Goal: Task Accomplishment & Management: Manage account settings

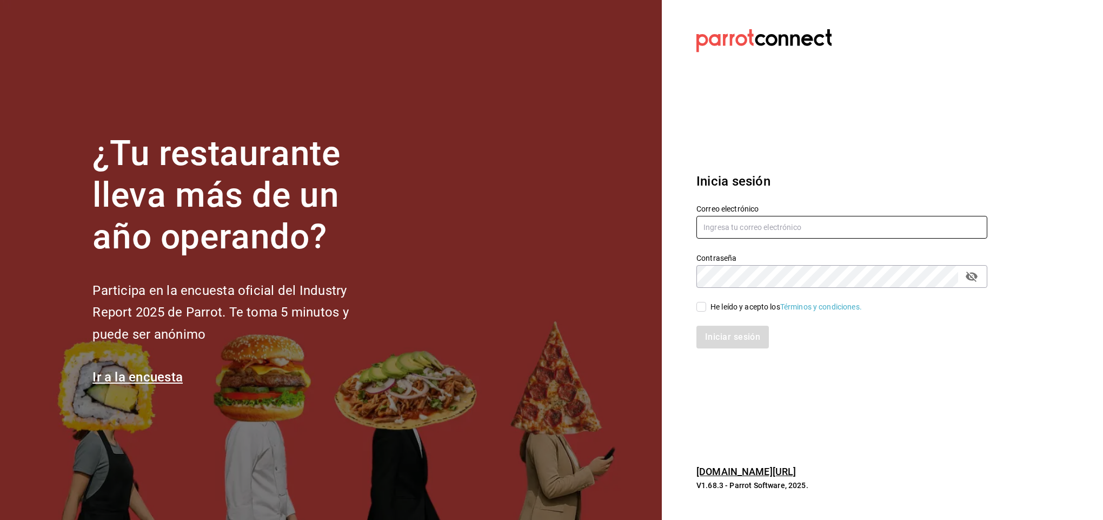
type input "[EMAIL_ADDRESS][DOMAIN_NAME]"
click at [709, 308] on span "He leído y acepto los Términos y condiciones." at bounding box center [784, 306] width 156 height 11
click at [706, 308] on input "He leído y acepto los Términos y condiciones." at bounding box center [702, 307] width 10 height 10
checkbox input "true"
click at [721, 328] on button "Iniciar sesión" at bounding box center [734, 337] width 74 height 23
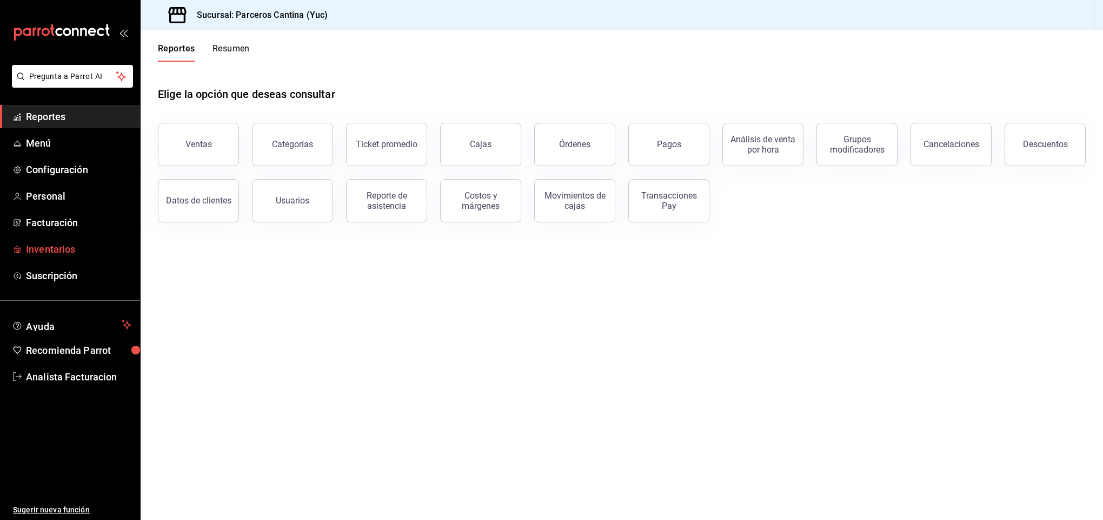
click at [56, 250] on span "Inventarios" at bounding box center [78, 249] width 105 height 15
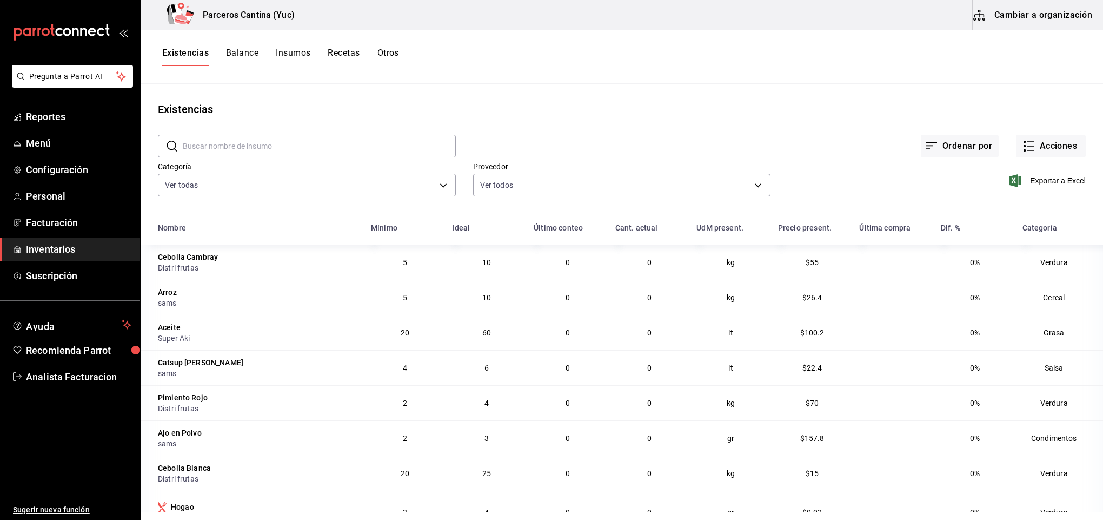
click at [1026, 22] on button "Cambiar a organización" at bounding box center [1034, 15] width 122 height 30
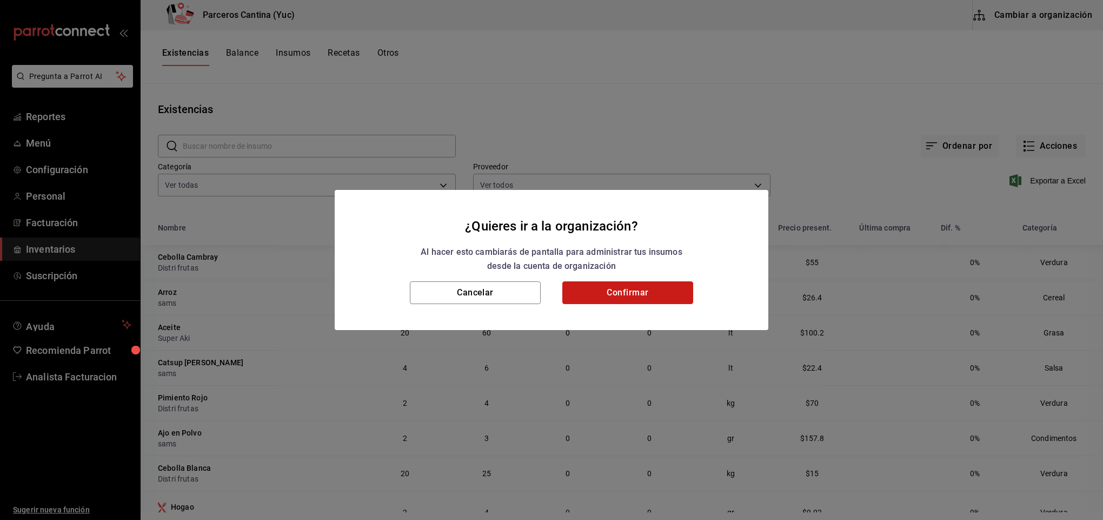
click at [611, 295] on button "Confirmar" at bounding box center [627, 292] width 131 height 23
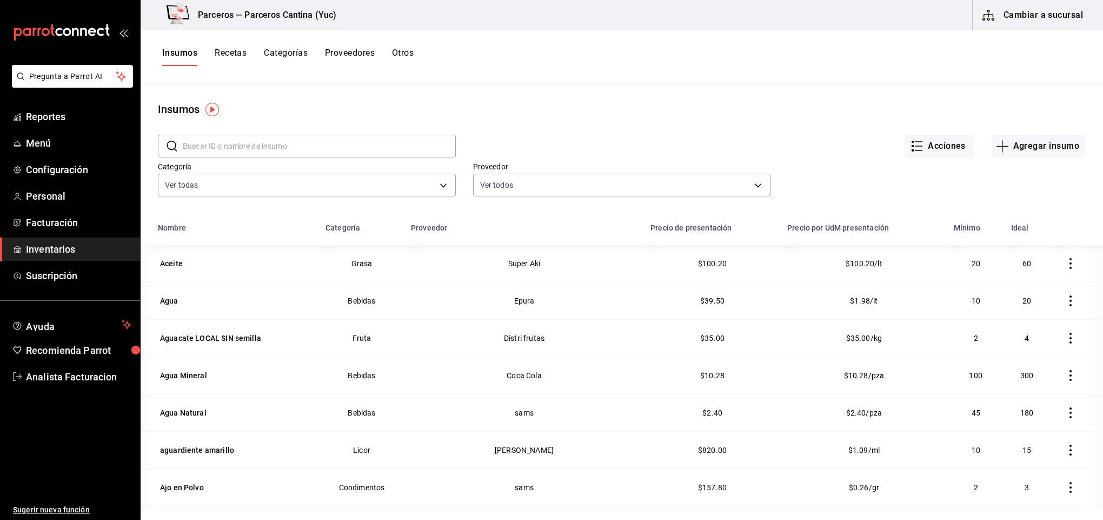
click at [210, 145] on input "text" at bounding box center [319, 146] width 273 height 22
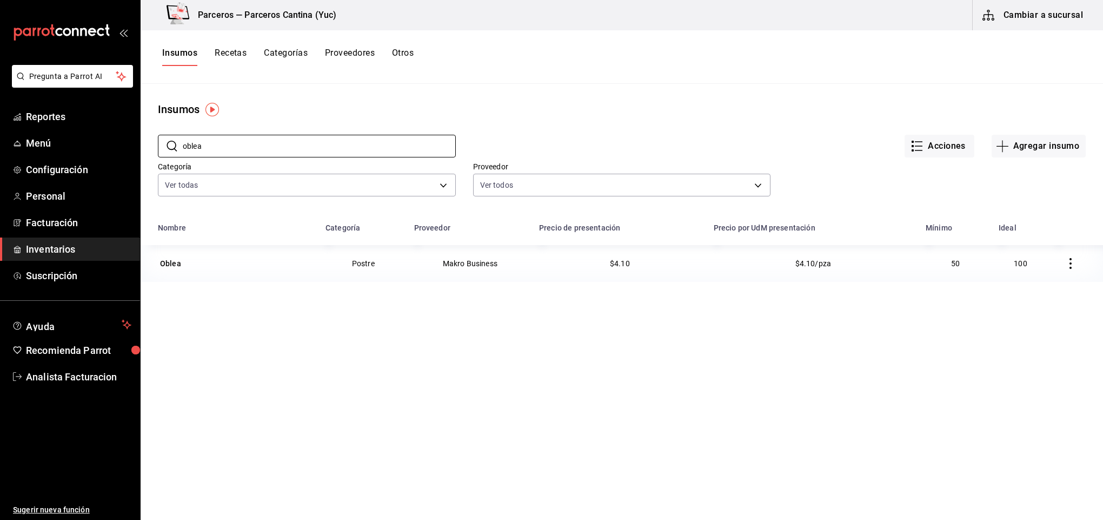
type input "oblea"
click at [1005, 146] on button "Agregar insumo" at bounding box center [1039, 146] width 94 height 23
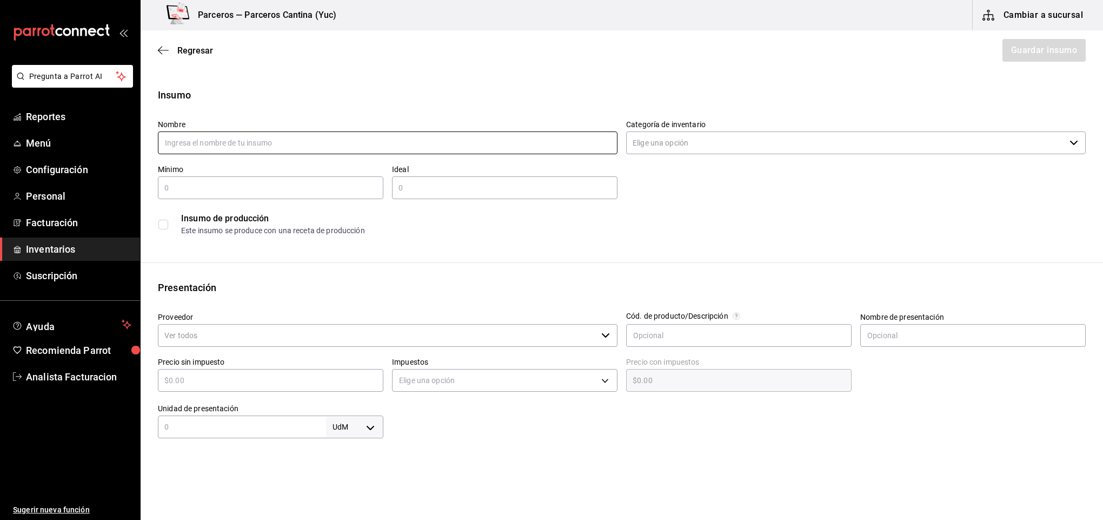
click at [200, 138] on input "text" at bounding box center [388, 142] width 460 height 23
paste input "Helado de Crema Member's [PERSON_NAME]"
type input "Helado de Crema Member's [PERSON_NAME]"
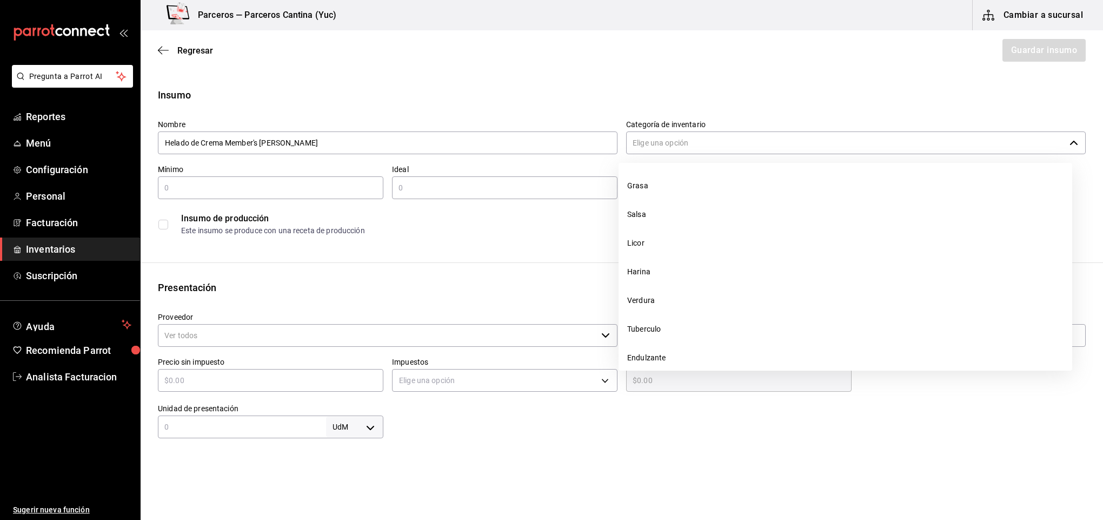
click at [691, 138] on input "Categoría de inventario" at bounding box center [845, 142] width 439 height 23
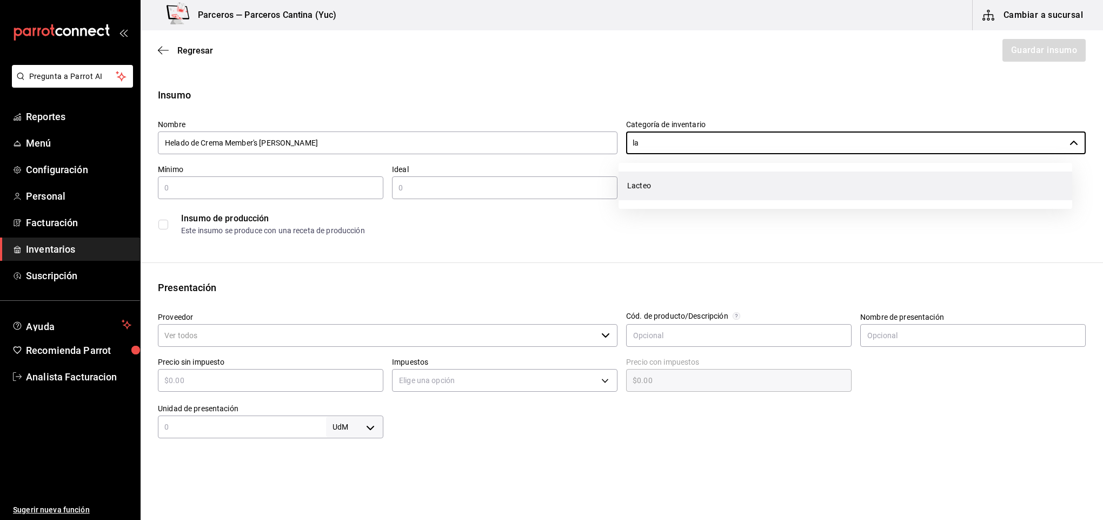
click at [683, 175] on li "Lacteo" at bounding box center [846, 185] width 454 height 29
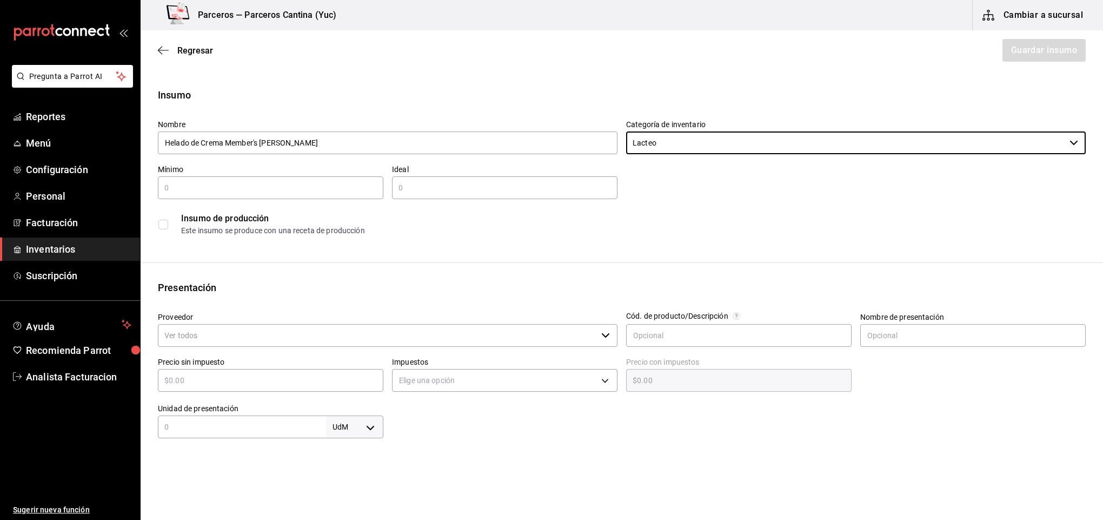
type input "Lacteo"
click at [266, 185] on input "text" at bounding box center [271, 187] width 226 height 13
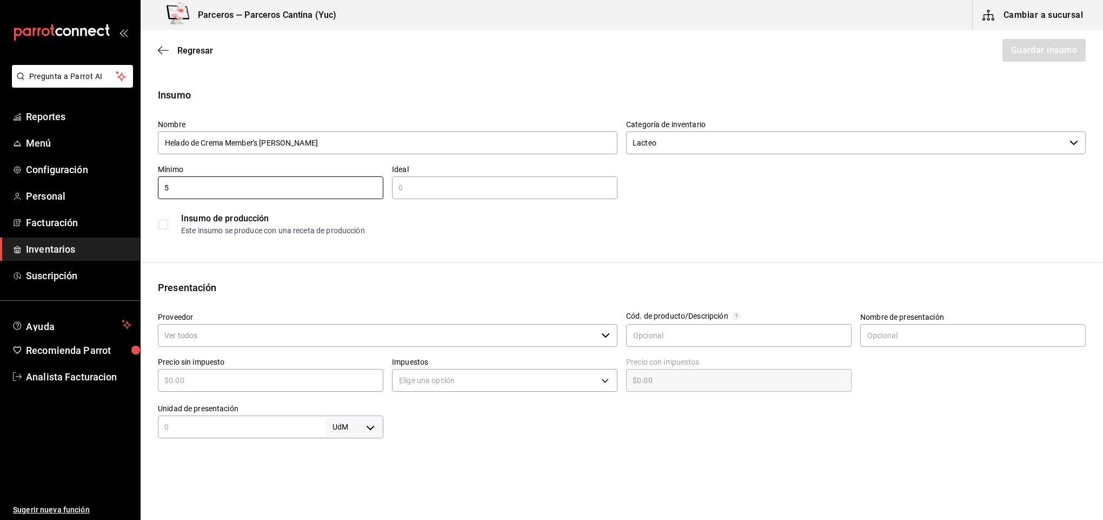
type input "5"
click at [468, 185] on input "text" at bounding box center [505, 187] width 226 height 13
type input "10"
click at [195, 335] on input "Proveedor" at bounding box center [377, 335] width 439 height 23
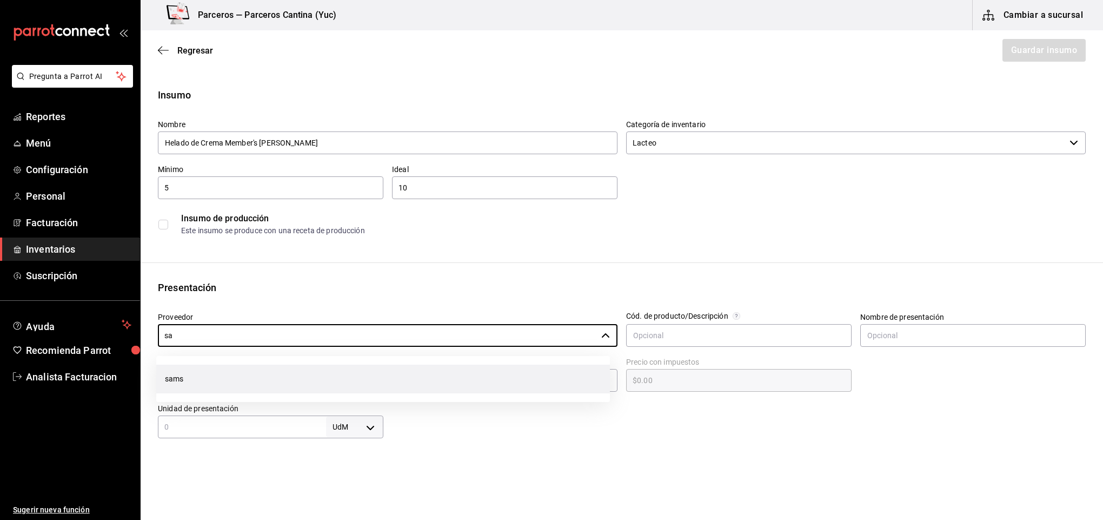
click at [188, 378] on li "sams" at bounding box center [383, 379] width 454 height 29
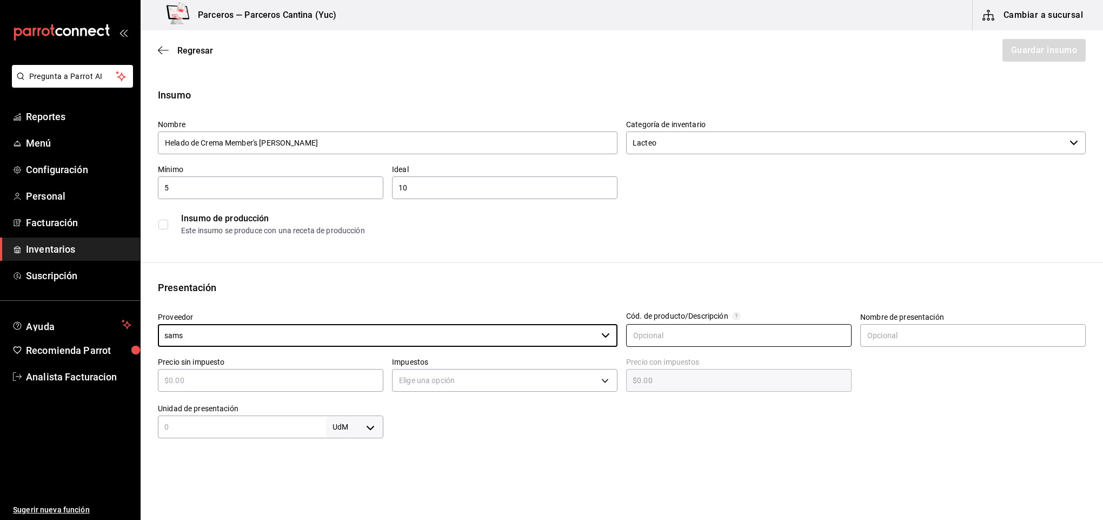
type input "sams"
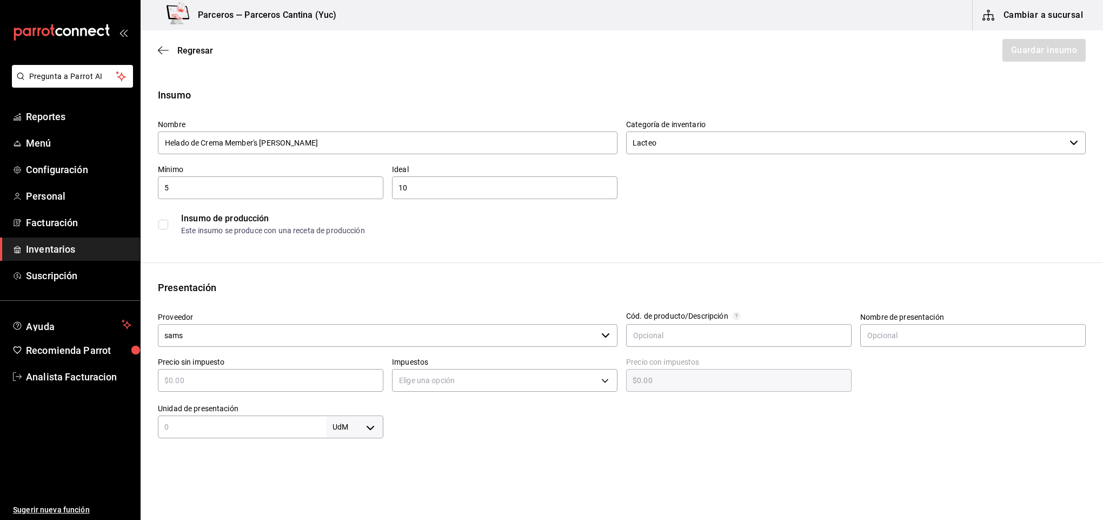
type input "$1"
type input "$1.00"
type input "$17"
type input "$17.00"
type input "$175"
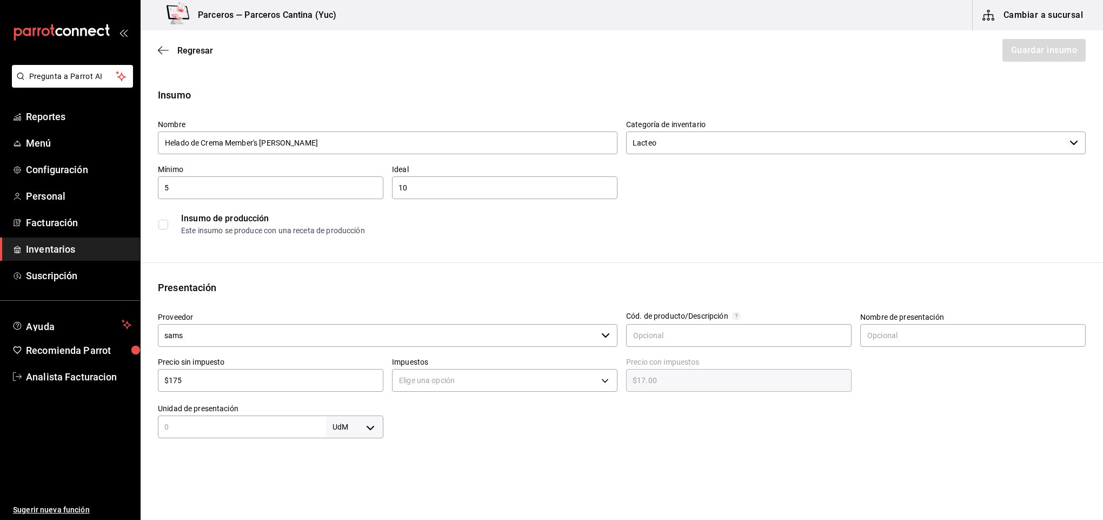
type input "$175.00"
type input "$175.4"
type input "$175.40"
type input "$175.49"
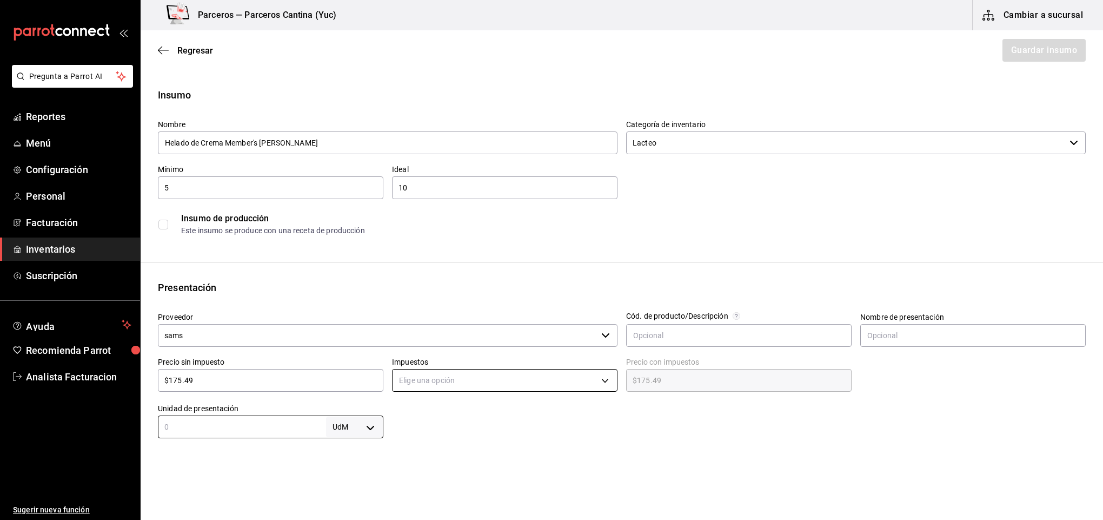
click at [432, 380] on body "Pregunta a Parrot AI Reportes Menú Configuración Personal Facturación Inventari…" at bounding box center [551, 229] width 1103 height 459
click at [425, 448] on li "IVA 16%" at bounding box center [499, 450] width 221 height 18
type input "IVA_16"
type input "$203.57"
click at [249, 426] on input "text" at bounding box center [242, 426] width 168 height 13
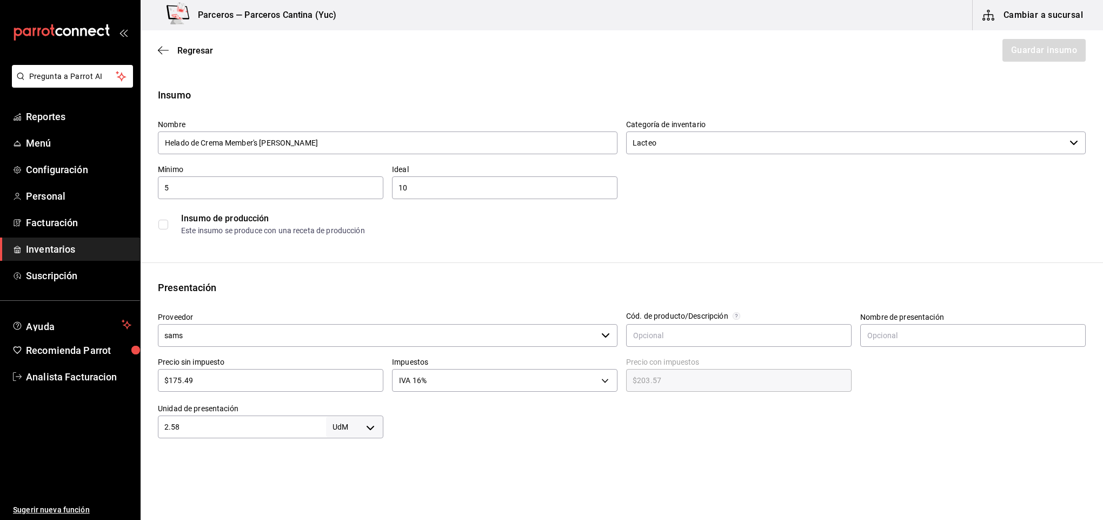
type input "2.58"
click at [359, 430] on body "Pregunta a Parrot AI Reportes Menú Configuración Personal Facturación Inventari…" at bounding box center [551, 229] width 1103 height 459
click at [338, 419] on li "kg" at bounding box center [351, 416] width 56 height 18
type input "KILOGRAM"
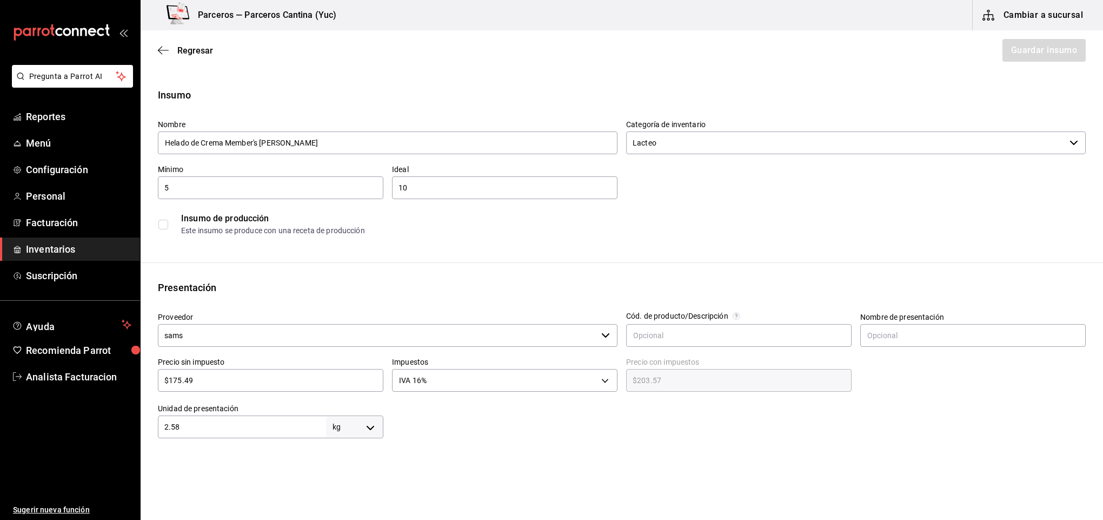
type input "2.58"
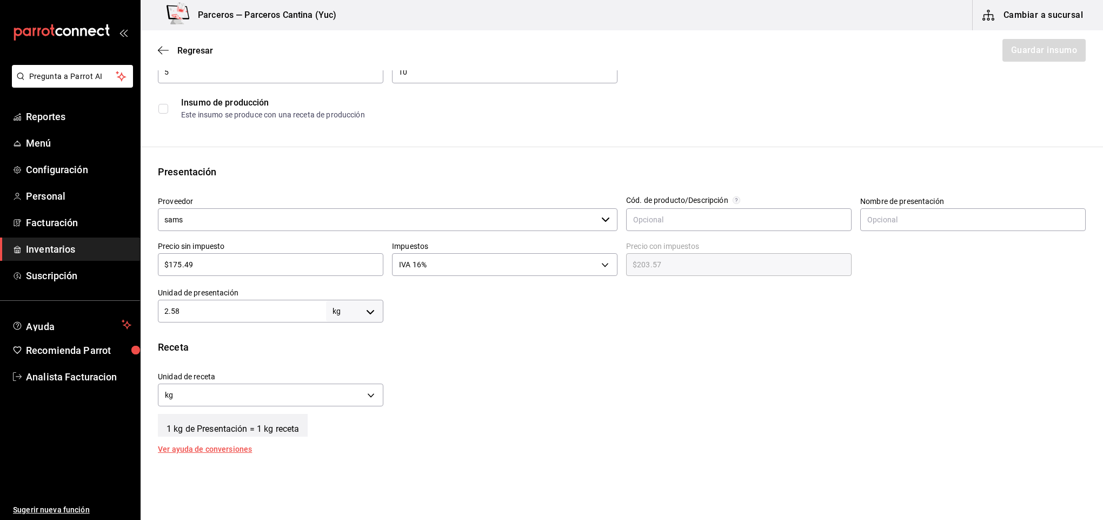
scroll to position [130, 0]
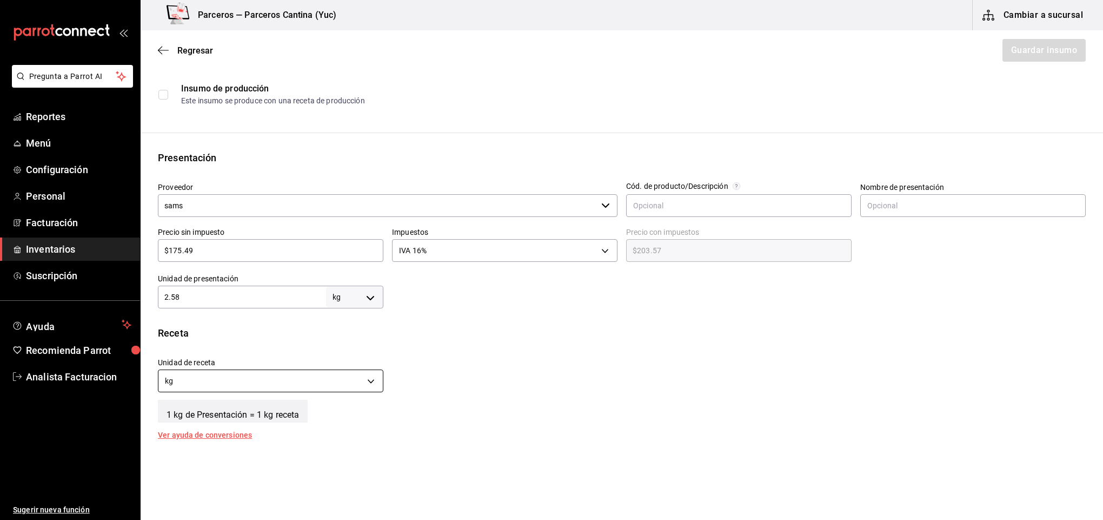
click at [359, 380] on body "Pregunta a Parrot AI Reportes Menú Configuración Personal Facturación Inventari…" at bounding box center [551, 229] width 1103 height 459
click at [200, 430] on li "gr" at bounding box center [268, 432] width 221 height 18
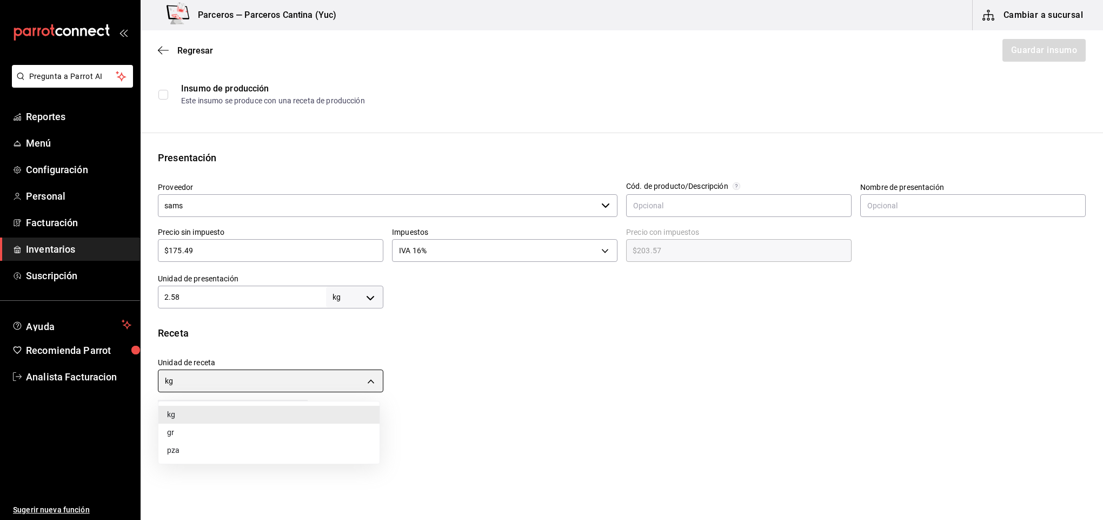
type input "GRAM"
type input "2,580"
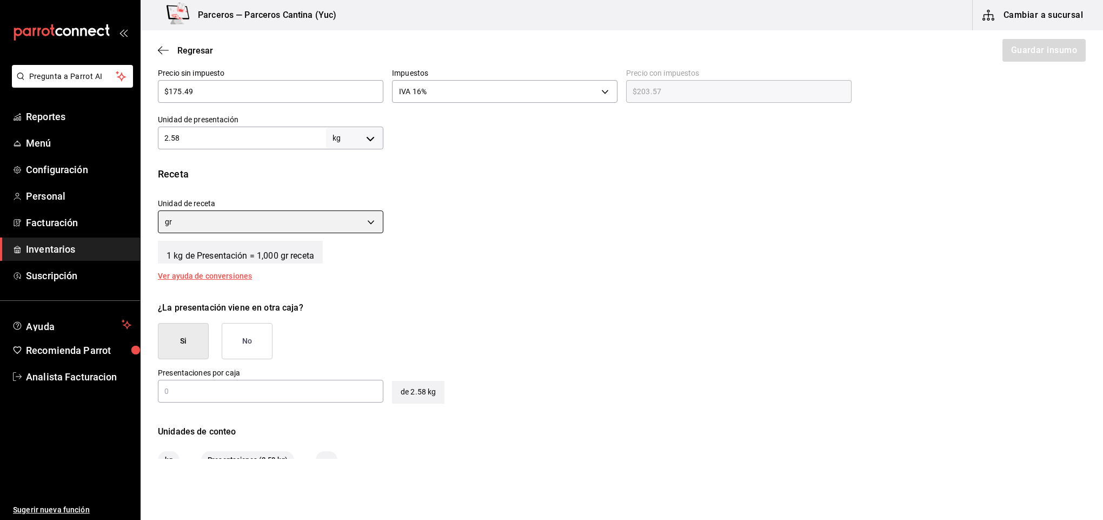
scroll to position [292, 0]
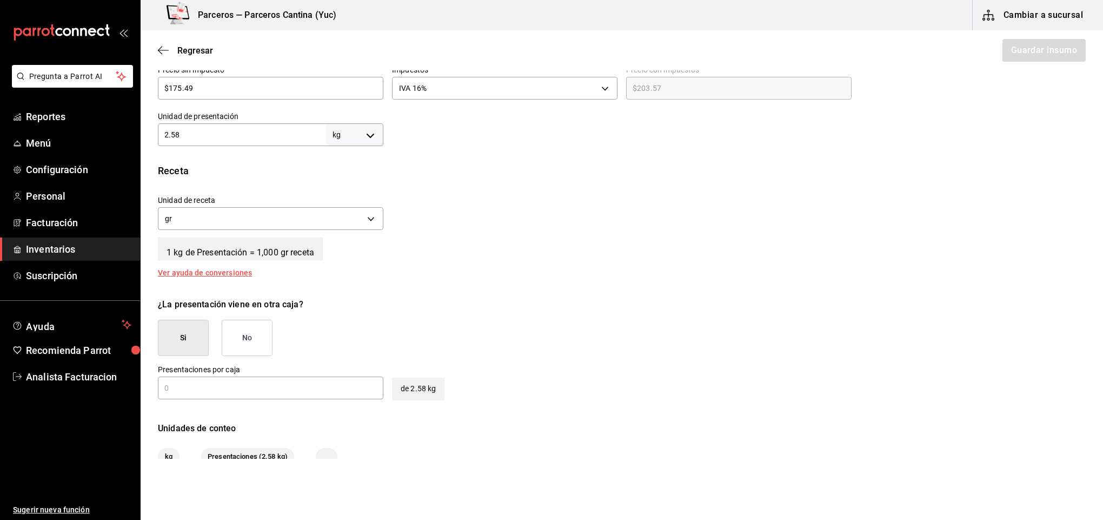
click at [260, 333] on button "No" at bounding box center [247, 338] width 51 height 36
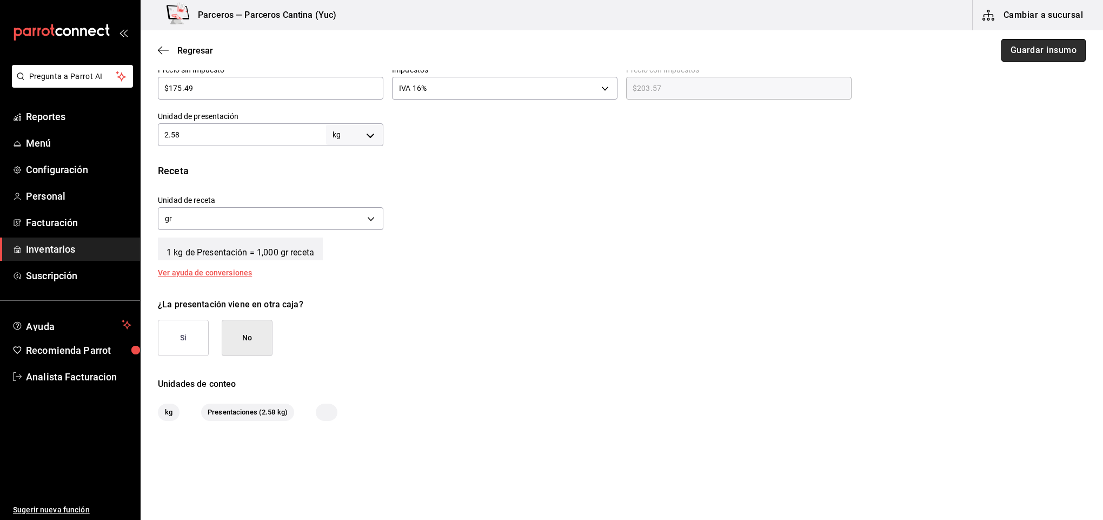
click at [1053, 52] on button "Guardar insumo" at bounding box center [1044, 50] width 84 height 23
click at [203, 140] on input "2.58" at bounding box center [242, 134] width 168 height 13
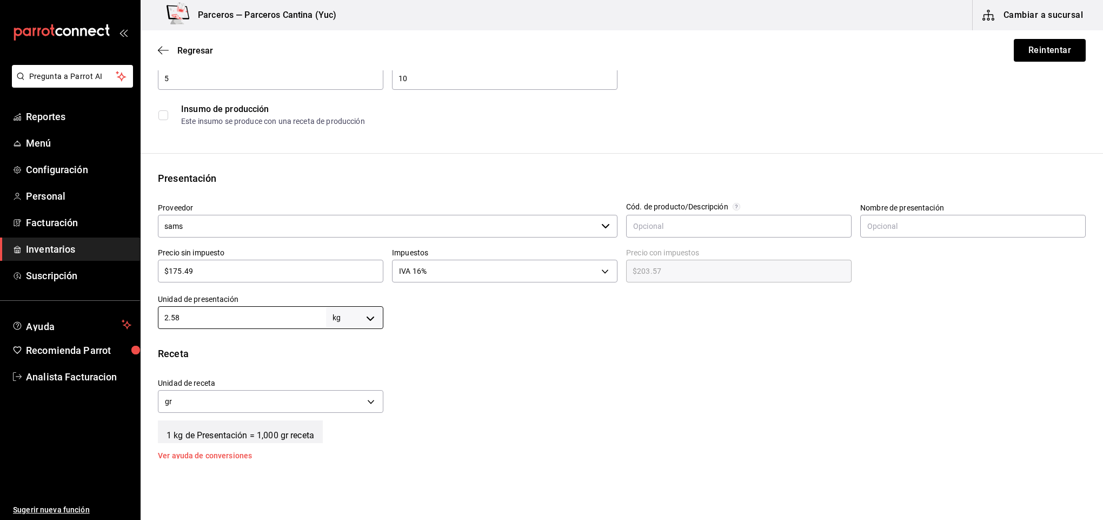
scroll to position [0, 0]
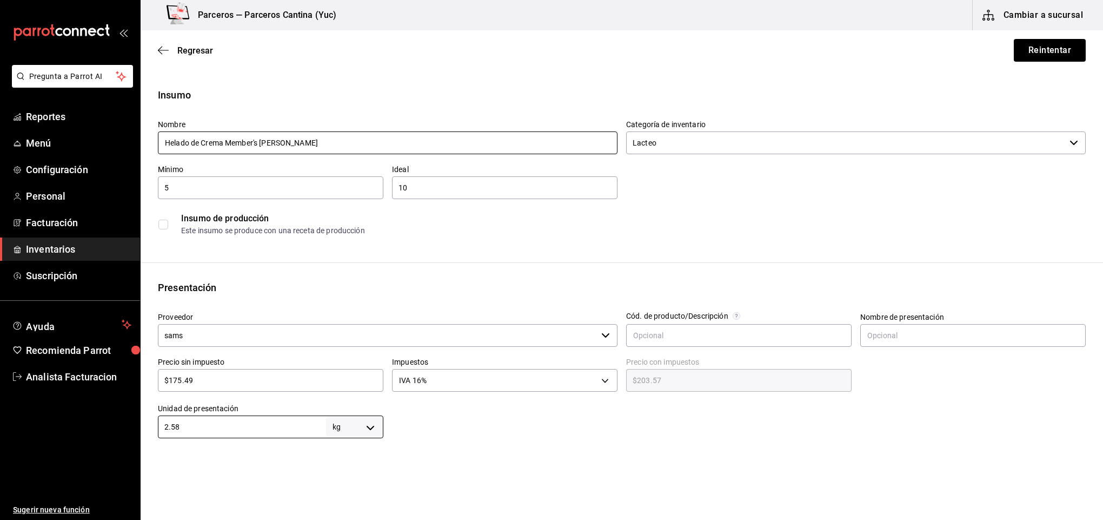
click at [333, 135] on input "Helado de Crema Member's [PERSON_NAME]" at bounding box center [388, 142] width 460 height 23
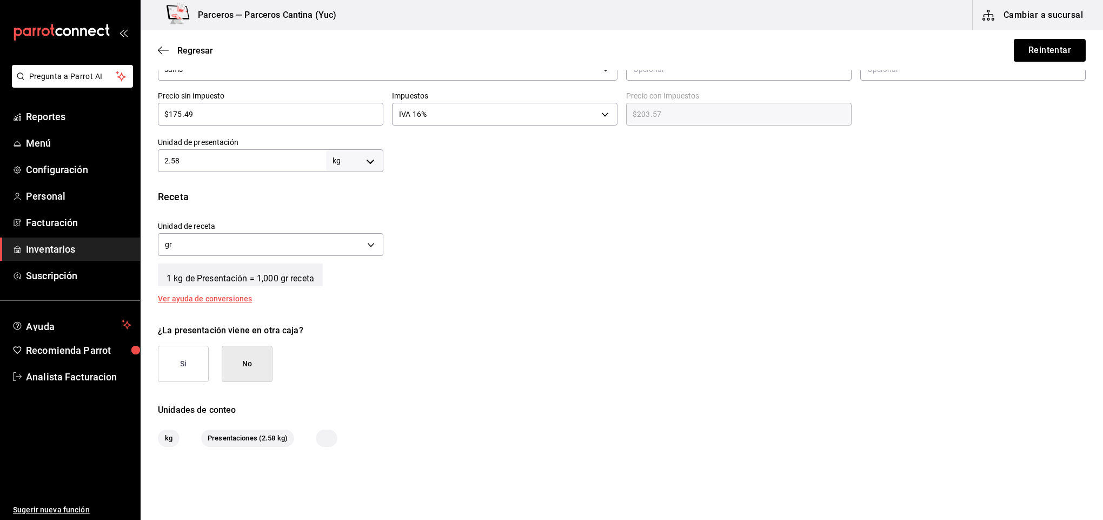
type button "true"
type button "false"
click at [258, 355] on button "No" at bounding box center [247, 364] width 51 height 36
click at [254, 359] on button "No" at bounding box center [247, 364] width 51 height 36
click at [1040, 54] on button "Reintentar" at bounding box center [1050, 50] width 72 height 23
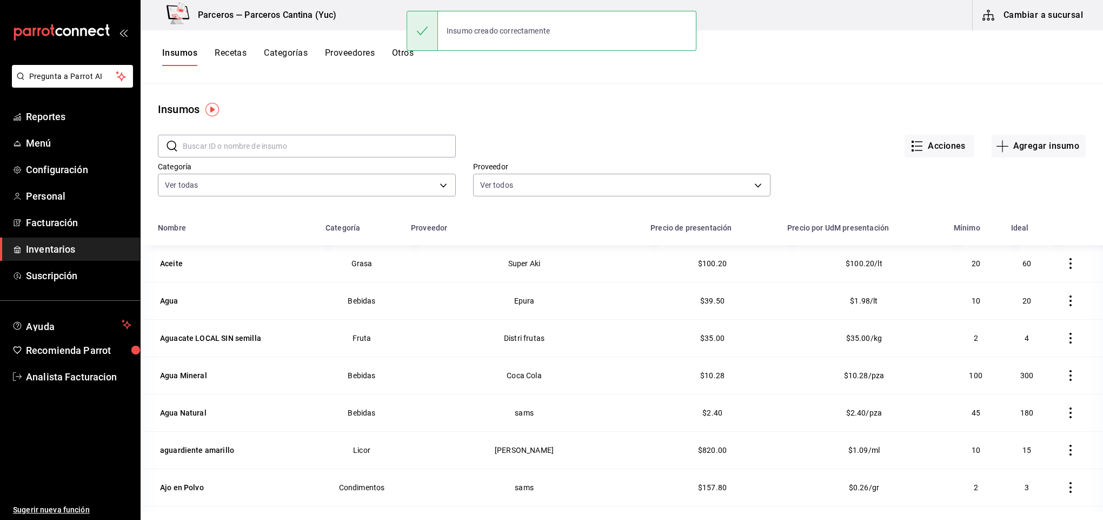
click at [221, 143] on input "text" at bounding box center [319, 146] width 273 height 22
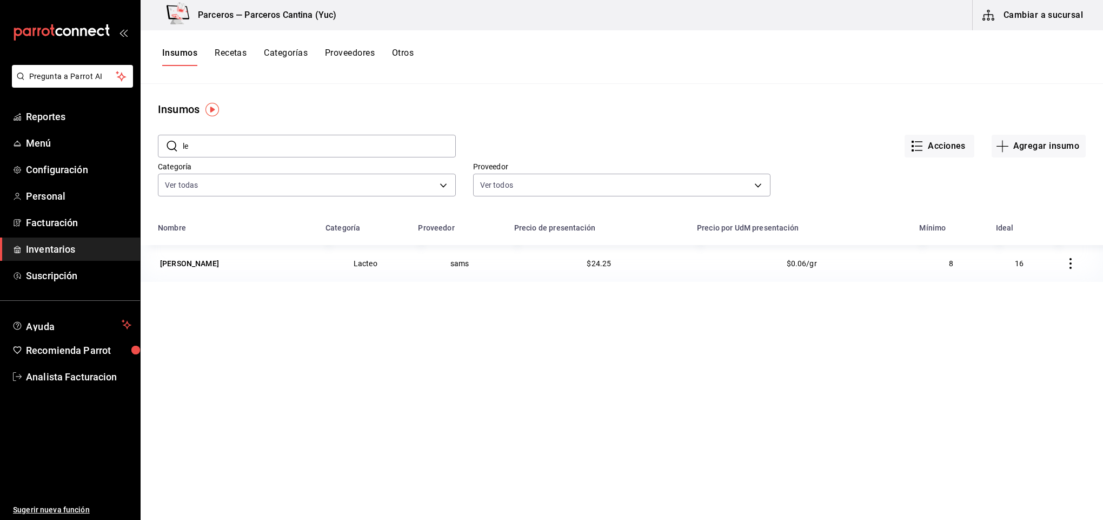
type input "l"
type input "salchicha"
click at [220, 258] on div "Salchicha de Pavo" at bounding box center [192, 263] width 64 height 11
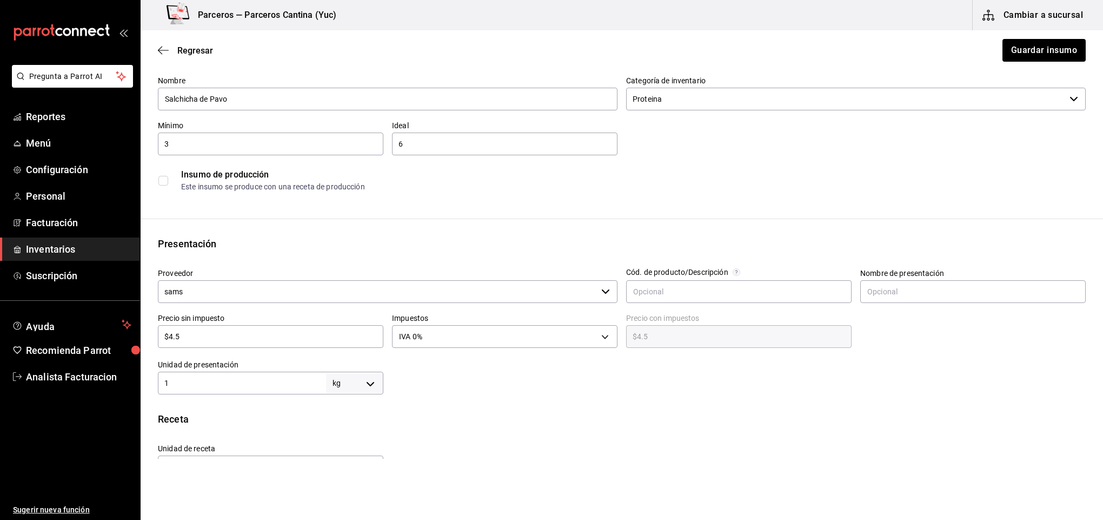
scroll to position [65, 0]
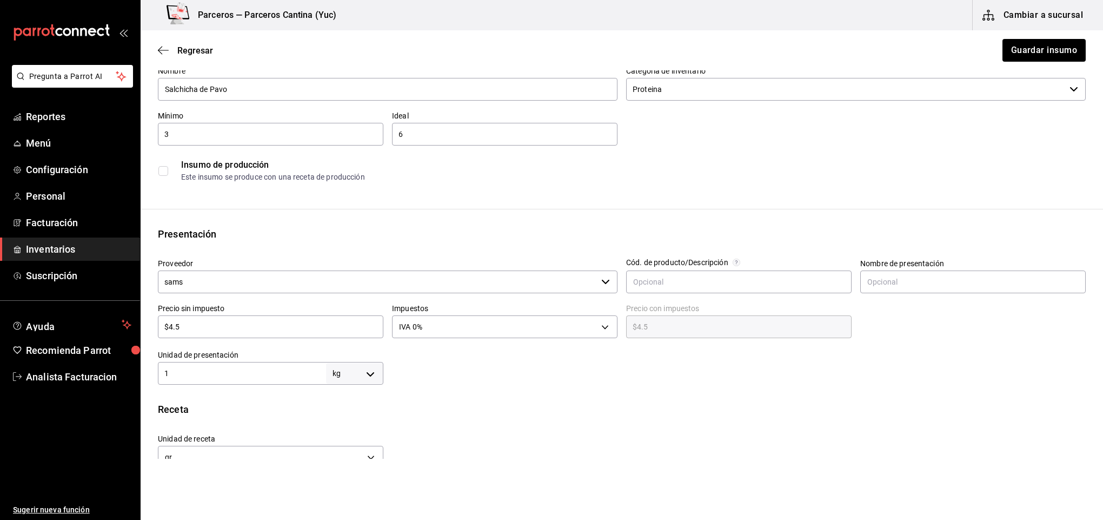
click at [195, 323] on input "$4.5" at bounding box center [271, 326] width 226 height 13
type input "$4."
type input "$4.00"
type input "$4"
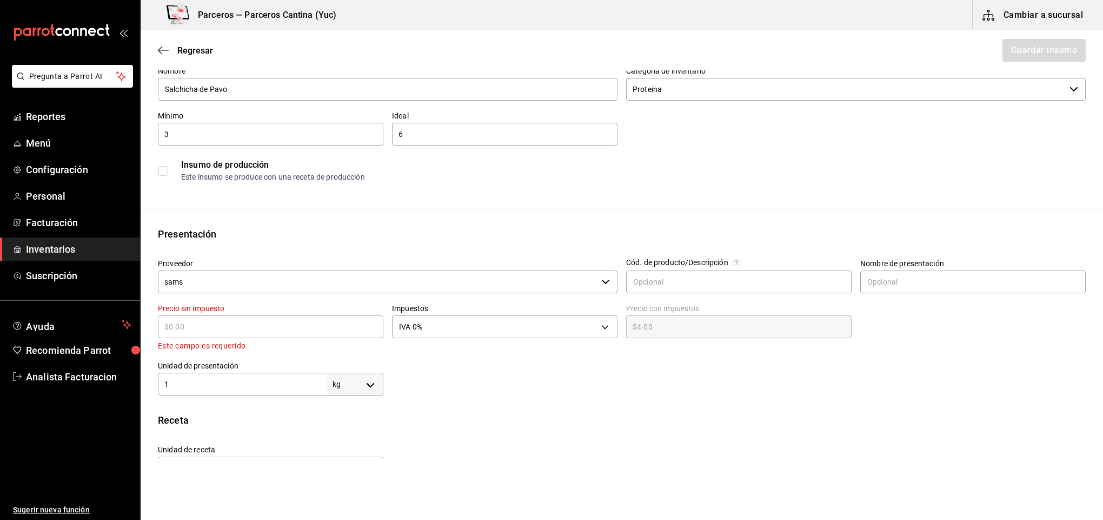
type input "$0.00"
type input "$7"
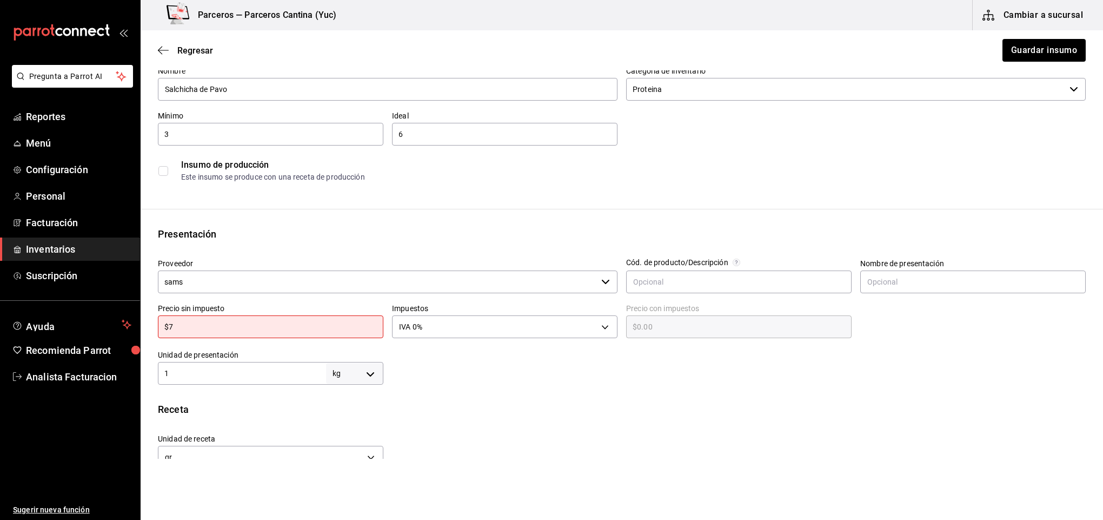
type input "$7.00"
type input "$78"
type input "$78.00"
type input "$78.9"
type input "$78.90"
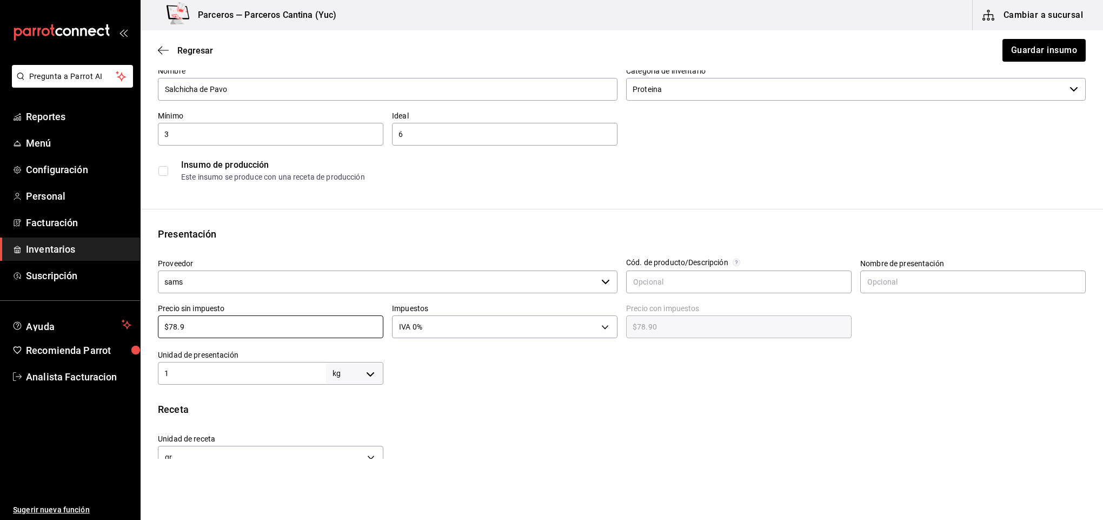
type input "$78.9"
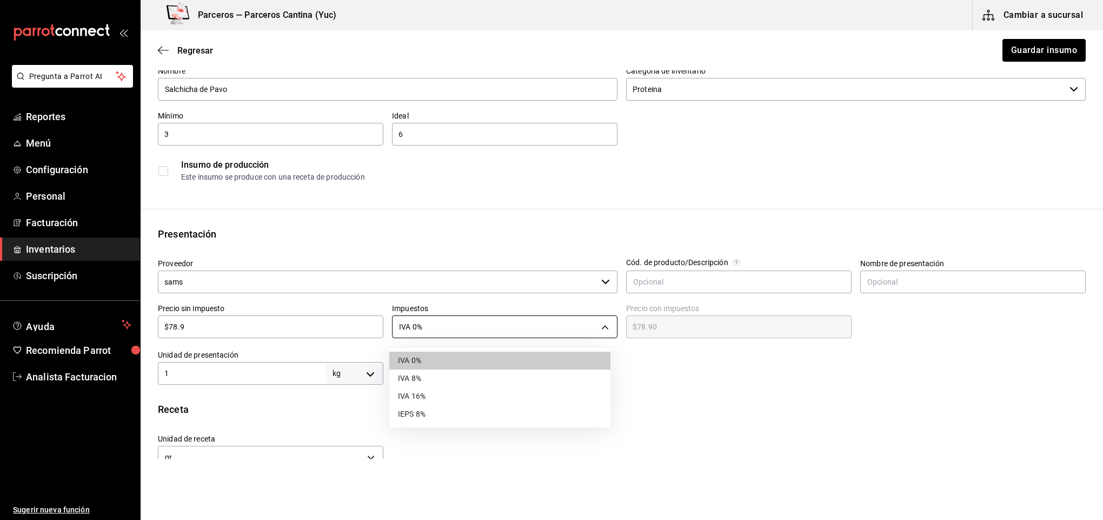
click at [443, 328] on body "Pregunta a Parrot AI Reportes Menú Configuración Personal Facturación Inventari…" at bounding box center [551, 229] width 1103 height 459
click at [441, 393] on li "IVA 16%" at bounding box center [499, 396] width 221 height 18
type input "IVA_16"
type input "$91.52"
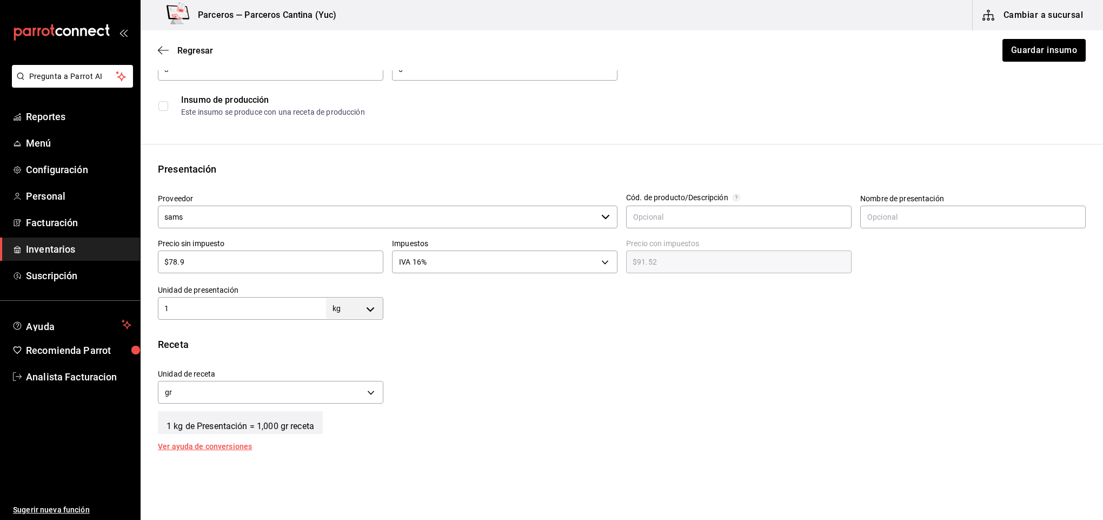
scroll to position [162, 0]
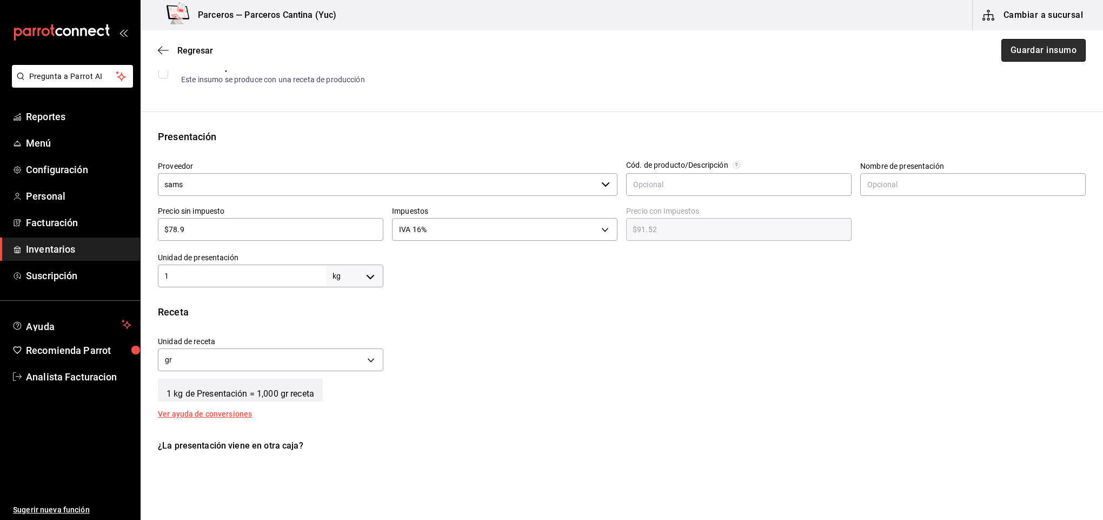
click at [1035, 48] on button "Guardar insumo" at bounding box center [1044, 50] width 84 height 23
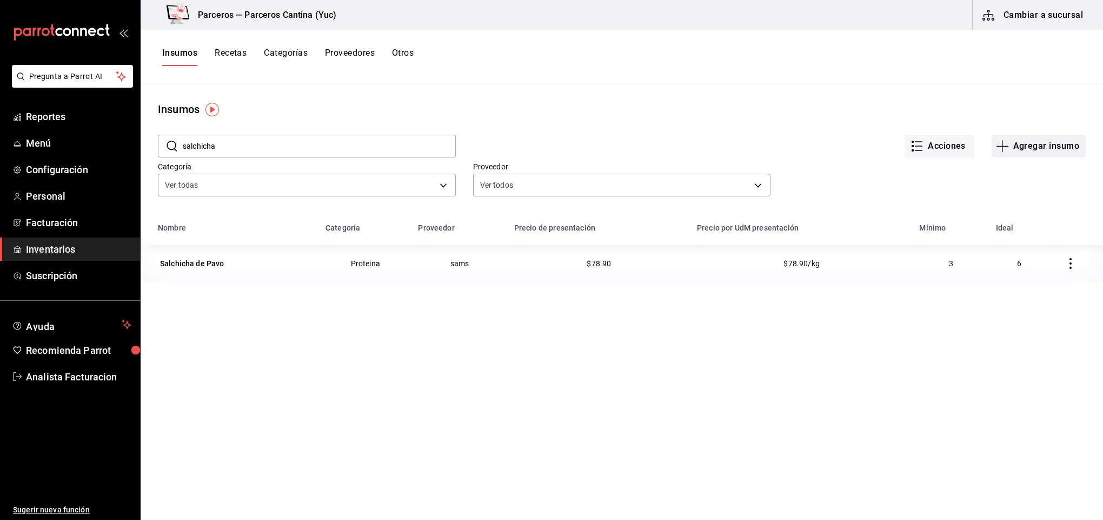
click at [1039, 151] on button "Agregar insumo" at bounding box center [1039, 146] width 94 height 23
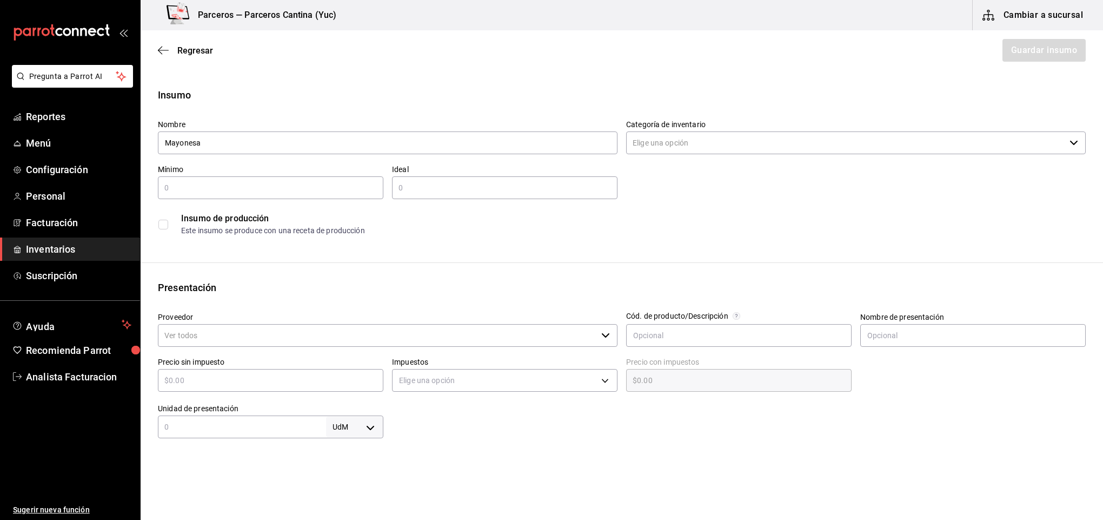
type input "Mayonesa"
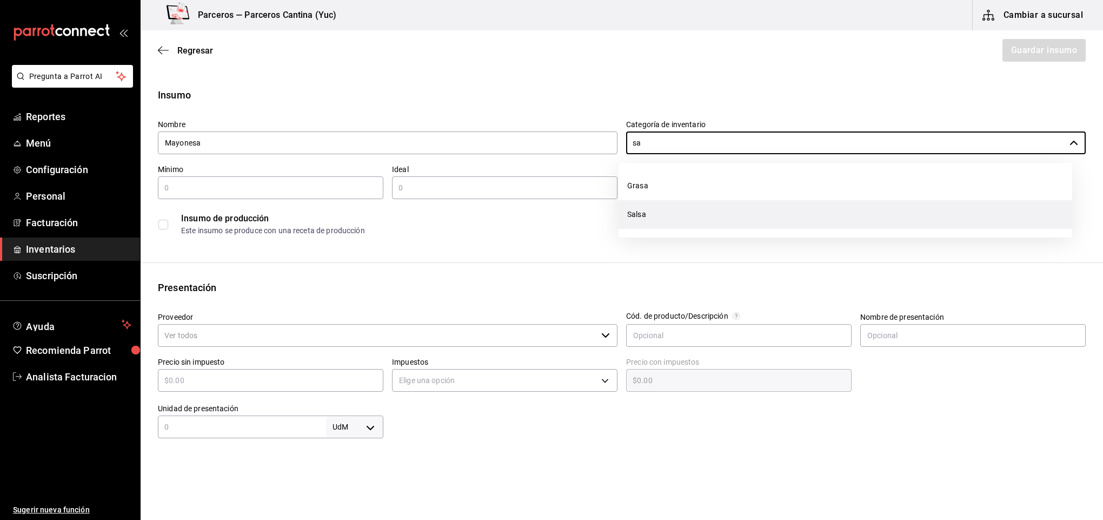
click at [650, 211] on li "Salsa" at bounding box center [846, 214] width 454 height 29
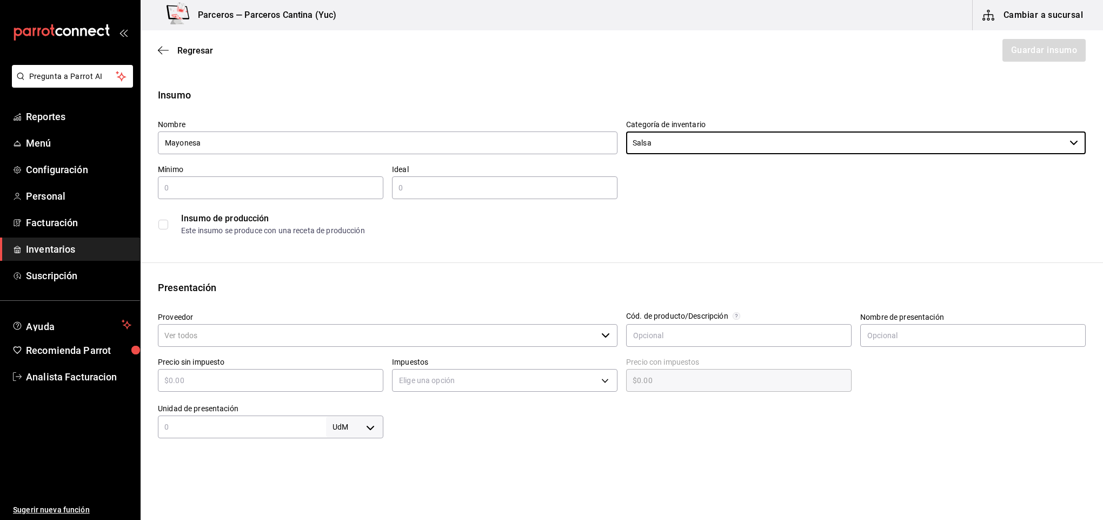
type input "Salsa"
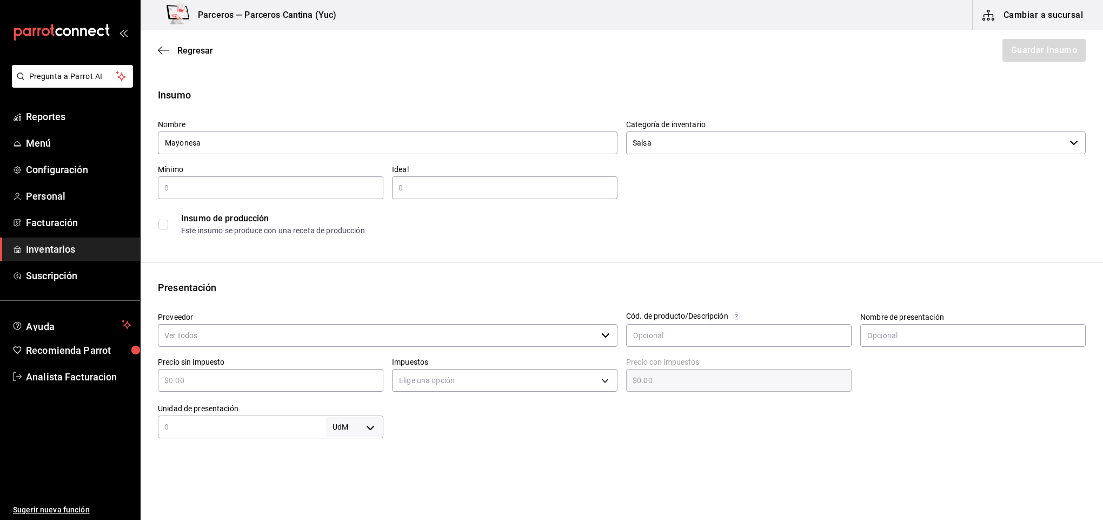
click at [289, 187] on input "text" at bounding box center [271, 187] width 226 height 13
type input "4"
type input "6"
click at [215, 337] on input "Proveedor" at bounding box center [377, 335] width 439 height 23
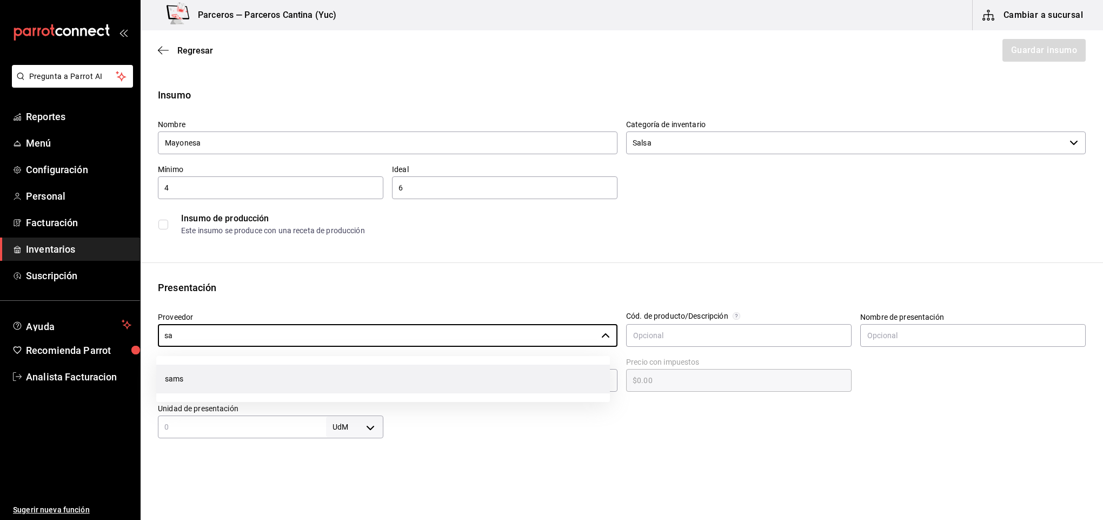
click at [211, 369] on li "sams" at bounding box center [383, 379] width 454 height 29
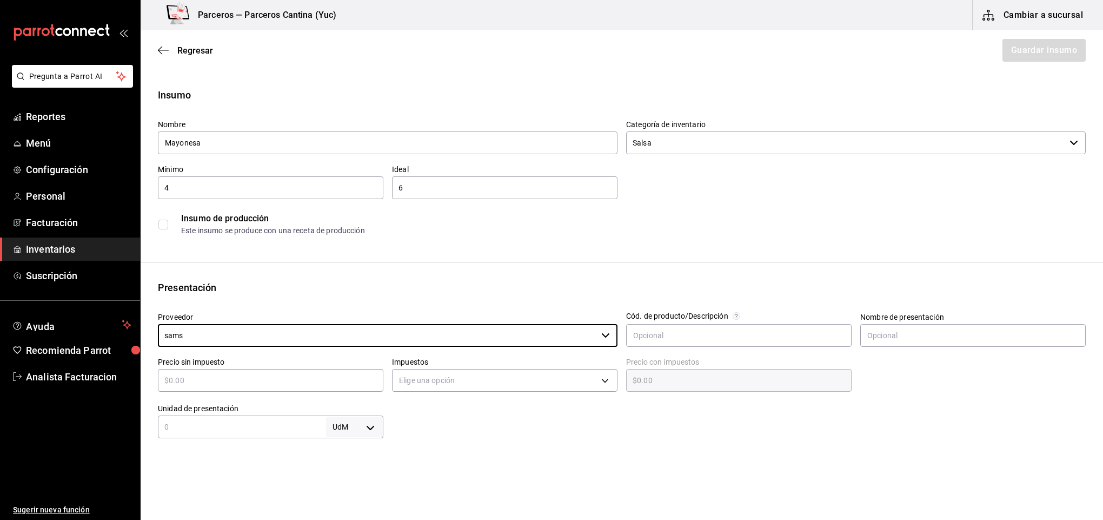
type input "sams"
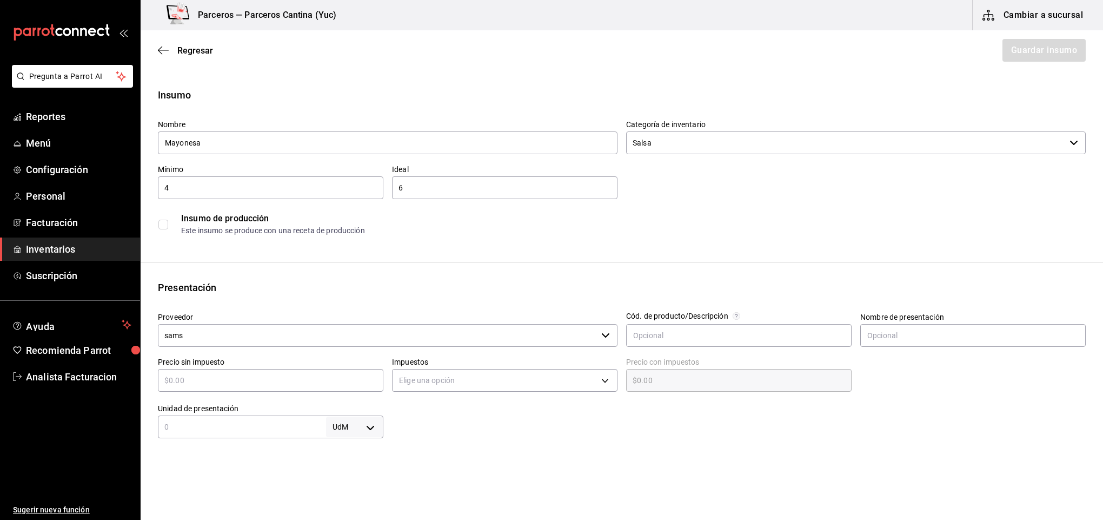
type input "$7"
type input "$7.00"
type input "$73"
type input "$73.00"
type input "$73.4"
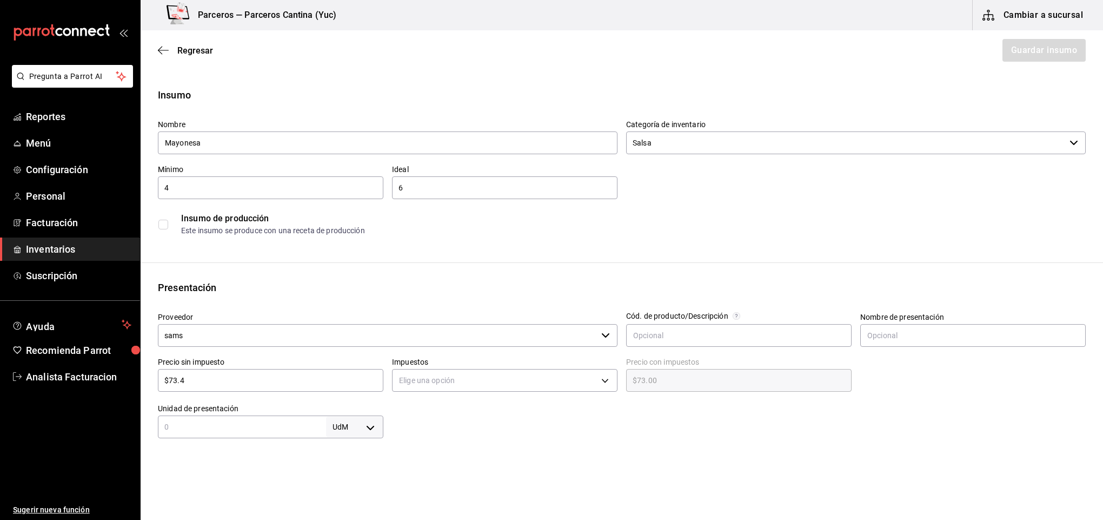
type input "$73.40"
type input "$73.43"
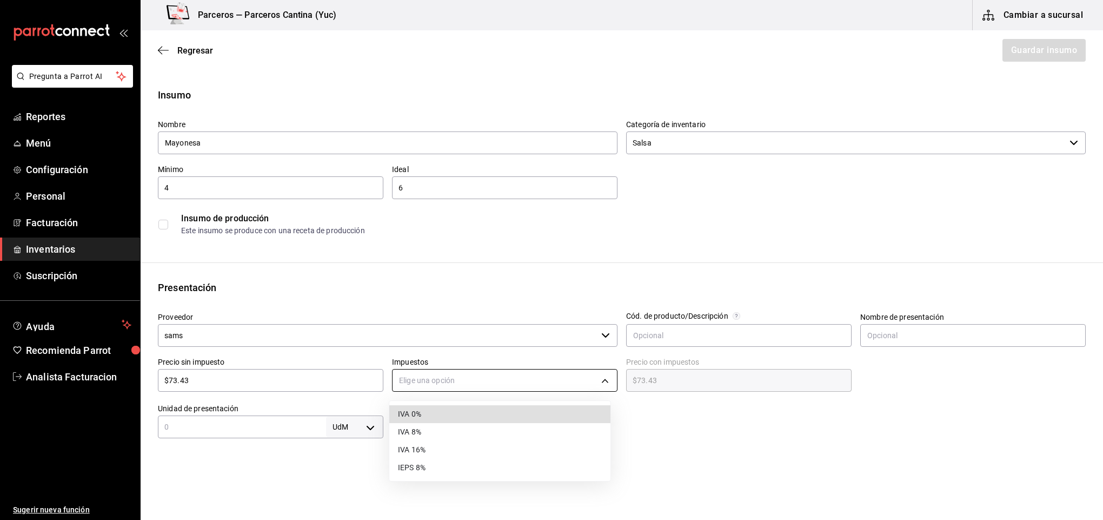
click at [438, 374] on body "Pregunta a Parrot AI Reportes Menú Configuración Personal Facturación Inventari…" at bounding box center [551, 229] width 1103 height 459
click at [428, 453] on li "IVA 16%" at bounding box center [499, 450] width 221 height 18
type input "IVA_16"
type input "$85.18"
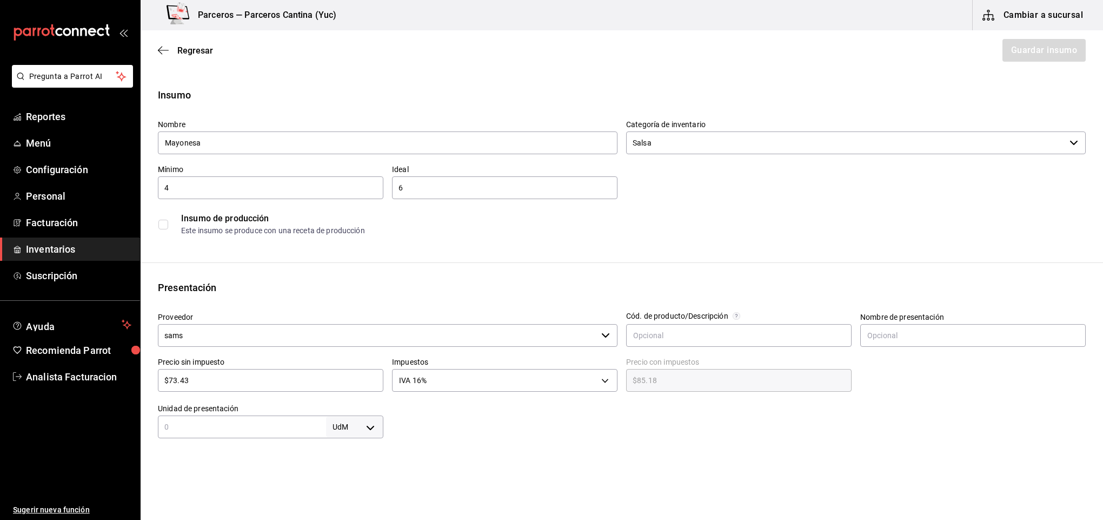
click at [191, 423] on input "text" at bounding box center [242, 426] width 168 height 13
type input "1"
click at [367, 425] on body "Pregunta a Parrot AI Reportes Menú Configuración Personal Facturación Inventari…" at bounding box center [551, 229] width 1103 height 459
click at [338, 449] on li "lt" at bounding box center [351, 452] width 56 height 18
type input "LITER"
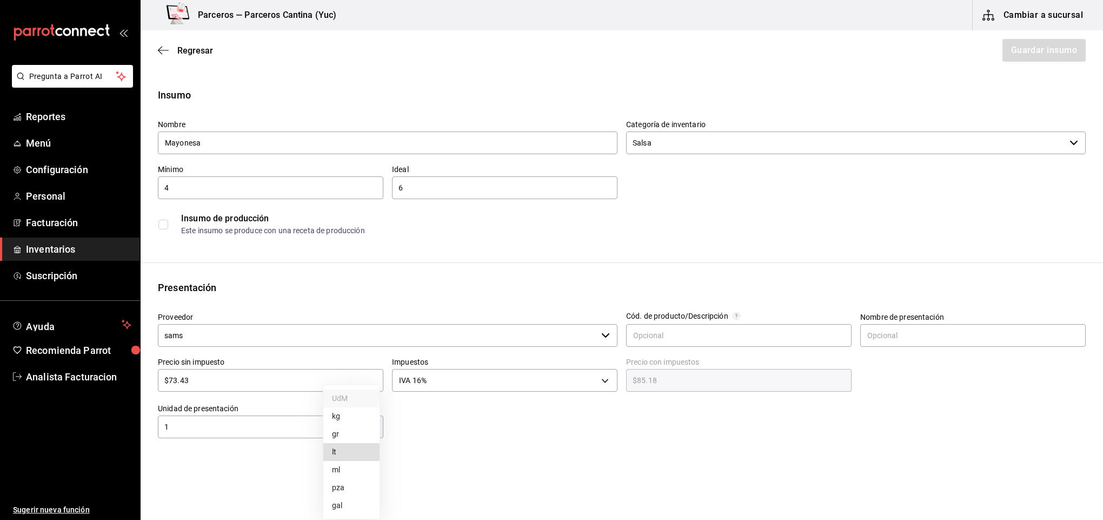
type input "LITER"
type input "1"
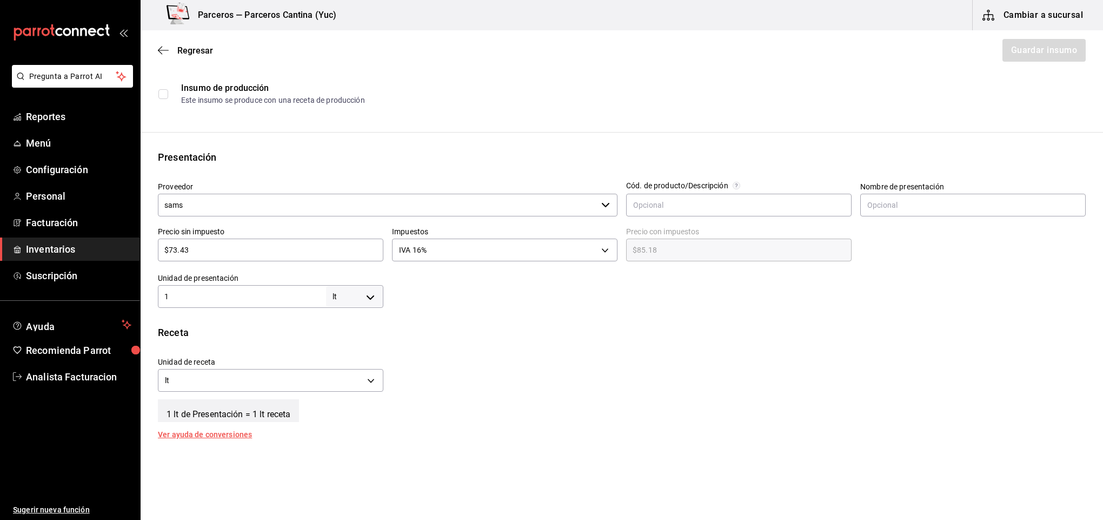
scroll to position [162, 0]
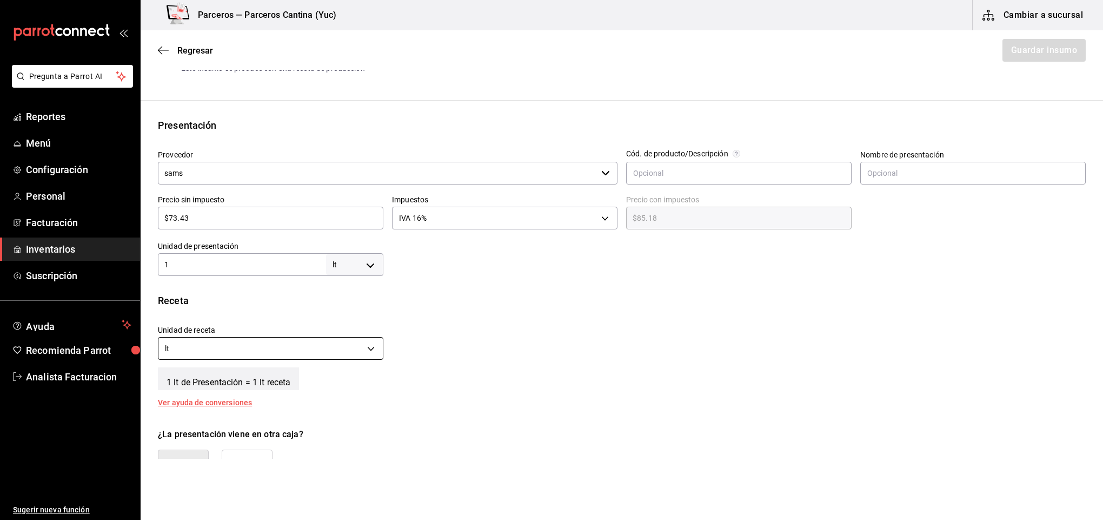
click at [366, 349] on body "Pregunta a Parrot AI Reportes Menú Configuración Personal Facturación Inventari…" at bounding box center [551, 229] width 1103 height 459
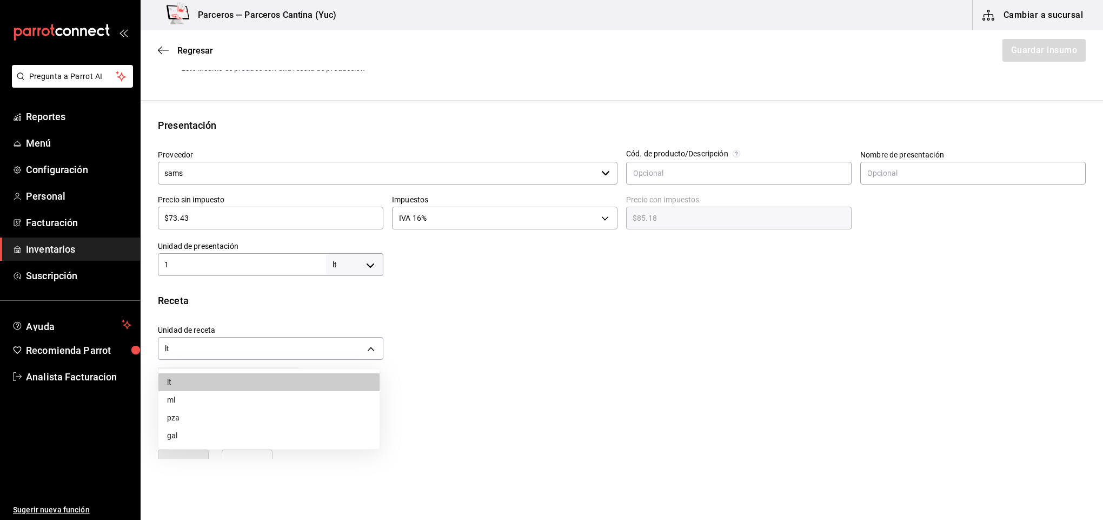
click at [332, 396] on li "ml" at bounding box center [268, 400] width 221 height 18
type input "MILLILITER"
type input "1,000"
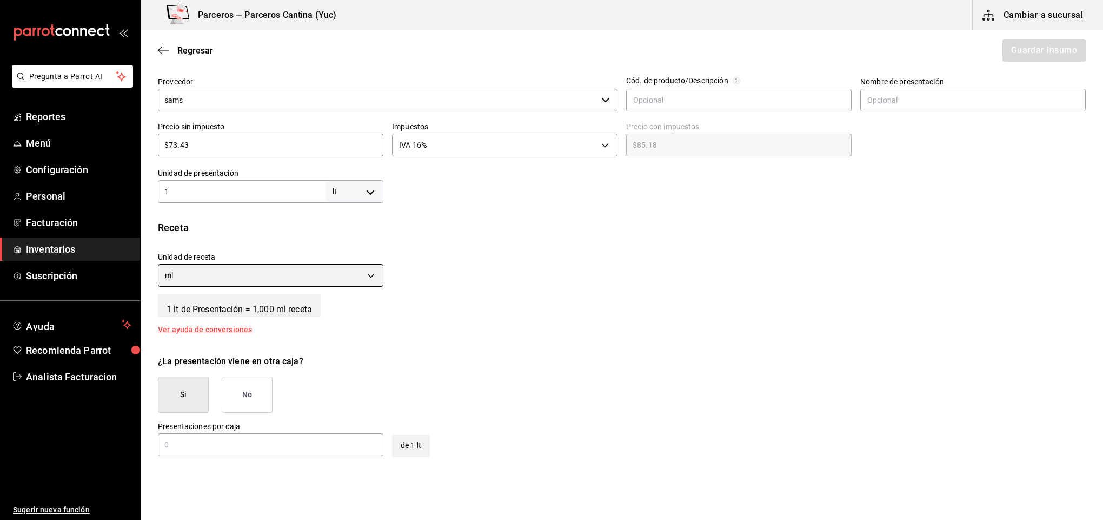
scroll to position [260, 0]
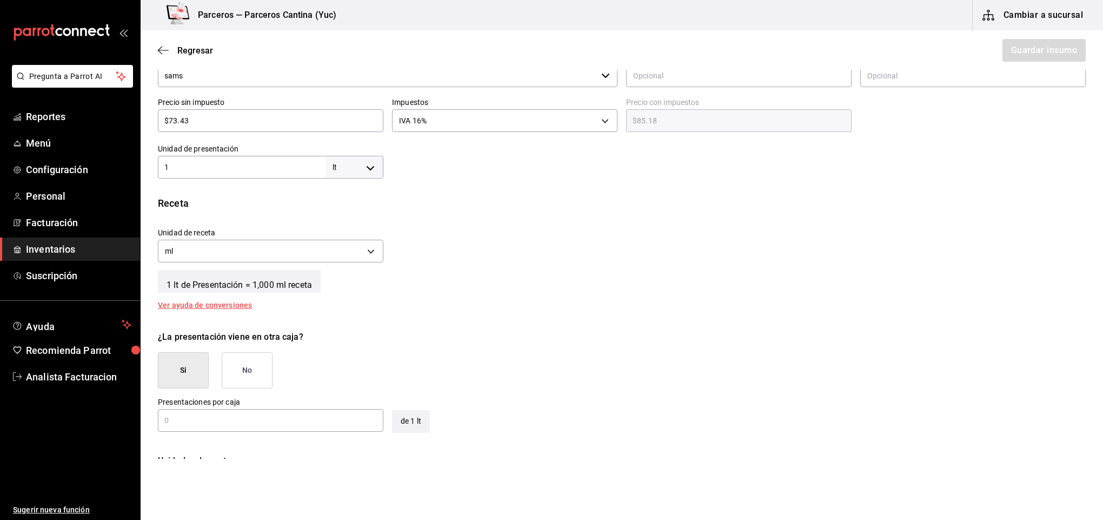
click at [251, 375] on button "No" at bounding box center [247, 370] width 51 height 36
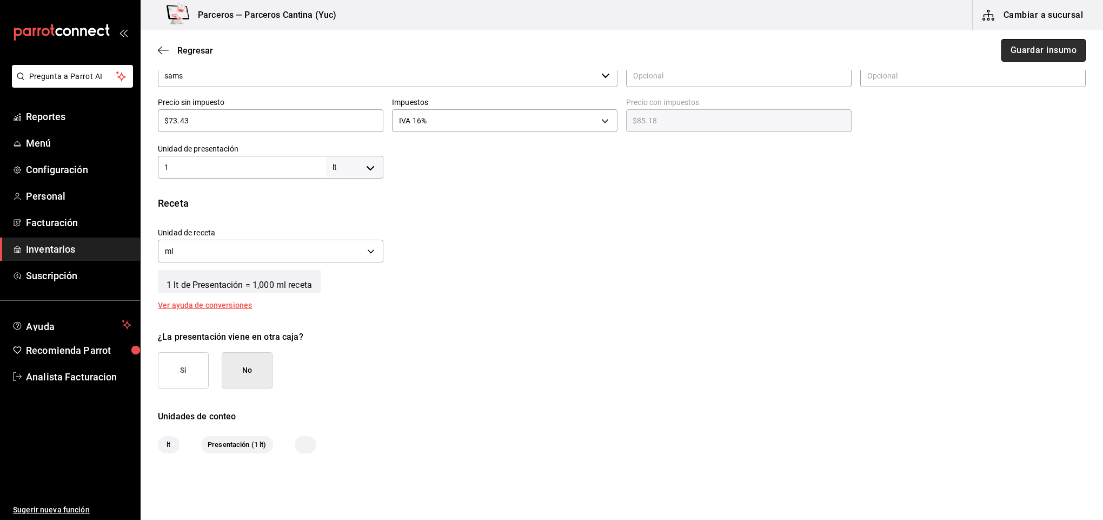
click at [1025, 57] on button "Guardar insumo" at bounding box center [1044, 50] width 84 height 23
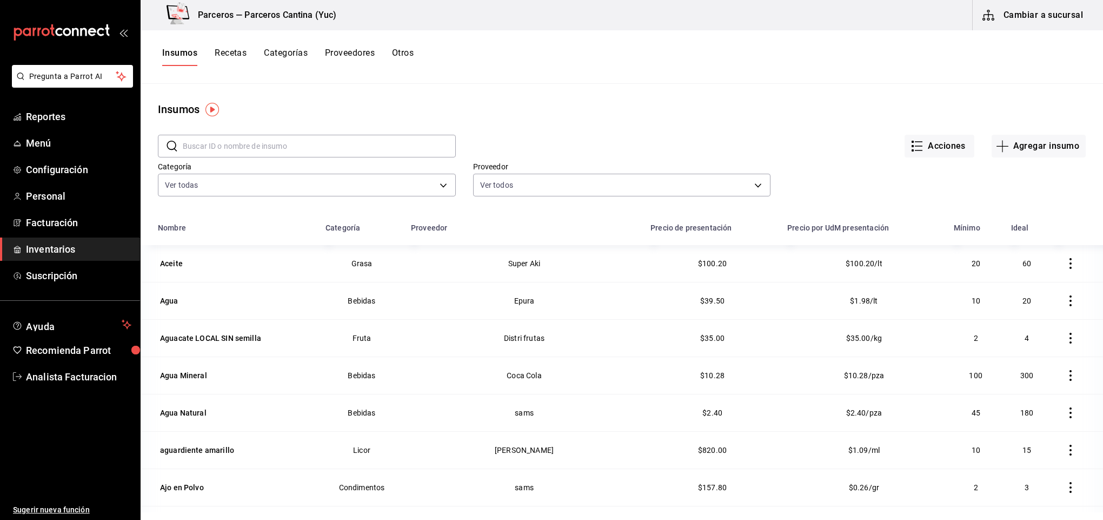
click at [235, 50] on button "Recetas" at bounding box center [231, 57] width 32 height 18
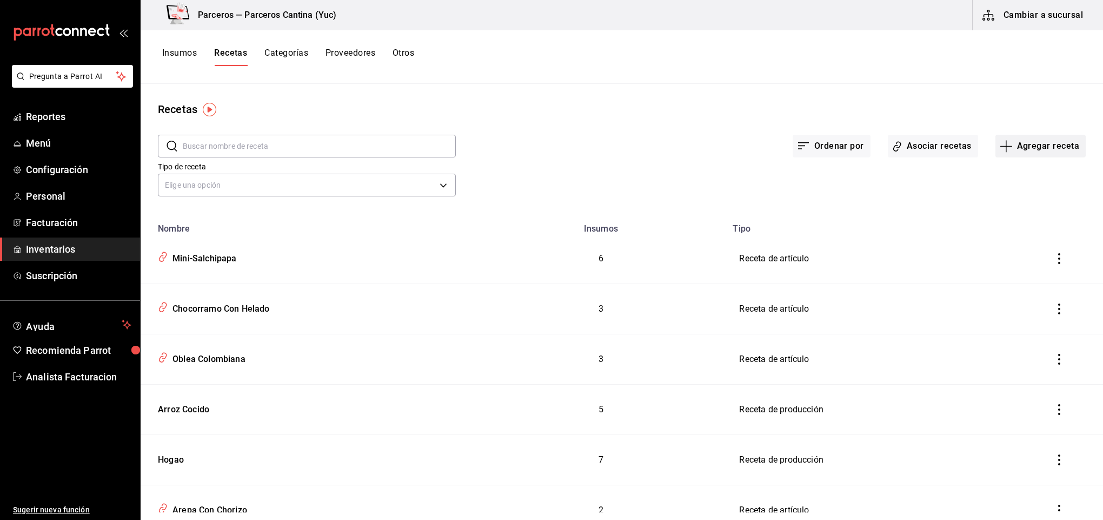
click at [1041, 151] on button "Agregar receta" at bounding box center [1041, 146] width 90 height 23
click at [1043, 230] on span "Receta de producción" at bounding box center [1029, 233] width 91 height 11
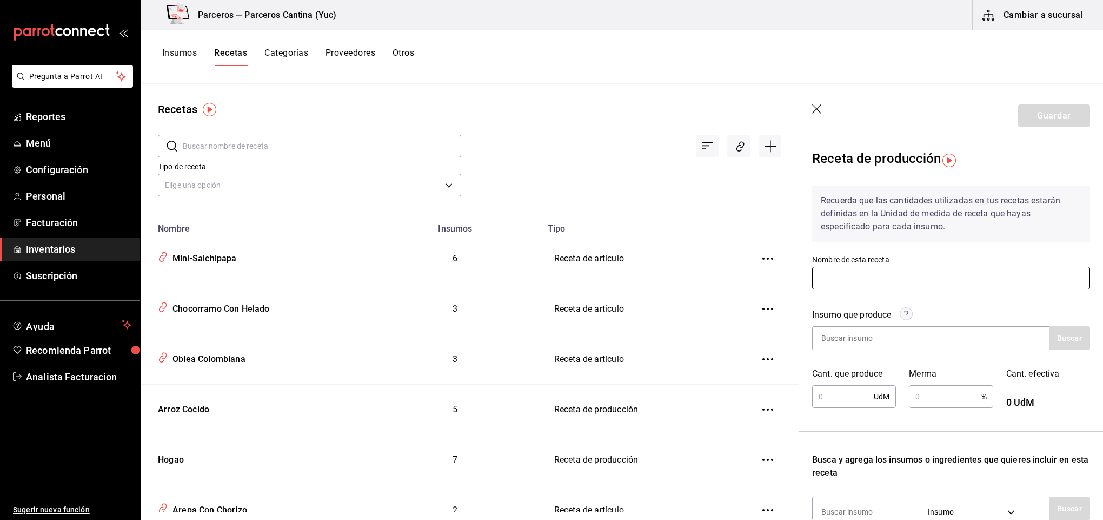
click at [852, 271] on input "text" at bounding box center [951, 278] width 278 height 23
type input "Cebolla Caramelizada"
click at [940, 336] on div at bounding box center [930, 338] width 237 height 24
click at [1011, 302] on div "Insumo que produce Buscar" at bounding box center [944, 322] width 291 height 55
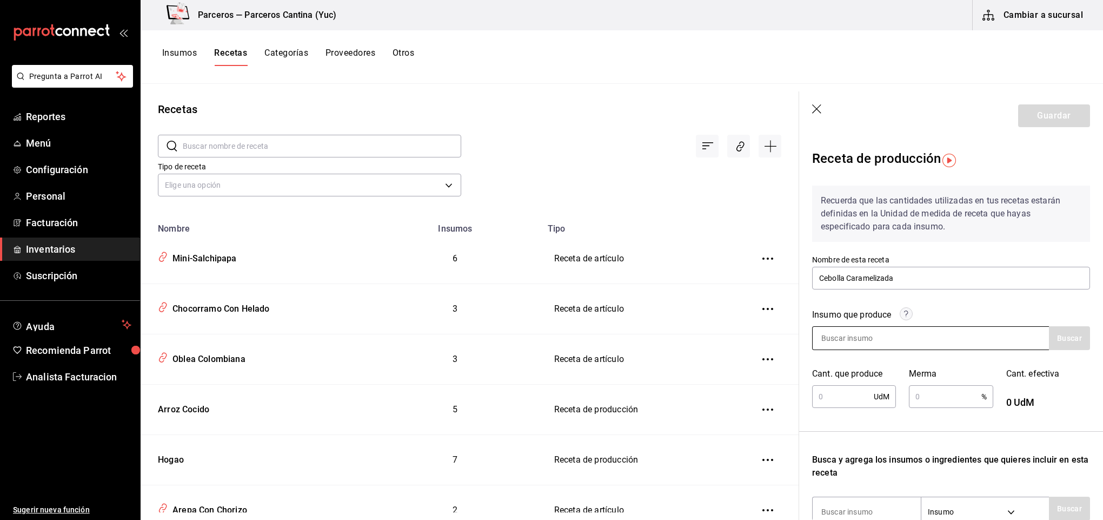
click at [926, 338] on div at bounding box center [930, 338] width 237 height 24
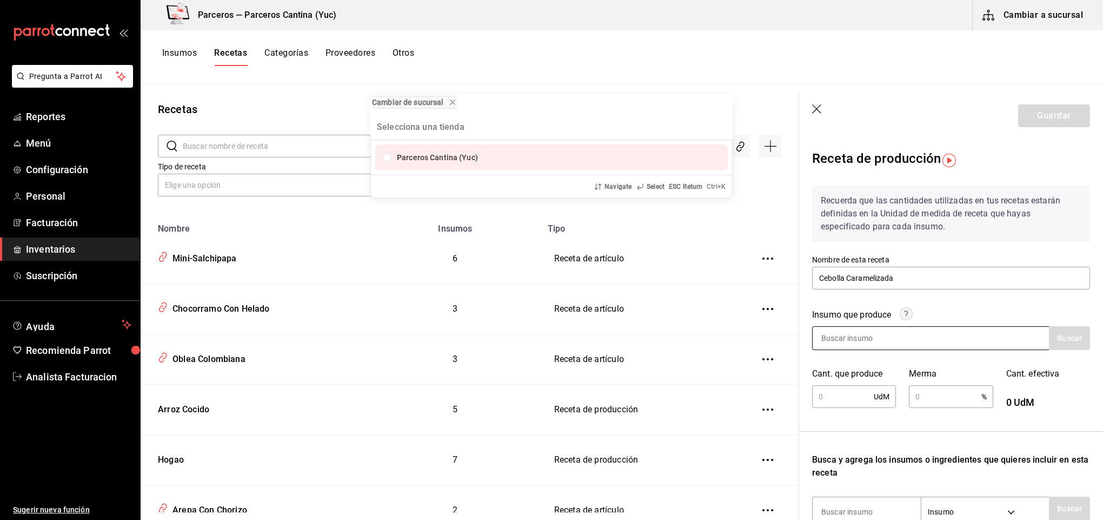
type input "e"
click at [713, 121] on button "progress bar" at bounding box center [713, 126] width 17 height 17
click at [917, 271] on div "Cambiar de sucursal Parceros Cantina (Yuc) Navigate Select ESC Return Ctrl+ K" at bounding box center [551, 260] width 1103 height 520
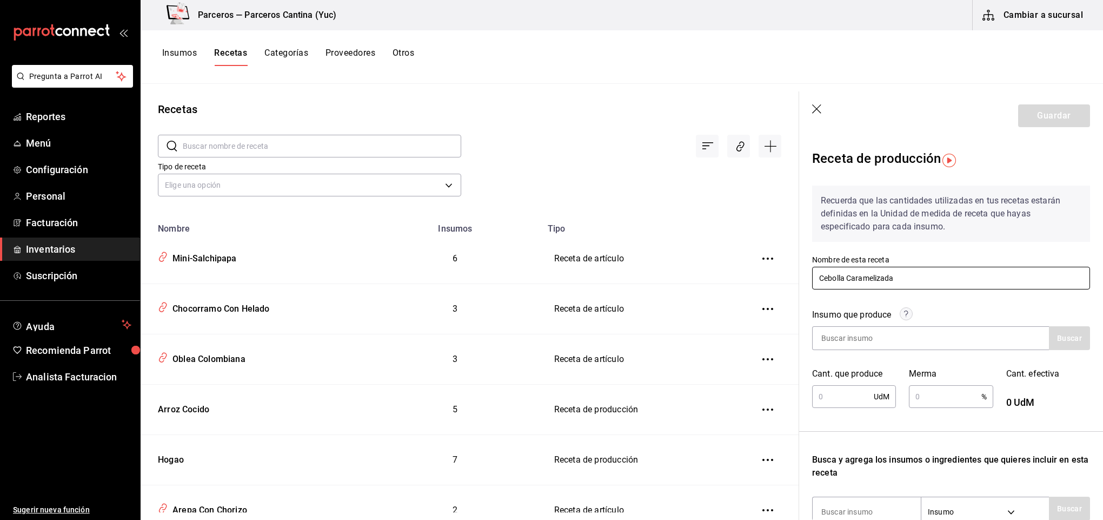
click at [910, 276] on input "Cebolla Caramelizada" at bounding box center [951, 278] width 278 height 23
click at [864, 337] on input at bounding box center [867, 338] width 108 height 23
type input "cebo"
click at [1051, 346] on button "Buscar" at bounding box center [1069, 338] width 41 height 24
click at [883, 376] on div "Presentación - Interno" at bounding box center [863, 381] width 85 height 11
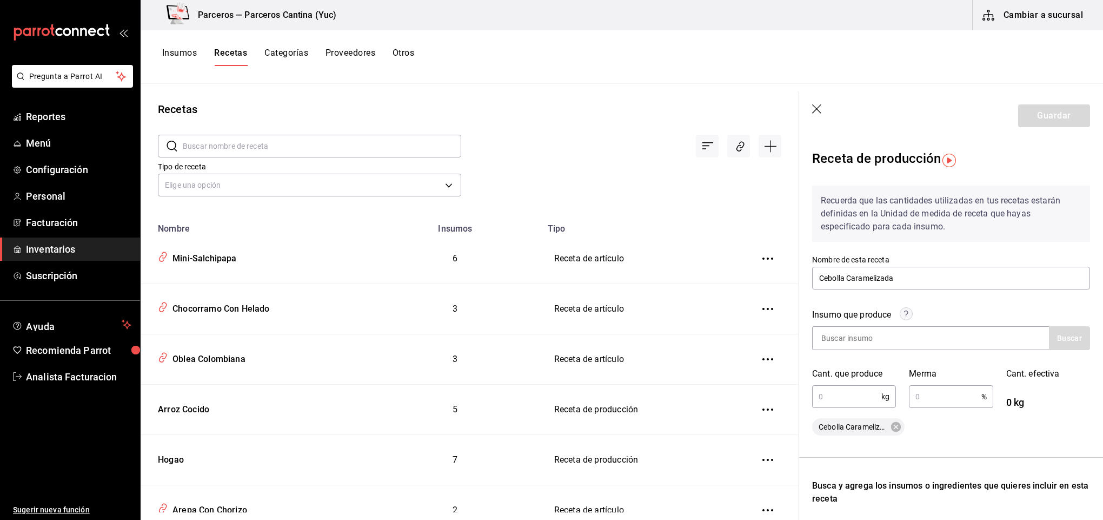
click at [841, 396] on input "text" at bounding box center [846, 397] width 69 height 22
type input "1"
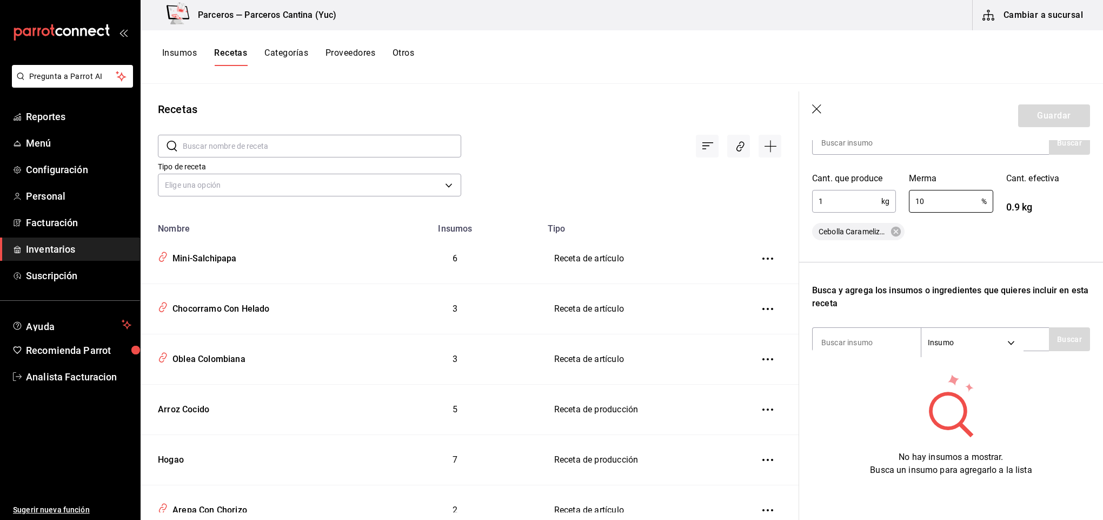
scroll to position [207, 0]
type input "10"
click at [852, 334] on input at bounding box center [867, 342] width 108 height 23
type input "morada"
click at [1058, 327] on button "Buscar" at bounding box center [1069, 339] width 41 height 24
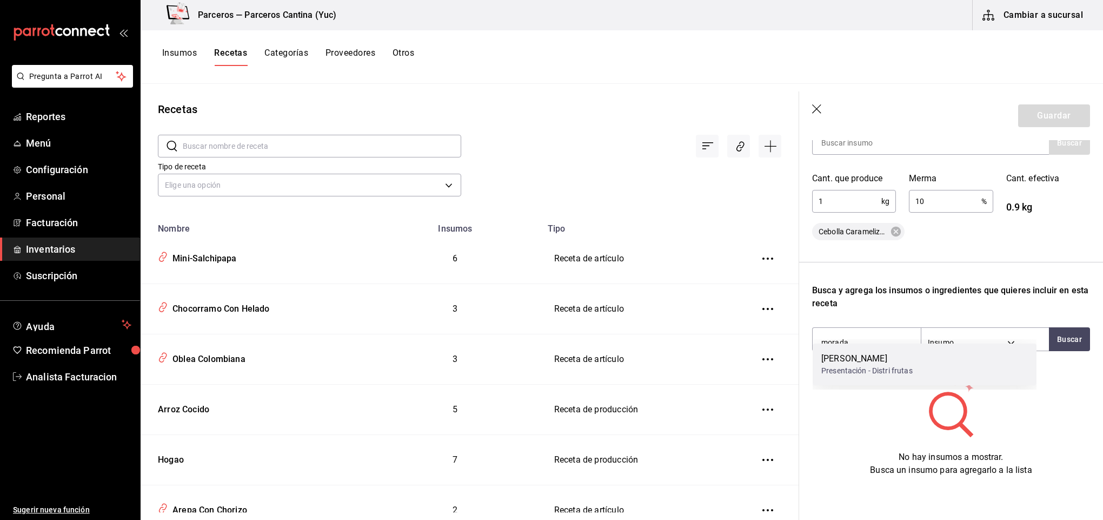
click at [898, 366] on div "Presentación - Distri frutas" at bounding box center [866, 370] width 91 height 11
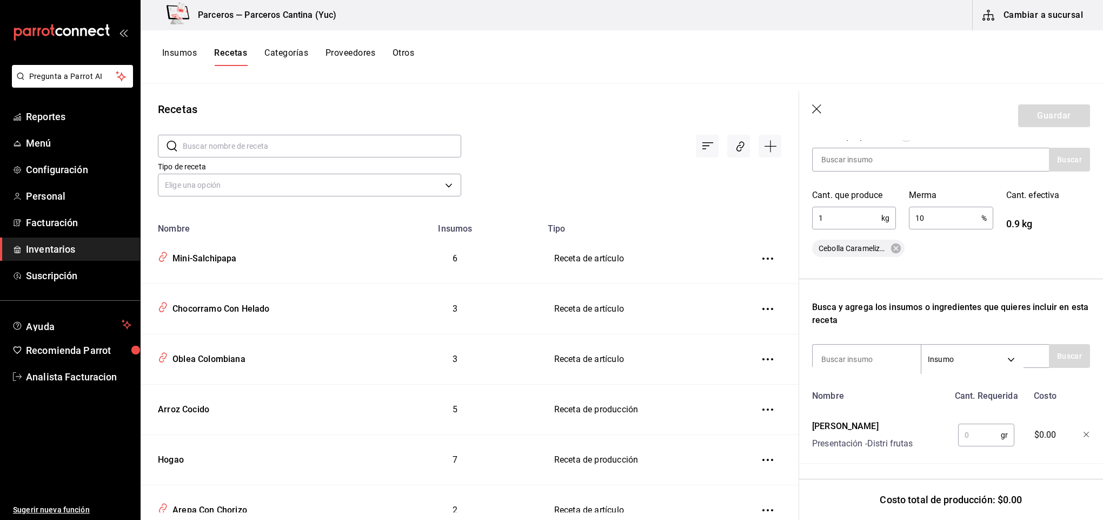
click at [985, 424] on input "text" at bounding box center [979, 435] width 43 height 22
type input "20"
click at [873, 353] on input at bounding box center [867, 359] width 108 height 23
type input "azucar"
click at [1059, 360] on div "Recuerda que las cantidades utilizadas en tus recetas estarán definidas en la U…" at bounding box center [951, 230] width 278 height 465
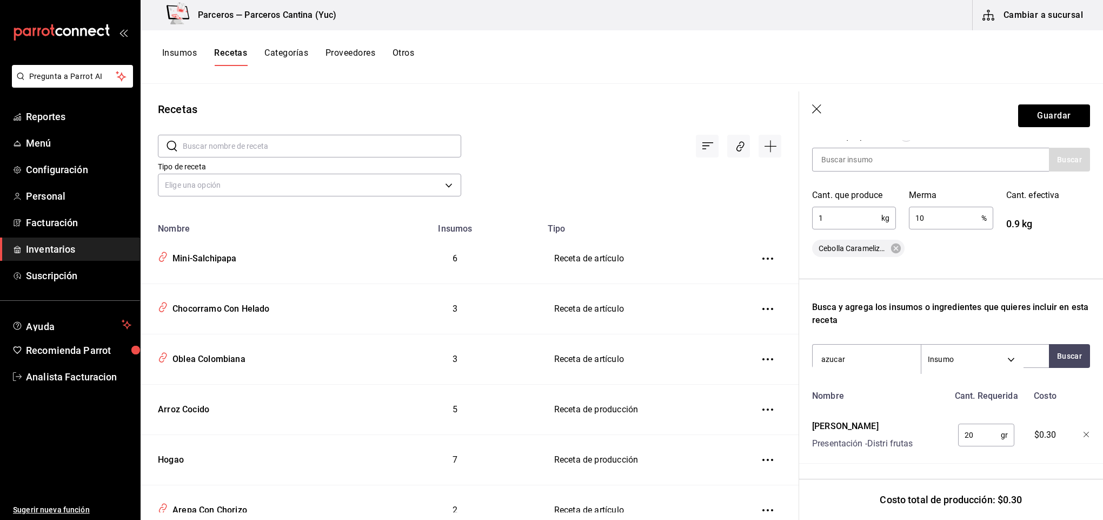
click at [1036, 319] on div "Recuerda que las cantidades utilizadas en tus recetas estarán definidas en la U…" at bounding box center [951, 230] width 278 height 465
click at [1049, 344] on button "Buscar" at bounding box center [1069, 356] width 41 height 24
click at [894, 379] on div "Azucar Presentación - sams" at bounding box center [925, 381] width 224 height 42
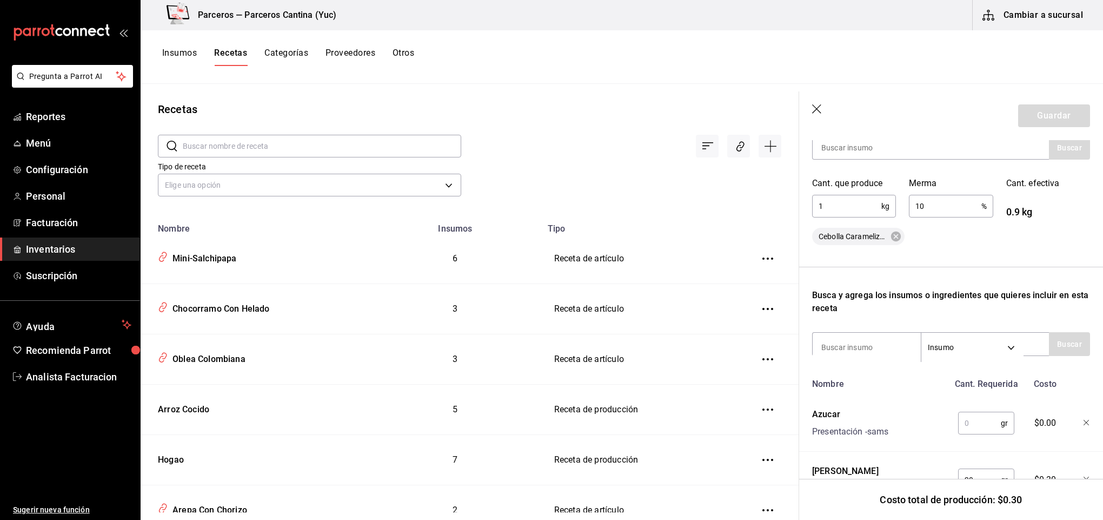
click at [959, 422] on input "text" at bounding box center [979, 423] width 43 height 22
type input "15"
click at [863, 349] on input at bounding box center [867, 347] width 108 height 23
type input "agua"
click at [1049, 341] on button "Buscar" at bounding box center [1069, 344] width 41 height 24
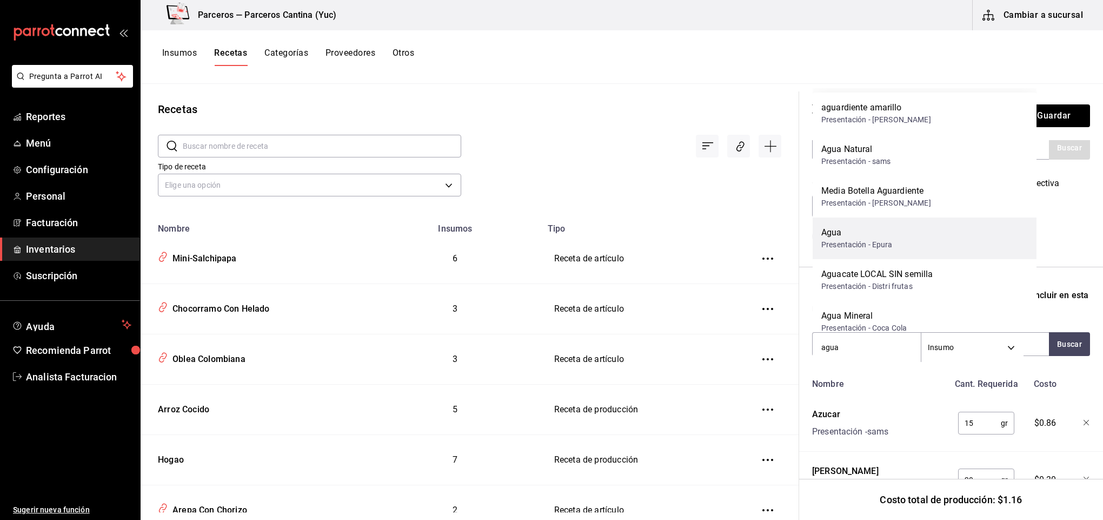
click at [914, 237] on div "Agua Presentación - Epura" at bounding box center [925, 238] width 224 height 42
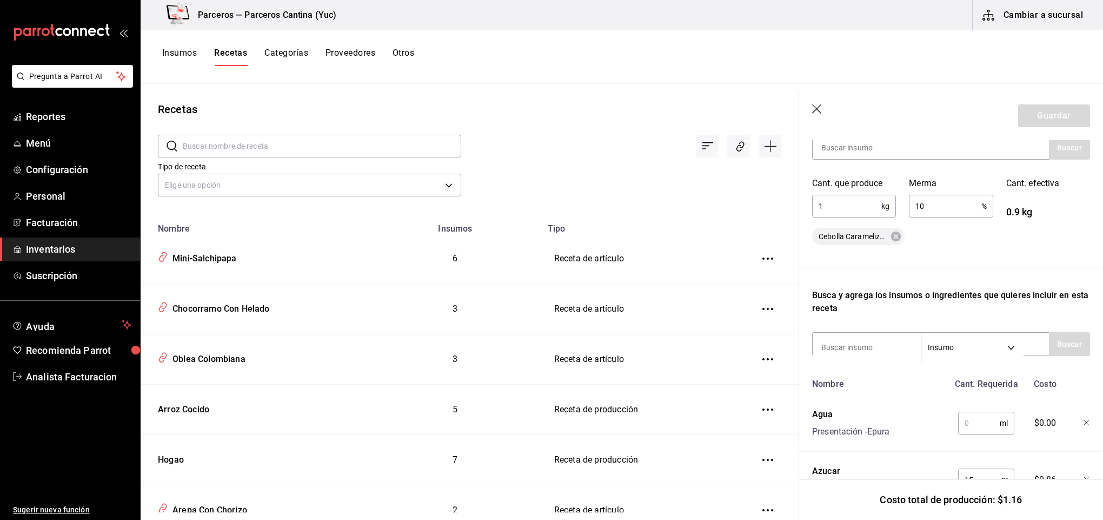
drag, startPoint x: 951, startPoint y: 419, endPoint x: 958, endPoint y: 424, distance: 8.1
click at [958, 420] on input "text" at bounding box center [979, 423] width 42 height 22
type input "30"
click at [1046, 109] on button "Guardar" at bounding box center [1054, 115] width 72 height 23
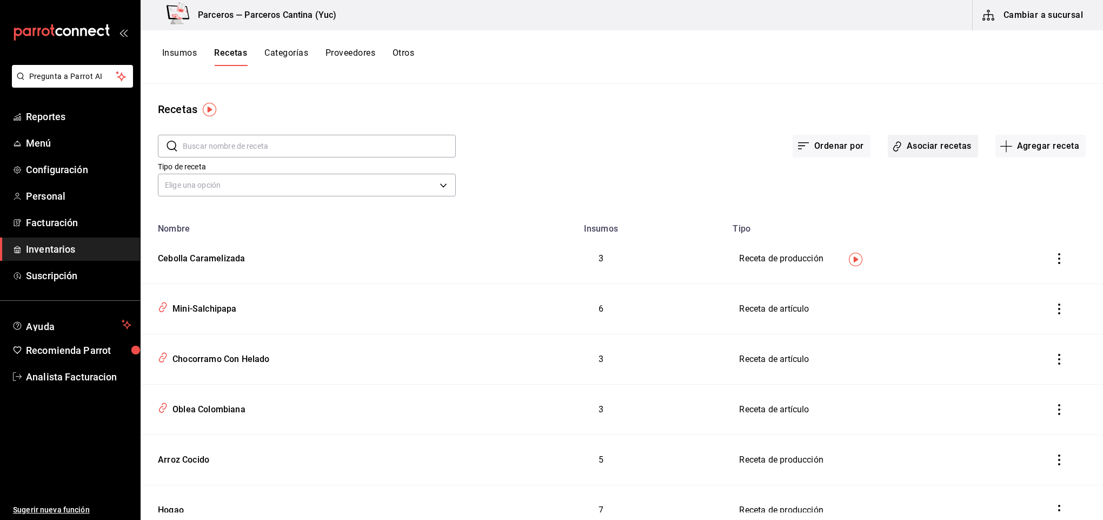
click at [935, 143] on button "Asociar recetas" at bounding box center [933, 146] width 90 height 23
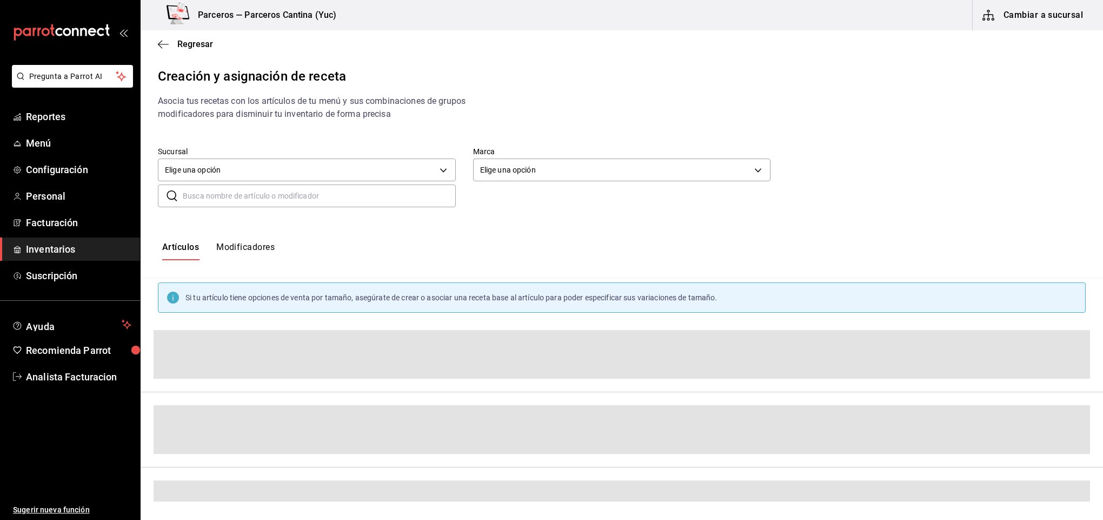
click at [210, 198] on input "text" at bounding box center [319, 196] width 273 height 22
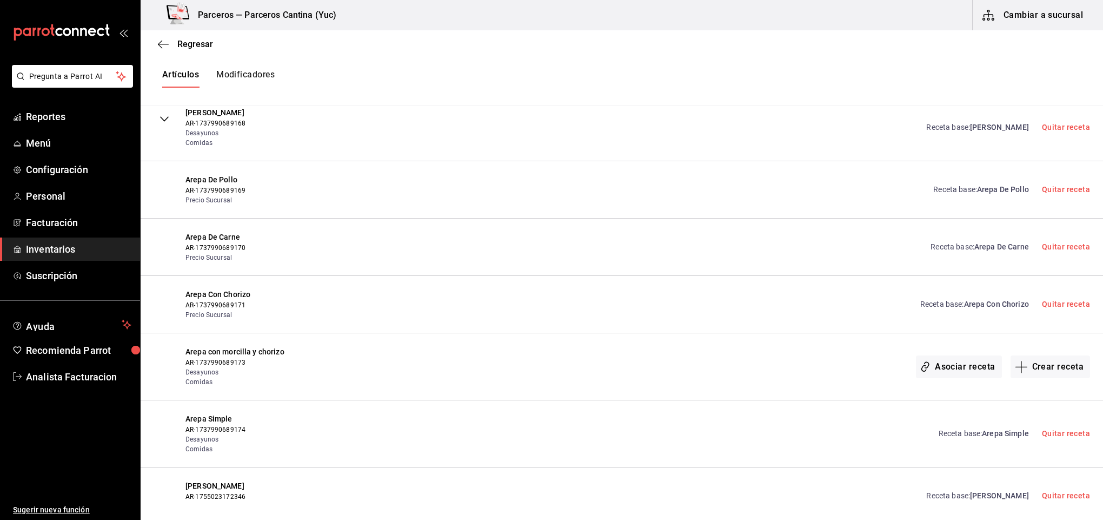
scroll to position [383, 0]
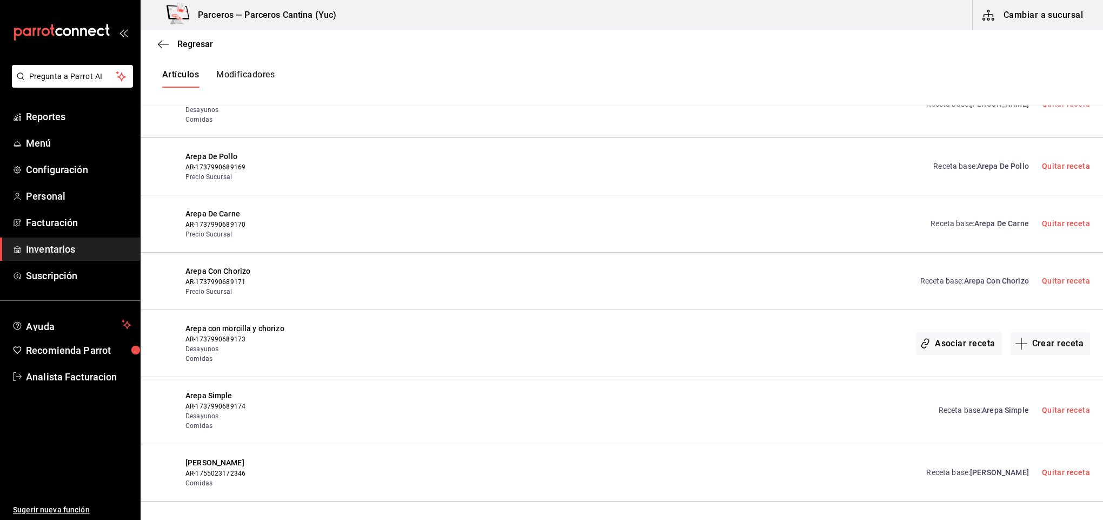
type input "arep"
click at [976, 471] on span "Arepa Burguer" at bounding box center [999, 472] width 59 height 9
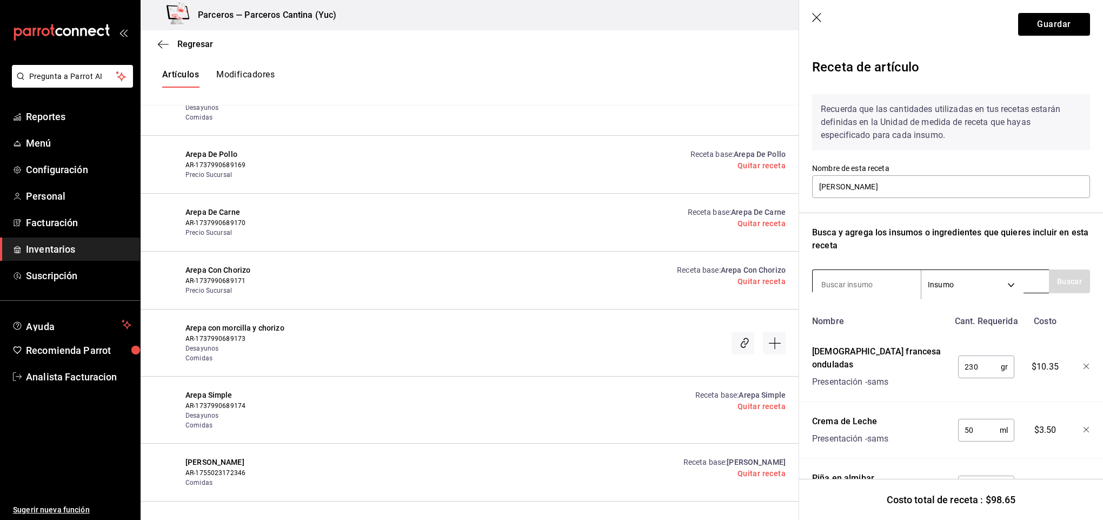
click at [843, 275] on input at bounding box center [867, 284] width 108 height 23
type input "cebolla"
click at [1049, 281] on button "Buscar" at bounding box center [1069, 281] width 41 height 24
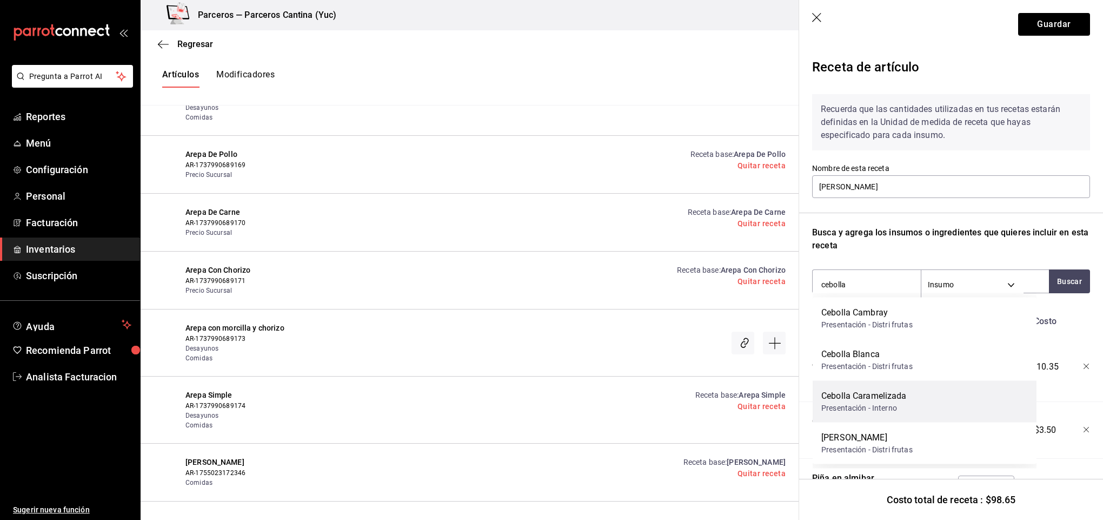
click at [914, 402] on div "Cebolla Caramelizada Presentación - Interno" at bounding box center [925, 402] width 224 height 42
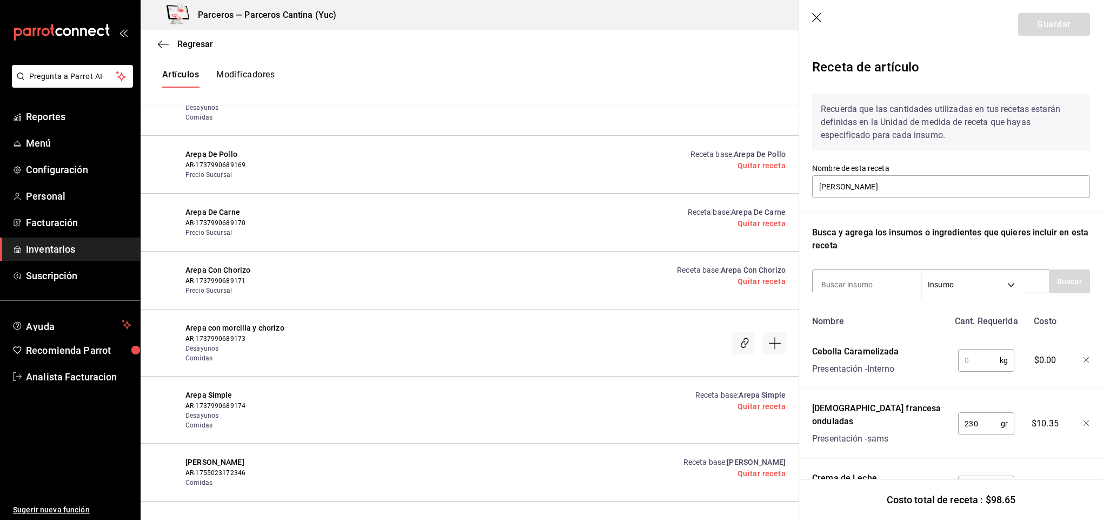
click at [972, 364] on input "text" at bounding box center [979, 360] width 42 height 22
type input "2"
click at [1084, 359] on icon "button" at bounding box center [1087, 360] width 6 height 6
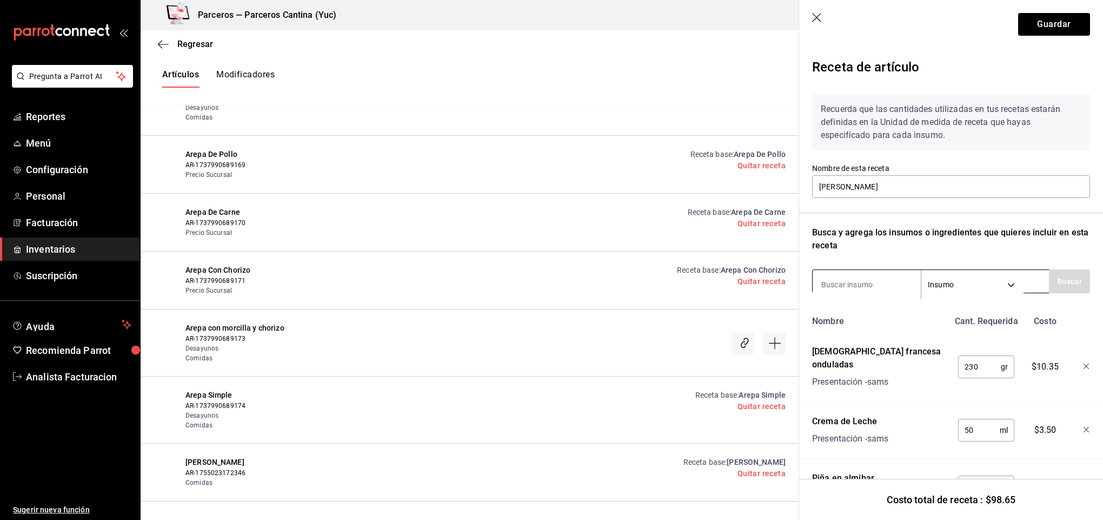
click at [857, 281] on input at bounding box center [867, 284] width 108 height 23
type input "cebolla"
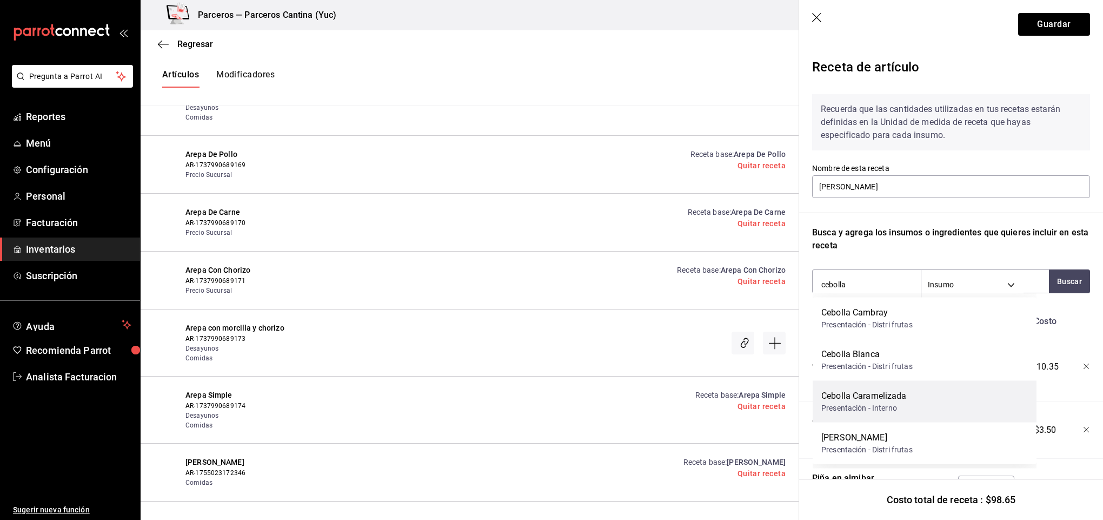
click at [896, 401] on div "Cebolla Caramelizada" at bounding box center [863, 395] width 85 height 13
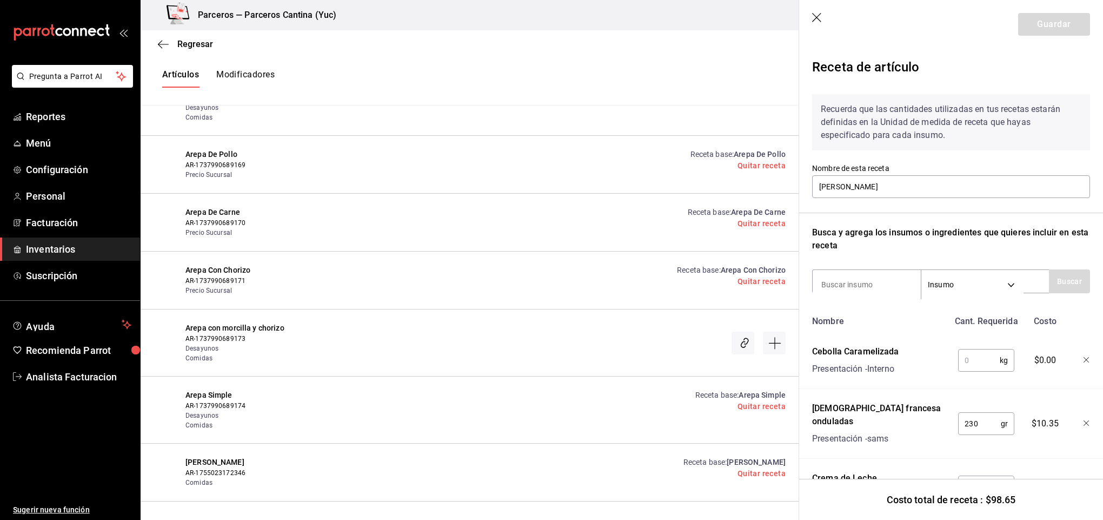
click at [972, 359] on input "text" at bounding box center [979, 360] width 42 height 22
click at [1084, 357] on icon "button" at bounding box center [1087, 360] width 6 height 6
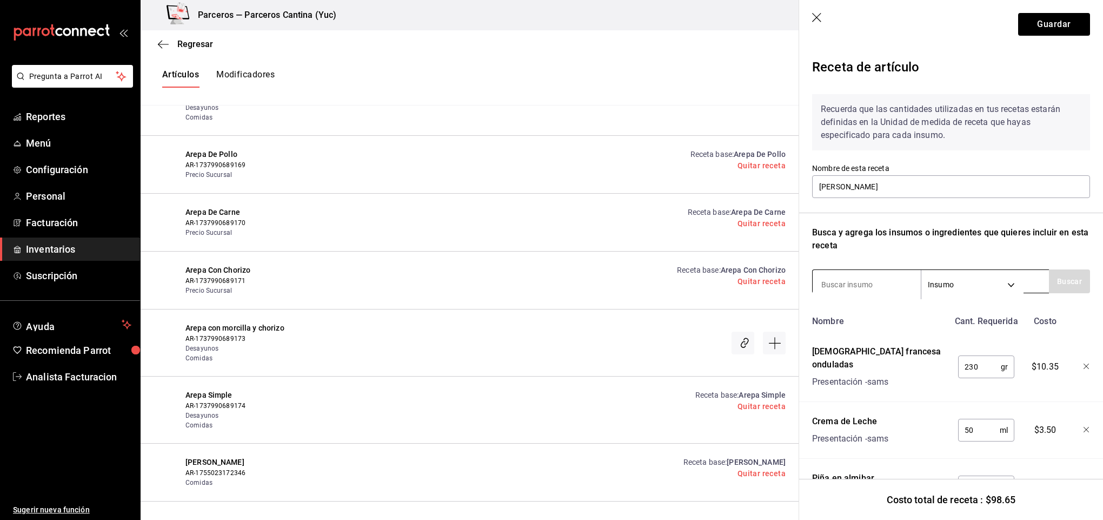
click at [849, 277] on input at bounding box center [867, 284] width 108 height 23
type input "ceboll"
click at [1060, 284] on button "Buscar" at bounding box center [1069, 281] width 41 height 24
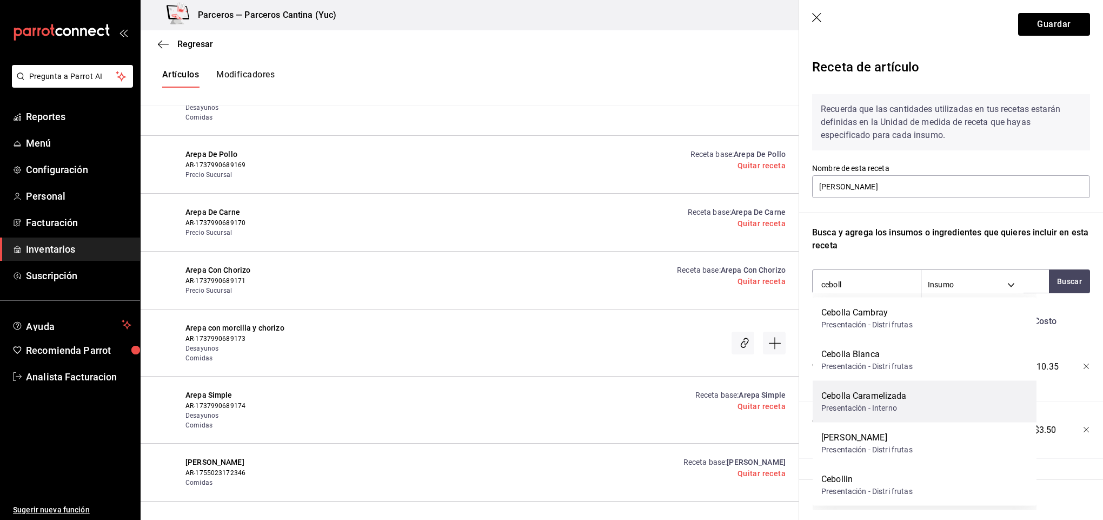
click at [885, 402] on div "Presentación - Interno" at bounding box center [863, 407] width 85 height 11
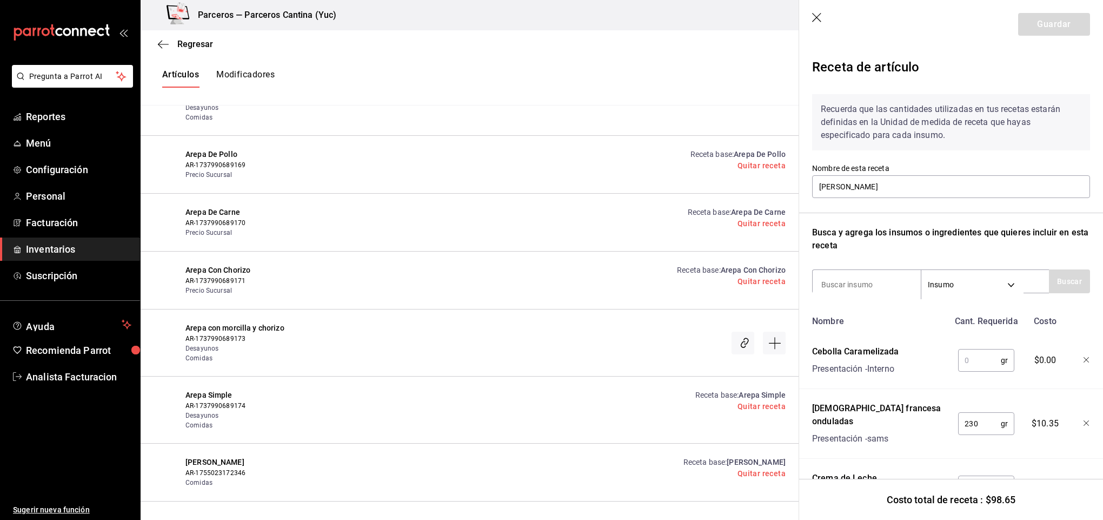
click at [961, 359] on input "text" at bounding box center [979, 360] width 43 height 22
type input "2"
click at [1084, 359] on icon "button" at bounding box center [1087, 360] width 6 height 6
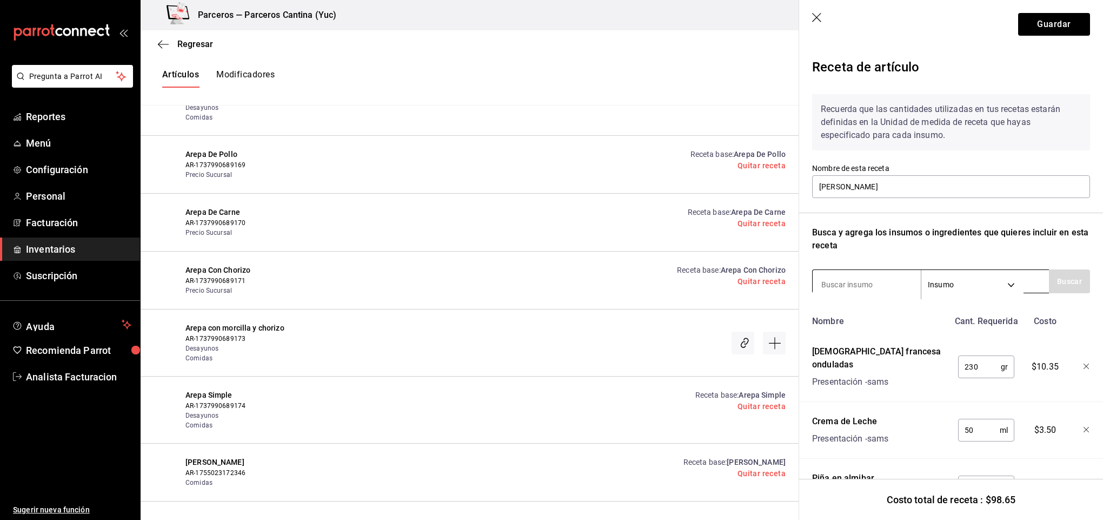
click at [844, 288] on input at bounding box center [867, 284] width 108 height 23
type input "ceboll"
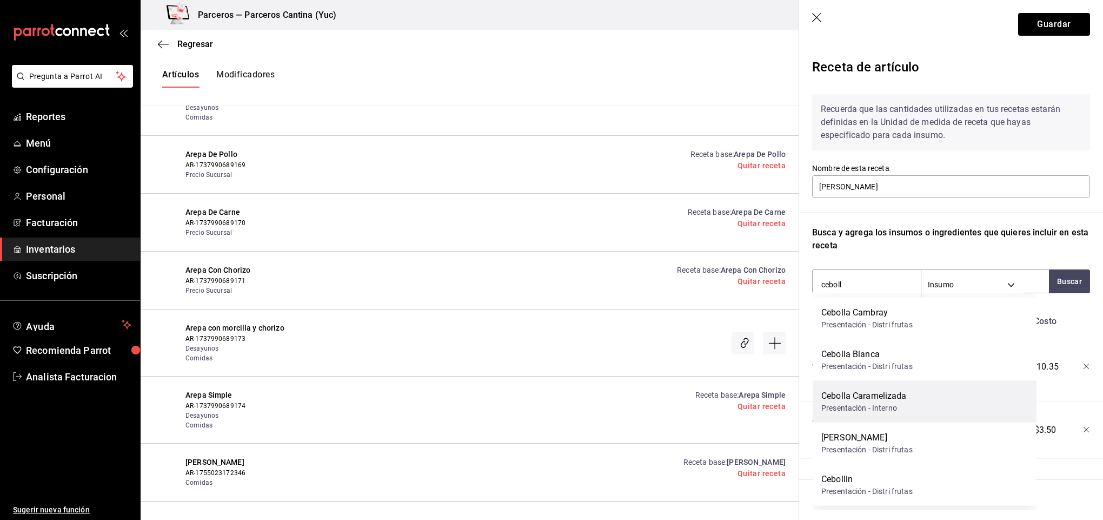
click at [902, 396] on div "Cebolla Caramelizada" at bounding box center [863, 395] width 85 height 13
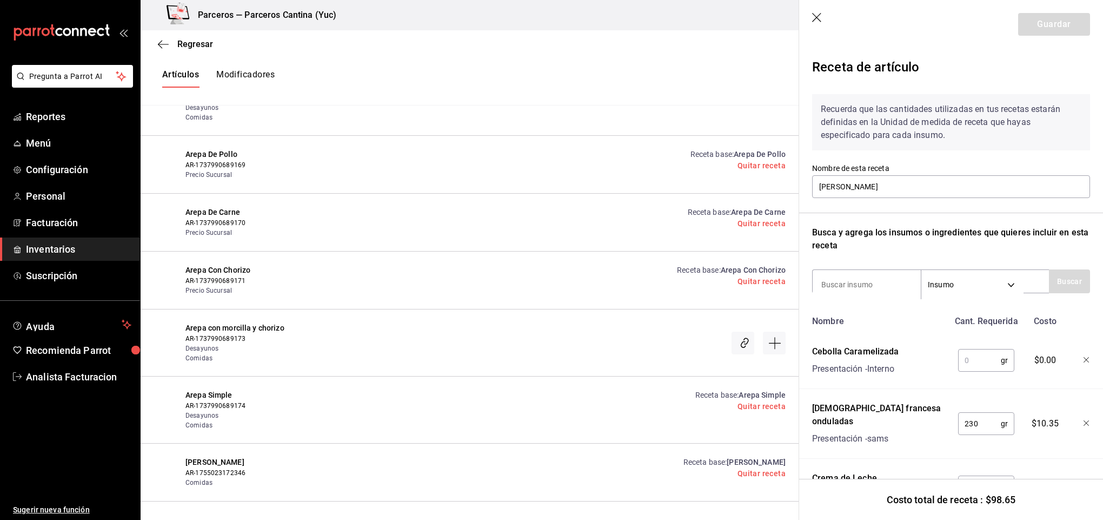
click at [982, 359] on input "text" at bounding box center [979, 360] width 43 height 22
type input "20"
click at [1084, 359] on icon "button" at bounding box center [1087, 360] width 6 height 6
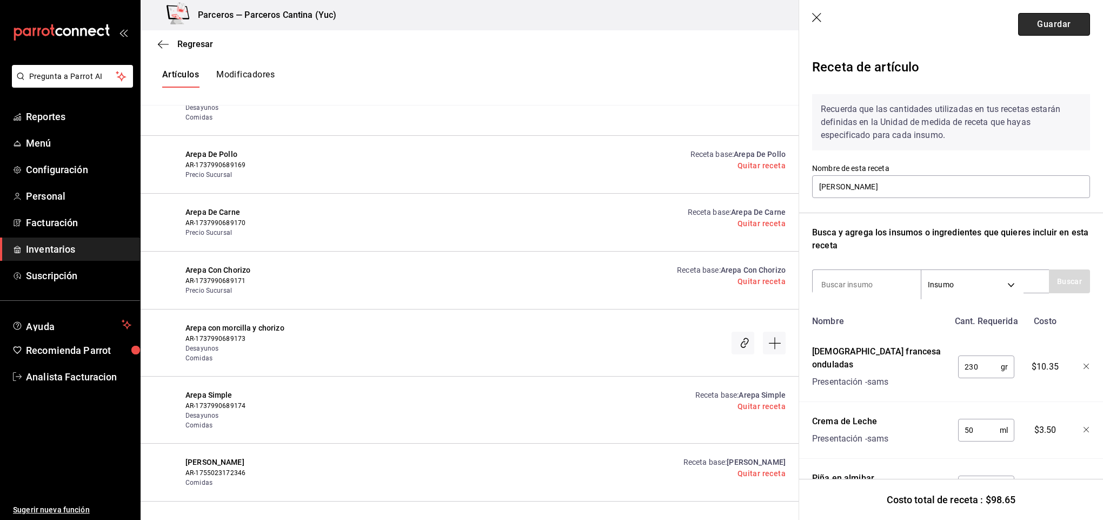
click at [1021, 29] on button "Guardar" at bounding box center [1054, 24] width 72 height 23
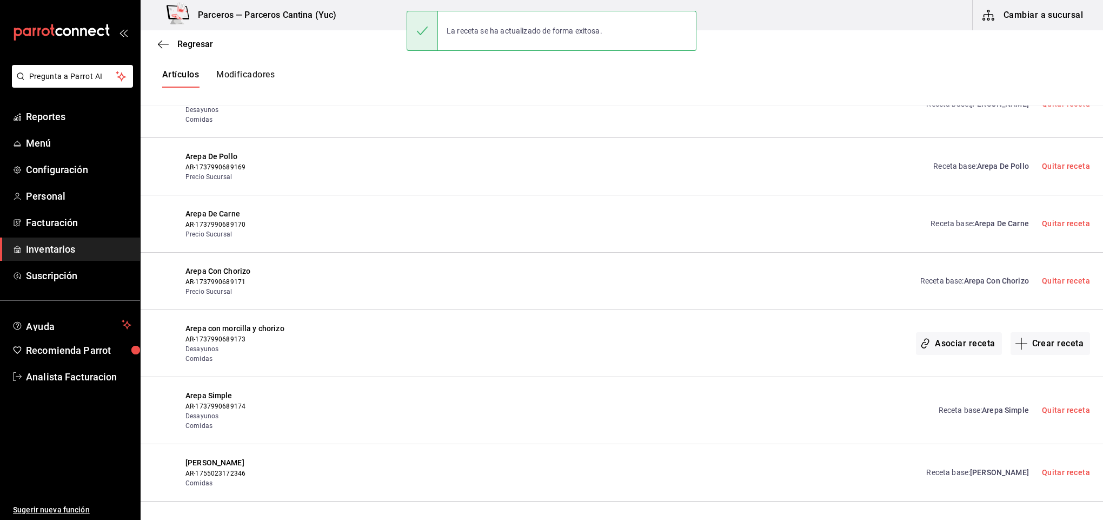
click at [997, 473] on span "Arepa Burguer" at bounding box center [999, 472] width 59 height 9
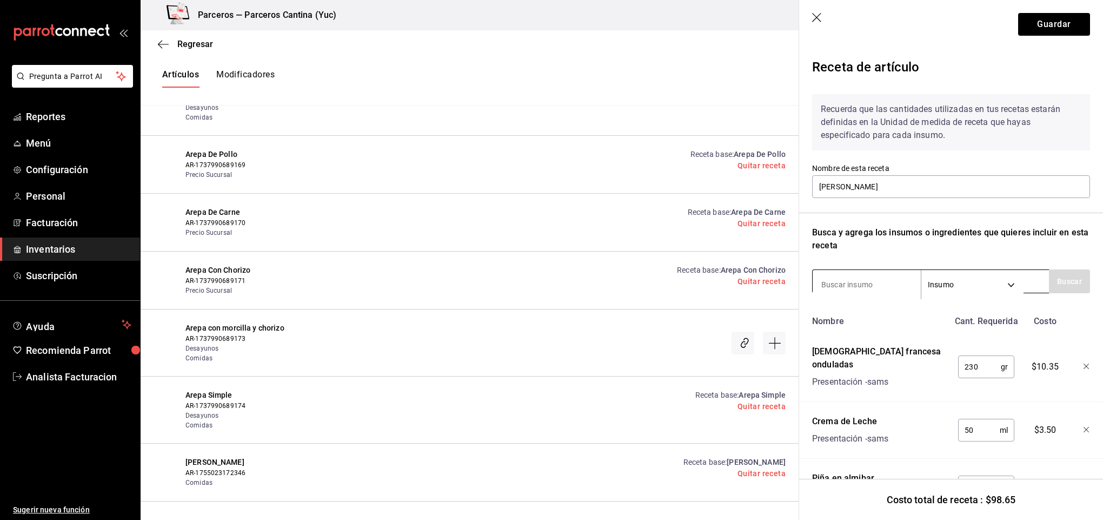
click at [845, 281] on input at bounding box center [867, 284] width 108 height 23
type input "ceboll"
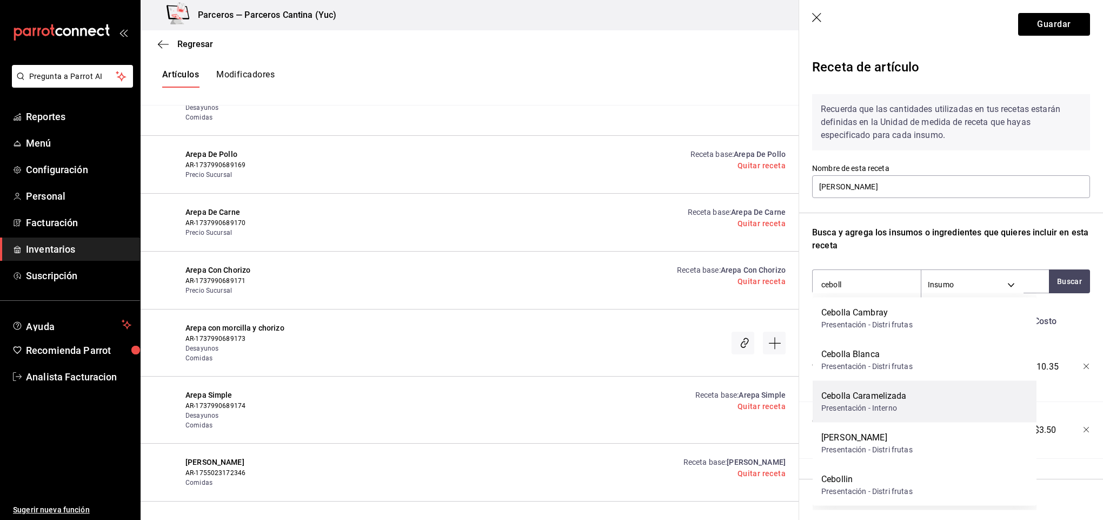
click at [888, 400] on div "Cebolla Caramelizada" at bounding box center [863, 395] width 85 height 13
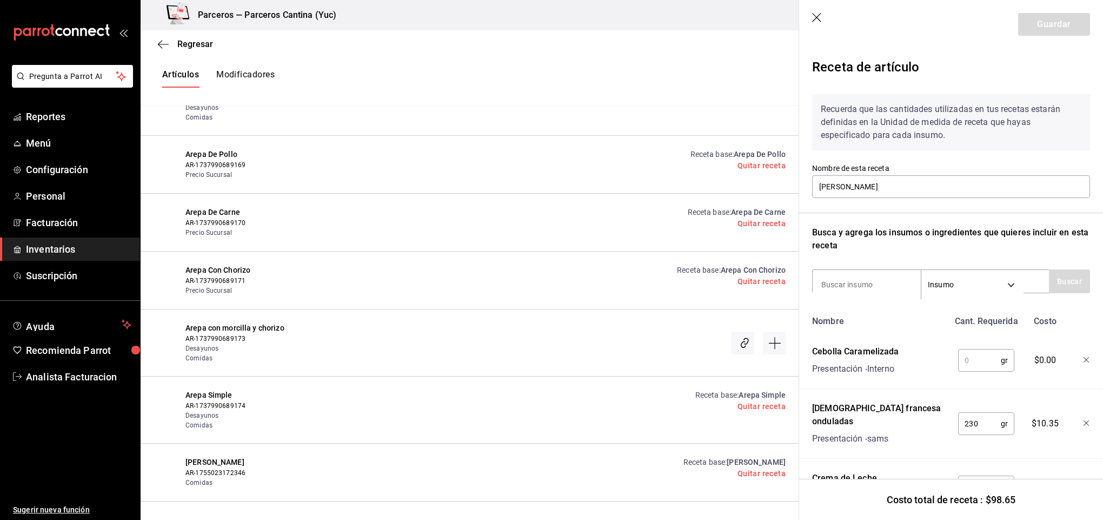
click at [975, 360] on input "text" at bounding box center [979, 360] width 43 height 22
type input "20"
click at [1084, 359] on icon "button" at bounding box center [1087, 360] width 6 height 6
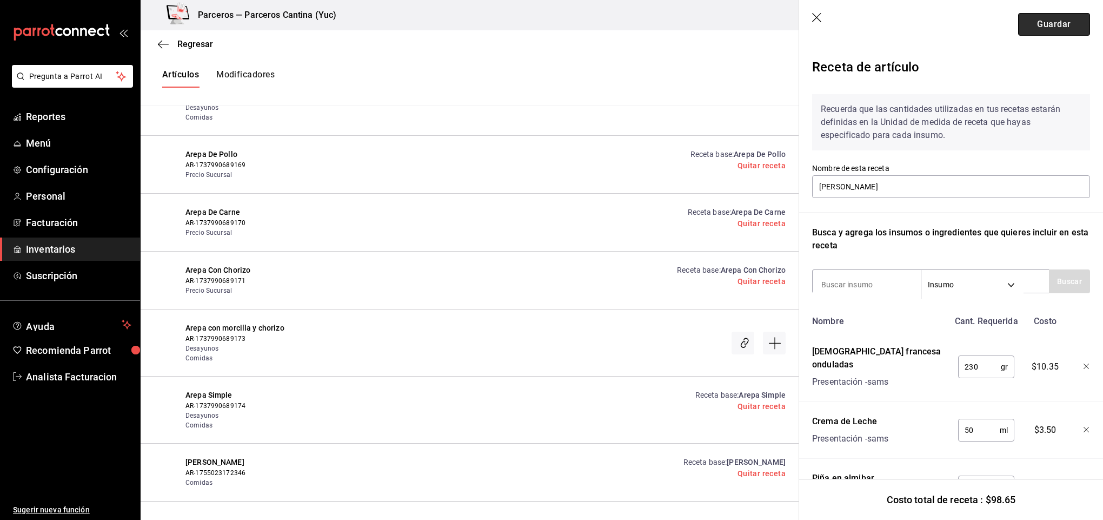
click at [1057, 31] on button "Guardar" at bounding box center [1054, 24] width 72 height 23
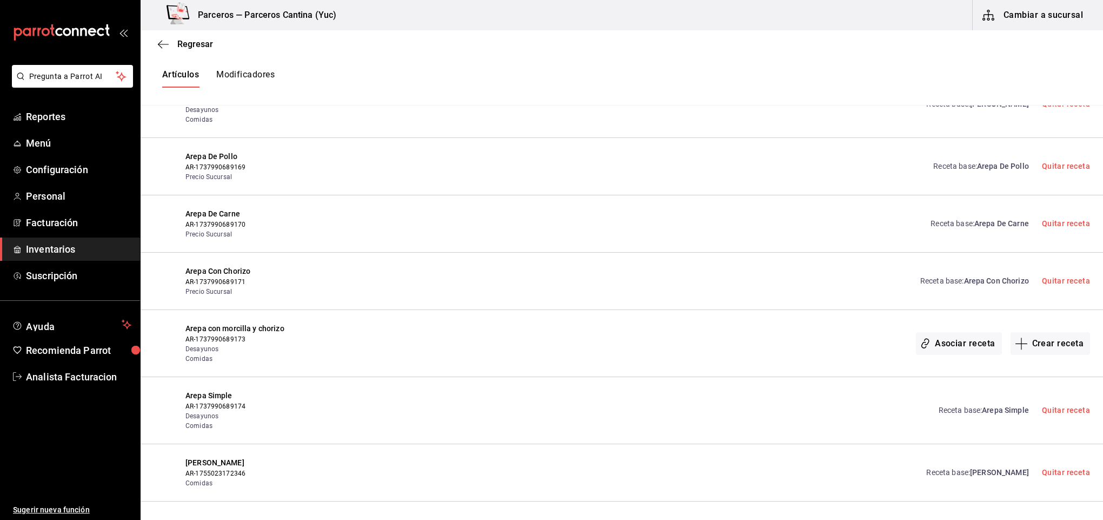
click at [977, 471] on span "Arepa Burguer" at bounding box center [999, 472] width 59 height 9
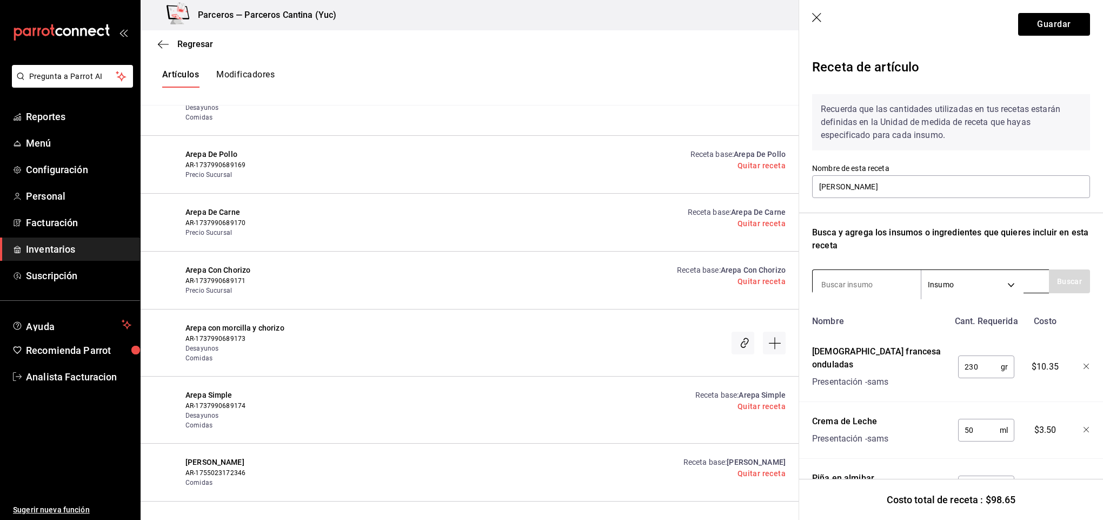
click at [857, 277] on input at bounding box center [867, 284] width 108 height 23
type input "cebolla"
click at [1053, 276] on button "Buscar" at bounding box center [1069, 281] width 41 height 24
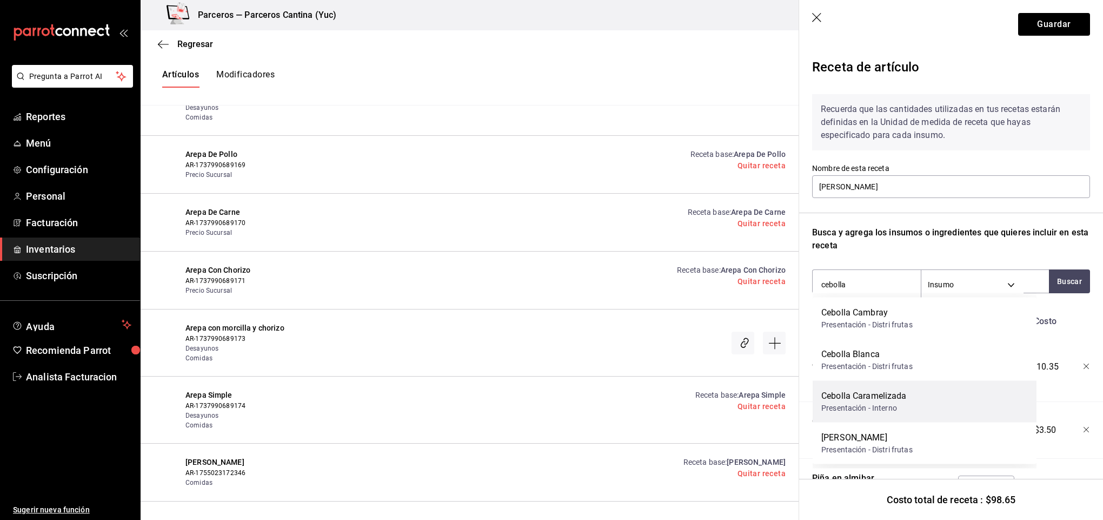
click at [898, 409] on div "Presentación - Interno" at bounding box center [863, 407] width 85 height 11
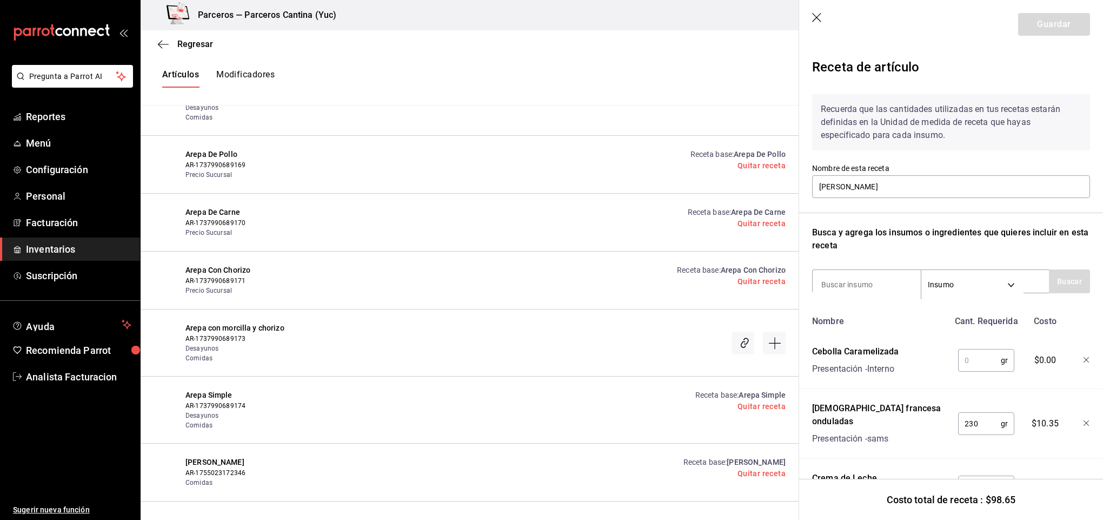
click at [985, 363] on input "text" at bounding box center [979, 360] width 43 height 22
type input "20"
click at [1084, 359] on icon "button" at bounding box center [1087, 360] width 6 height 6
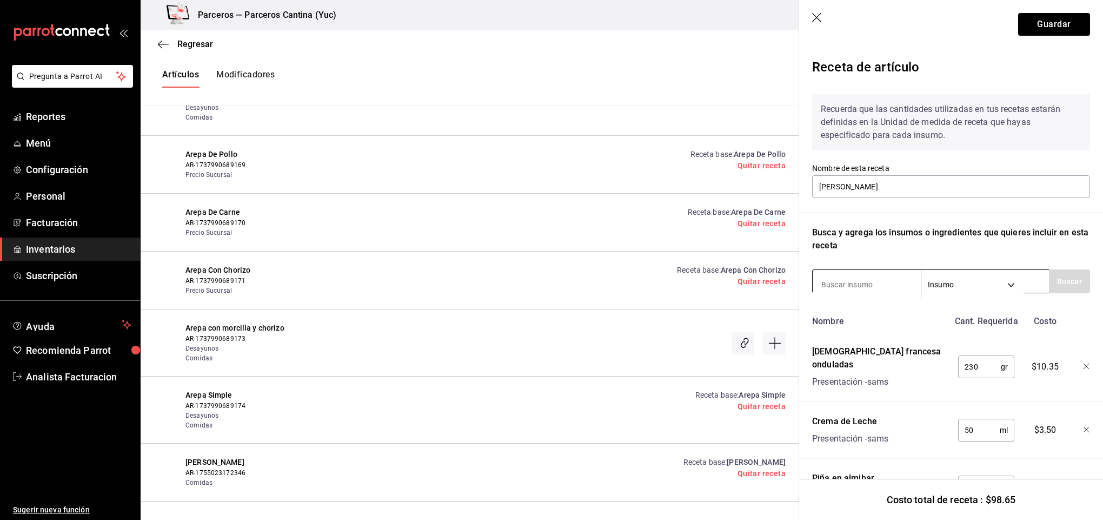
click at [849, 281] on input at bounding box center [867, 284] width 108 height 23
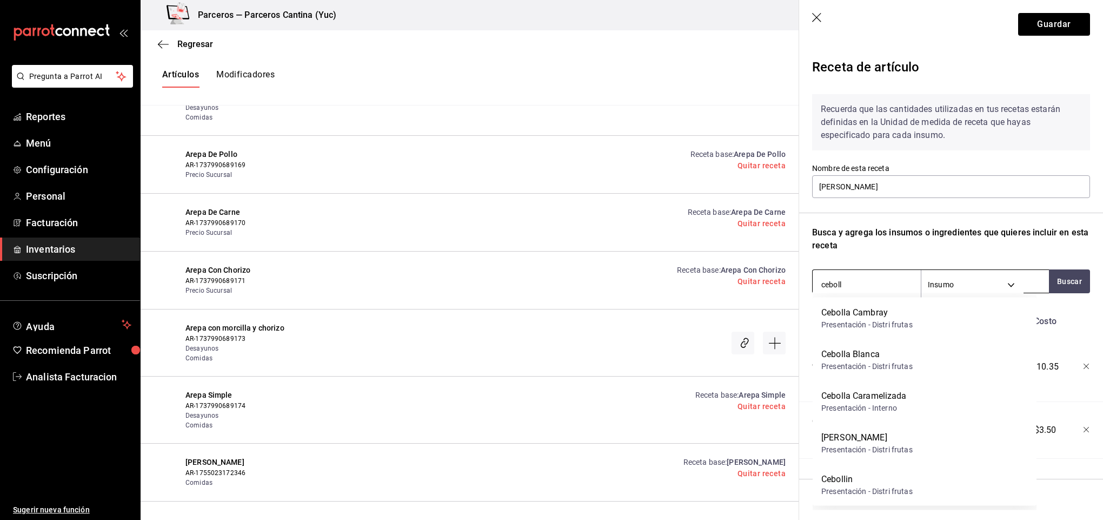
type input "cebolla"
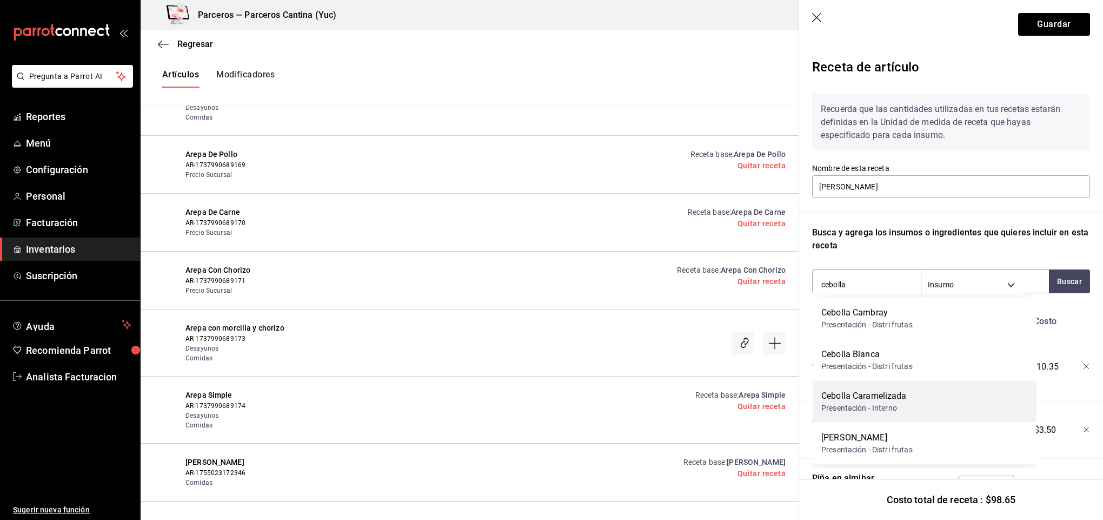
click at [901, 395] on div "Cebolla Caramelizada" at bounding box center [863, 395] width 85 height 13
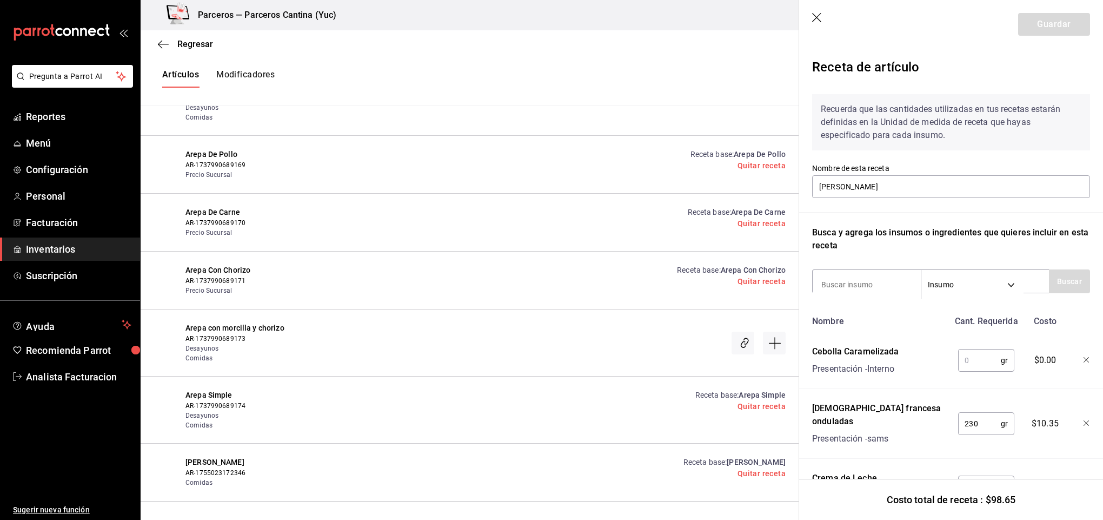
click at [971, 362] on input "text" at bounding box center [979, 360] width 43 height 22
type input "20"
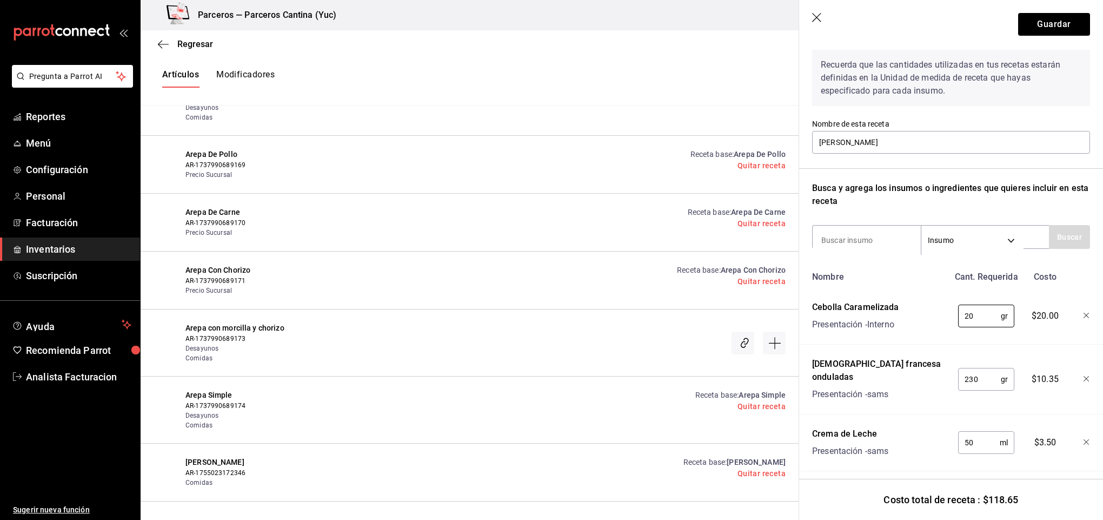
scroll to position [41, 0]
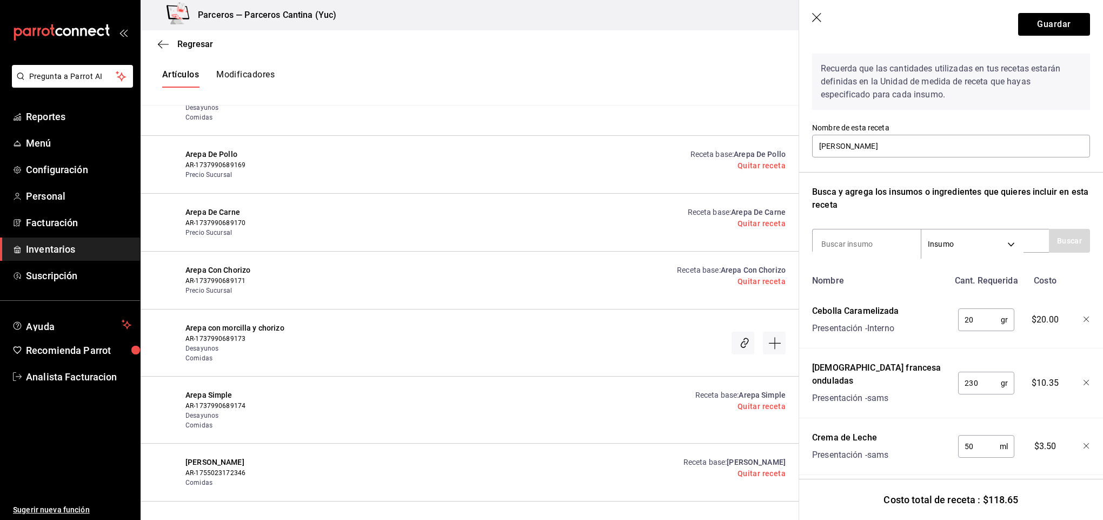
click at [1084, 316] on icon "button" at bounding box center [1087, 319] width 6 height 6
click at [867, 241] on input at bounding box center [867, 244] width 108 height 23
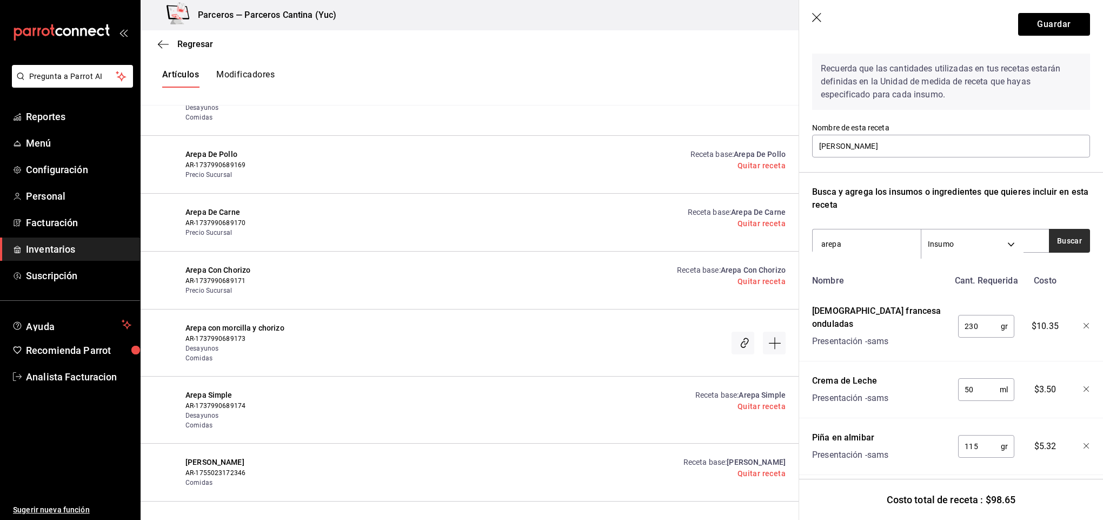
type input "arepa"
click at [1055, 235] on button "Buscar" at bounding box center [1069, 241] width 41 height 24
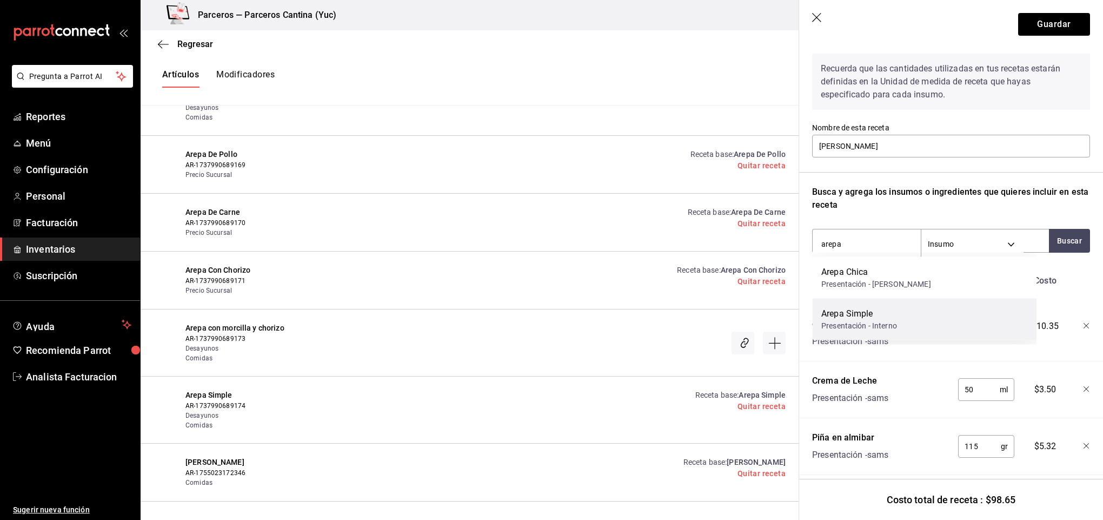
click at [918, 322] on div "Arepa Simple Presentación - Interno" at bounding box center [925, 320] width 224 height 42
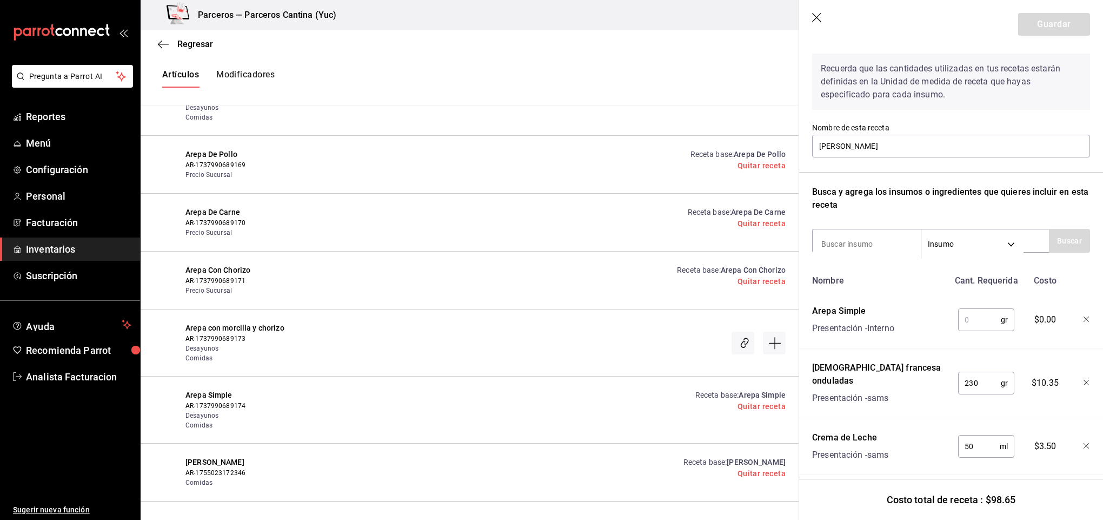
click at [958, 324] on input "text" at bounding box center [979, 320] width 43 height 22
type input "2"
click at [831, 241] on input at bounding box center [867, 244] width 108 height 23
type input "mayonesa"
click at [1050, 244] on button "Buscar" at bounding box center [1069, 241] width 41 height 24
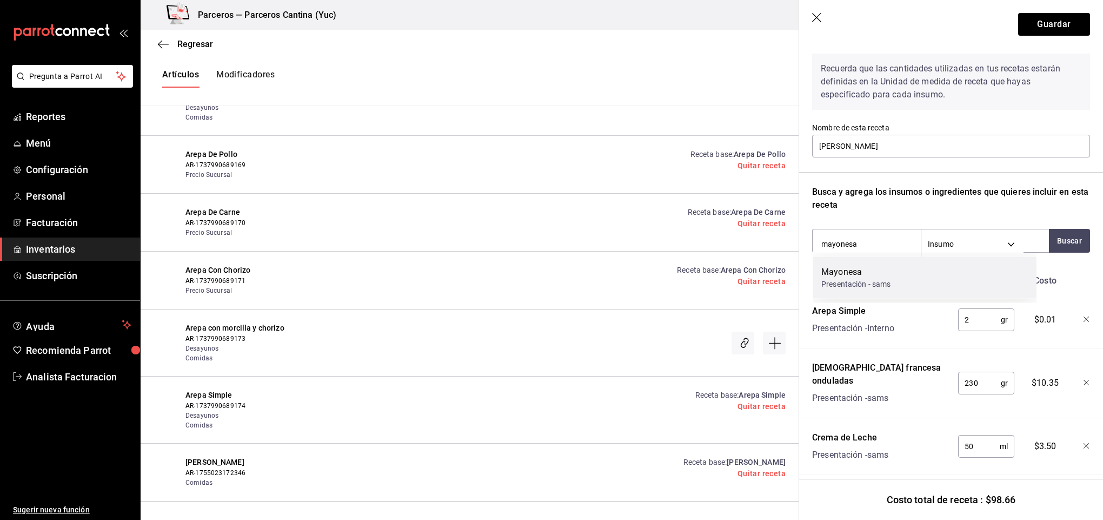
click at [870, 279] on div "Presentación - sams" at bounding box center [856, 284] width 70 height 11
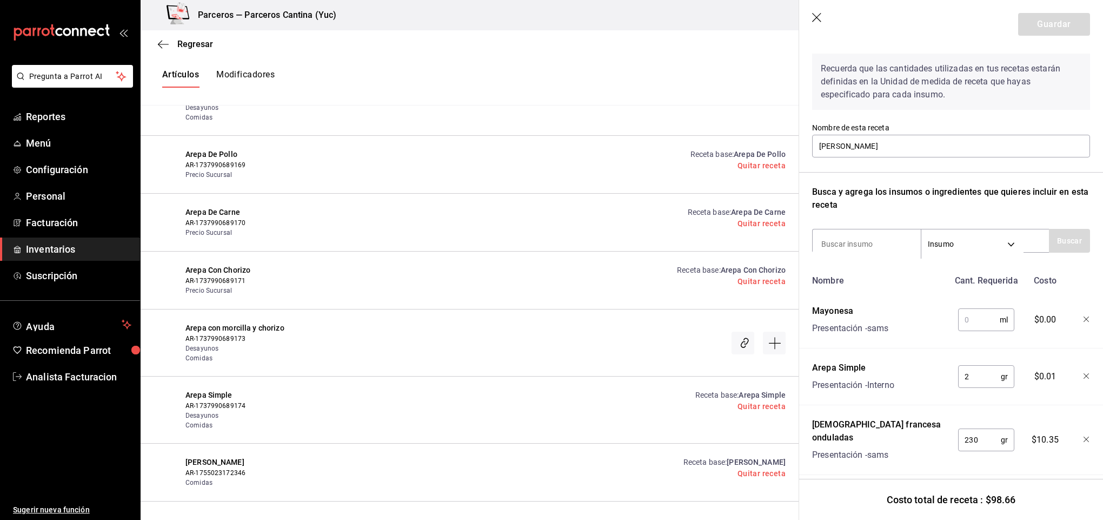
click at [972, 316] on input "text" at bounding box center [979, 320] width 42 height 22
type input "30"
click at [859, 243] on input at bounding box center [867, 244] width 108 height 23
click at [1047, 26] on button "Guardar" at bounding box center [1054, 24] width 72 height 23
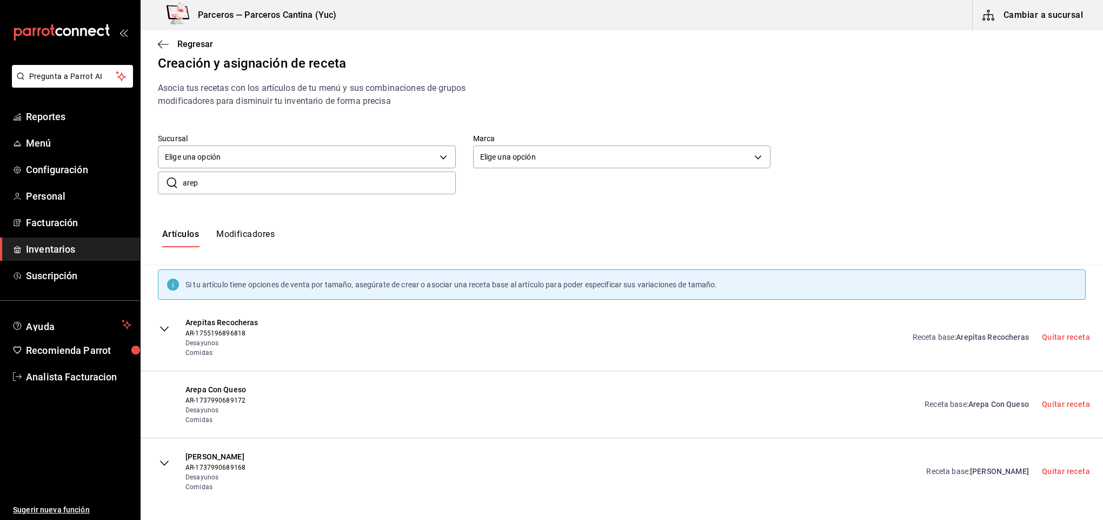
scroll to position [0, 0]
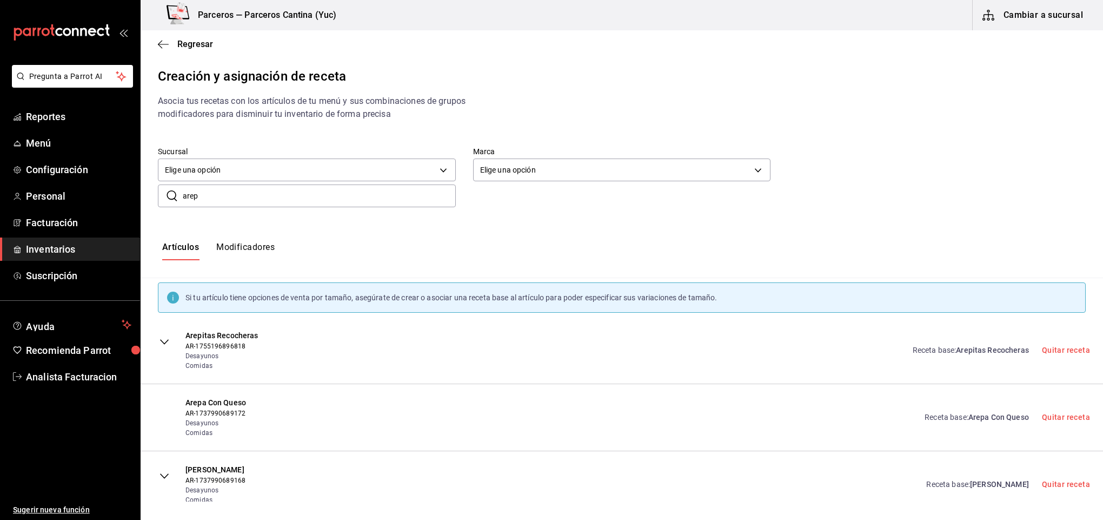
click at [213, 198] on input "arep" at bounding box center [319, 196] width 273 height 22
type input "a"
type input "arepa"
click at [967, 417] on link "Receta base : Arepa Paisa" at bounding box center [977, 417] width 102 height 11
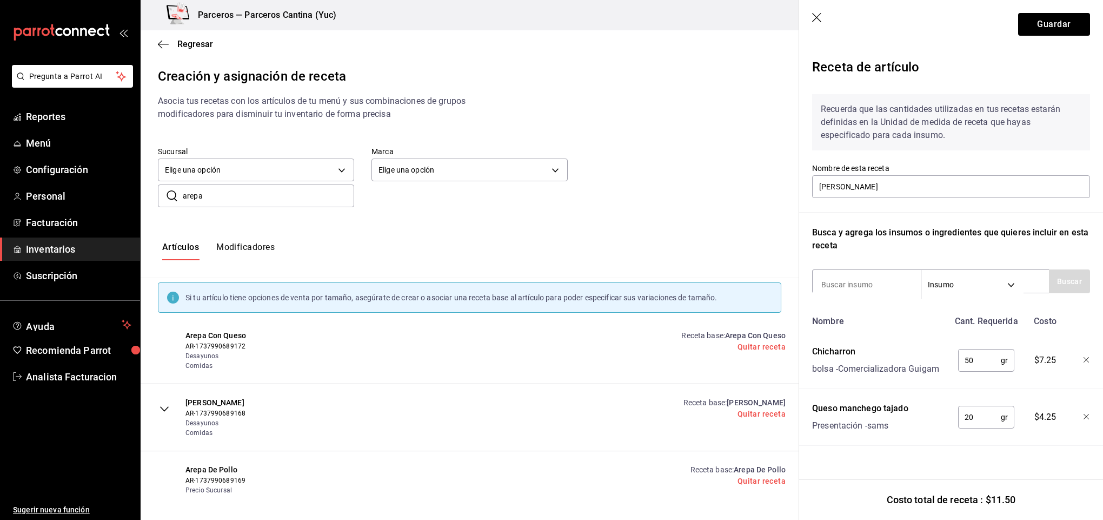
click at [1085, 359] on icon "button" at bounding box center [1086, 359] width 5 height 5
click at [1088, 354] on div at bounding box center [1079, 358] width 24 height 35
click at [1088, 357] on icon "button" at bounding box center [1087, 360] width 6 height 6
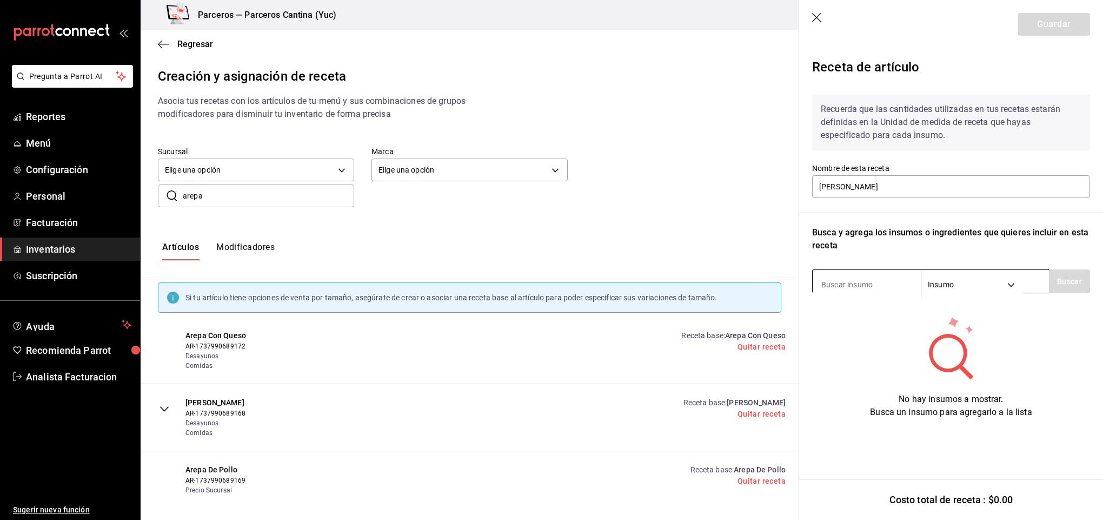
click at [863, 283] on input at bounding box center [867, 284] width 108 height 23
type input "chorizo"
click at [1063, 282] on button "Buscar" at bounding box center [1069, 281] width 41 height 24
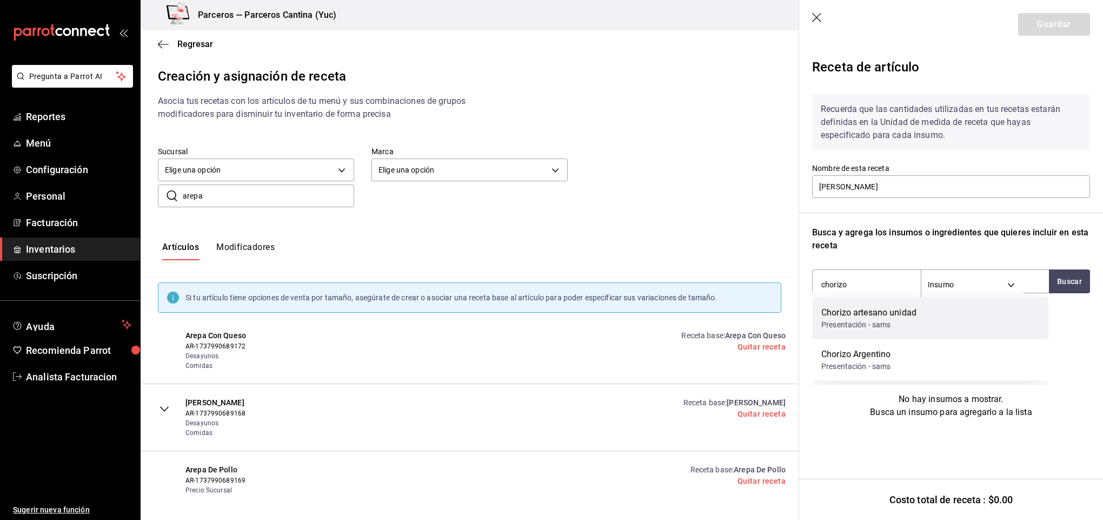
click at [923, 320] on div "Chorizo artesano unidad Presentación - sams" at bounding box center [931, 318] width 236 height 42
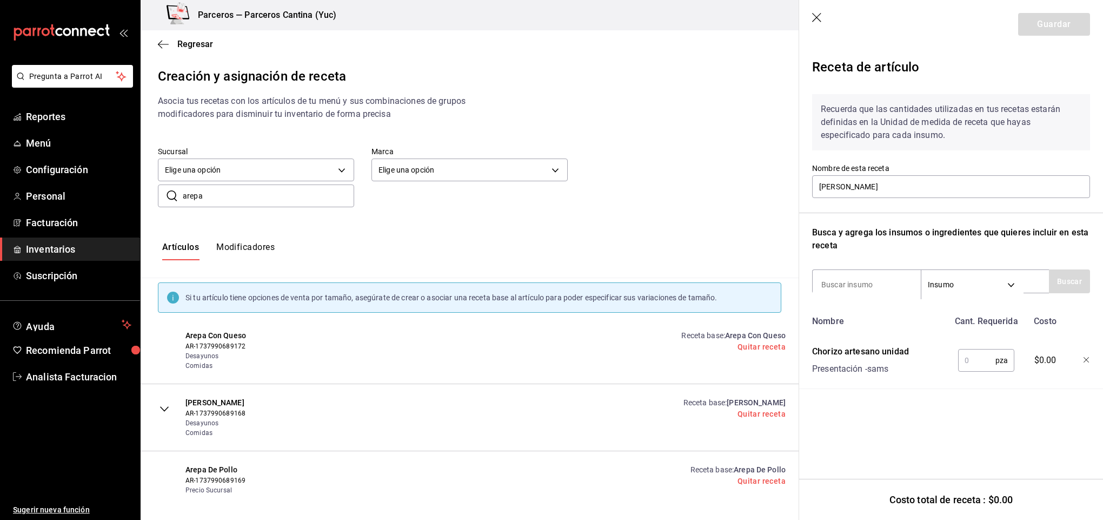
click at [976, 362] on input "text" at bounding box center [976, 360] width 37 height 22
type input "1"
click at [857, 287] on input at bounding box center [867, 284] width 108 height 23
type input "chicha"
click at [1070, 286] on button "Buscar" at bounding box center [1069, 281] width 41 height 24
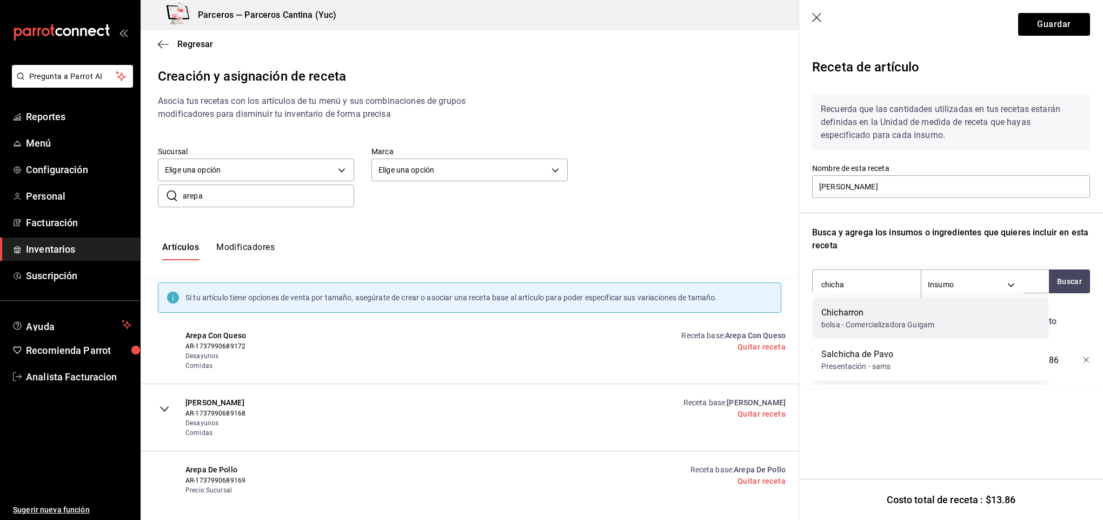
click at [867, 320] on div "bolsa - Comercializadora Guigam" at bounding box center [877, 324] width 113 height 11
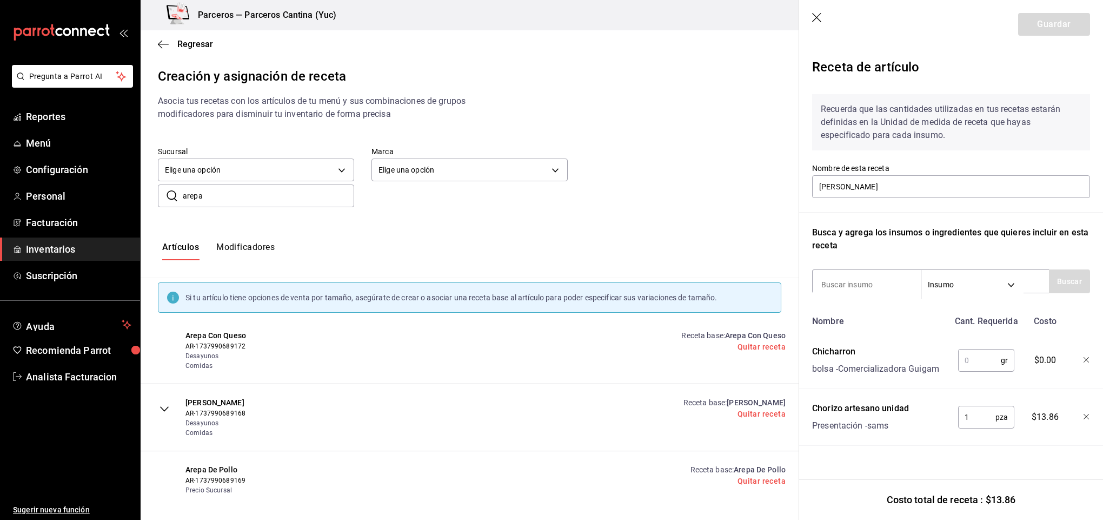
click at [976, 360] on input "text" at bounding box center [979, 360] width 43 height 22
type input "50"
click at [878, 276] on input at bounding box center [867, 284] width 108 height 23
type input "guacam"
click at [1071, 286] on button "Buscar" at bounding box center [1069, 281] width 41 height 24
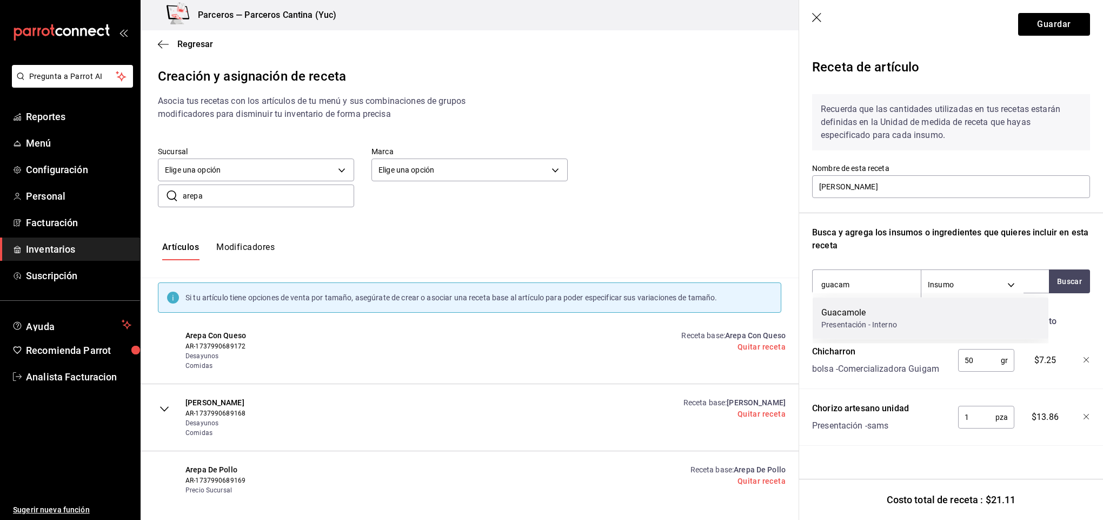
click at [898, 322] on div "Guacamole Presentación - Interno" at bounding box center [931, 318] width 236 height 42
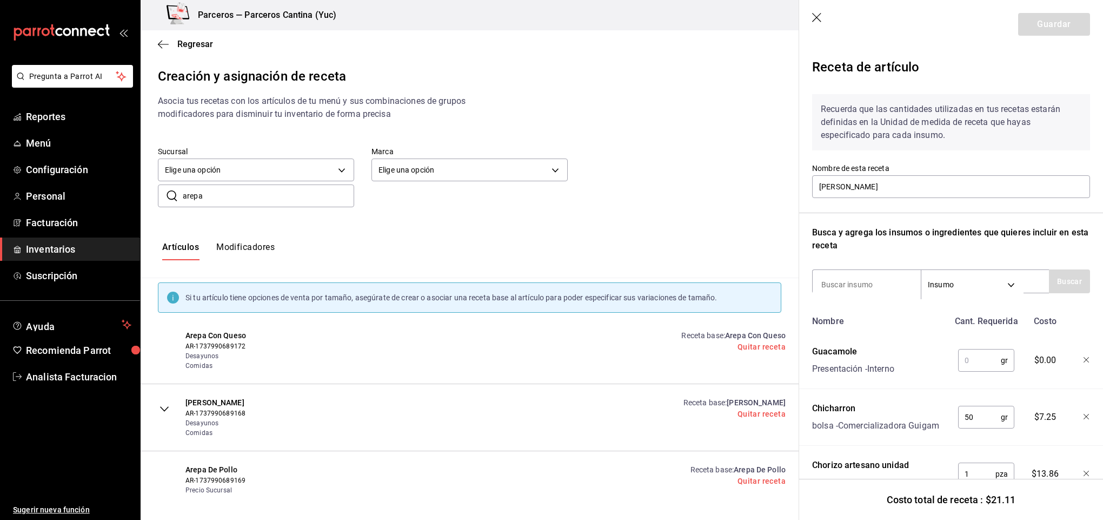
click at [982, 360] on input "text" at bounding box center [979, 360] width 43 height 22
type input "30"
click at [843, 291] on input at bounding box center [867, 284] width 108 height 23
type input "queso"
click at [1058, 277] on button "Buscar" at bounding box center [1069, 281] width 41 height 24
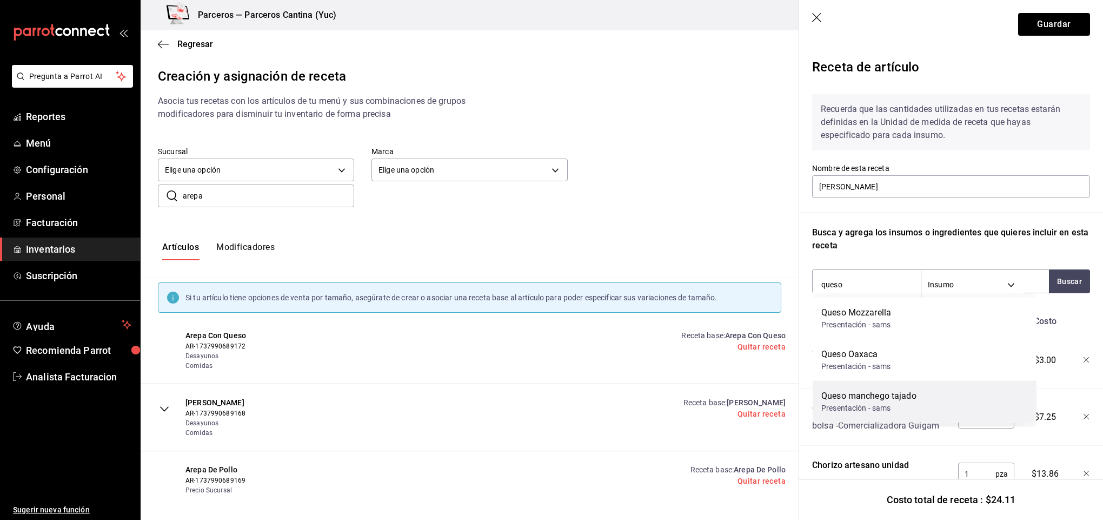
click at [909, 390] on div "Queso manchego tajado" at bounding box center [868, 395] width 95 height 13
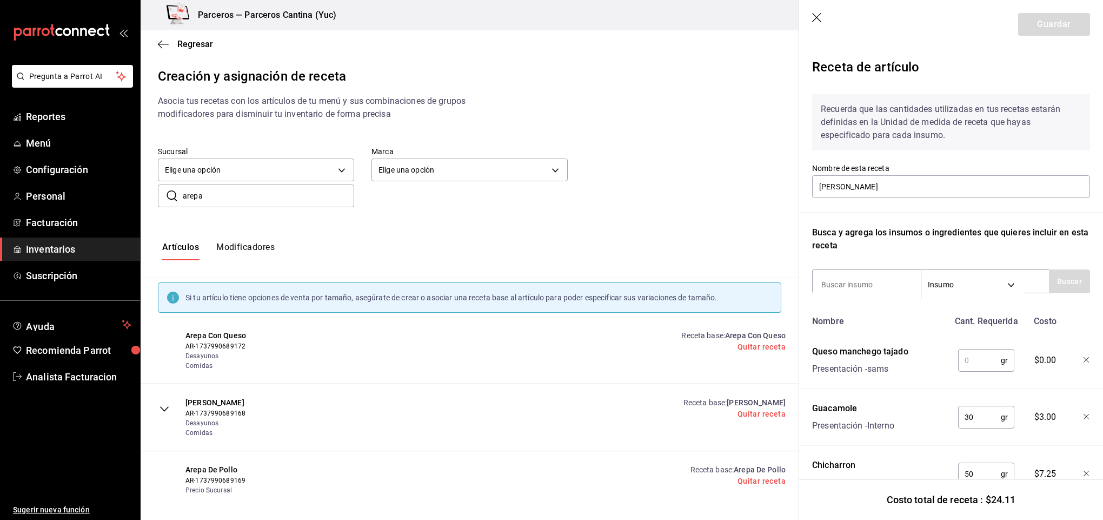
click at [983, 361] on input "text" at bounding box center [979, 360] width 43 height 22
type input "20"
click at [839, 275] on input at bounding box center [867, 284] width 108 height 23
type input "arepa"
click at [1066, 294] on div "Recuerda que las cantidades utilizadas en tus recetas estarán definidas en la U…" at bounding box center [951, 322] width 278 height 474
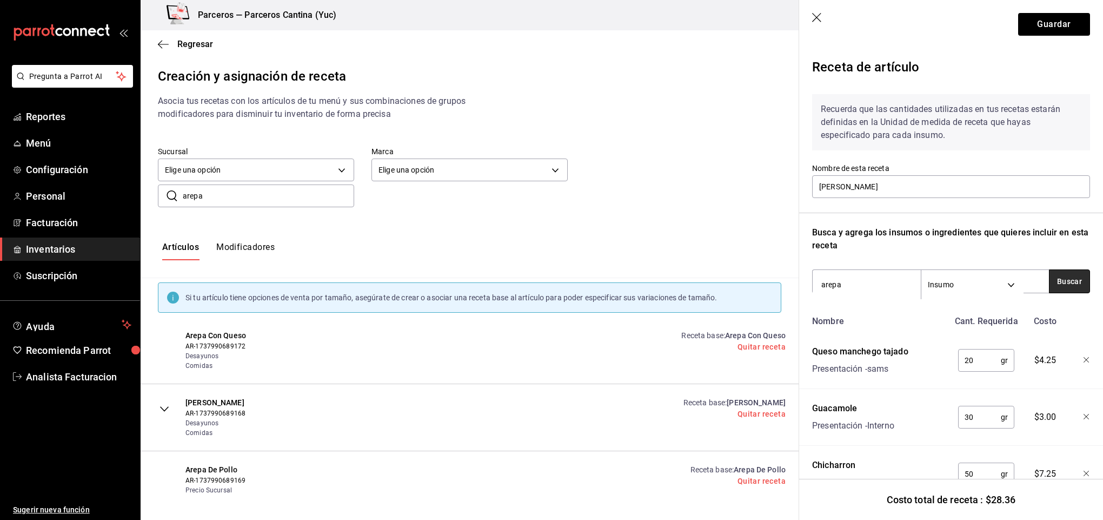
click at [1066, 289] on button "Buscar" at bounding box center [1069, 281] width 41 height 24
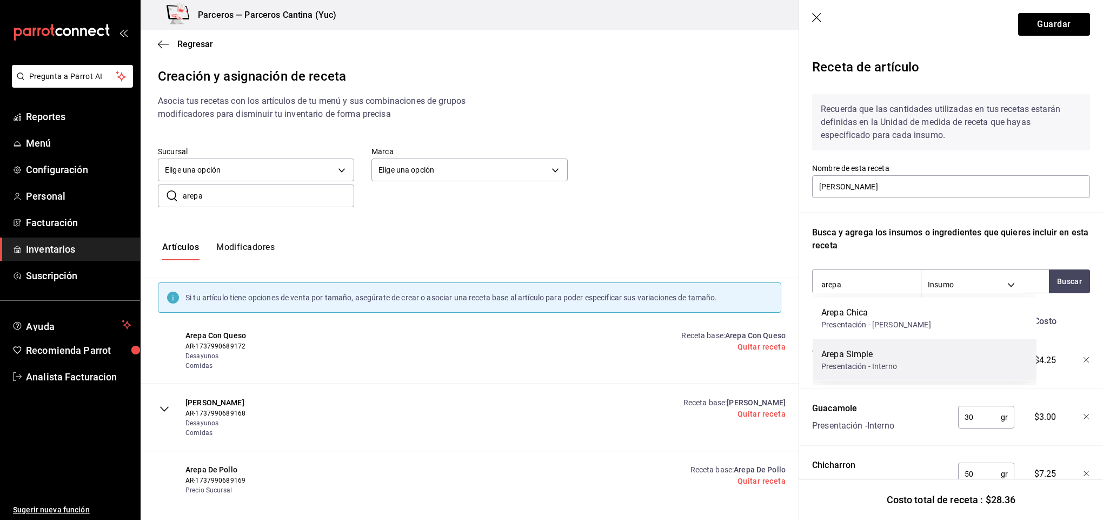
click at [891, 354] on div "Arepa Simple" at bounding box center [859, 354] width 76 height 13
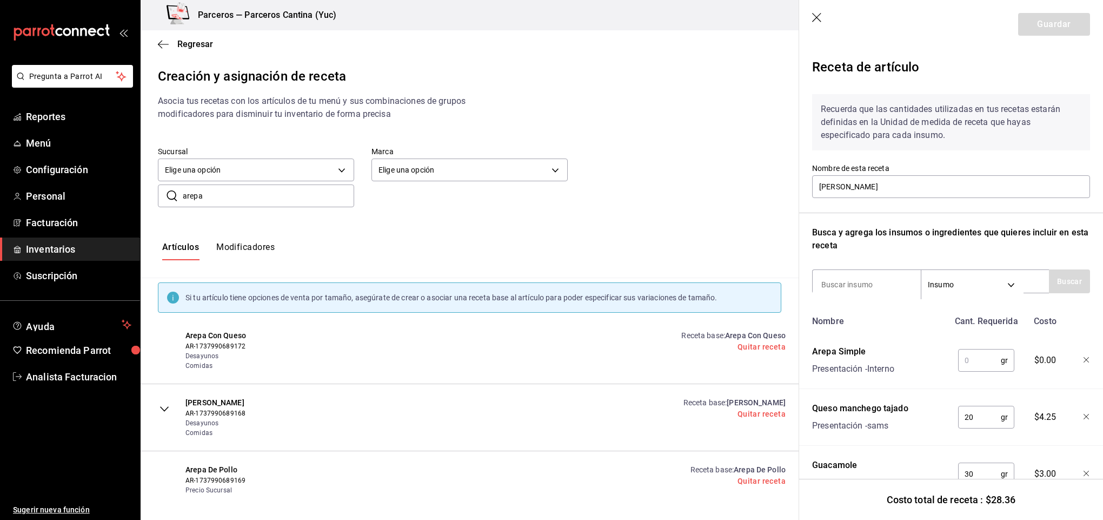
click at [967, 362] on input "text" at bounding box center [979, 360] width 43 height 22
type input "190"
click at [862, 286] on input at bounding box center [867, 284] width 108 height 23
type input "hoga"
click at [1072, 271] on button "Buscar" at bounding box center [1069, 281] width 41 height 24
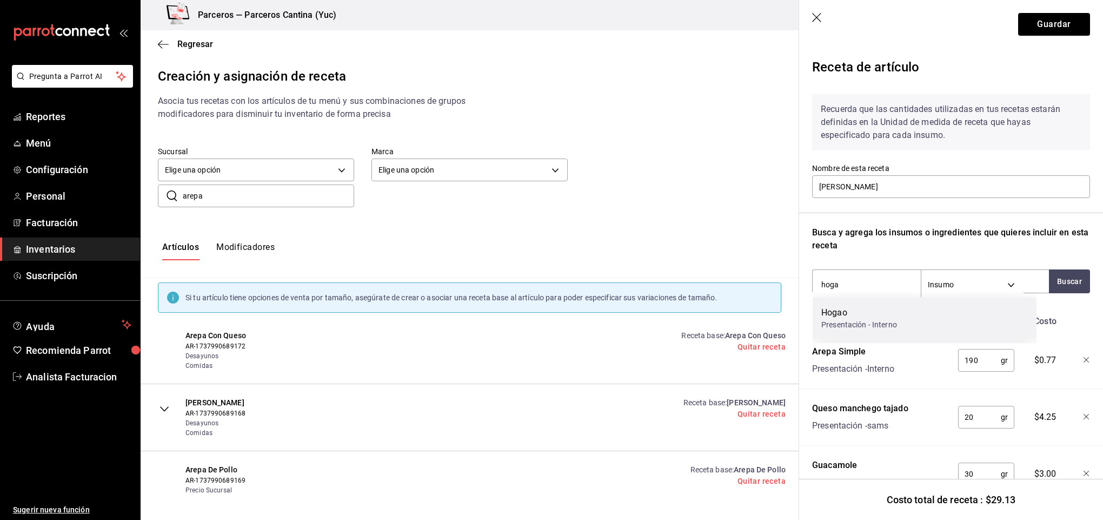
click at [890, 333] on div "Hogao Presentación - Interno" at bounding box center [925, 318] width 224 height 42
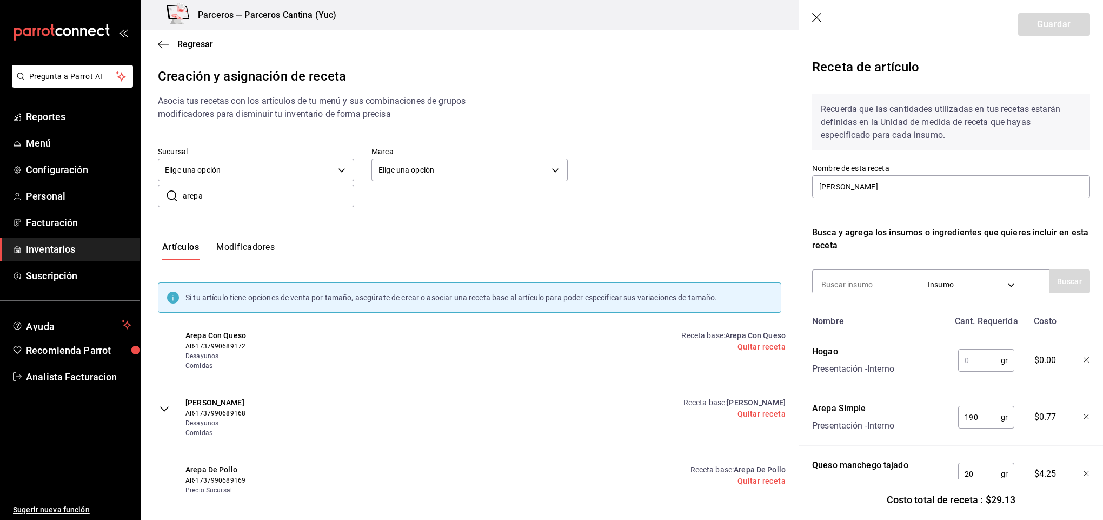
click at [982, 362] on input "text" at bounding box center [979, 360] width 43 height 22
type input "30"
click at [1033, 23] on button "Guardar" at bounding box center [1054, 24] width 72 height 23
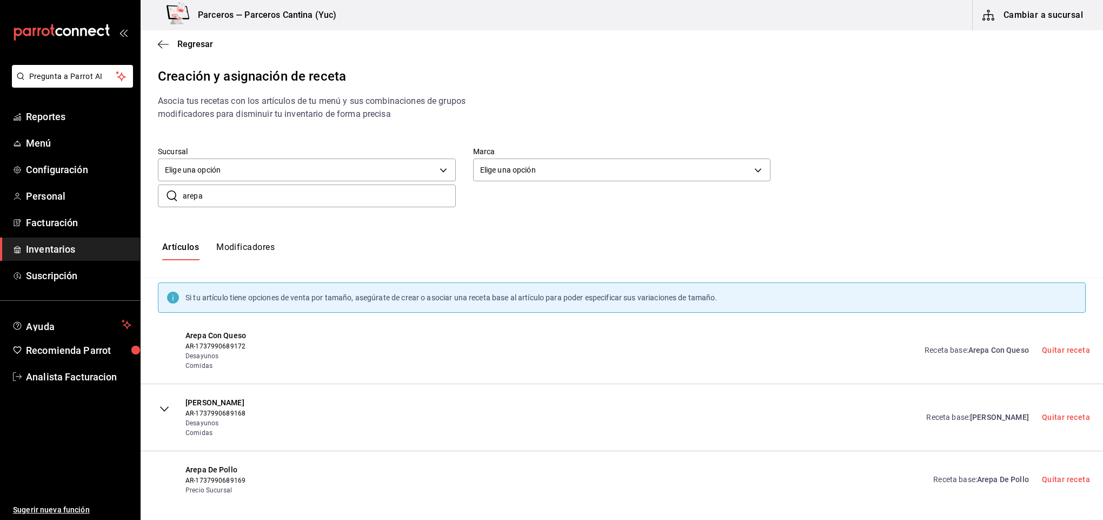
click at [996, 480] on span "Arepa De Pollo" at bounding box center [1003, 479] width 52 height 9
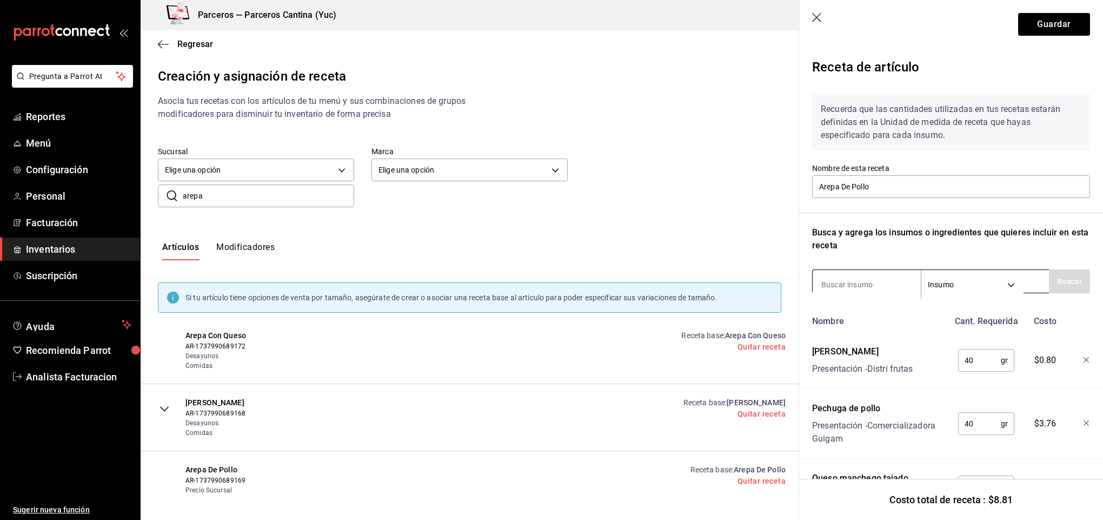
click at [853, 286] on input at bounding box center [867, 284] width 108 height 23
type input "hogao"
click at [1049, 288] on button "Buscar" at bounding box center [1069, 281] width 41 height 24
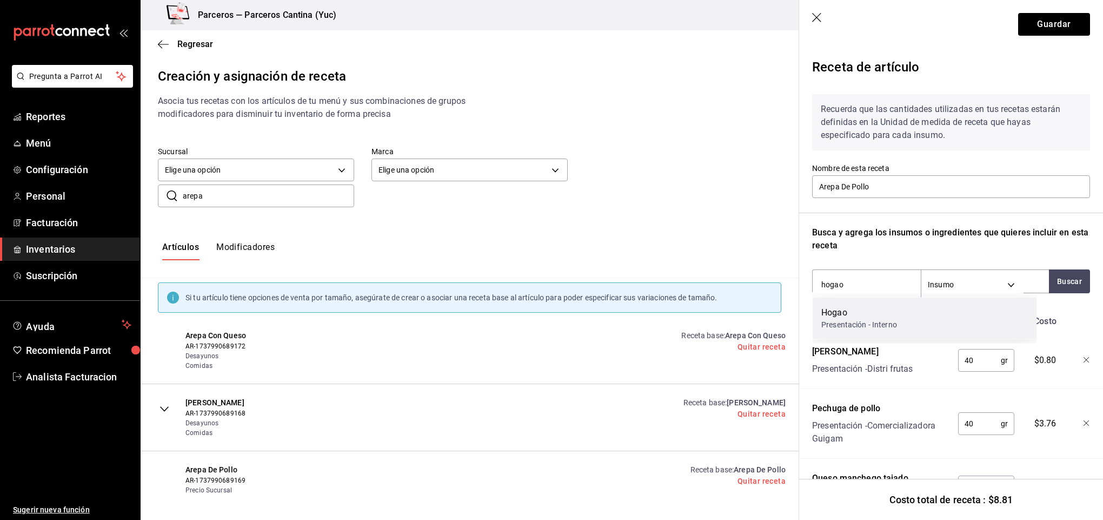
click at [865, 315] on div "Hogao" at bounding box center [859, 312] width 76 height 13
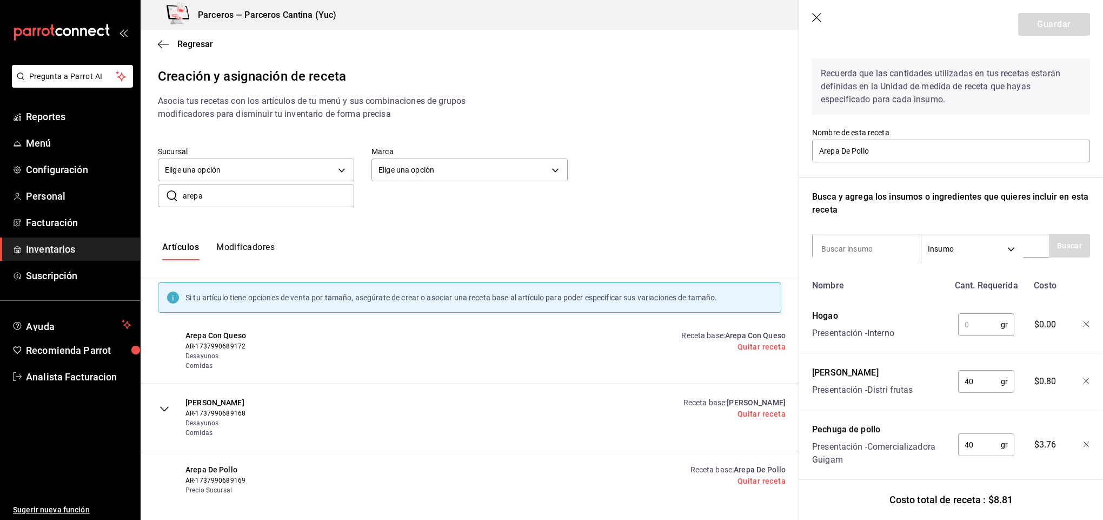
scroll to position [10, 0]
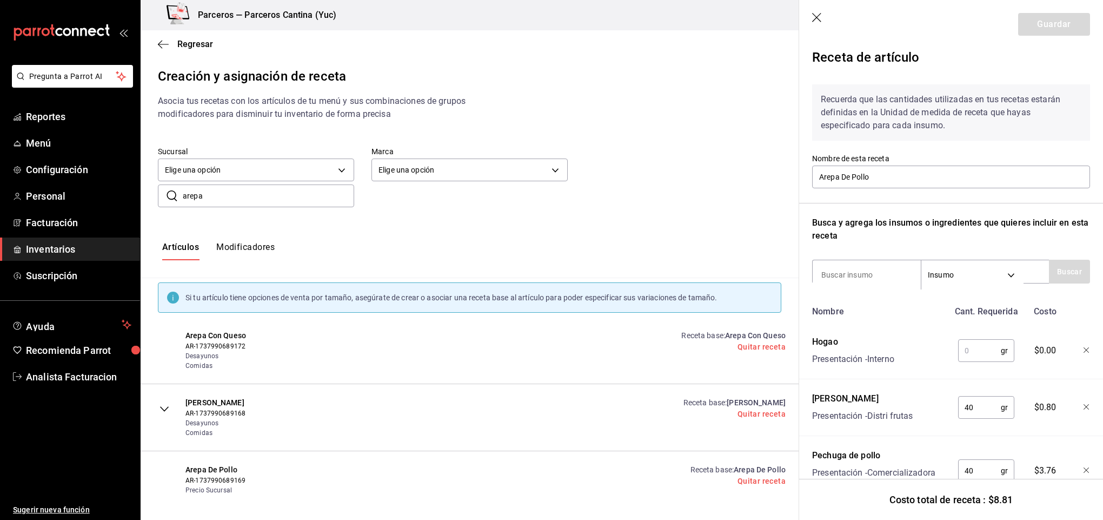
click at [977, 362] on div "gr ​" at bounding box center [984, 348] width 71 height 35
click at [971, 348] on input "text" at bounding box center [979, 351] width 43 height 22
type input "30"
click at [856, 271] on input at bounding box center [867, 274] width 108 height 23
click at [1047, 26] on button "Guardar" at bounding box center [1054, 24] width 72 height 23
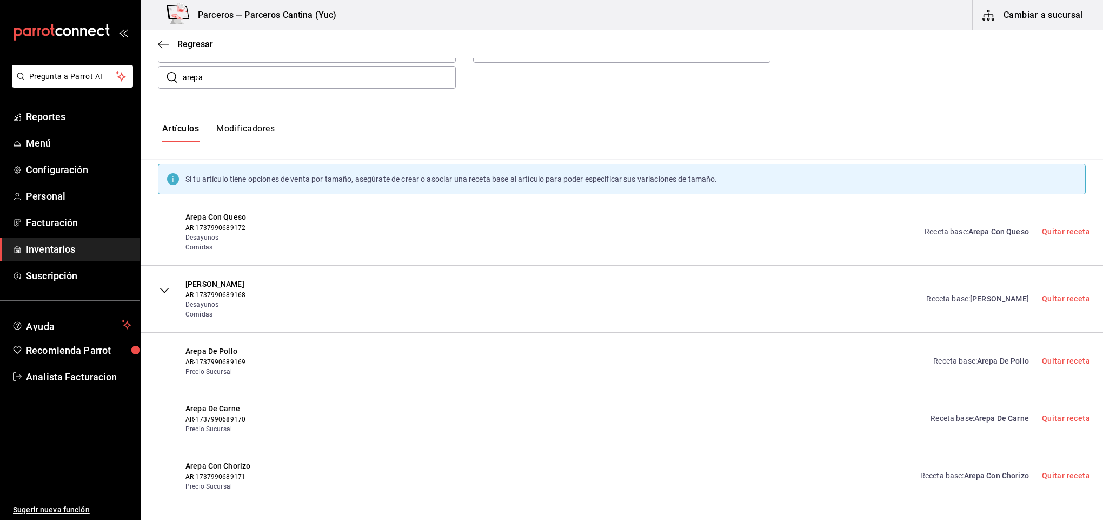
scroll to position [130, 0]
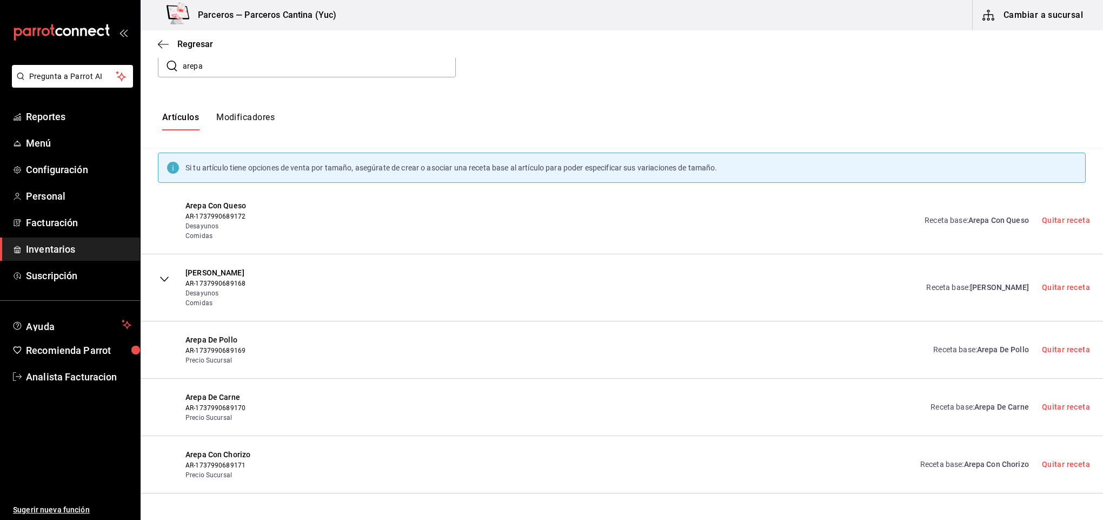
click at [975, 404] on span "Arepa De Carne" at bounding box center [1002, 406] width 55 height 9
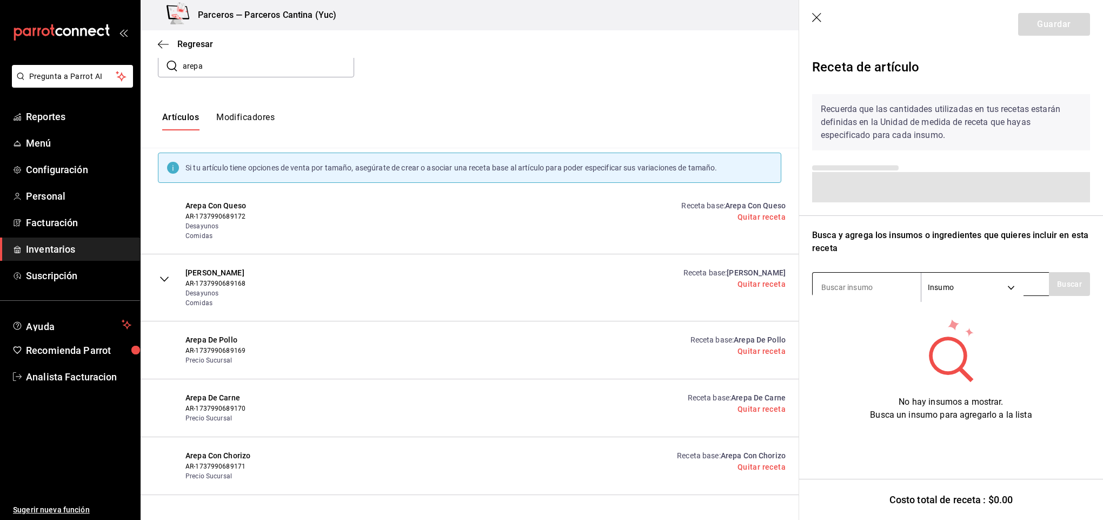
click at [887, 284] on input at bounding box center [867, 287] width 108 height 23
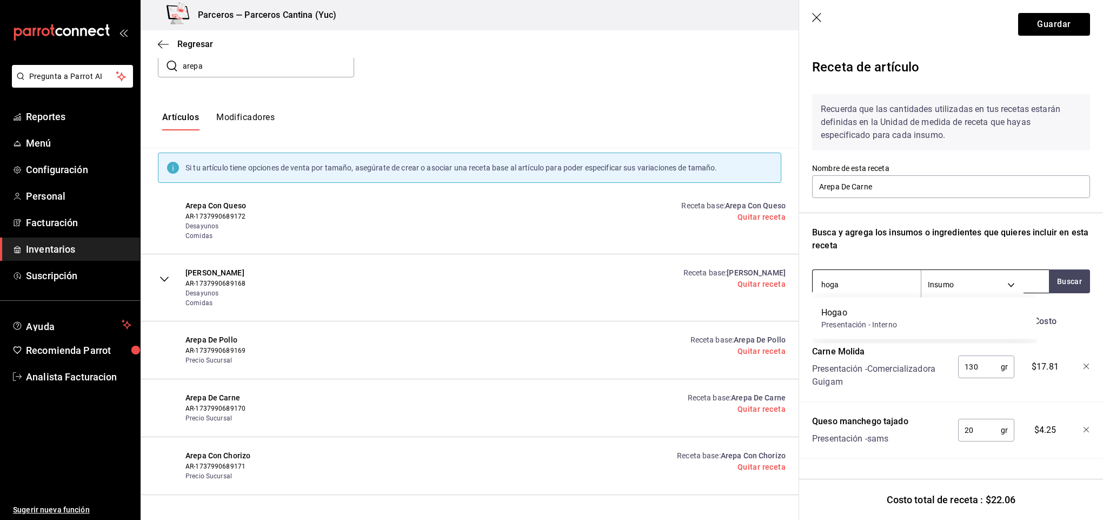
type input "hogao"
click at [880, 312] on div "Hogao" at bounding box center [859, 312] width 76 height 13
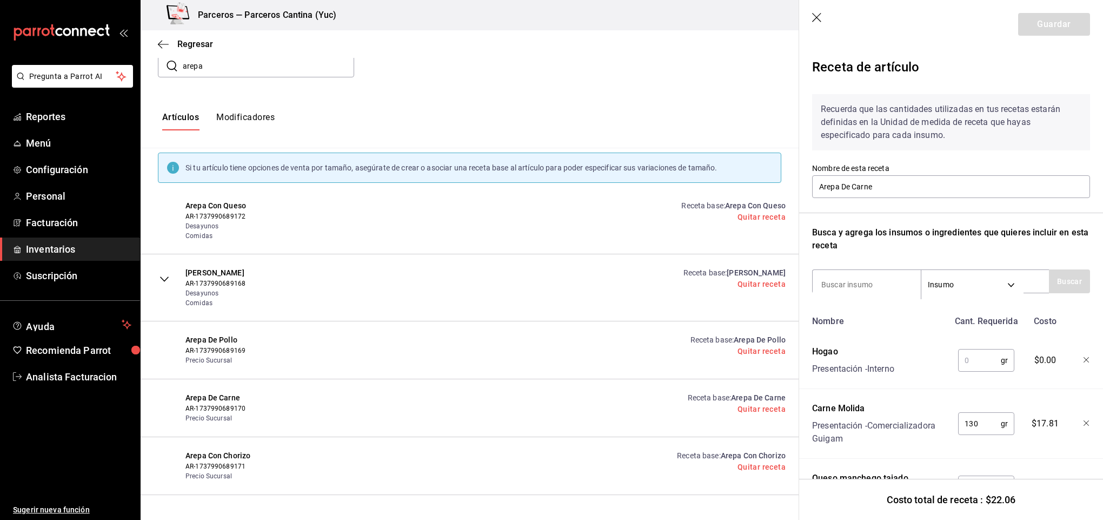
click at [971, 362] on input "text" at bounding box center [979, 360] width 43 height 22
type input "30"
click at [1055, 29] on button "Guardar" at bounding box center [1054, 24] width 72 height 23
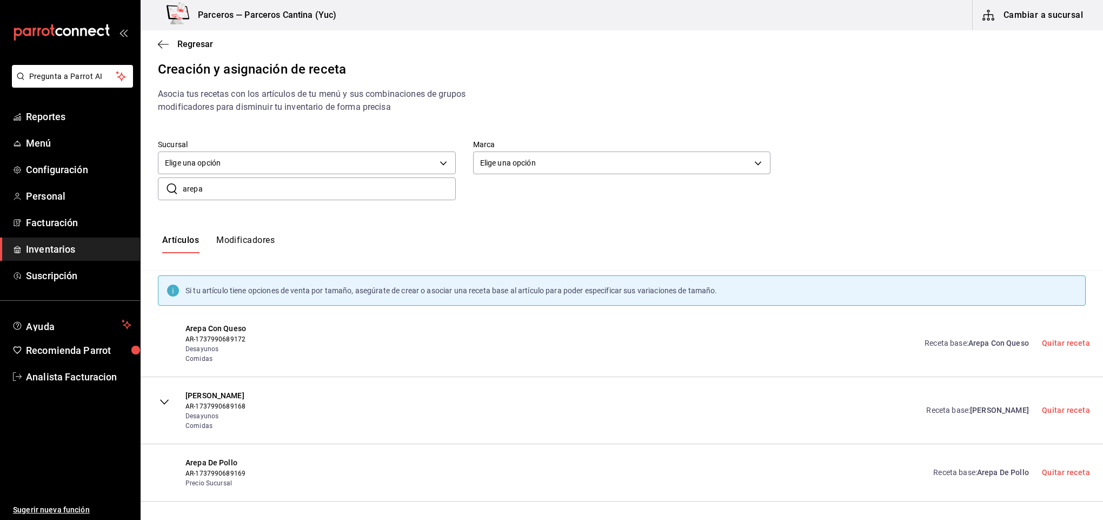
scroll to position [0, 0]
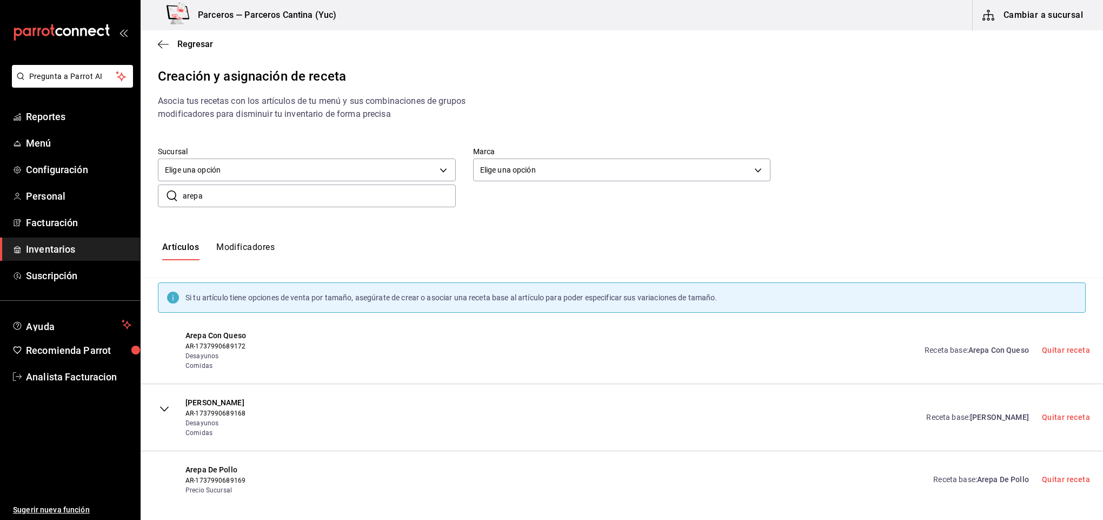
click at [237, 198] on input "arepa" at bounding box center [319, 196] width 273 height 22
type input "a"
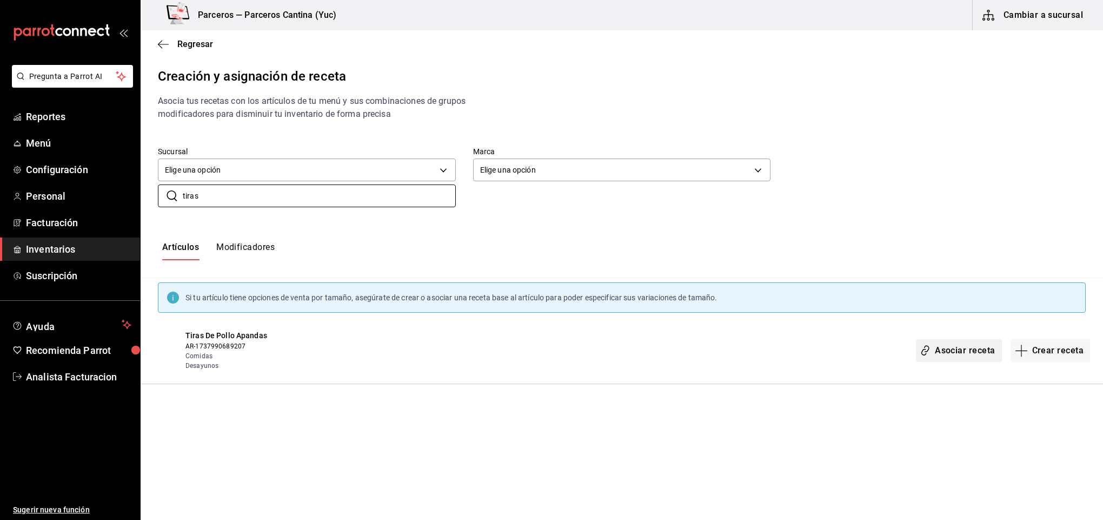
type input "tiras"
click at [963, 352] on button "Asociar receta" at bounding box center [958, 350] width 85 height 23
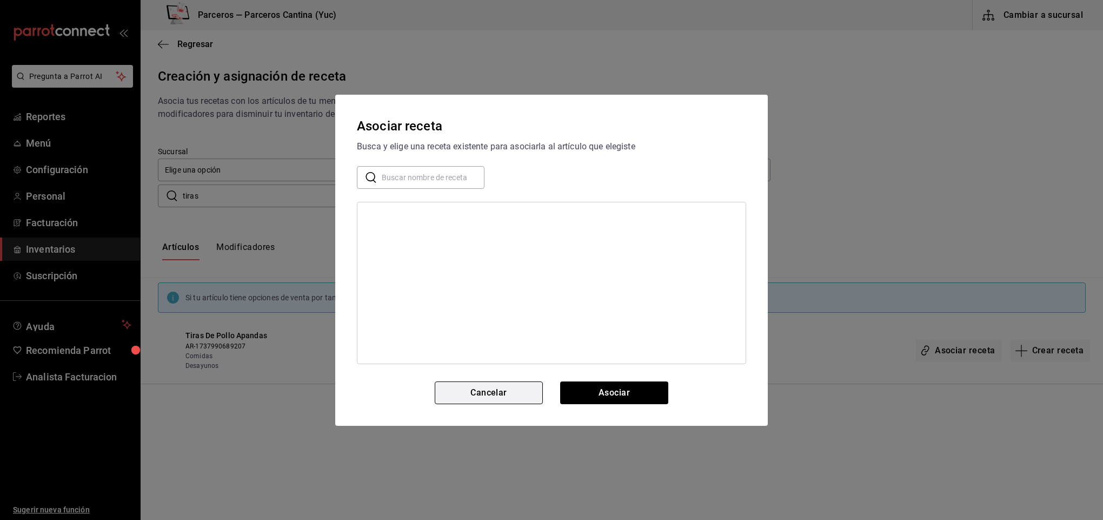
click at [490, 390] on button "Cancelar" at bounding box center [489, 392] width 108 height 23
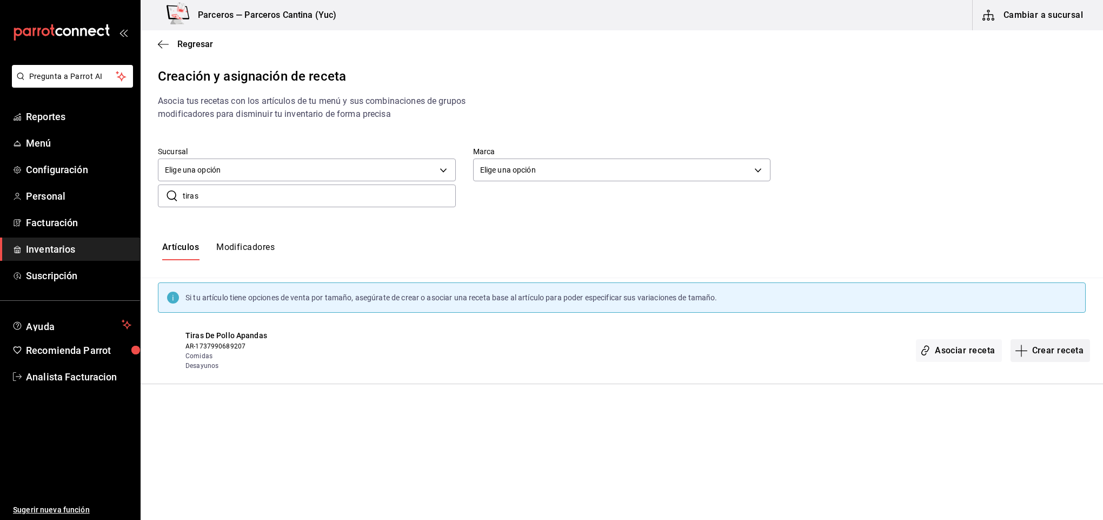
click at [1053, 351] on button "Crear receta" at bounding box center [1051, 350] width 80 height 23
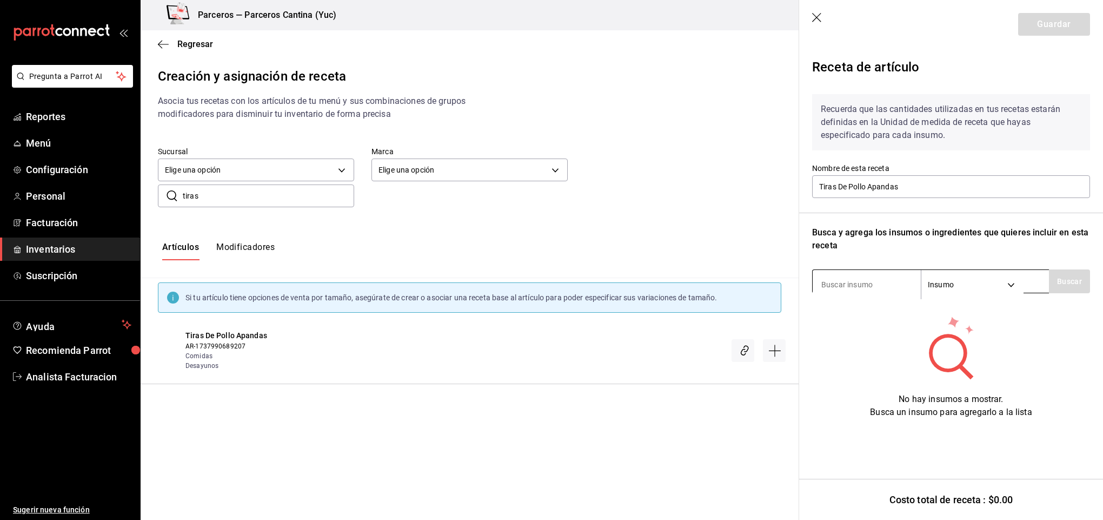
click at [851, 283] on input at bounding box center [867, 284] width 108 height 23
click at [814, 15] on icon "button" at bounding box center [816, 17] width 9 height 9
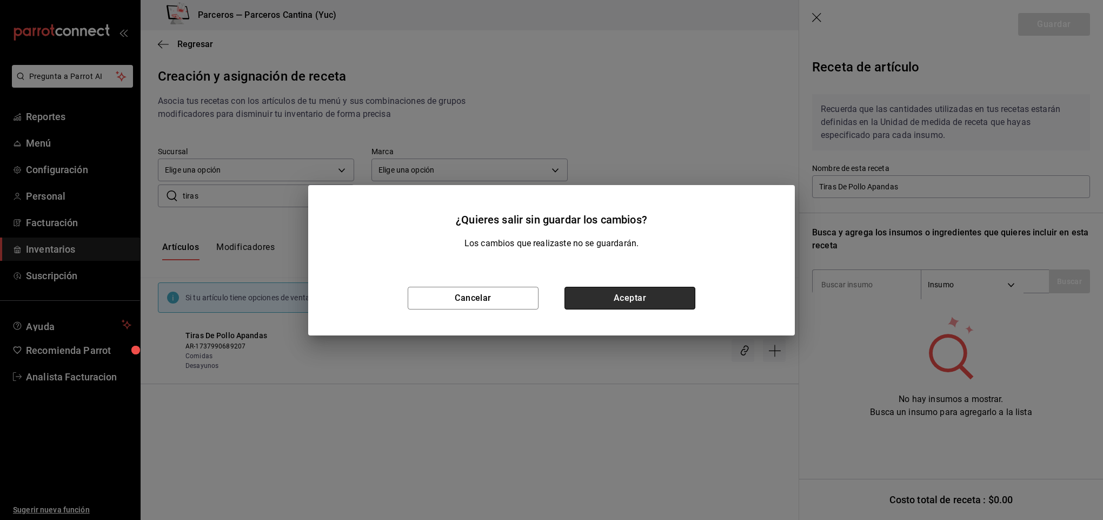
click at [651, 301] on button "Aceptar" at bounding box center [630, 298] width 131 height 23
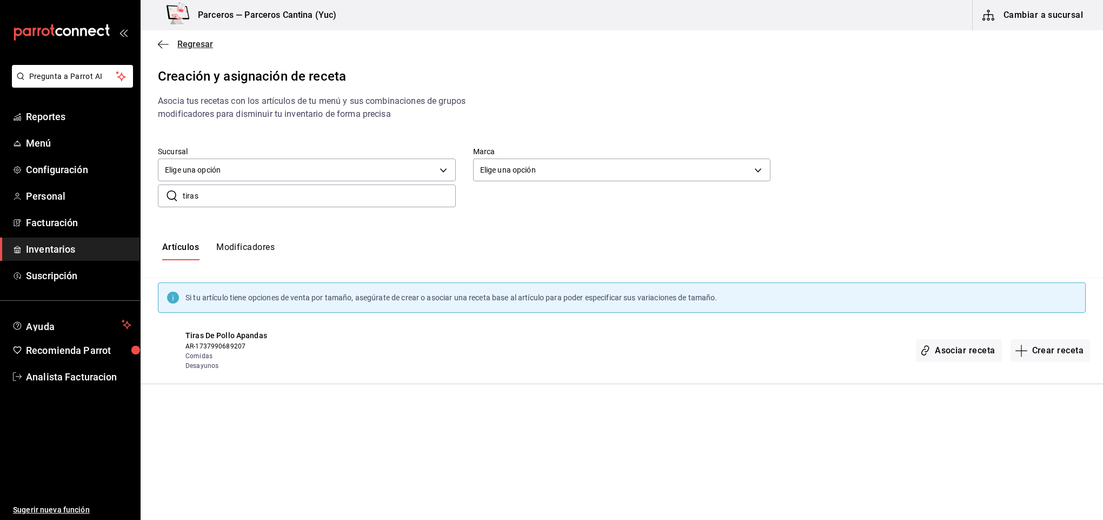
click at [195, 41] on span "Regresar" at bounding box center [195, 44] width 36 height 10
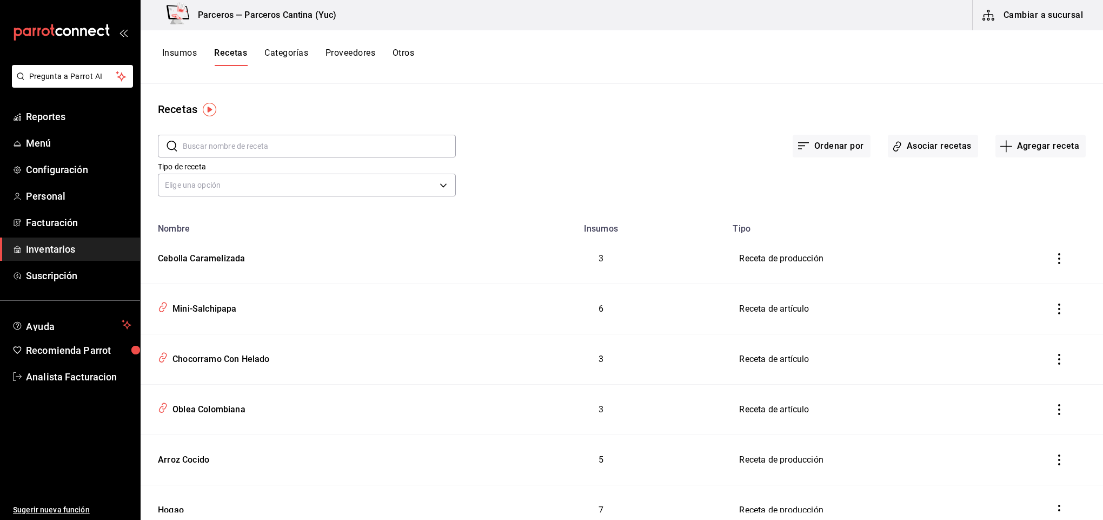
click at [190, 52] on button "Insumos" at bounding box center [179, 57] width 35 height 18
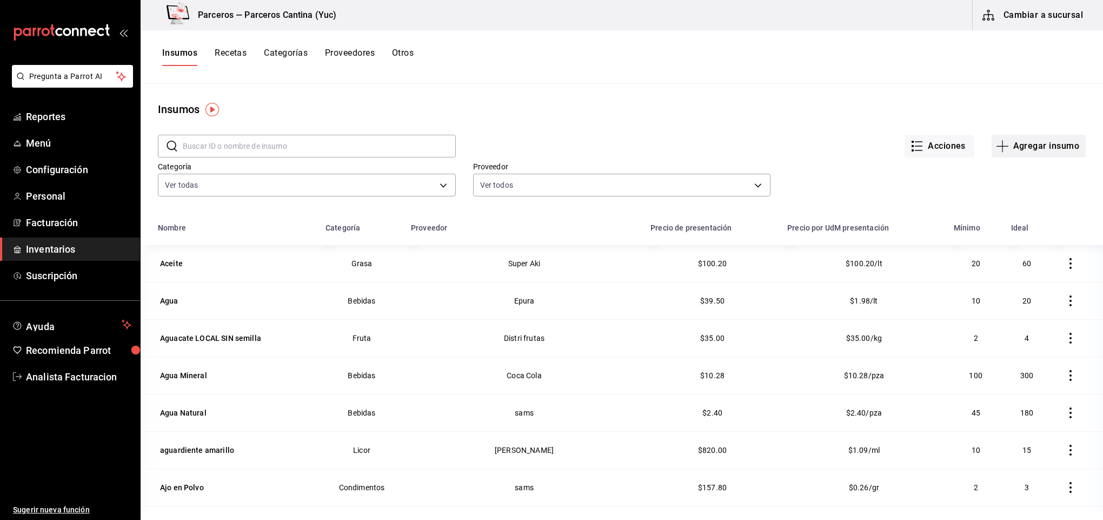
click at [1031, 141] on button "Agregar insumo" at bounding box center [1039, 146] width 94 height 23
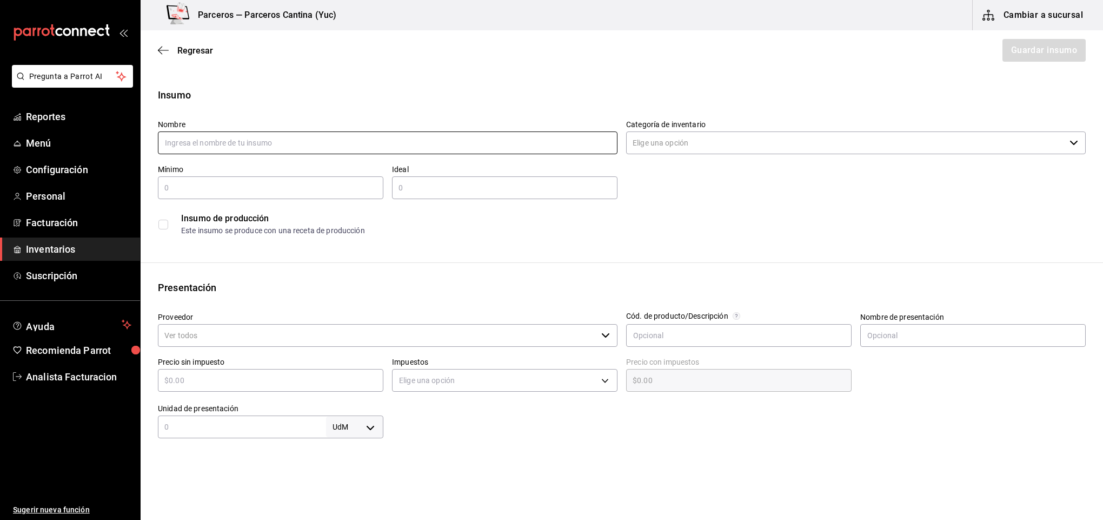
click at [226, 140] on input "text" at bounding box center [388, 142] width 460 height 23
type input "Tiras de Pollo"
click at [653, 147] on input "Categoría de inventario" at bounding box center [845, 142] width 439 height 23
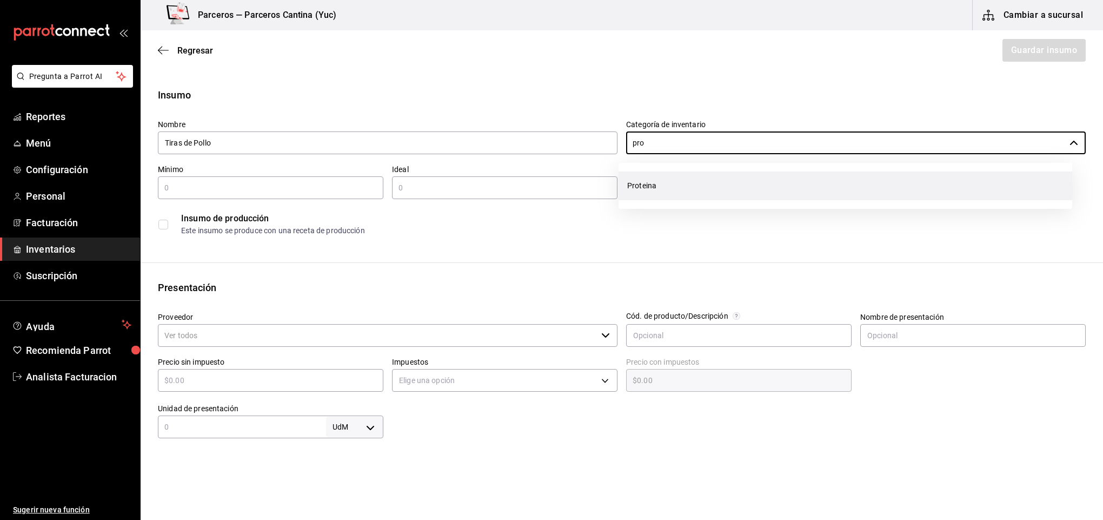
click at [648, 190] on li "Proteina" at bounding box center [846, 185] width 454 height 29
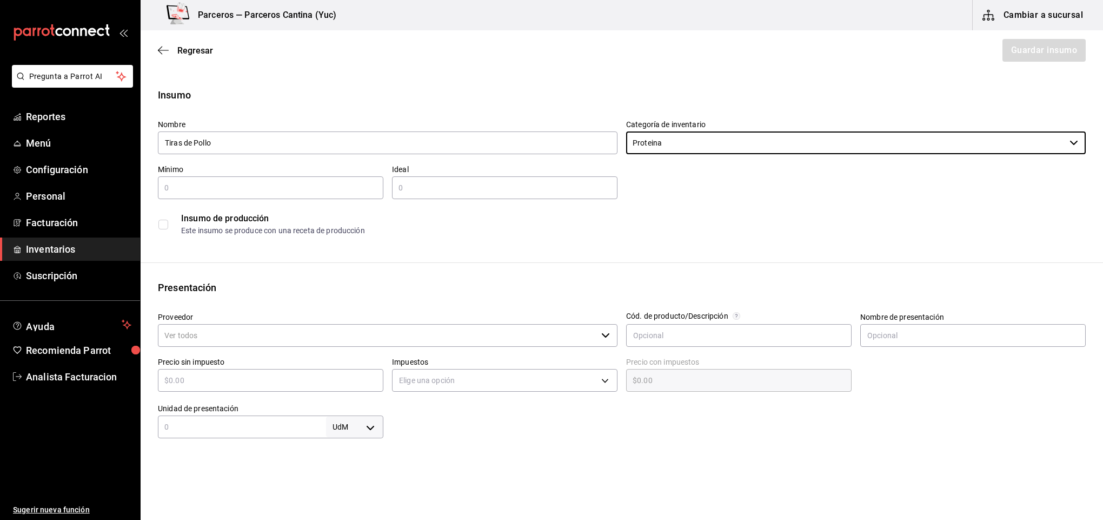
type input "Proteina"
click at [266, 184] on input "text" at bounding box center [271, 187] width 226 height 13
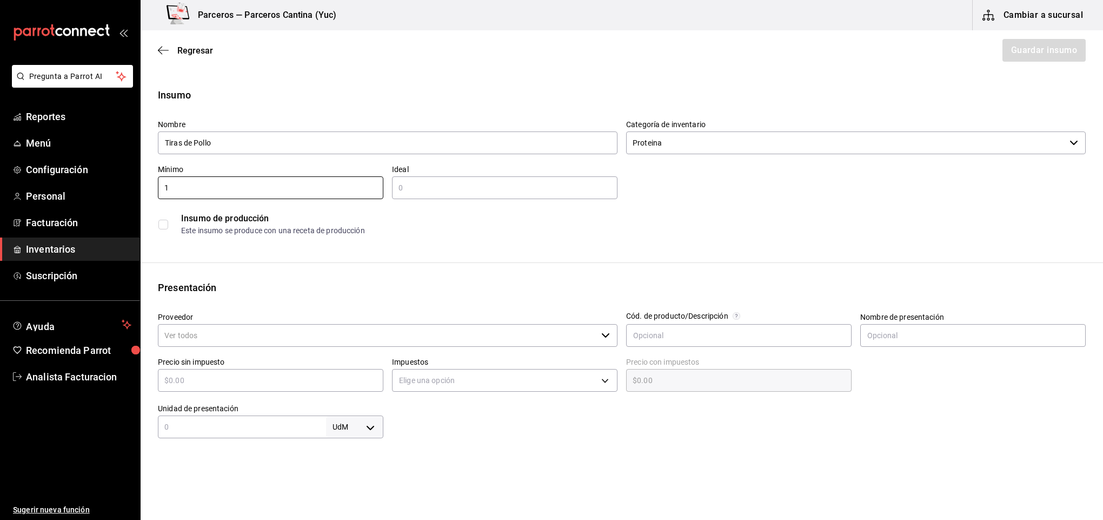
type input "1"
type input "2"
click at [221, 335] on input "Proveedor" at bounding box center [377, 335] width 439 height 23
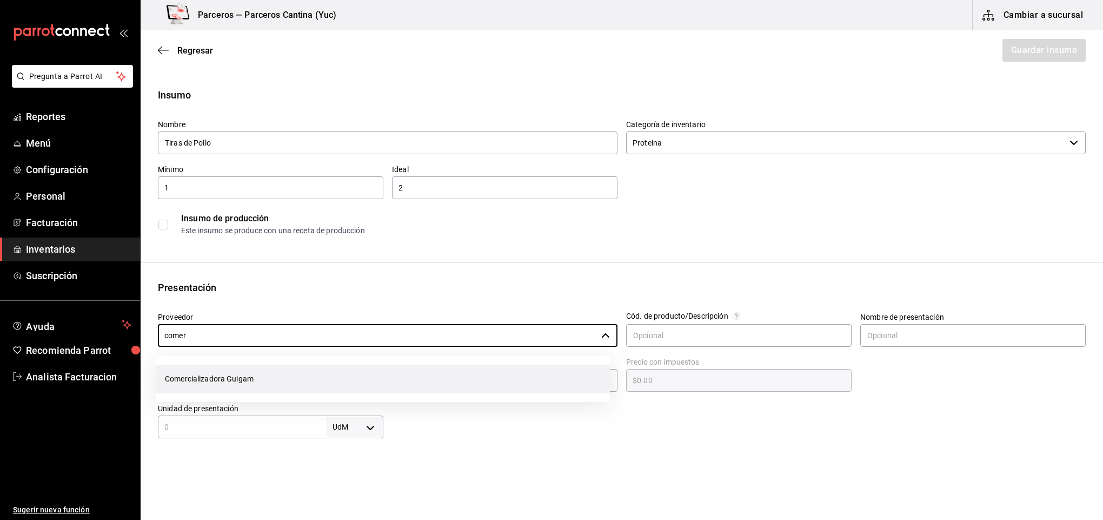
click at [240, 372] on li "Comercializadora Guigam" at bounding box center [383, 379] width 454 height 29
type input "Comercializadora Guigam"
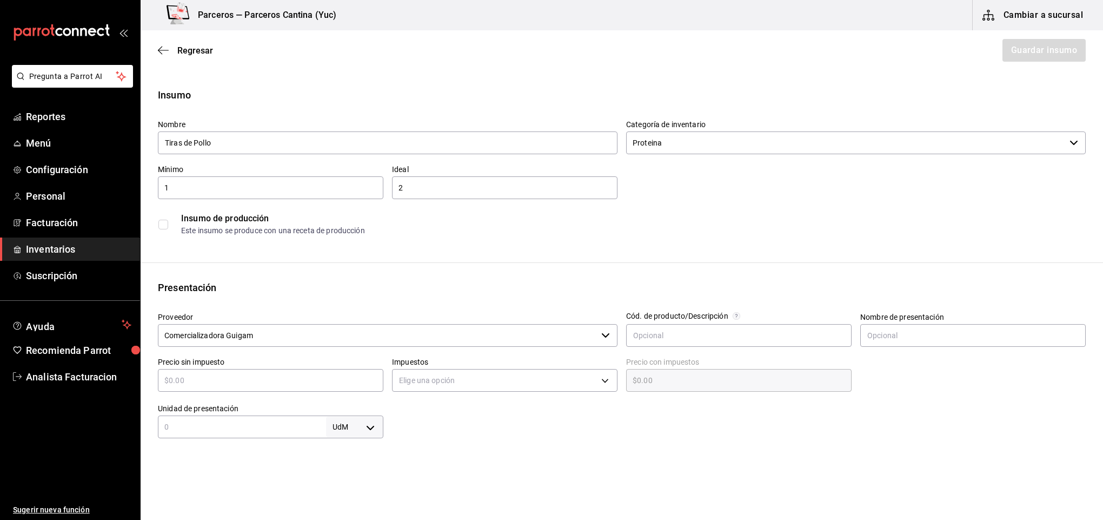
click at [161, 222] on input "checkbox" at bounding box center [163, 225] width 10 height 10
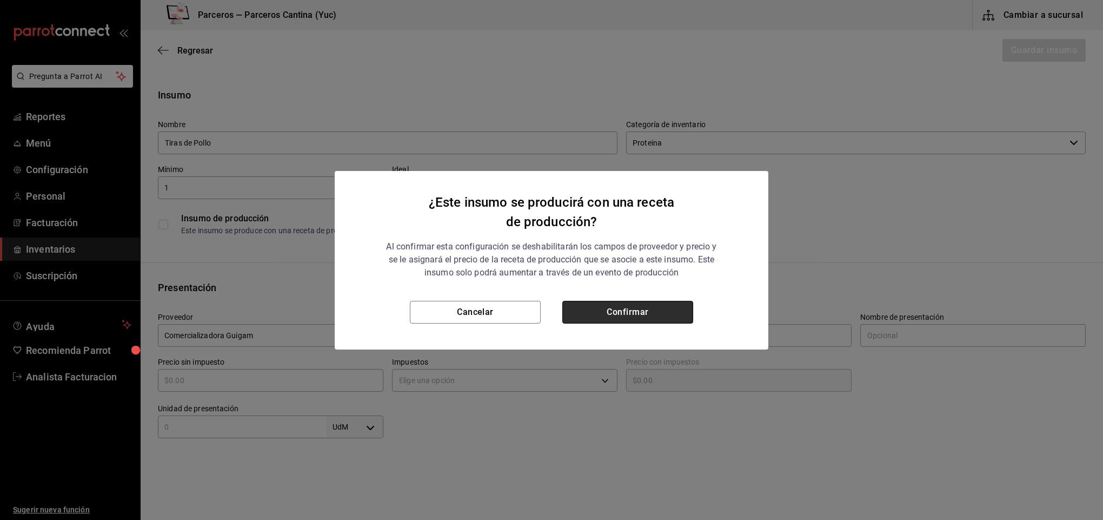
click at [617, 312] on button "Confirmar" at bounding box center [627, 312] width 131 height 23
checkbox input "true"
type input "$0.00"
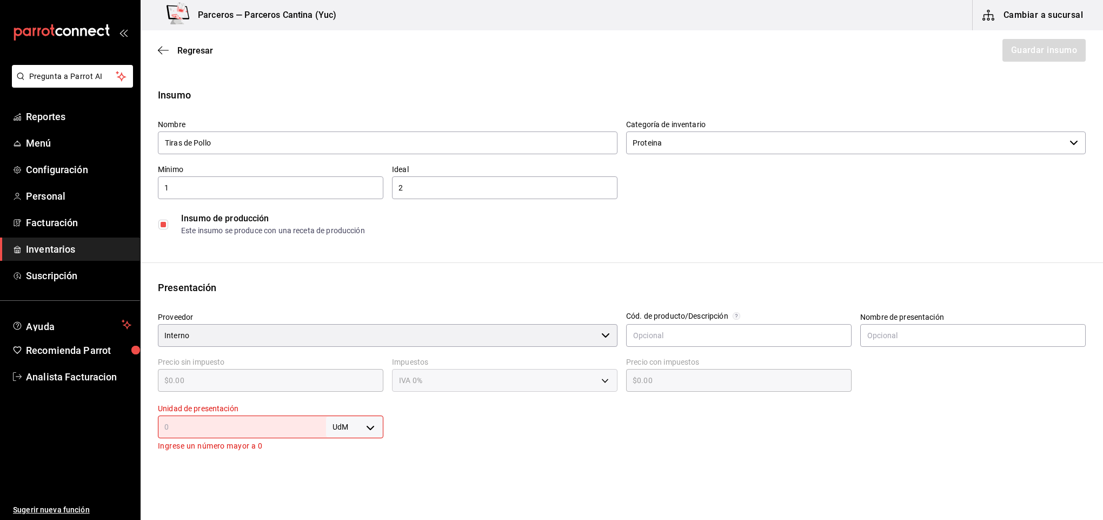
click at [270, 423] on input "text" at bounding box center [242, 426] width 168 height 13
type input "1"
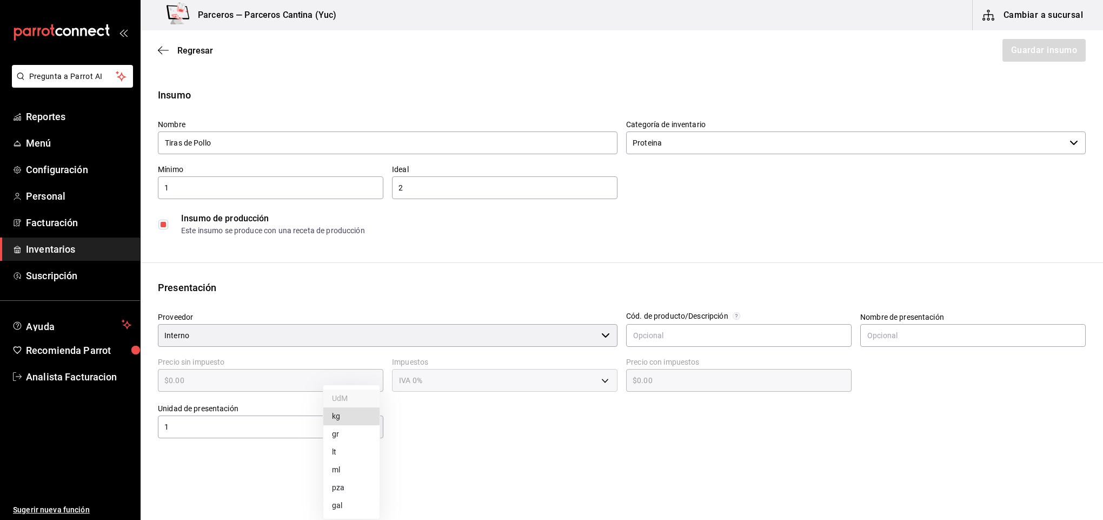
click at [373, 427] on body "Pregunta a Parrot AI Reportes Menú Configuración Personal Facturación Inventari…" at bounding box center [551, 229] width 1103 height 459
click at [336, 412] on li "kg" at bounding box center [351, 416] width 56 height 18
type input "KILOGRAM"
type input "1"
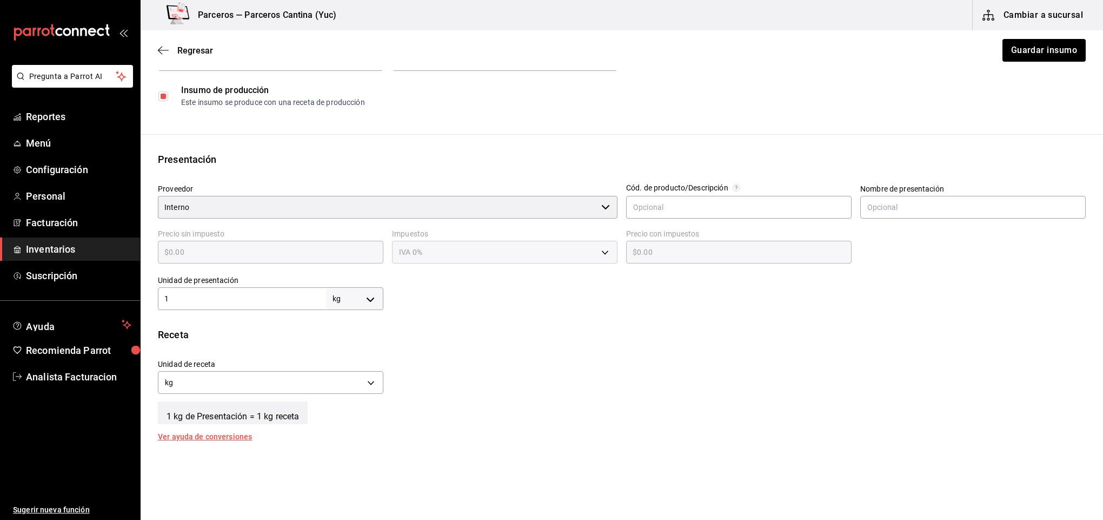
scroll to position [130, 0]
click at [370, 376] on body "Pregunta a Parrot AI Reportes Menú Configuración Personal Facturación Inventari…" at bounding box center [551, 229] width 1103 height 459
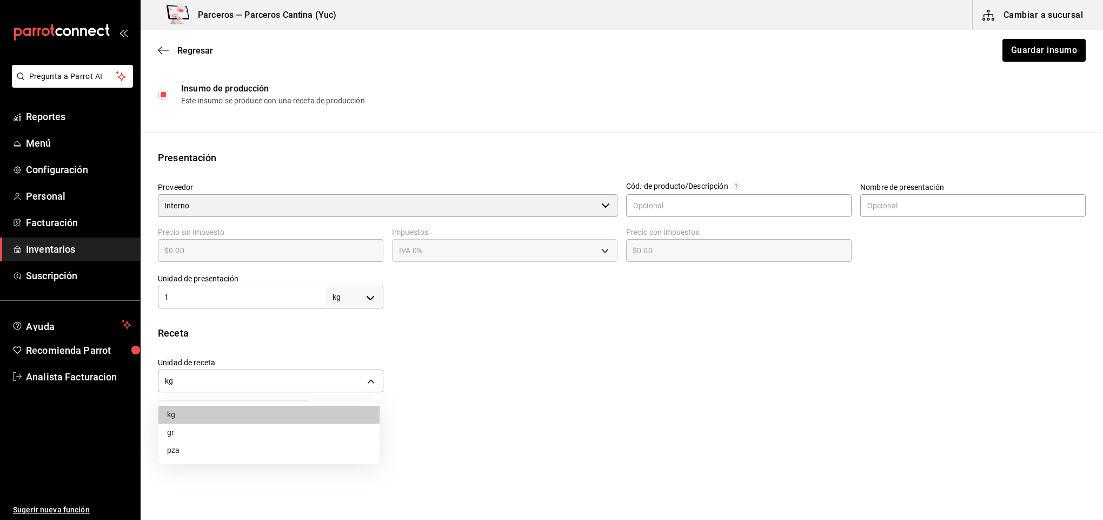
click at [337, 429] on li "gr" at bounding box center [268, 432] width 221 height 18
type input "GRAM"
type input "1,000"
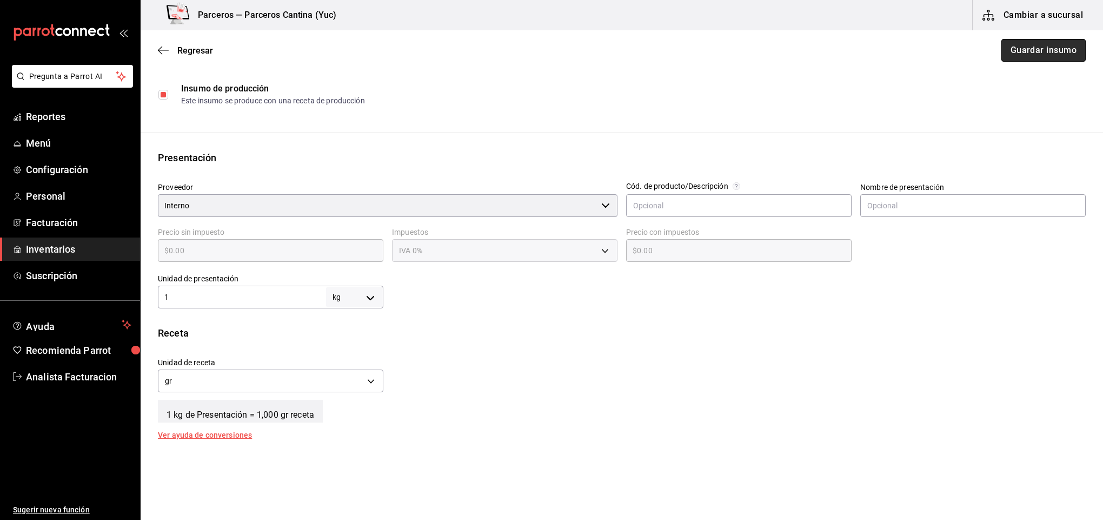
click at [1023, 57] on button "Guardar insumo" at bounding box center [1044, 50] width 84 height 23
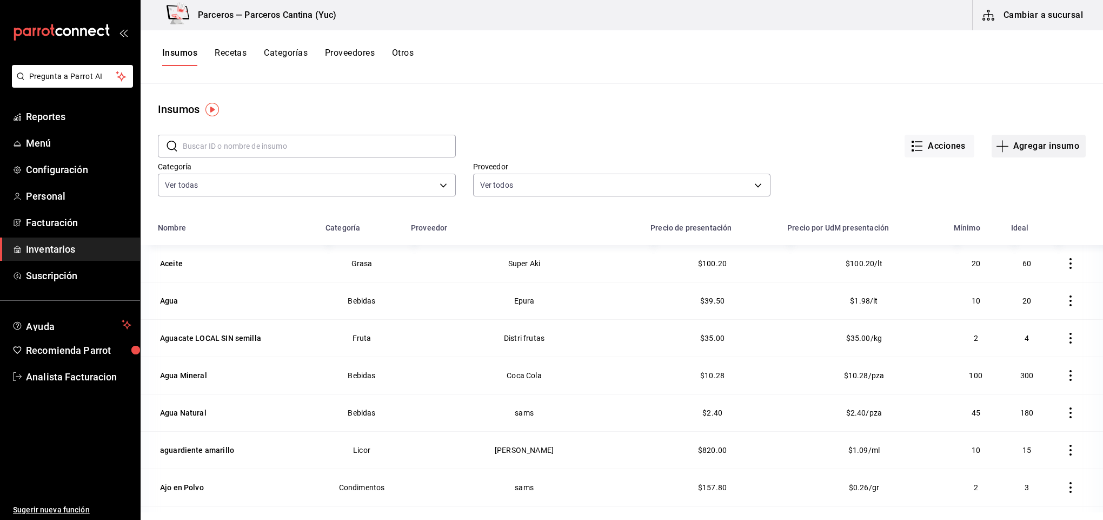
click at [1047, 148] on button "Agregar insumo" at bounding box center [1039, 146] width 94 height 23
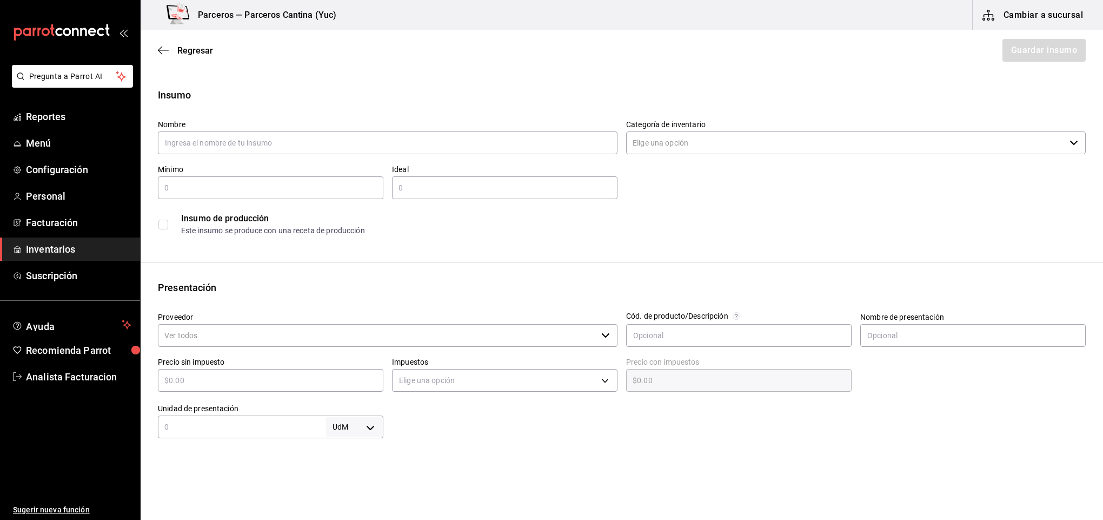
click at [187, 56] on div "Regresar Guardar insumo" at bounding box center [622, 50] width 963 height 40
click at [190, 54] on span "Regresar" at bounding box center [195, 50] width 36 height 10
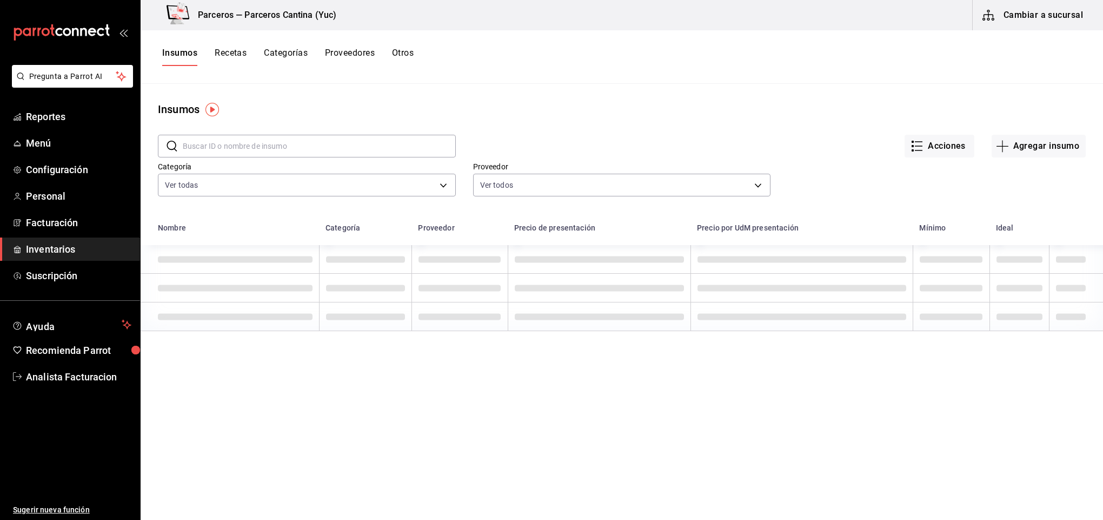
click at [233, 52] on button "Recetas" at bounding box center [231, 57] width 32 height 18
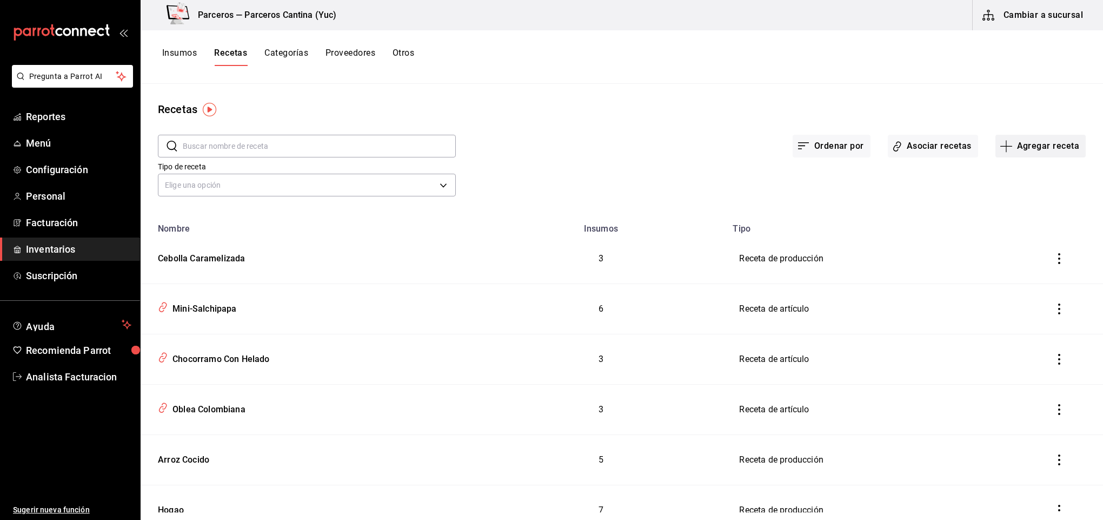
click at [1021, 145] on button "Agregar receta" at bounding box center [1041, 146] width 90 height 23
click at [1018, 235] on span "Receta de producción" at bounding box center [1029, 233] width 91 height 11
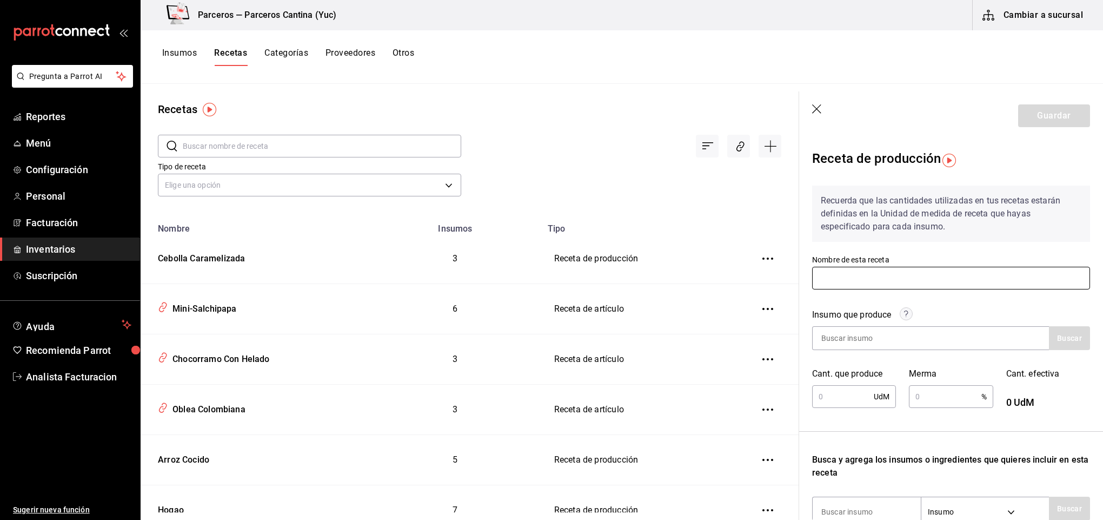
click at [845, 282] on input "text" at bounding box center [951, 278] width 278 height 23
type input "Tiras de Pollo"
click at [880, 330] on input at bounding box center [867, 338] width 108 height 23
type input "tiras"
click at [1060, 336] on button "Buscar" at bounding box center [1069, 338] width 41 height 24
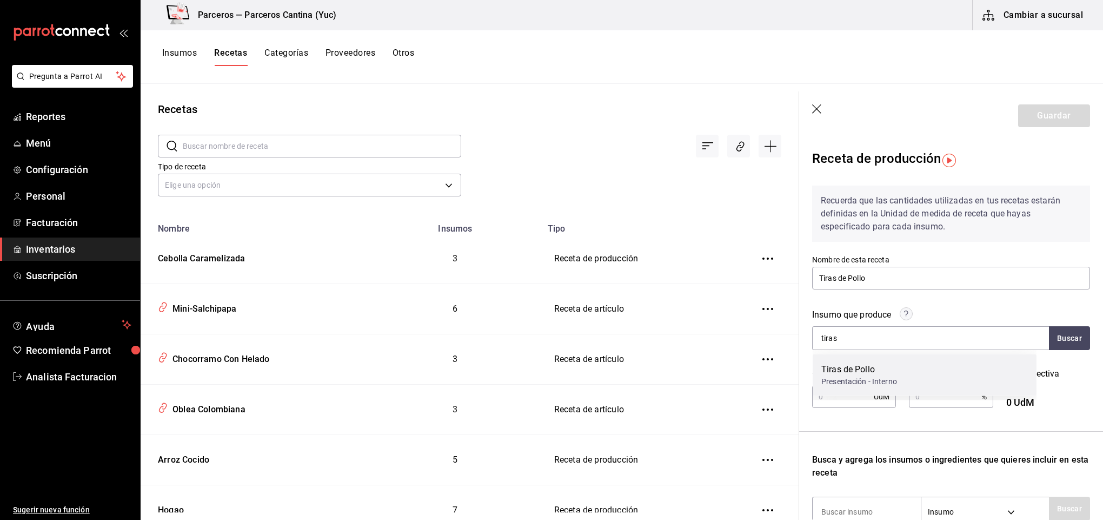
click at [889, 369] on div "Tiras de Pollo" at bounding box center [859, 369] width 76 height 13
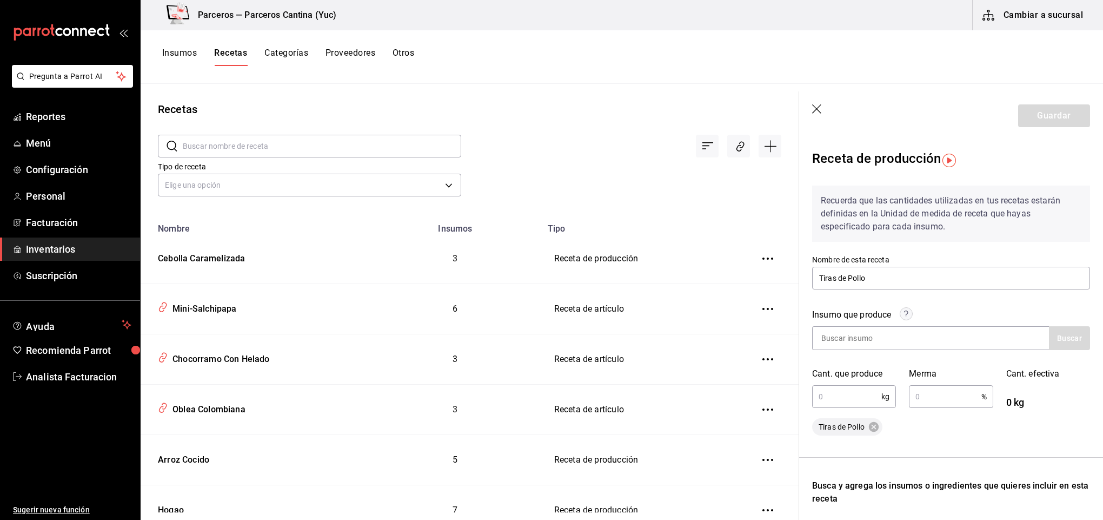
click at [849, 401] on input "text" at bounding box center [846, 397] width 69 height 22
type input "1"
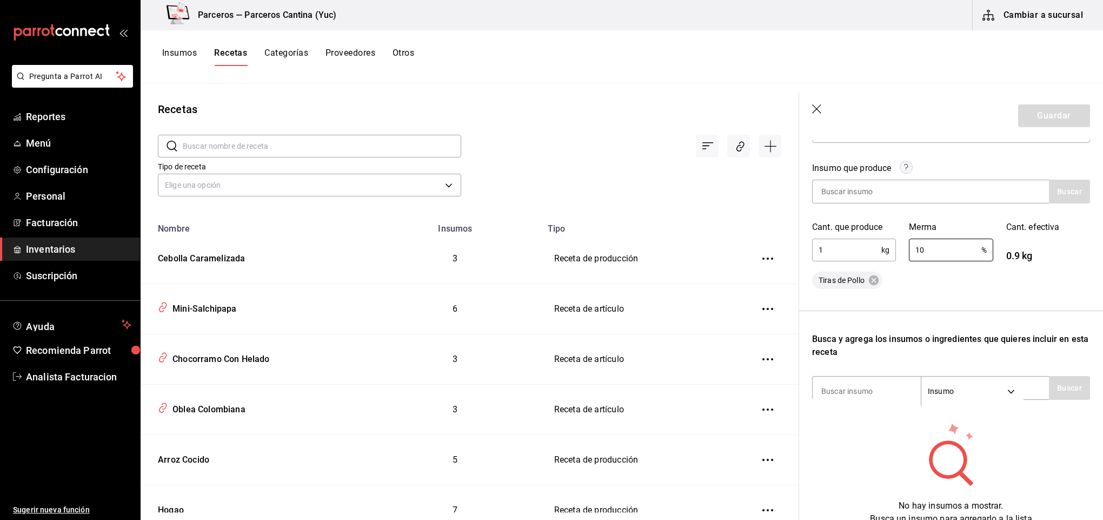
scroll to position [150, 0]
type input "10"
click at [853, 387] on input at bounding box center [867, 387] width 108 height 23
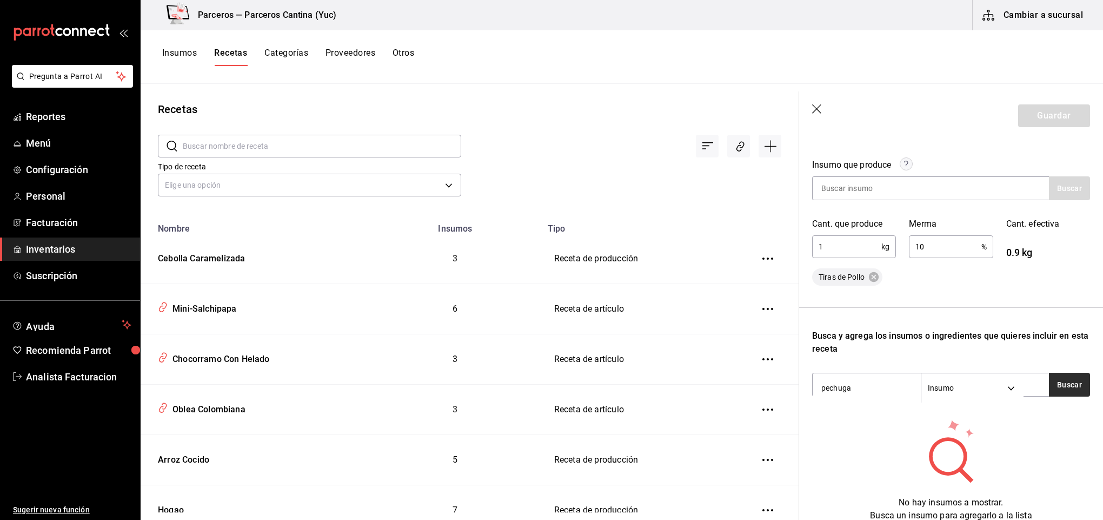
type input "pechuga"
click at [1062, 385] on button "Buscar" at bounding box center [1069, 385] width 41 height 24
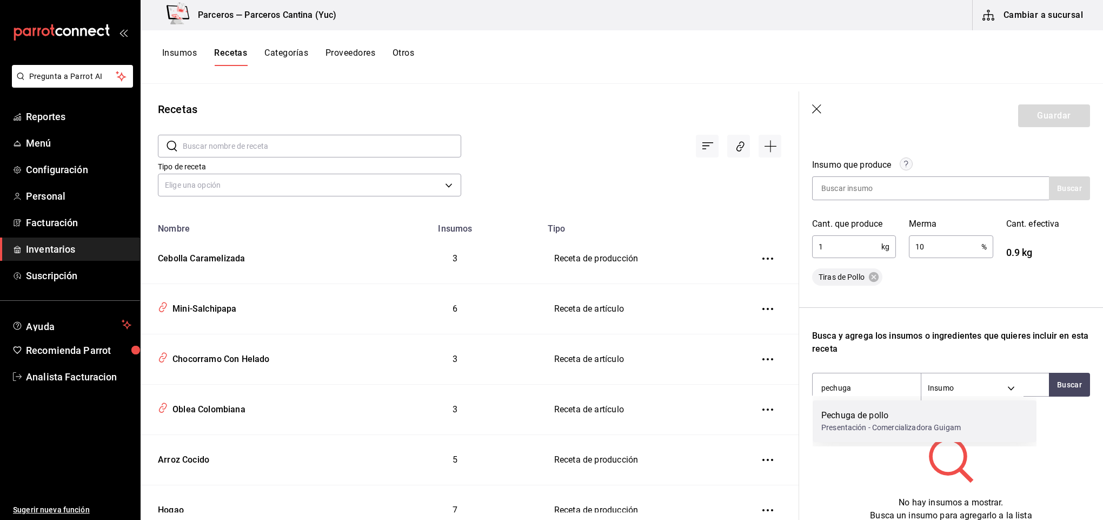
click at [909, 420] on div "Pechuga de pollo" at bounding box center [891, 415] width 140 height 13
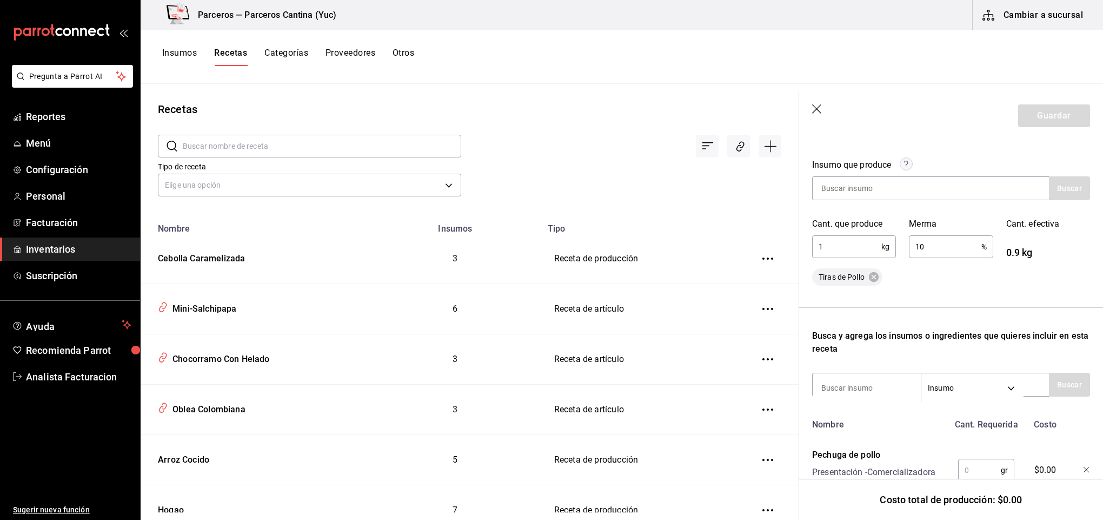
click at [974, 468] on input "text" at bounding box center [979, 470] width 43 height 22
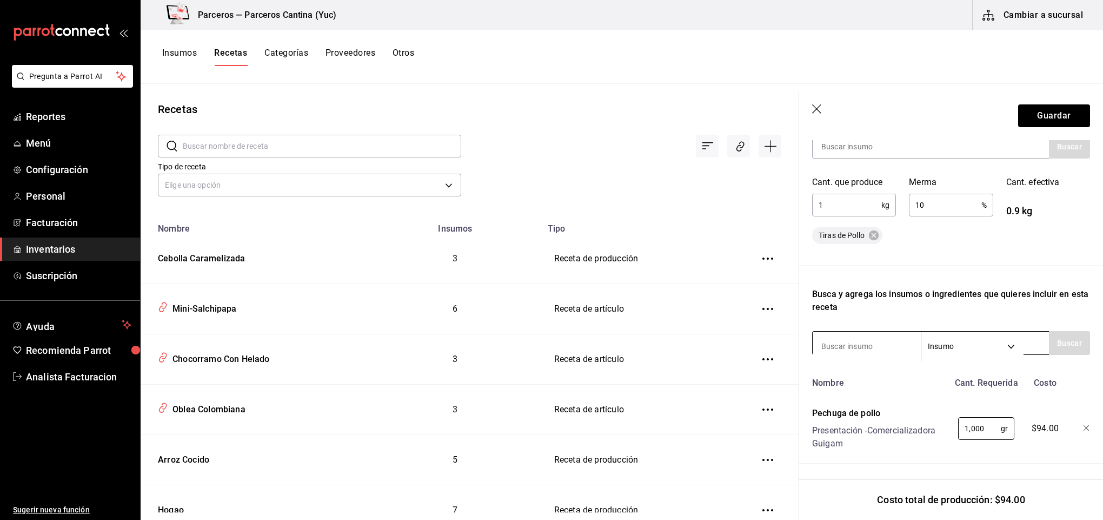
type input "1,000"
click at [862, 335] on input at bounding box center [867, 346] width 108 height 23
type input "sal"
click at [1074, 332] on button "Buscar" at bounding box center [1069, 343] width 41 height 24
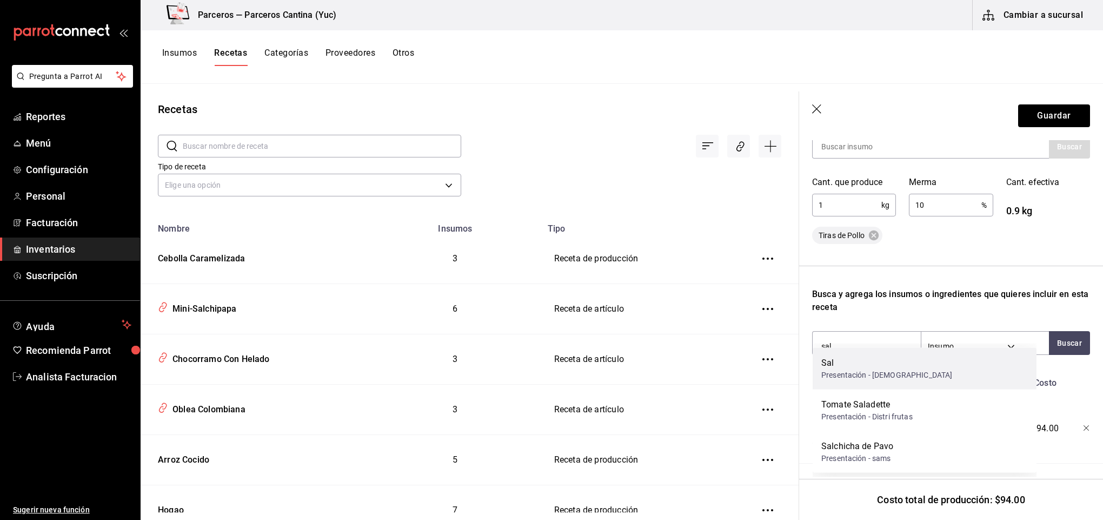
click at [872, 369] on div "Presentación - Surticoma" at bounding box center [886, 374] width 131 height 11
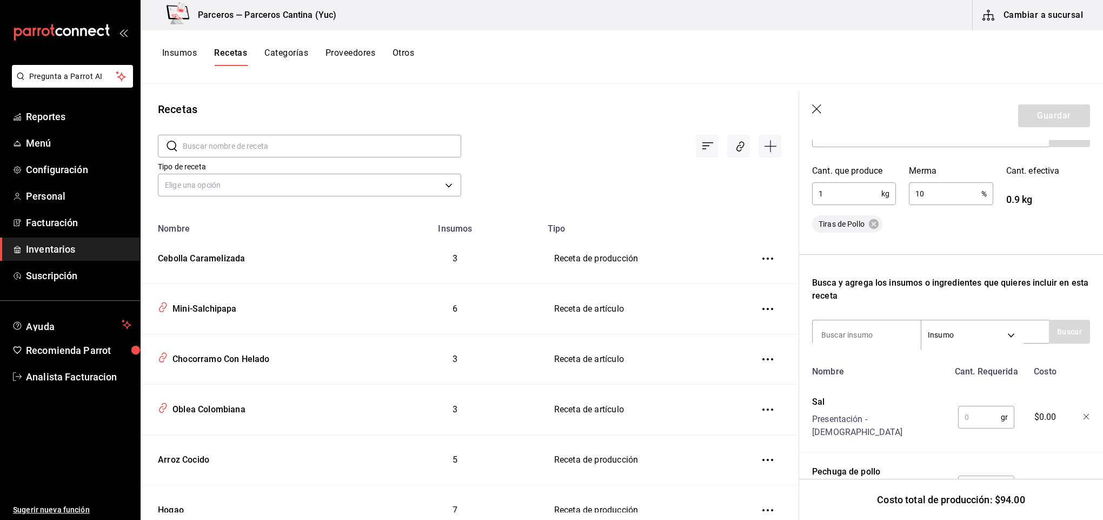
click at [974, 410] on input "text" at bounding box center [979, 417] width 43 height 22
type input "10"
click at [870, 335] on input at bounding box center [867, 334] width 108 height 23
type input "ajo"
click at [1063, 331] on button "Buscar" at bounding box center [1069, 332] width 41 height 24
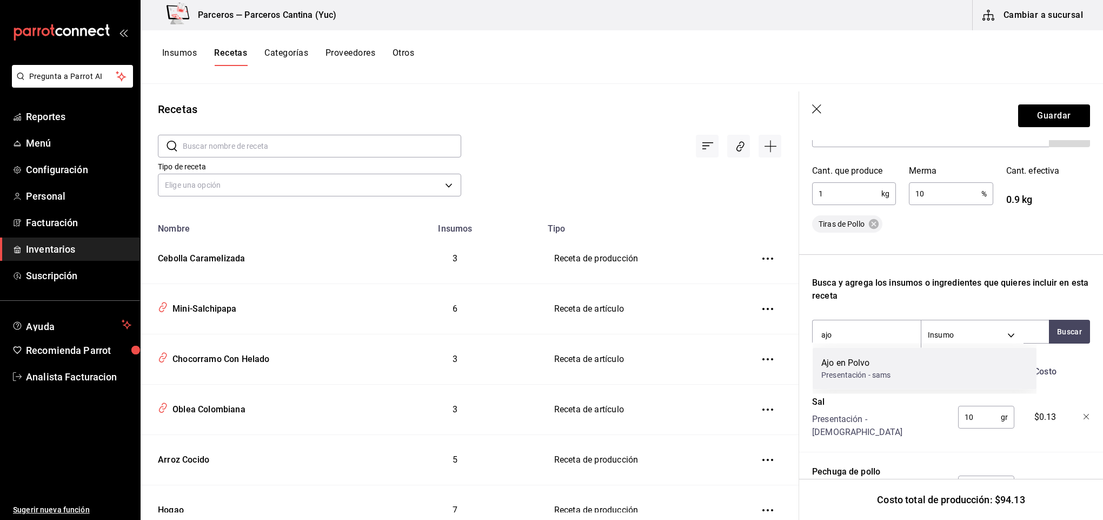
click at [891, 369] on div "Presentación - sams" at bounding box center [856, 374] width 70 height 11
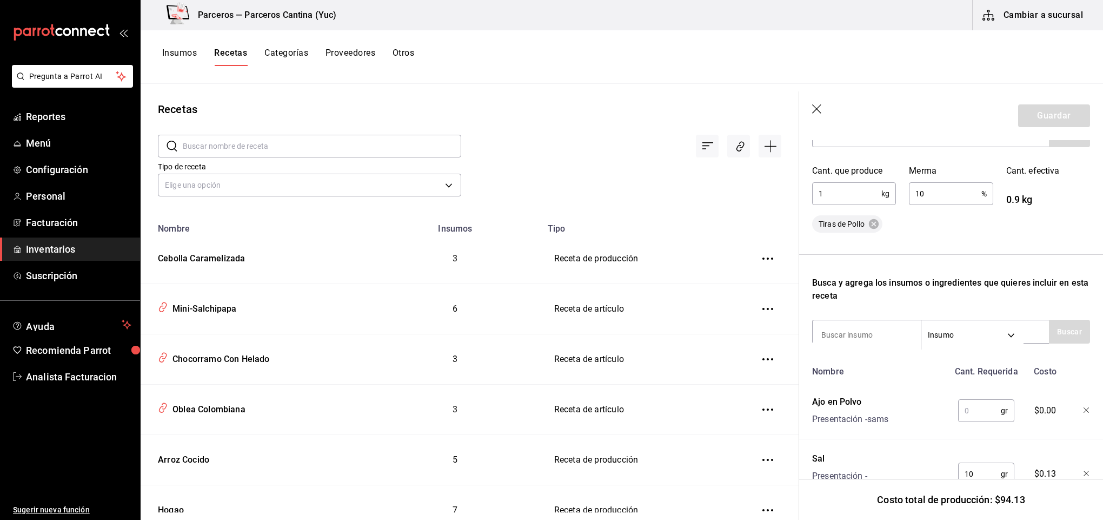
click at [959, 413] on input "text" at bounding box center [979, 411] width 43 height 22
type input "10"
click at [870, 334] on input at bounding box center [867, 334] width 108 height 23
type input "pan"
click at [1051, 333] on button "Buscar" at bounding box center [1069, 332] width 41 height 24
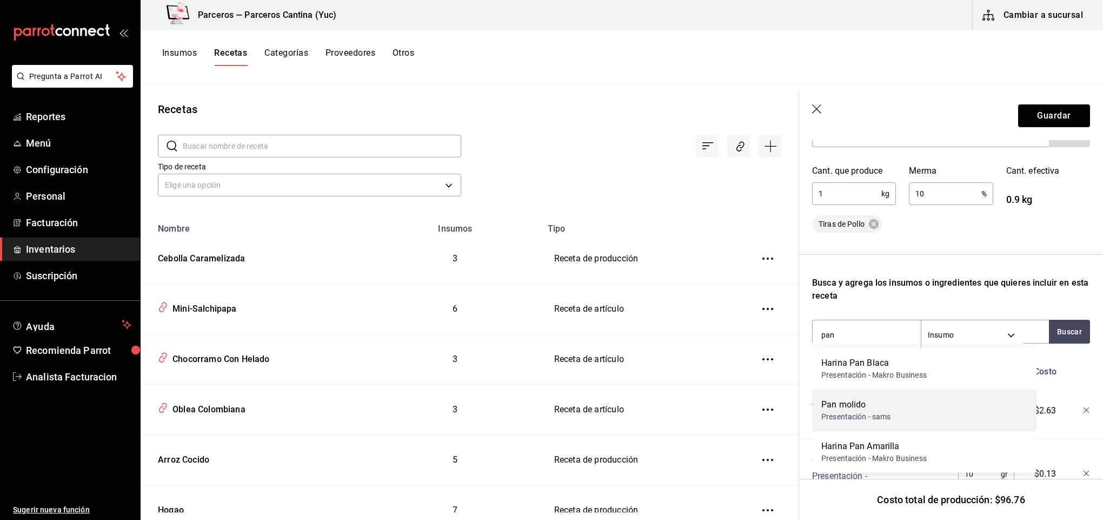
click at [846, 419] on div "Presentación - sams" at bounding box center [856, 416] width 70 height 11
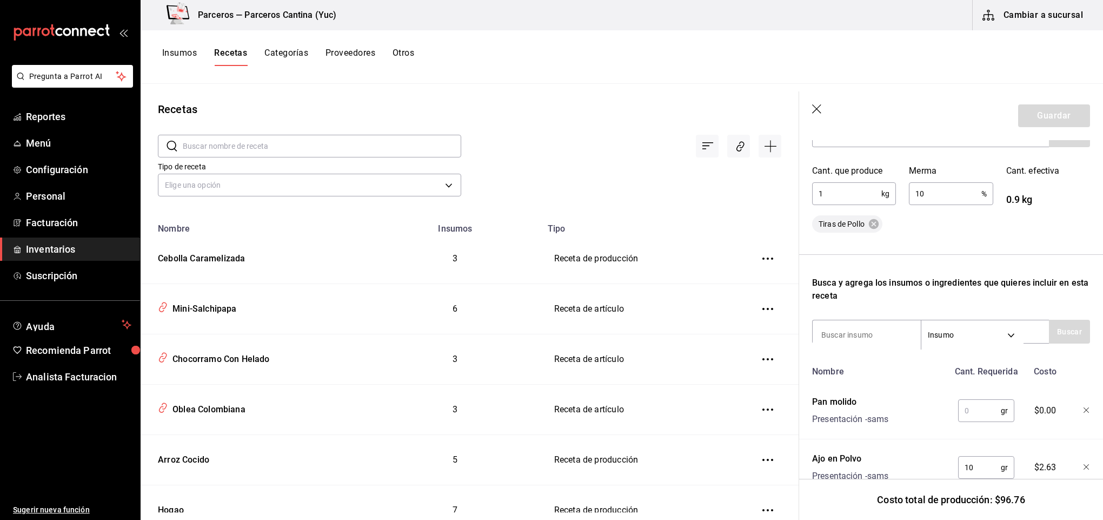
click at [959, 409] on input "text" at bounding box center [979, 411] width 43 height 22
type input "1,000"
click at [1084, 410] on icon "button" at bounding box center [1087, 410] width 6 height 6
click at [858, 328] on input at bounding box center [867, 334] width 108 height 23
type input "harina"
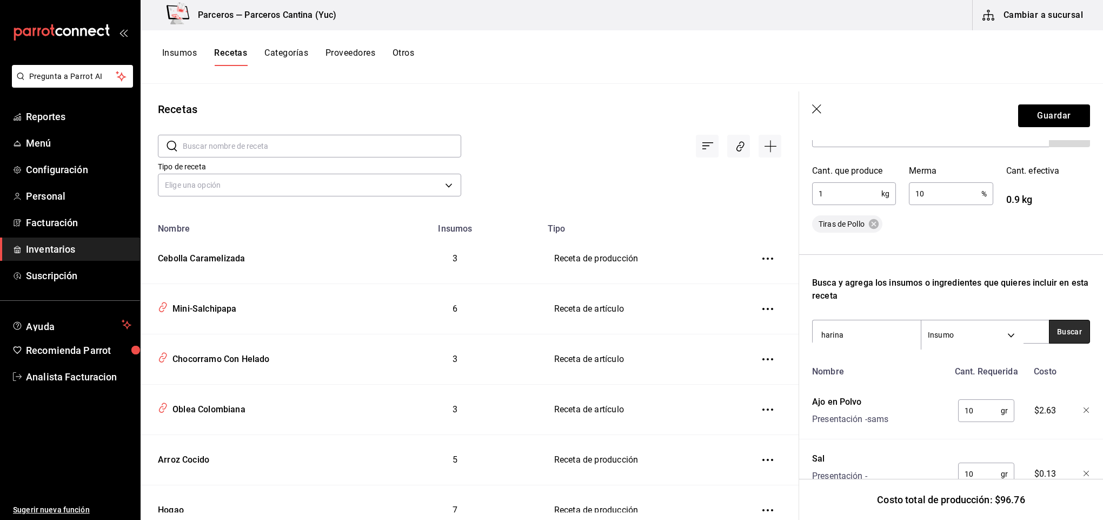
click at [1049, 333] on button "Buscar" at bounding box center [1069, 332] width 41 height 24
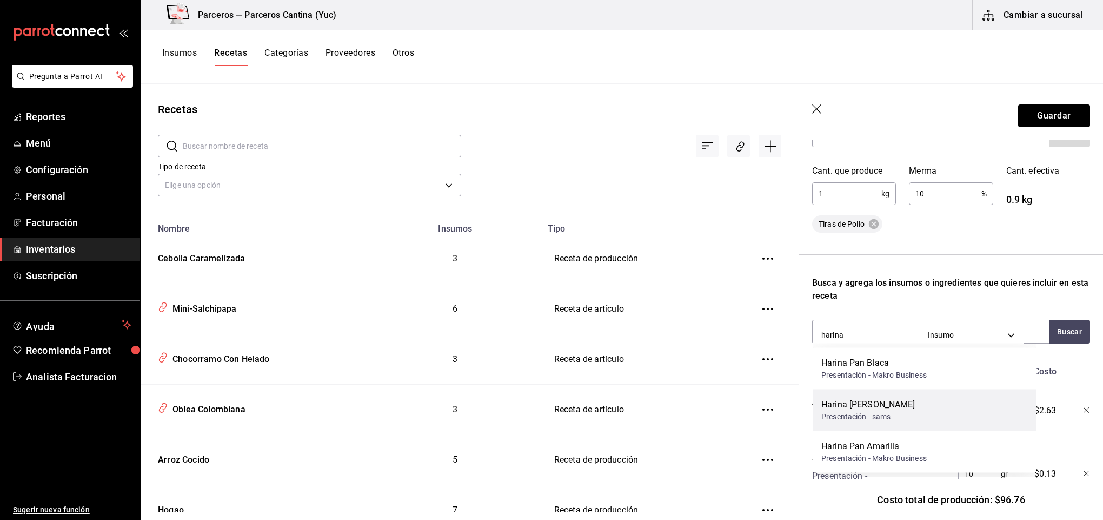
click at [897, 400] on div "Harina de Trigo Presentación - sams" at bounding box center [925, 410] width 224 height 42
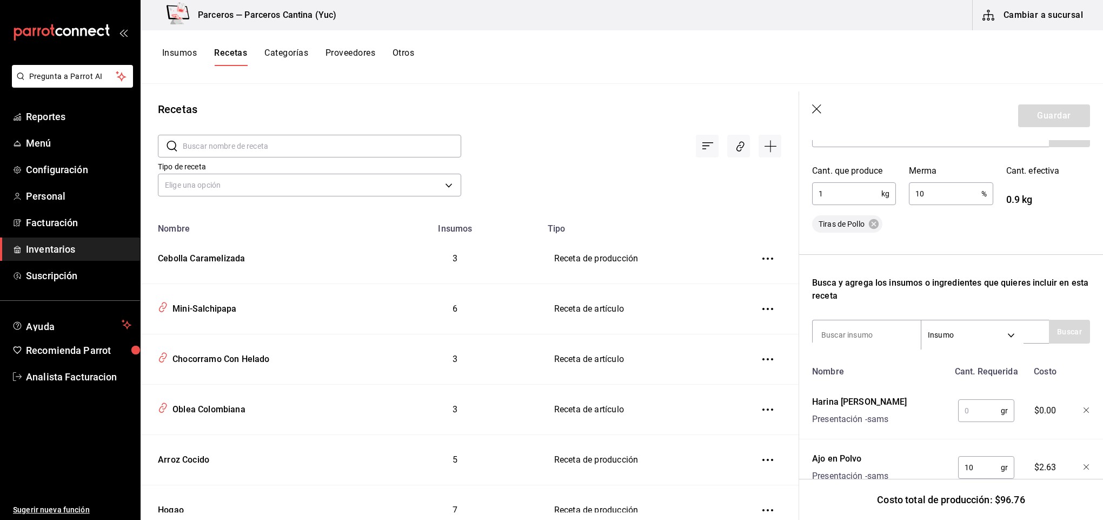
click at [958, 406] on input "text" at bounding box center [979, 411] width 43 height 22
type input "150"
click at [879, 334] on input at bounding box center [867, 334] width 108 height 23
click at [1034, 333] on div "ajo Insumo SUPPLY" at bounding box center [930, 332] width 237 height 24
click at [969, 226] on div "Tiras de Pollo" at bounding box center [951, 223] width 278 height 17
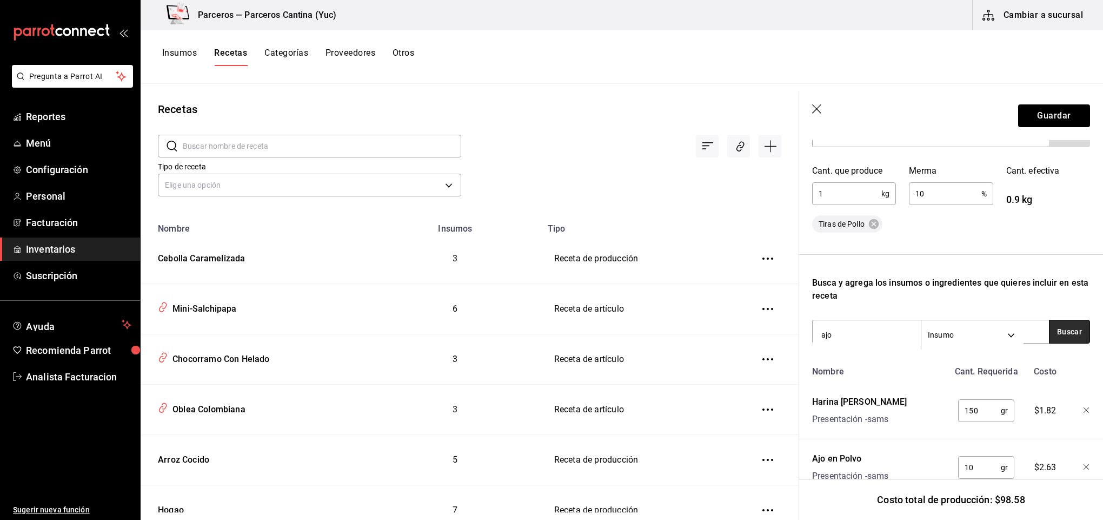
click at [1064, 338] on button "Buscar" at bounding box center [1069, 332] width 41 height 24
click at [1053, 333] on button "Buscar" at bounding box center [1069, 332] width 41 height 24
click at [849, 331] on input "ajo" at bounding box center [867, 334] width 108 height 23
type input "a"
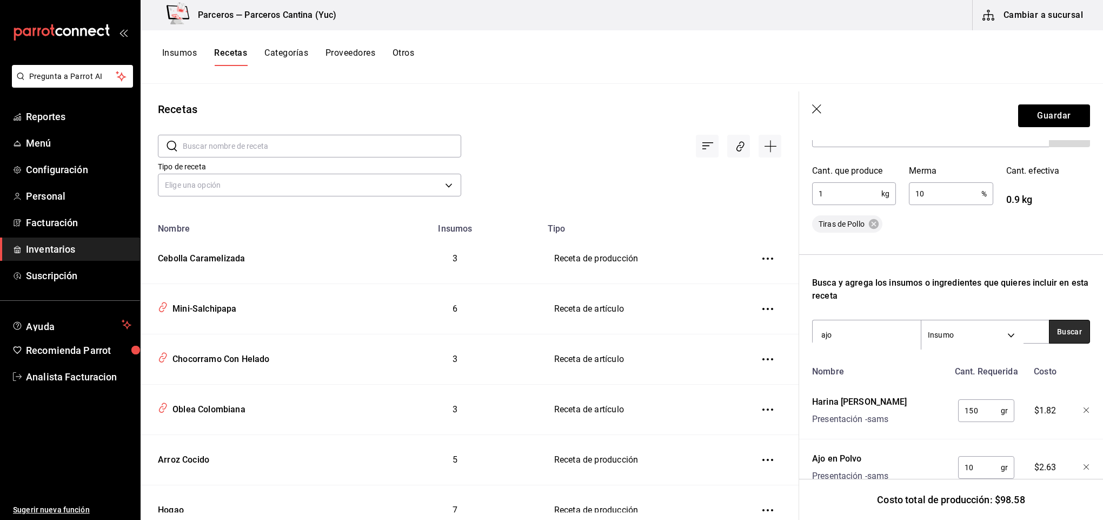
click at [1058, 332] on button "Buscar" at bounding box center [1069, 332] width 41 height 24
type input "a"
type input "huevo"
click at [1050, 336] on button "Buscar" at bounding box center [1069, 332] width 41 height 24
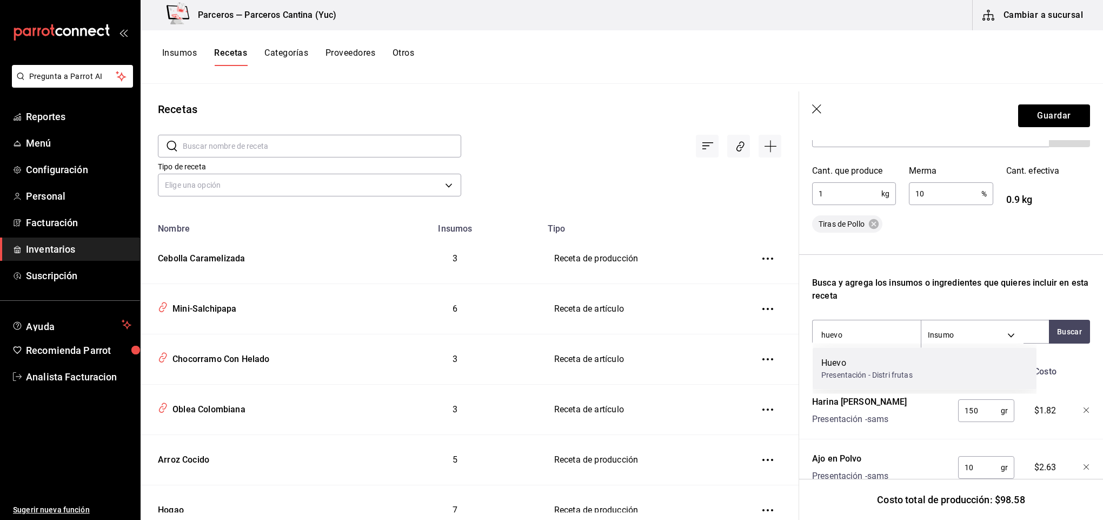
click at [935, 368] on div "Huevo Presentación - Distri frutas" at bounding box center [925, 369] width 224 height 42
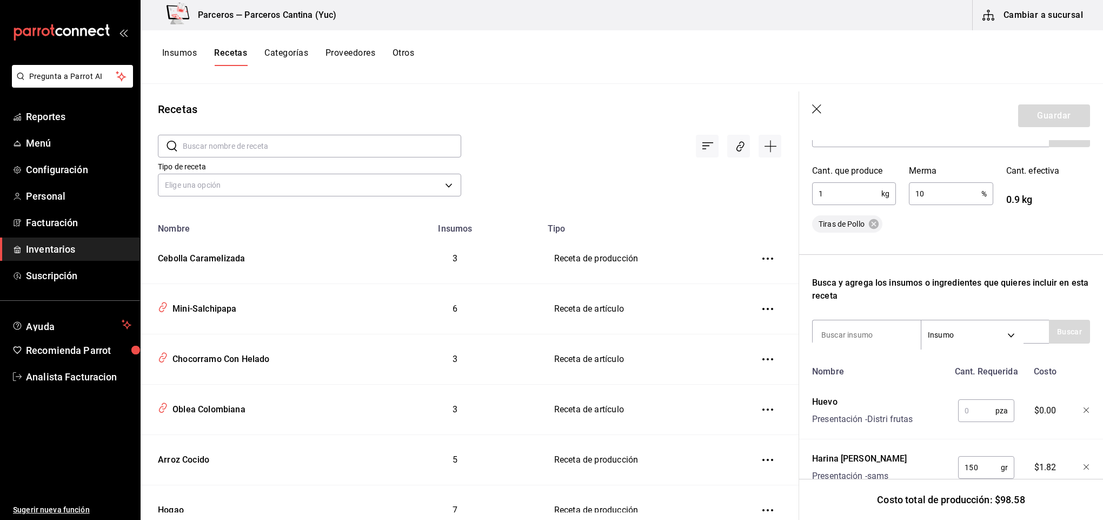
click at [963, 406] on input "text" at bounding box center [976, 411] width 37 height 22
type input "5"
click at [873, 336] on input at bounding box center [867, 334] width 108 height 23
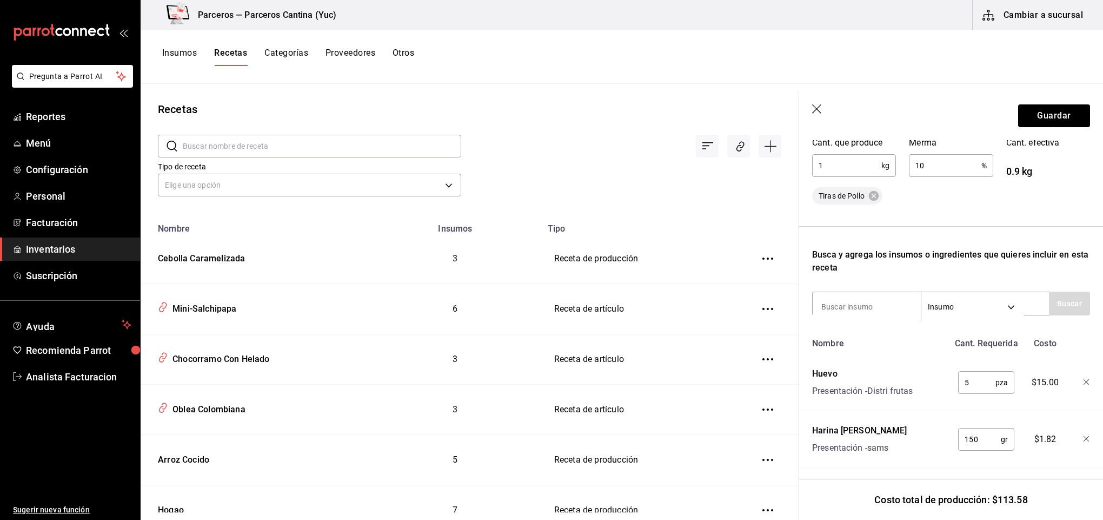
scroll to position [200, 0]
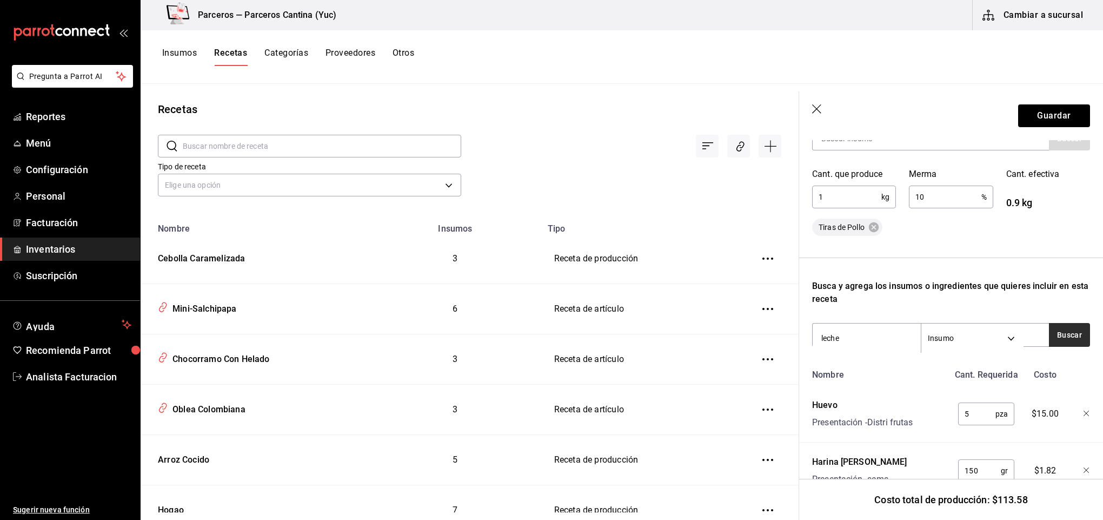
type input "leche"
click at [1061, 337] on button "Buscar" at bounding box center [1069, 335] width 41 height 24
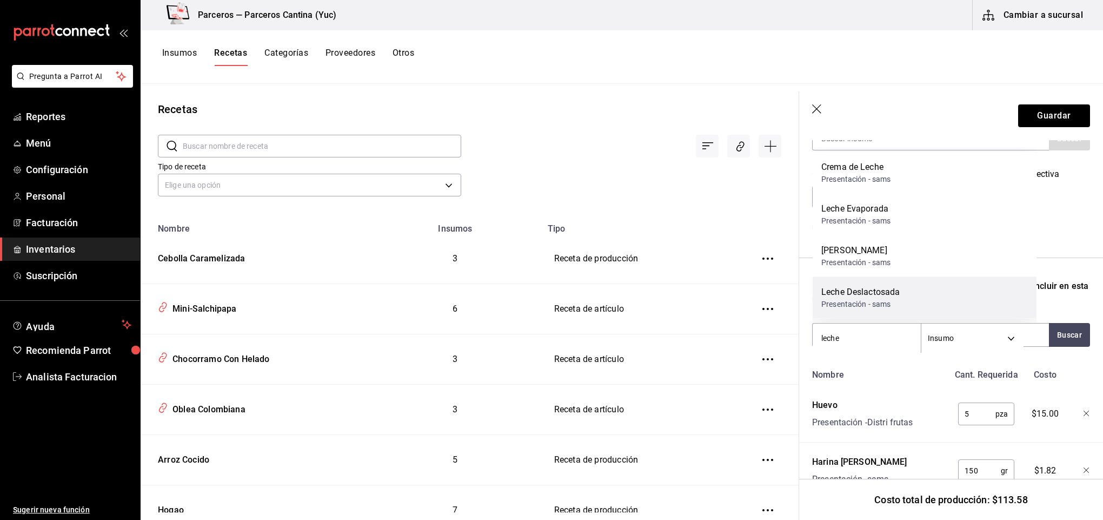
click at [912, 294] on div "Leche Deslactosada Presentación - sams" at bounding box center [925, 298] width 224 height 42
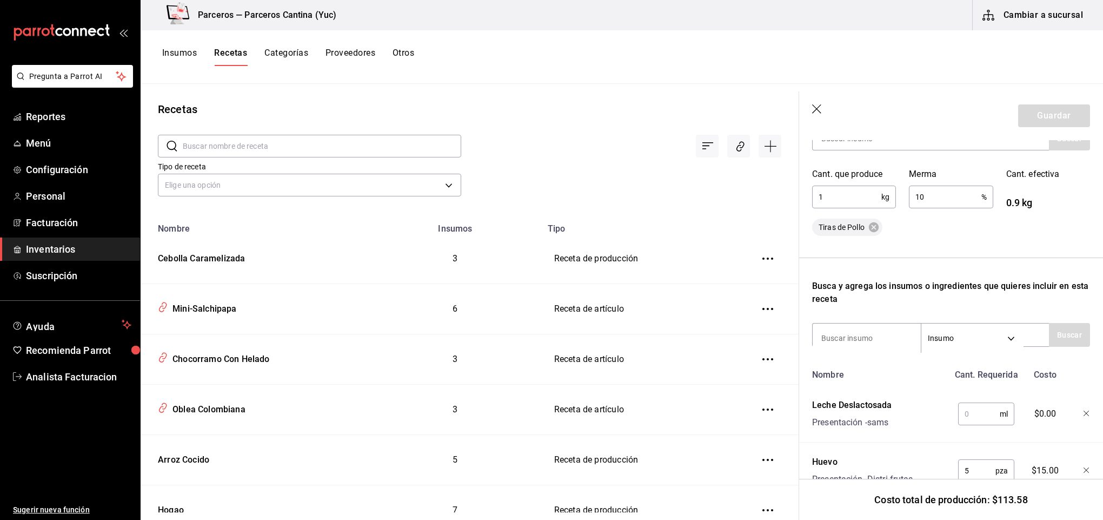
click at [982, 409] on input "text" at bounding box center [979, 414] width 42 height 22
type input "100"
click at [862, 336] on input at bounding box center [867, 338] width 108 height 23
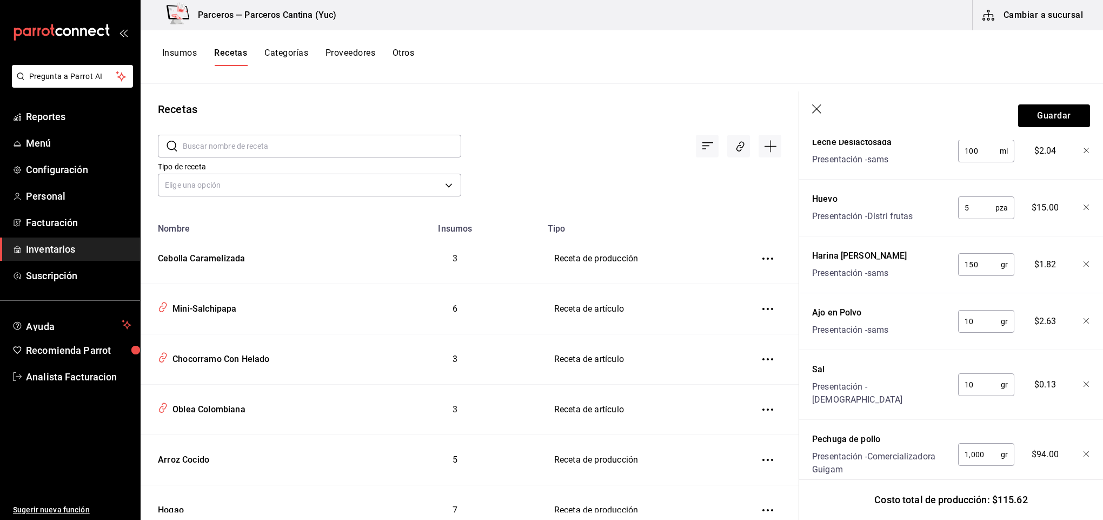
scroll to position [487, 0]
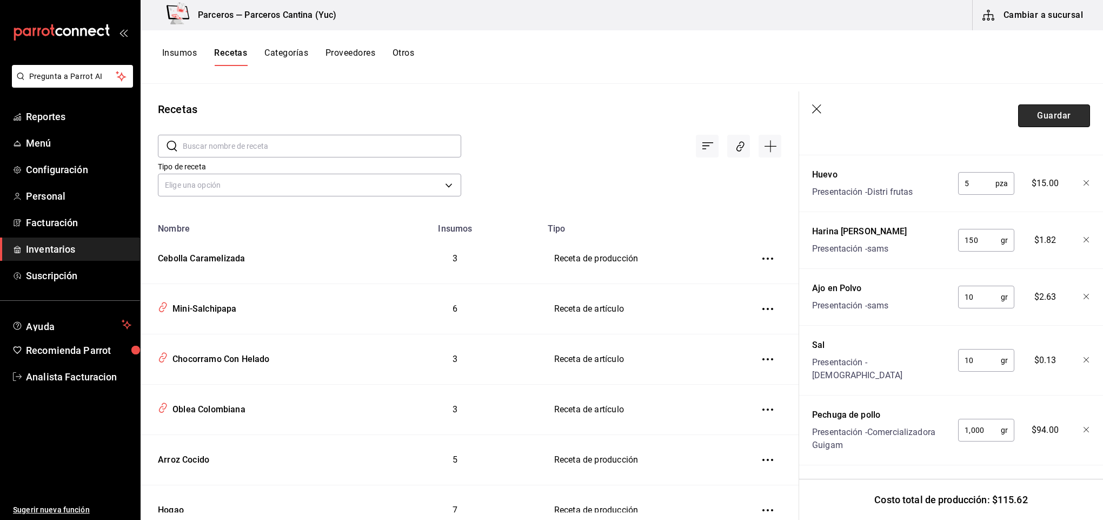
click at [1047, 120] on button "Guardar" at bounding box center [1054, 115] width 72 height 23
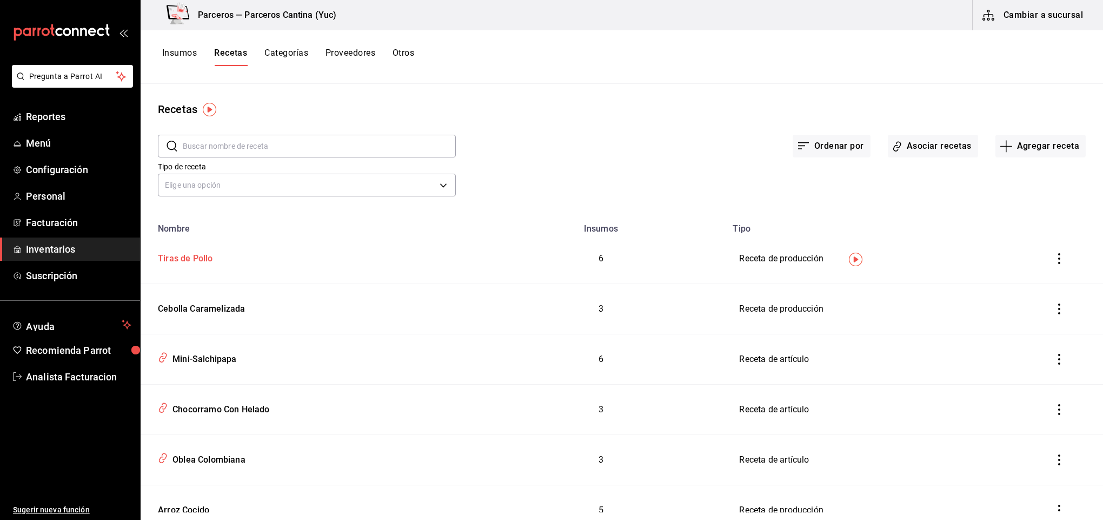
click at [174, 259] on div "Tiras de Pollo" at bounding box center [183, 256] width 59 height 17
click at [176, 253] on div "Tiras de Pollo" at bounding box center [183, 256] width 59 height 17
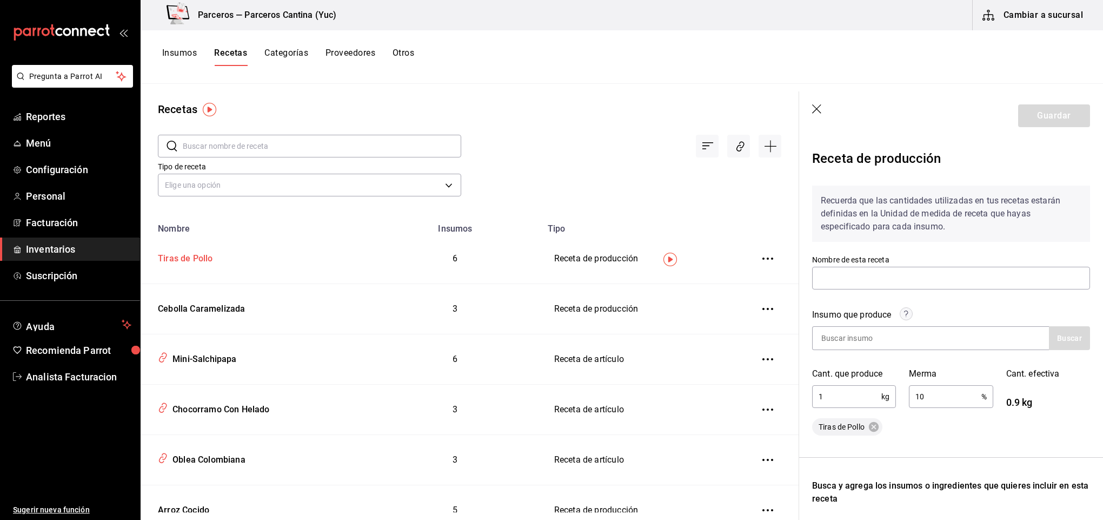
type input "Tiras de Pollo"
type input "1"
type input "10"
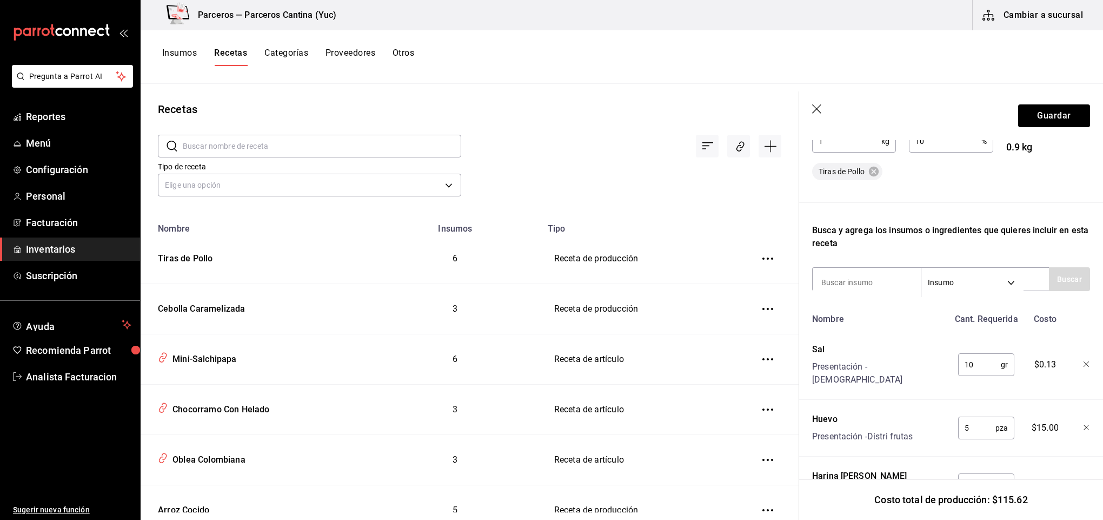
scroll to position [244, 0]
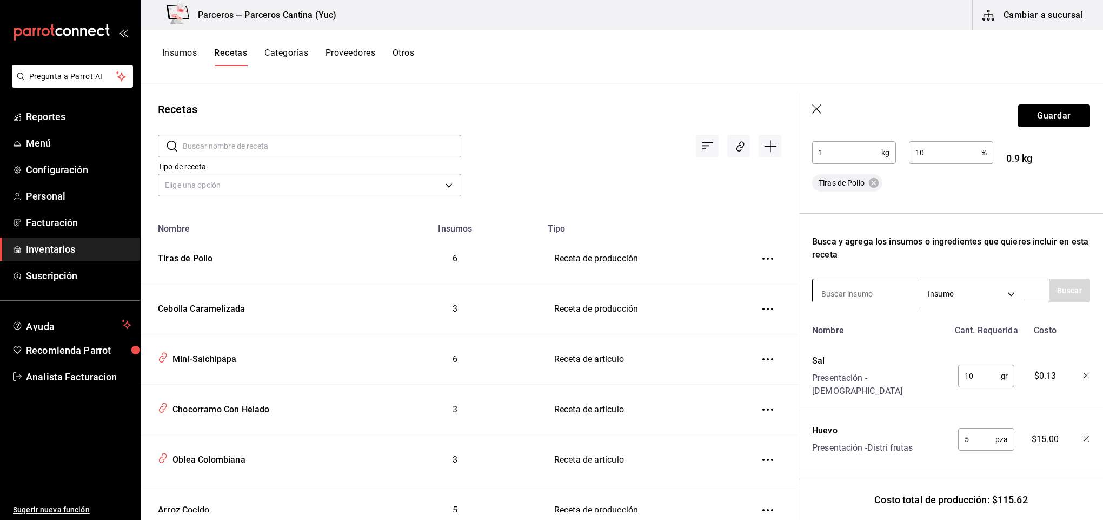
click at [856, 293] on input at bounding box center [867, 293] width 108 height 23
type input "pan"
click at [1055, 291] on button "Buscar" at bounding box center [1069, 291] width 41 height 24
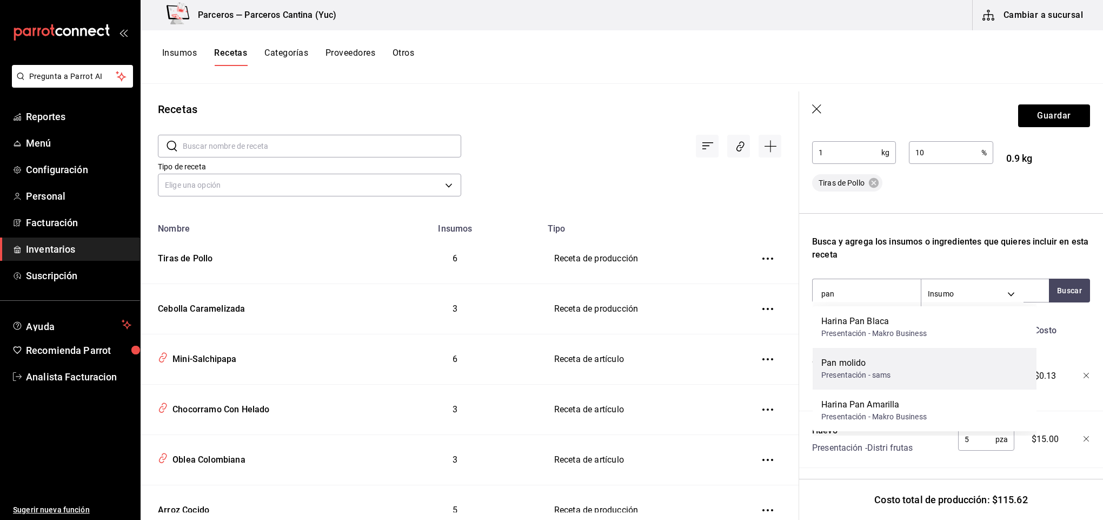
click at [870, 376] on div "Presentación - sams" at bounding box center [856, 374] width 70 height 11
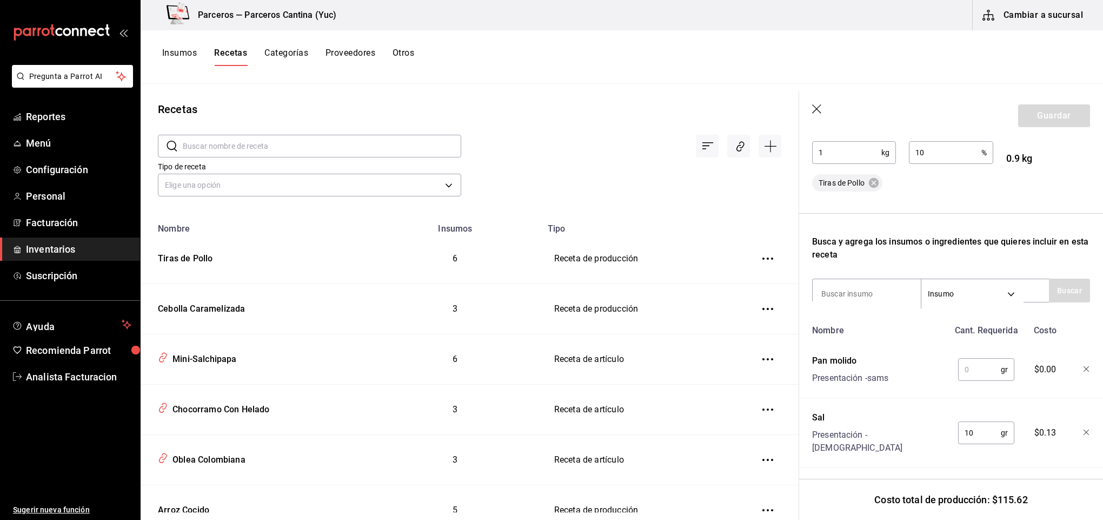
click at [979, 362] on input "text" at bounding box center [979, 370] width 43 height 22
type input "1,000"
click at [1044, 112] on button "Guardar" at bounding box center [1054, 115] width 72 height 23
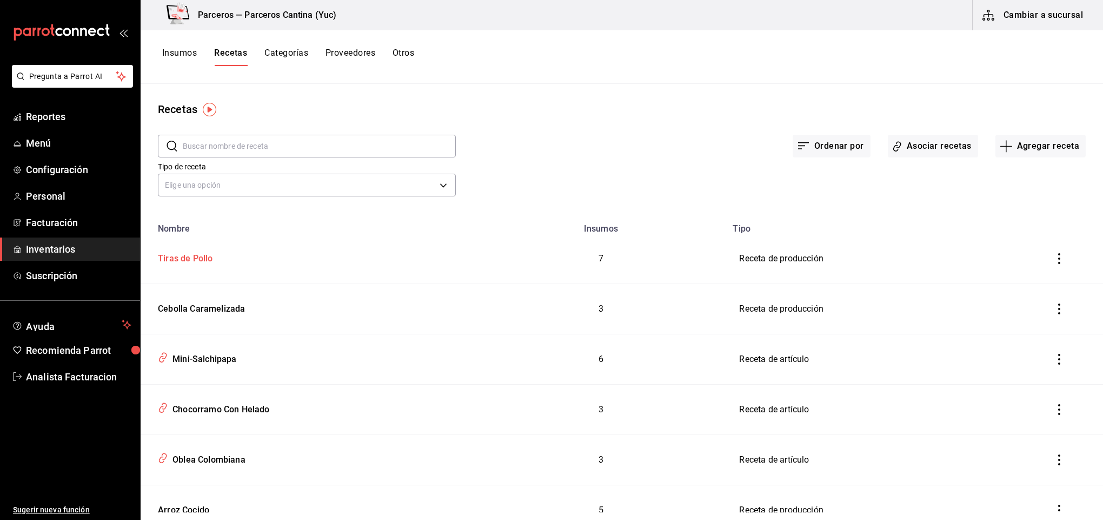
click at [190, 253] on div "Tiras de Pollo" at bounding box center [183, 256] width 59 height 17
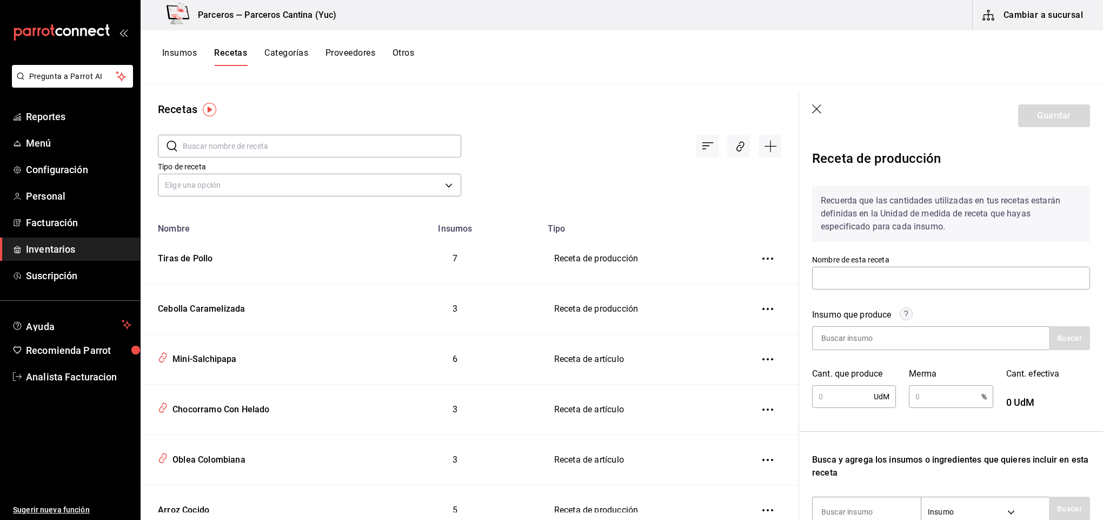
type input "Tiras de Pollo"
type input "1"
type input "10"
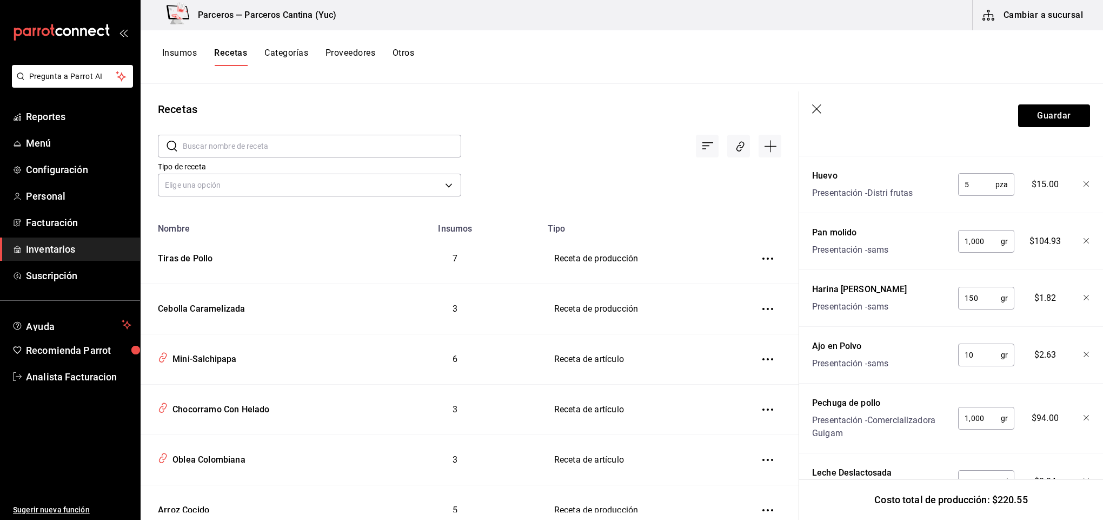
scroll to position [544, 0]
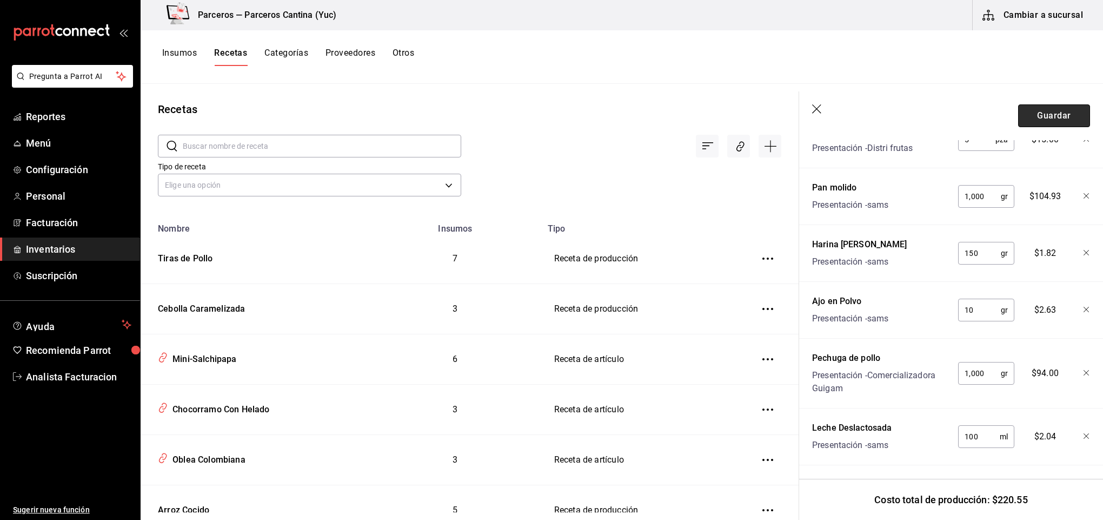
click at [1042, 122] on button "Guardar" at bounding box center [1054, 115] width 72 height 23
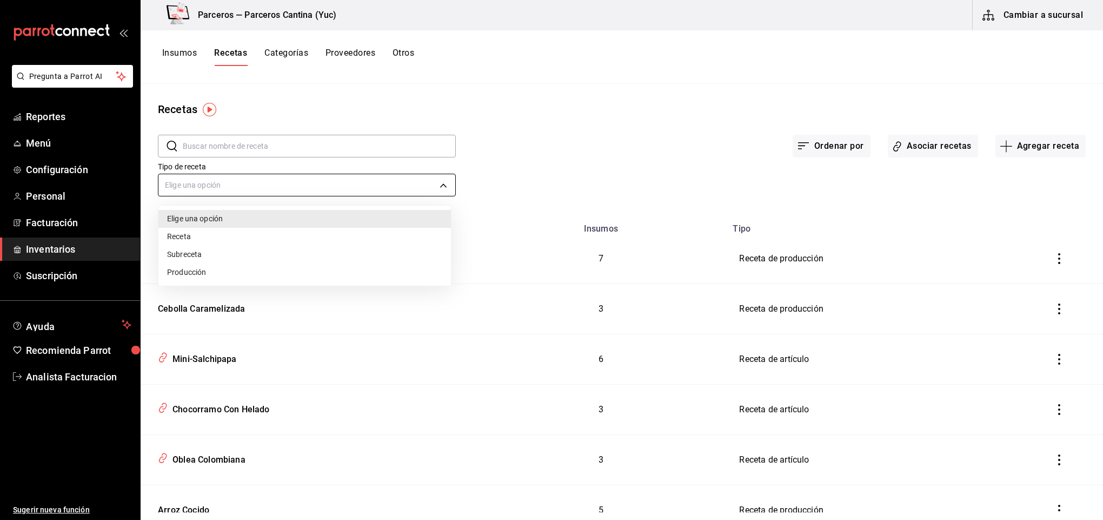
click at [203, 181] on body "Pregunta a Parrot AI Reportes Menú Configuración Personal Facturación Inventari…" at bounding box center [551, 256] width 1103 height 512
click at [216, 142] on div at bounding box center [551, 260] width 1103 height 520
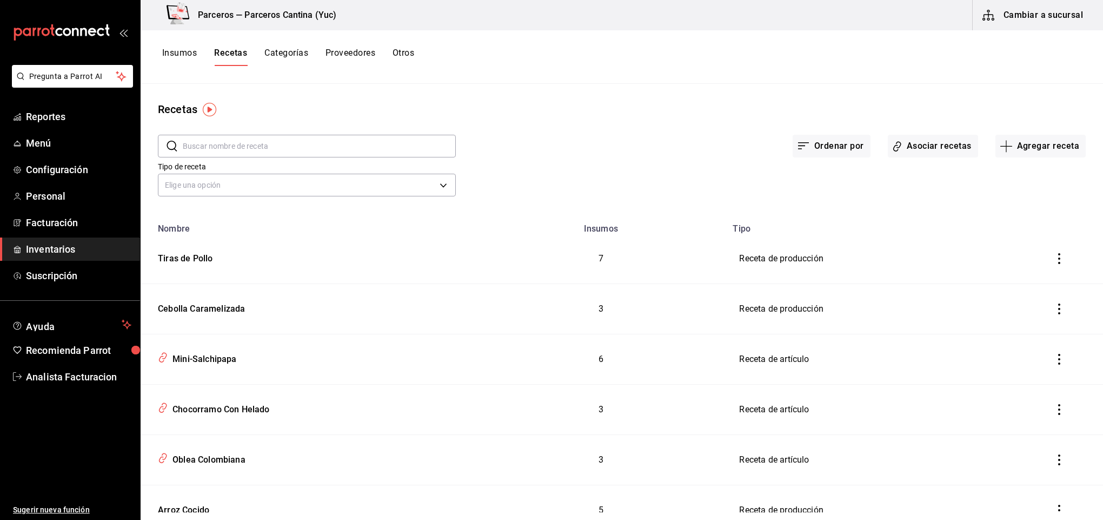
click at [233, 50] on button "Recetas" at bounding box center [230, 57] width 33 height 18
click at [929, 148] on button "Asociar recetas" at bounding box center [933, 146] width 90 height 23
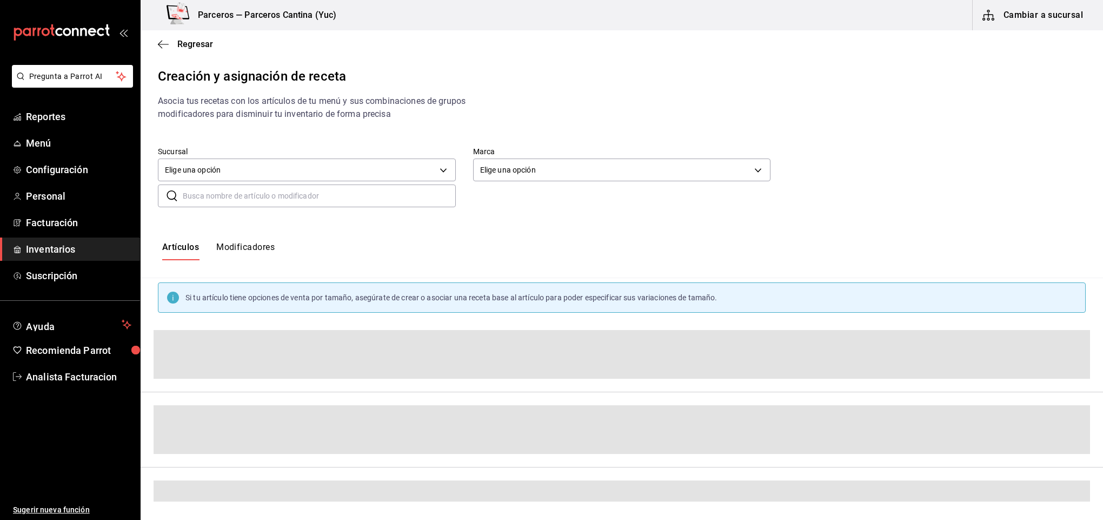
click at [219, 200] on input "text" at bounding box center [319, 196] width 273 height 22
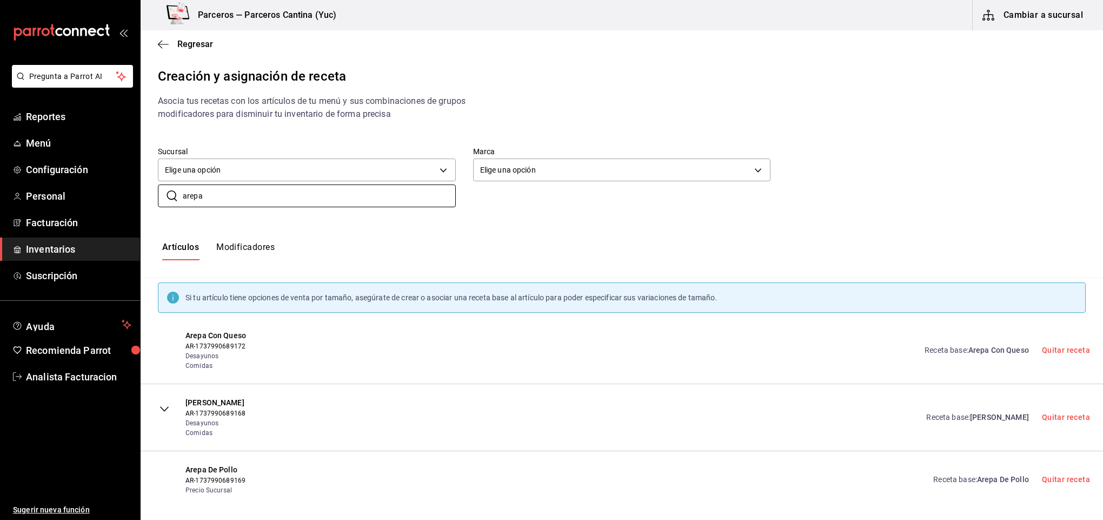
type input "arepa"
click at [938, 348] on link "Receta base : Arepa Con Queso" at bounding box center [977, 349] width 104 height 11
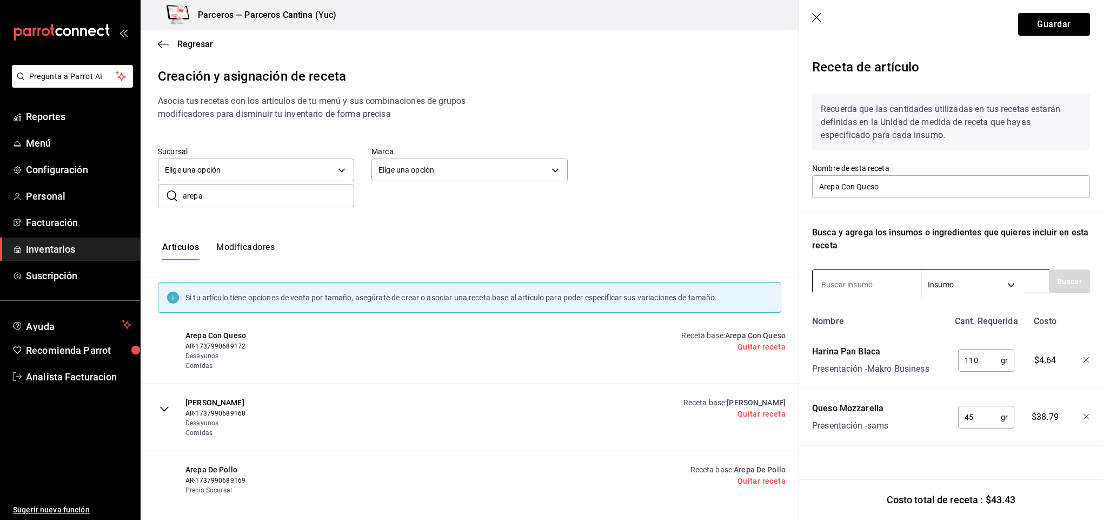
click at [860, 282] on input at bounding box center [867, 284] width 108 height 23
type input "hoga"
click at [1061, 271] on button "Buscar" at bounding box center [1069, 281] width 41 height 24
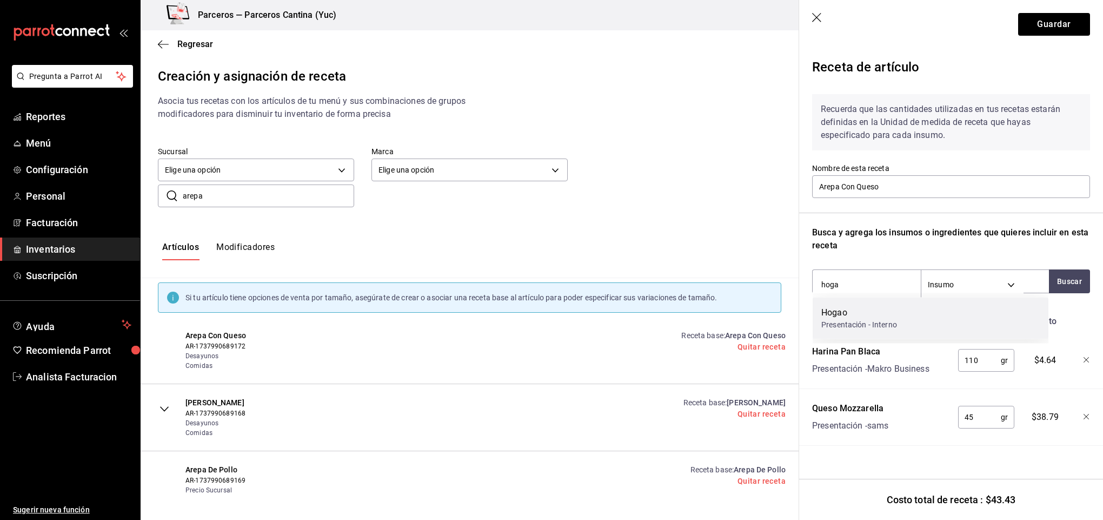
click at [880, 321] on div "Presentación - Interno" at bounding box center [859, 324] width 76 height 11
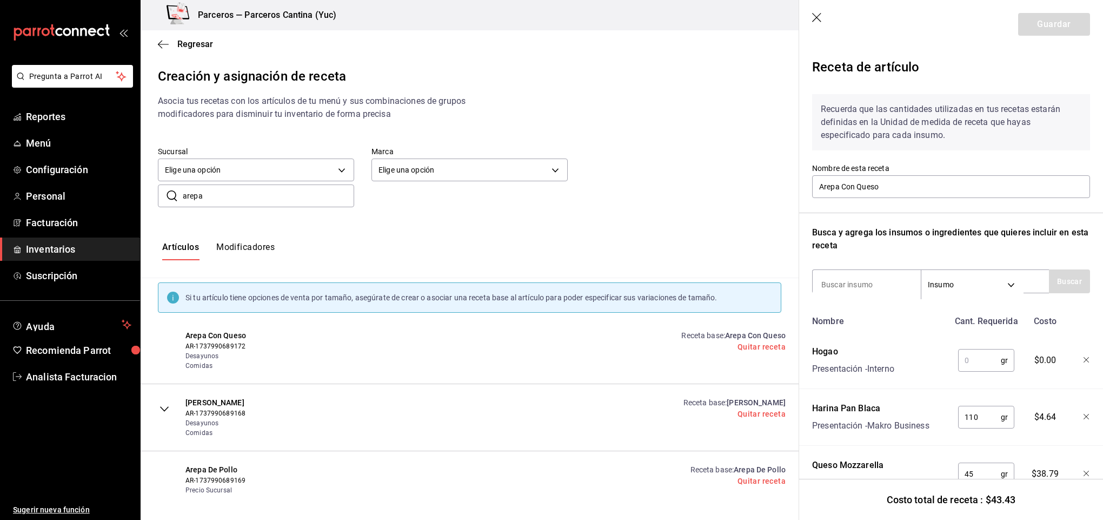
click at [959, 363] on input "text" at bounding box center [979, 360] width 43 height 22
type input "20"
click at [1037, 32] on button "Guardar" at bounding box center [1054, 24] width 72 height 23
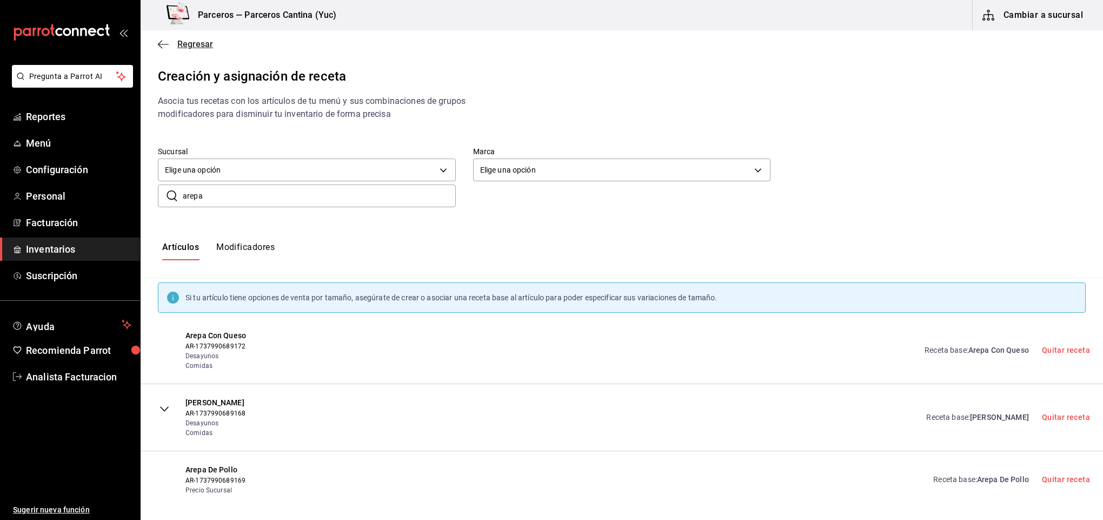
click at [200, 41] on span "Regresar" at bounding box center [195, 44] width 36 height 10
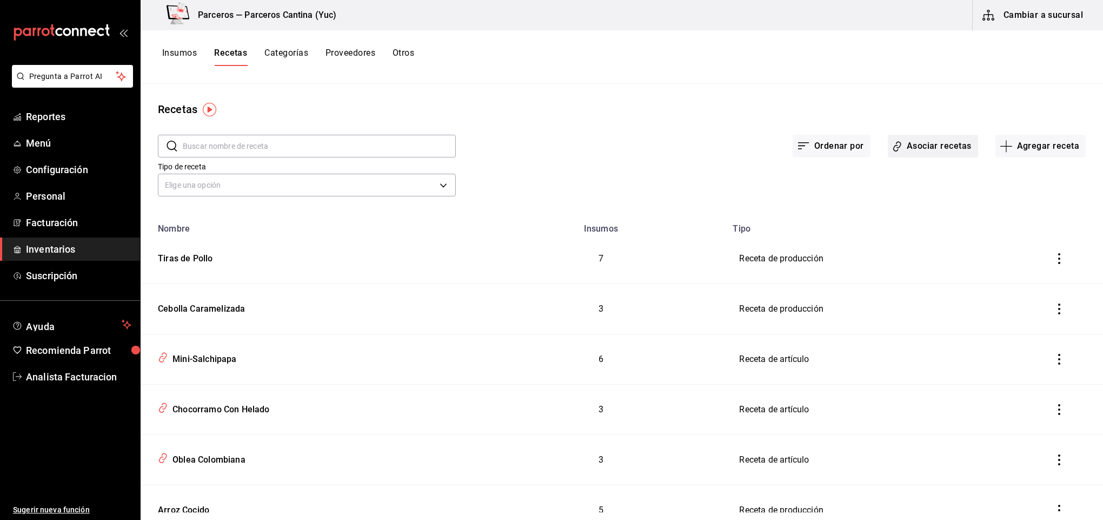
click at [930, 150] on button "Asociar recetas" at bounding box center [933, 146] width 90 height 23
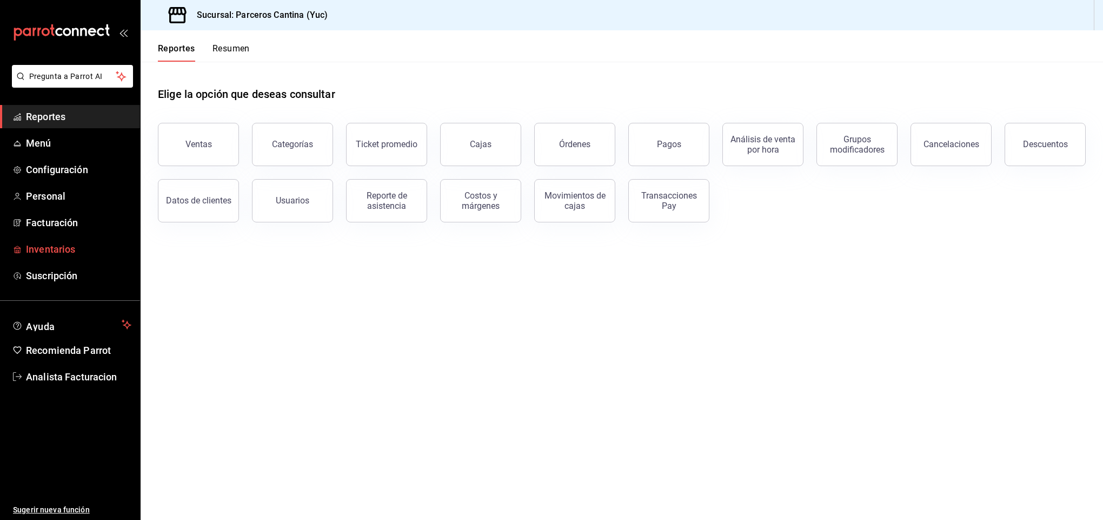
click at [51, 246] on span "Inventarios" at bounding box center [78, 249] width 105 height 15
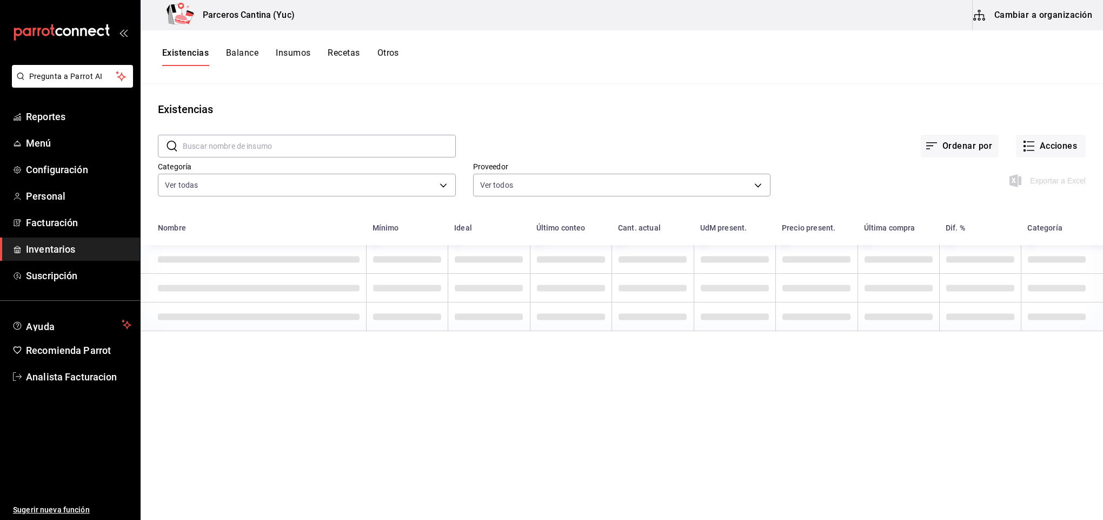
click at [336, 57] on button "Recetas" at bounding box center [344, 57] width 32 height 18
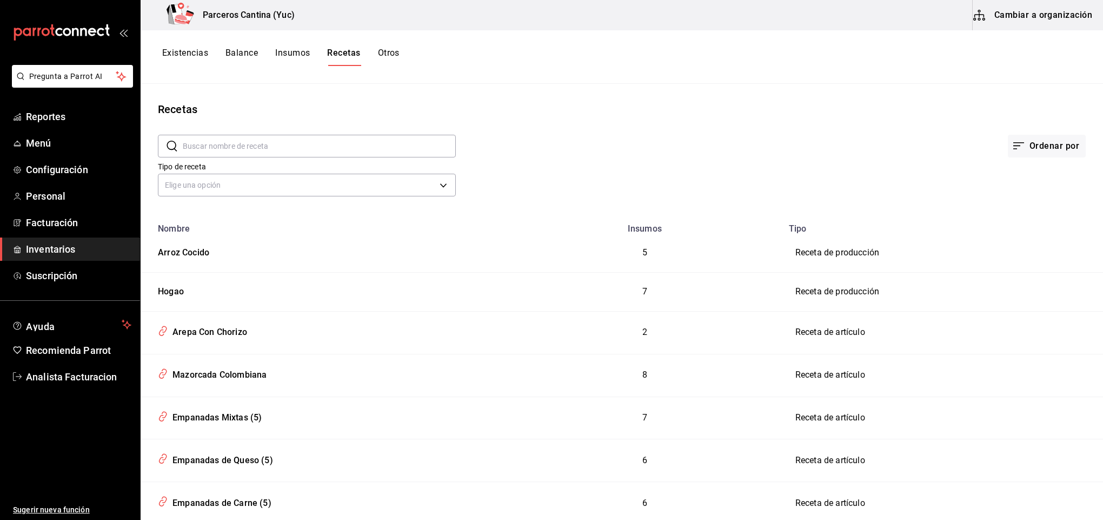
click at [991, 15] on button "Cambiar a organización" at bounding box center [1034, 15] width 122 height 30
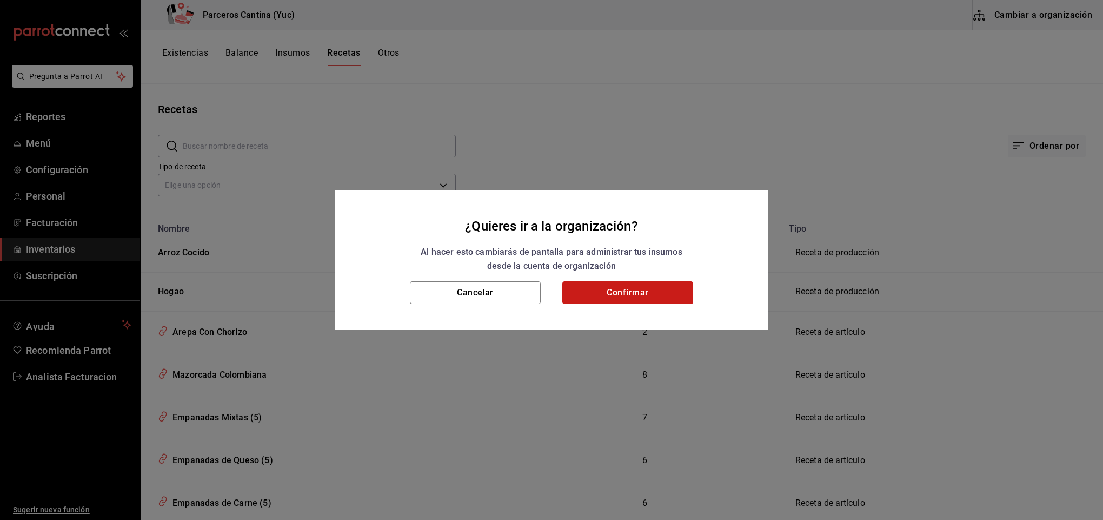
click at [614, 288] on button "Confirmar" at bounding box center [627, 292] width 131 height 23
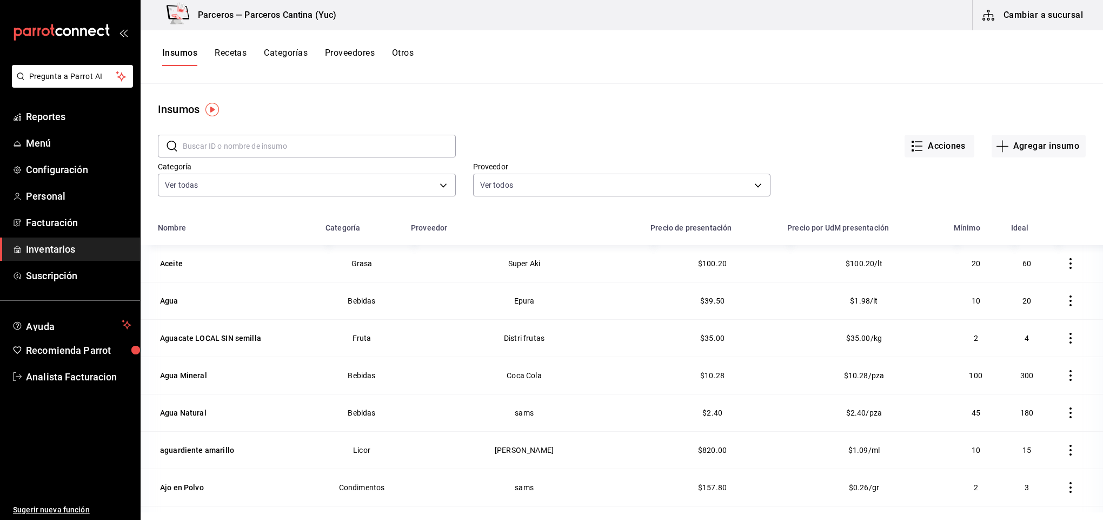
click at [241, 50] on button "Recetas" at bounding box center [231, 57] width 32 height 18
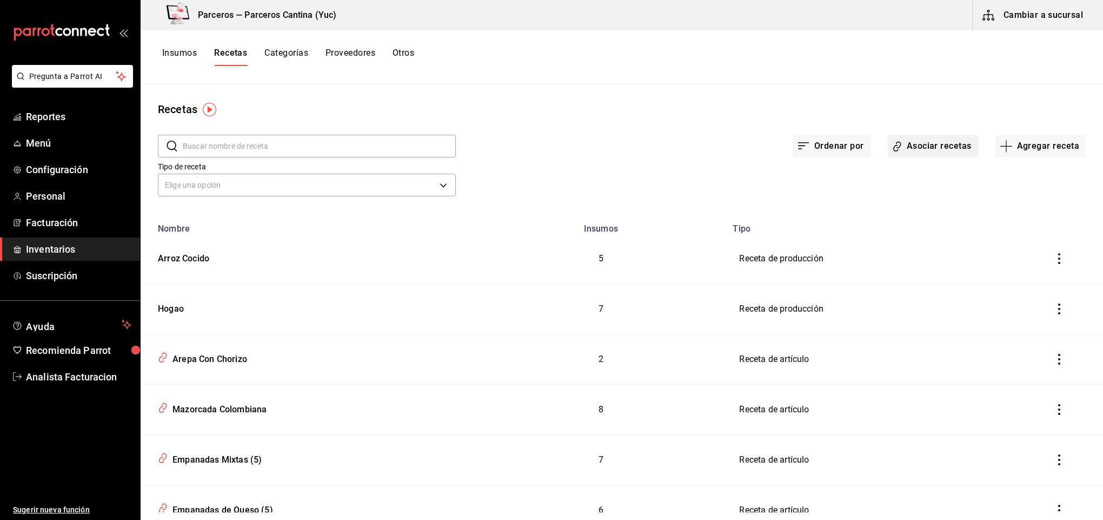
click at [924, 143] on button "Asociar recetas" at bounding box center [933, 146] width 90 height 23
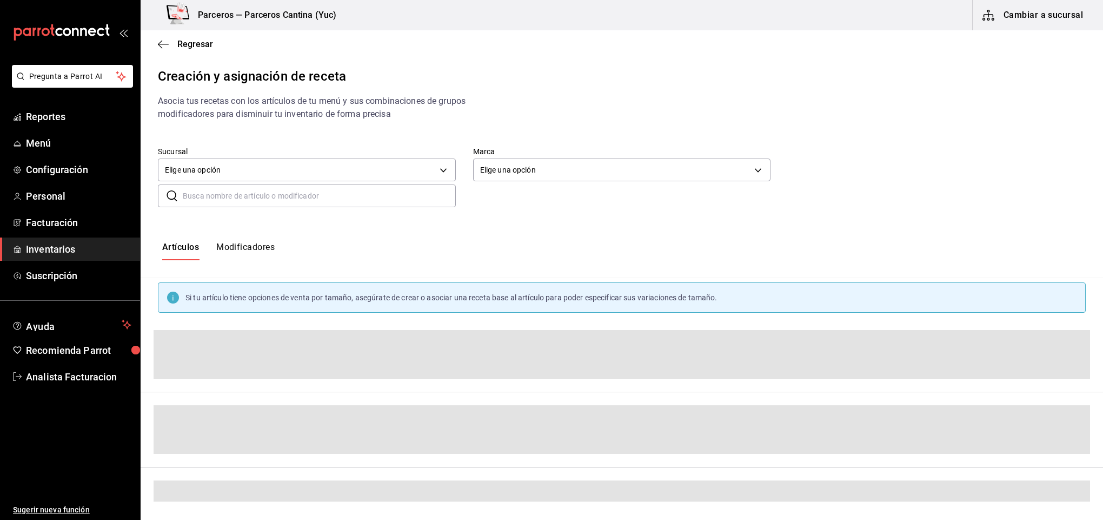
click at [221, 200] on input "text" at bounding box center [319, 196] width 273 height 22
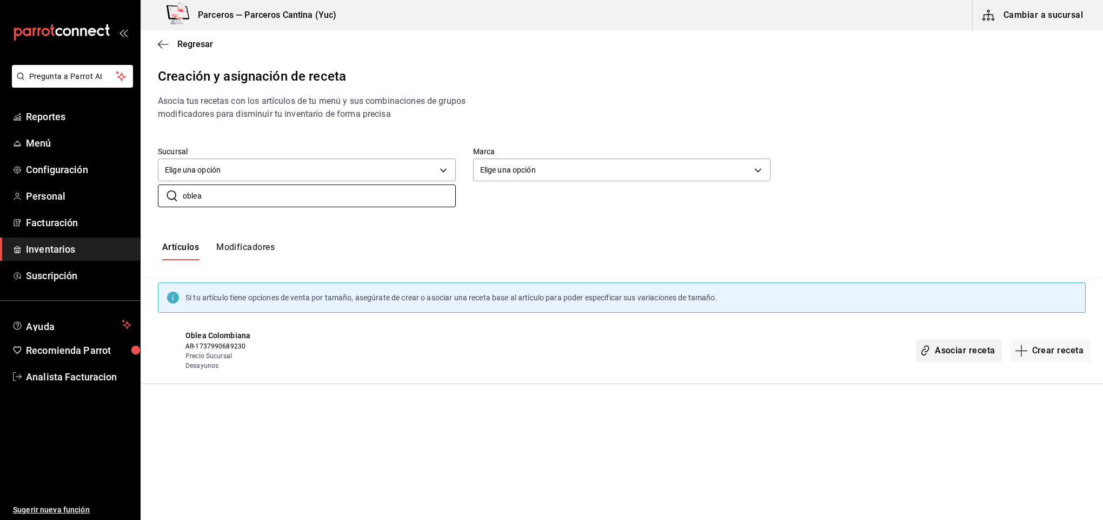
type input "oblea"
click at [980, 349] on button "Asociar receta" at bounding box center [958, 350] width 85 height 23
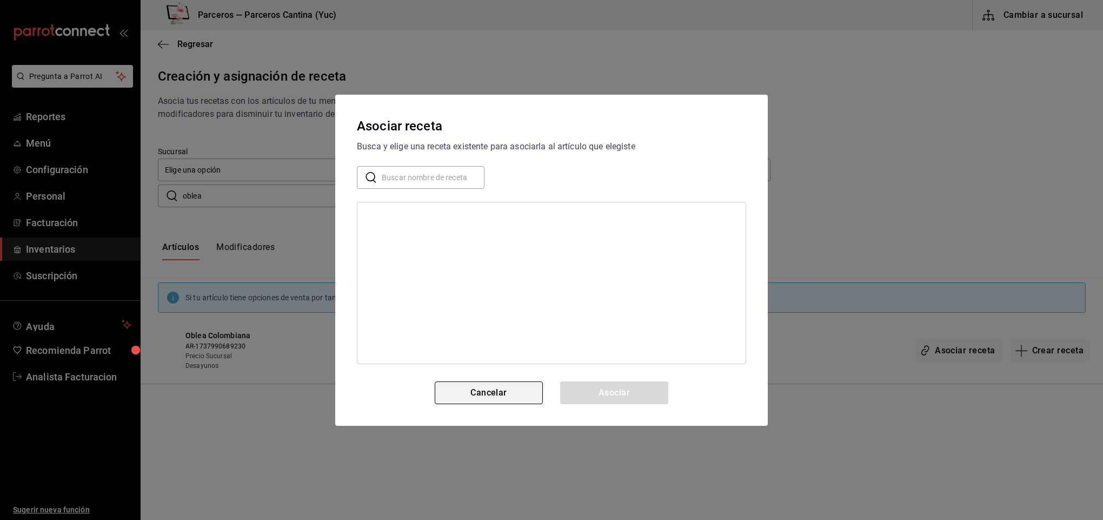
click at [503, 385] on button "Cancelar" at bounding box center [489, 392] width 108 height 23
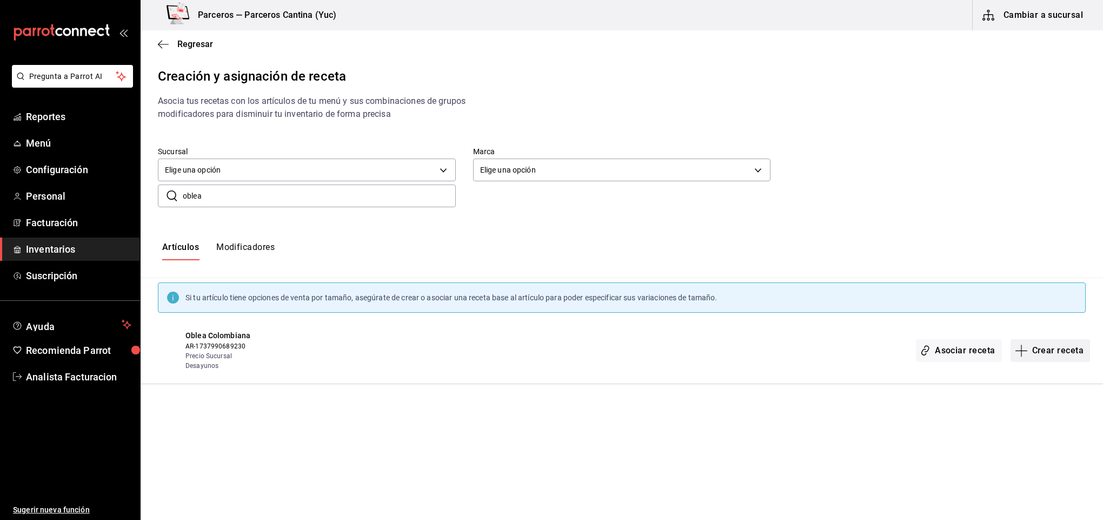
click at [1055, 351] on button "Crear receta" at bounding box center [1051, 350] width 80 height 23
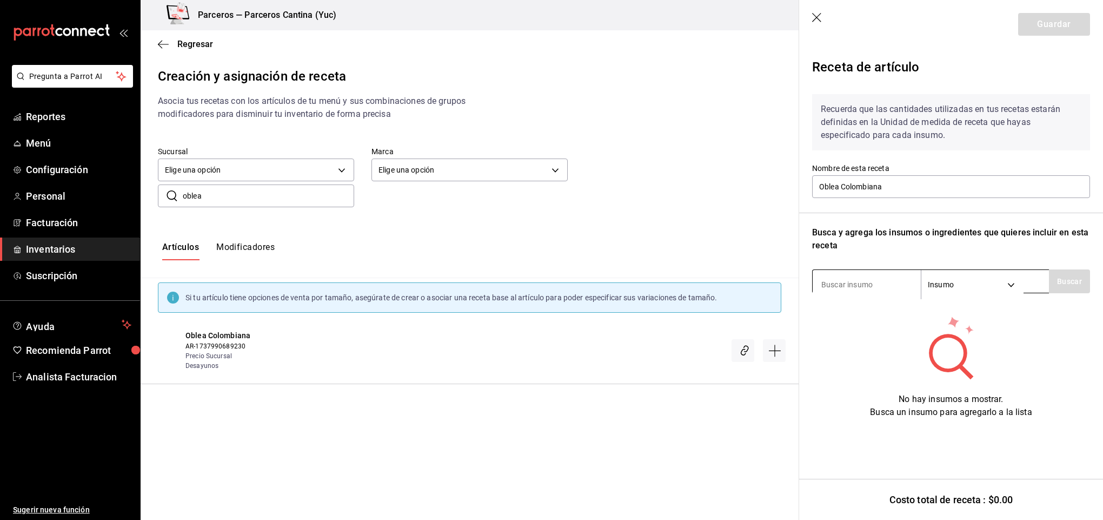
click at [864, 290] on input at bounding box center [867, 284] width 108 height 23
type input "oblea"
click at [1056, 279] on button "Buscar" at bounding box center [1069, 281] width 41 height 24
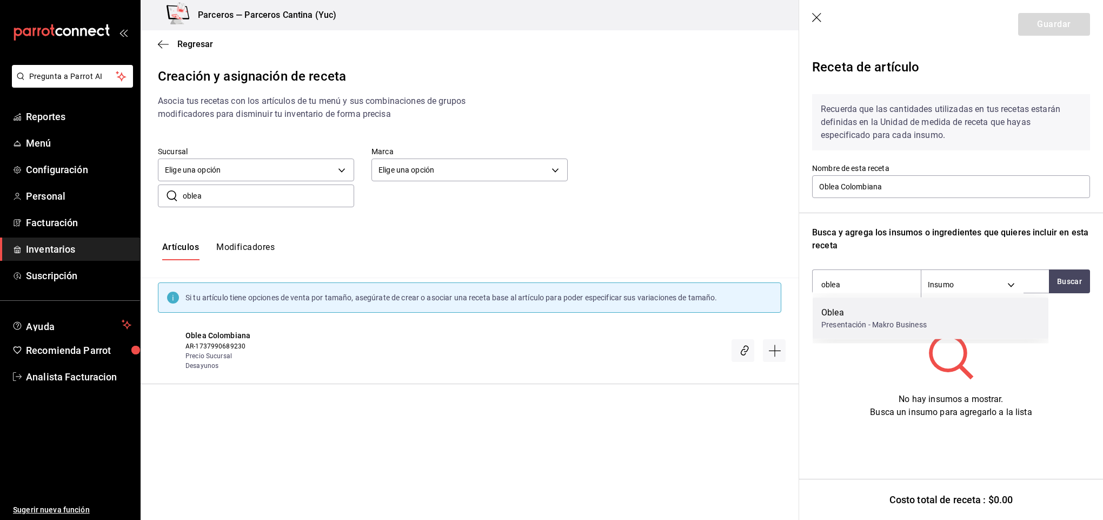
click at [849, 323] on div "Presentación - Makro Business" at bounding box center [873, 324] width 105 height 11
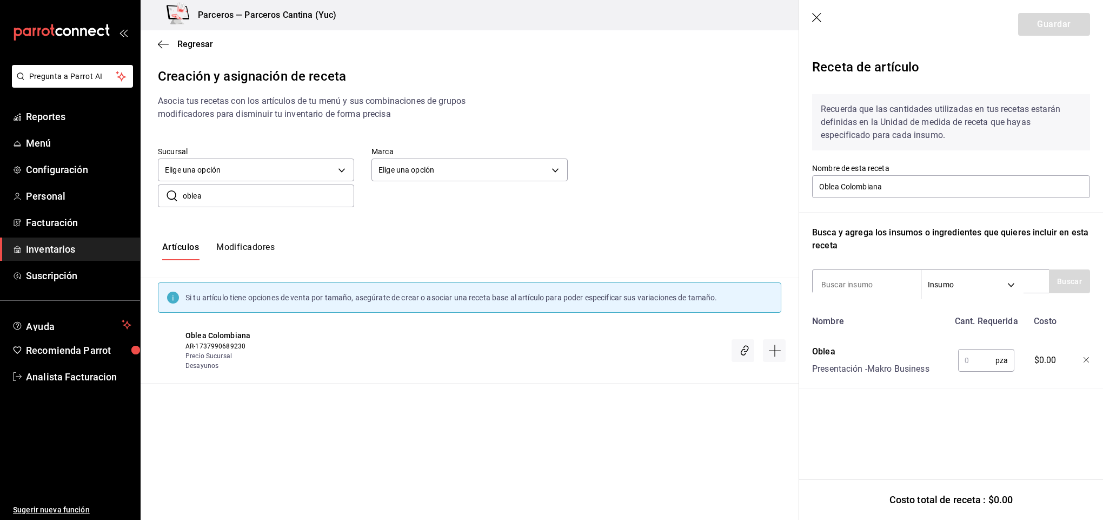
click at [972, 357] on input "text" at bounding box center [976, 360] width 37 height 22
type input "2"
click at [844, 287] on input at bounding box center [867, 284] width 108 height 23
type input "queso"
click at [1076, 275] on button "Buscar" at bounding box center [1069, 281] width 41 height 24
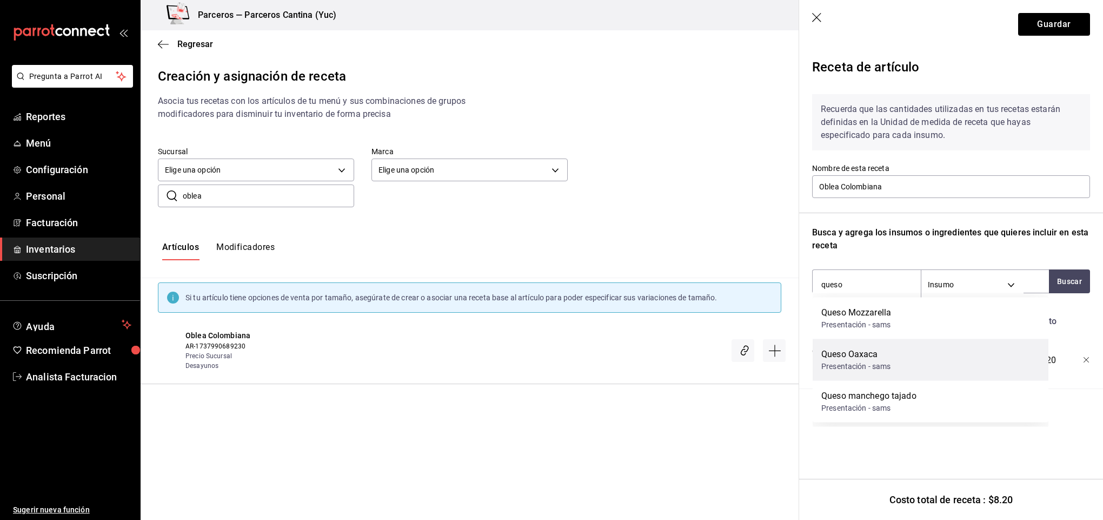
click at [875, 357] on div "Queso Oaxaca" at bounding box center [856, 354] width 70 height 13
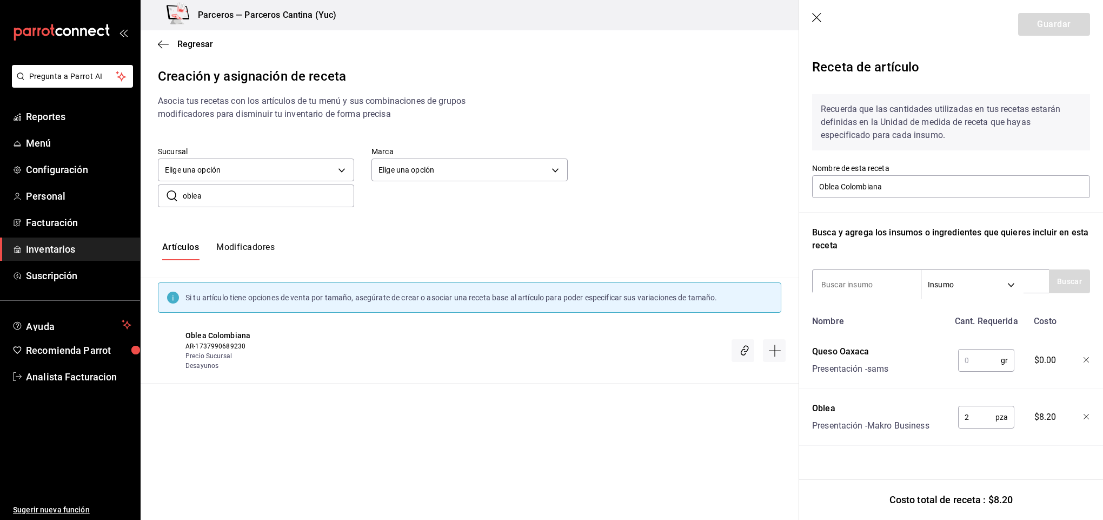
click at [989, 361] on input "text" at bounding box center [979, 360] width 43 height 22
type input "30"
click at [852, 289] on input at bounding box center [867, 284] width 108 height 23
type input "crema de"
click at [1053, 282] on button "Buscar" at bounding box center [1069, 281] width 41 height 24
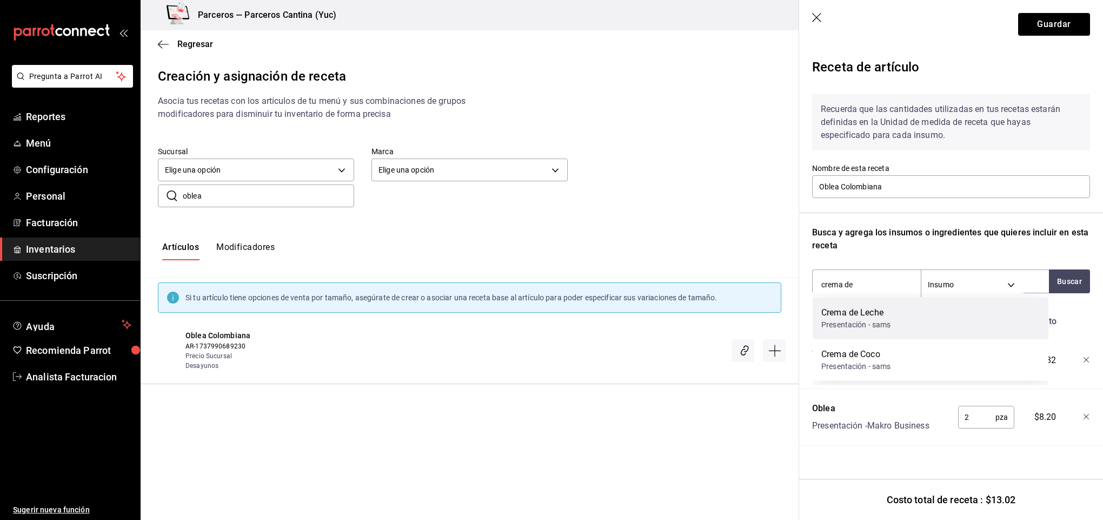
click at [936, 310] on div "Crema de Leche Presentación - sams" at bounding box center [931, 318] width 236 height 42
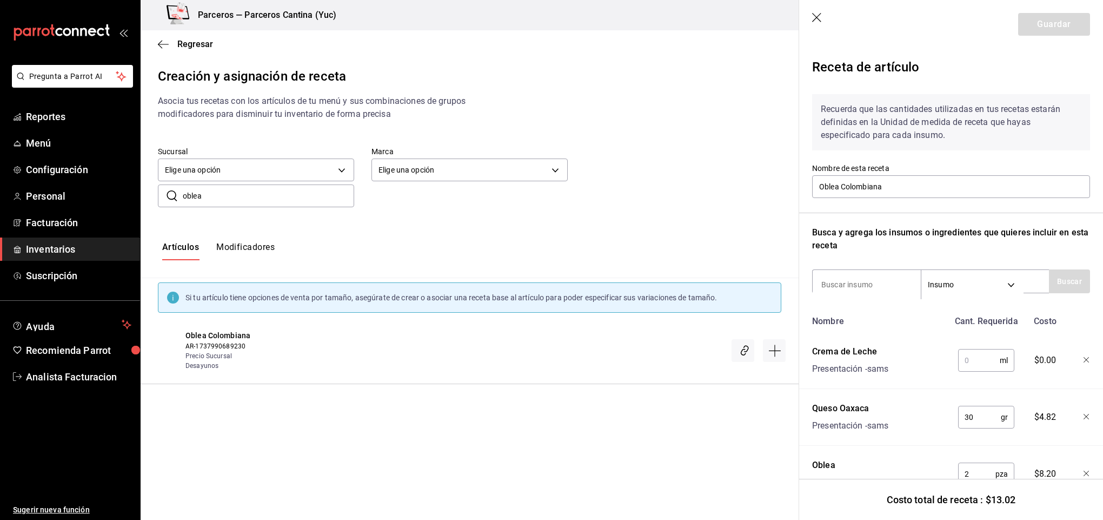
click at [971, 359] on input "text" at bounding box center [979, 360] width 42 height 22
type input "30"
click at [871, 287] on input at bounding box center [867, 284] width 108 height 23
click at [1029, 26] on button "Guardar" at bounding box center [1054, 24] width 72 height 23
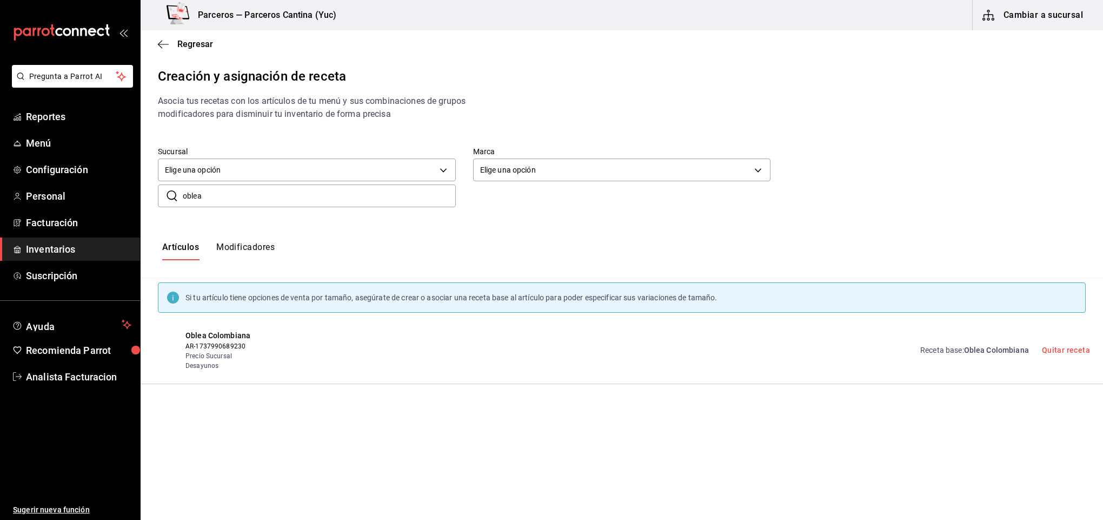
click at [231, 193] on input "oblea" at bounding box center [319, 196] width 273 height 22
type input "o"
type input "chocorr"
click at [1044, 349] on button "Crear receta" at bounding box center [1051, 350] width 80 height 23
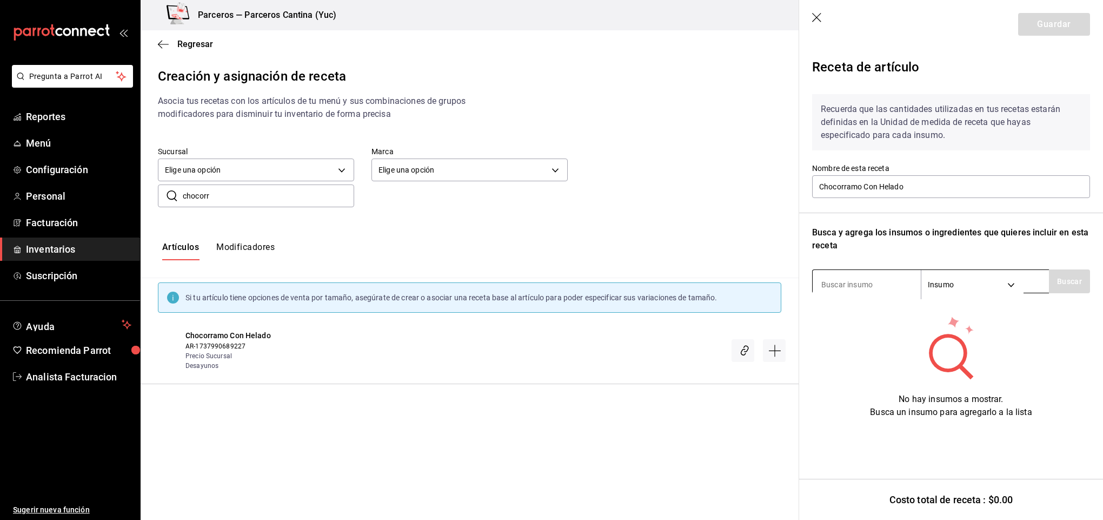
click at [845, 288] on input at bounding box center [867, 284] width 108 height 23
type input "helado"
click at [1063, 277] on button "Buscar" at bounding box center [1069, 281] width 41 height 24
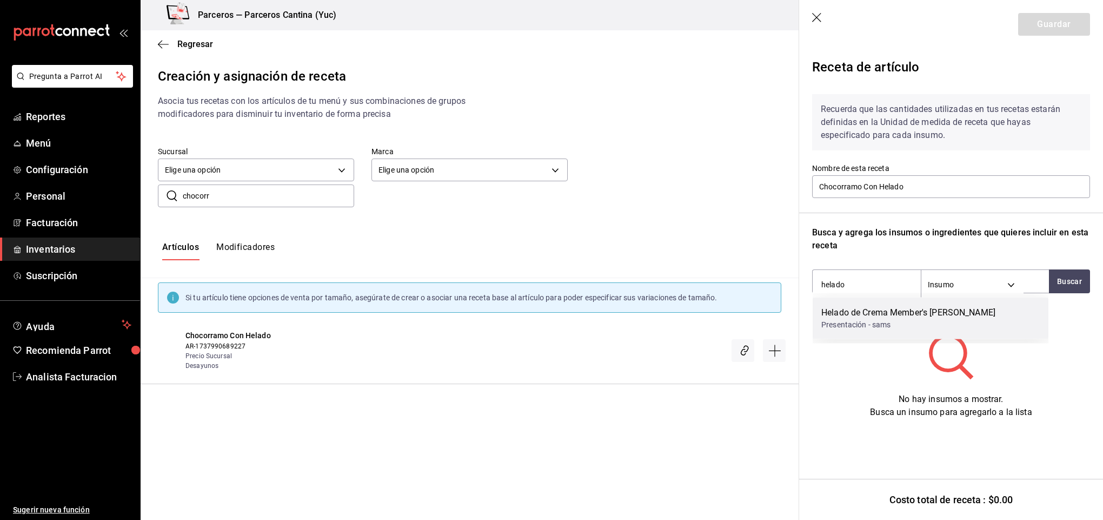
click at [872, 315] on div "Helado de Crema Member's [PERSON_NAME]" at bounding box center [908, 312] width 174 height 13
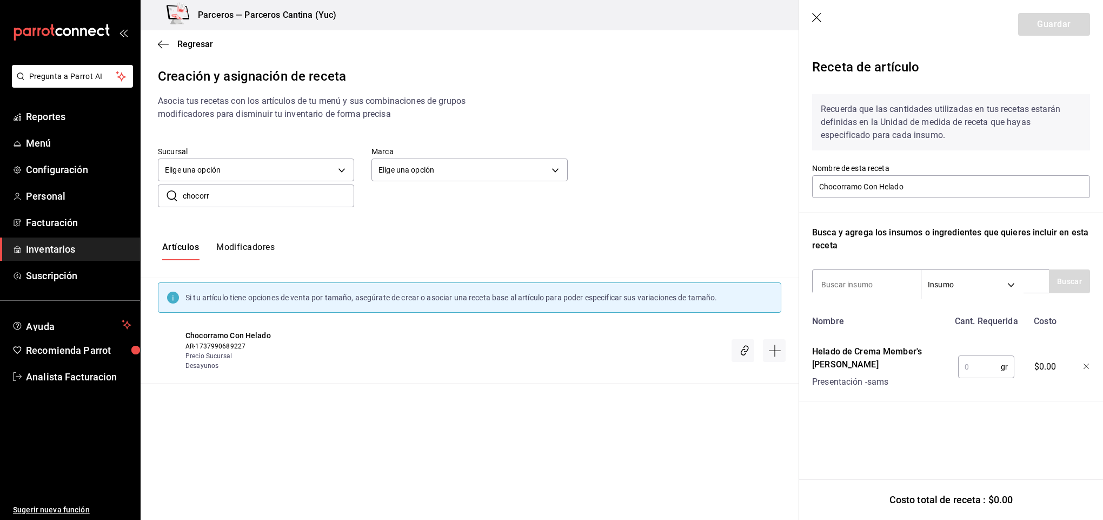
click at [993, 369] on input "text" at bounding box center [979, 367] width 43 height 22
type input "160"
click at [845, 289] on input at bounding box center [867, 284] width 108 height 23
type input "leche"
click at [1057, 279] on button "Buscar" at bounding box center [1069, 281] width 41 height 24
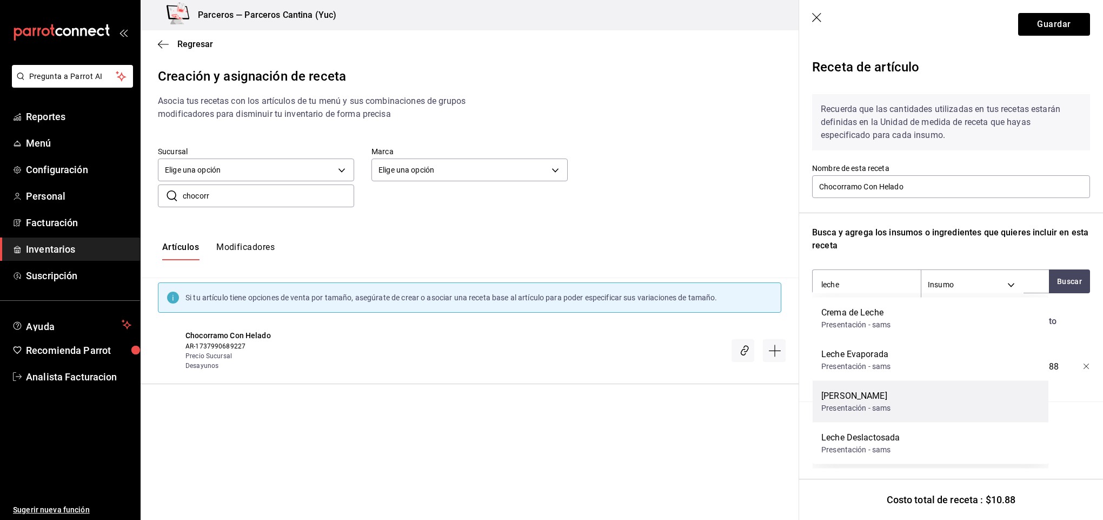
click at [896, 406] on div "Leche Condensada Presentación - sams" at bounding box center [931, 402] width 236 height 42
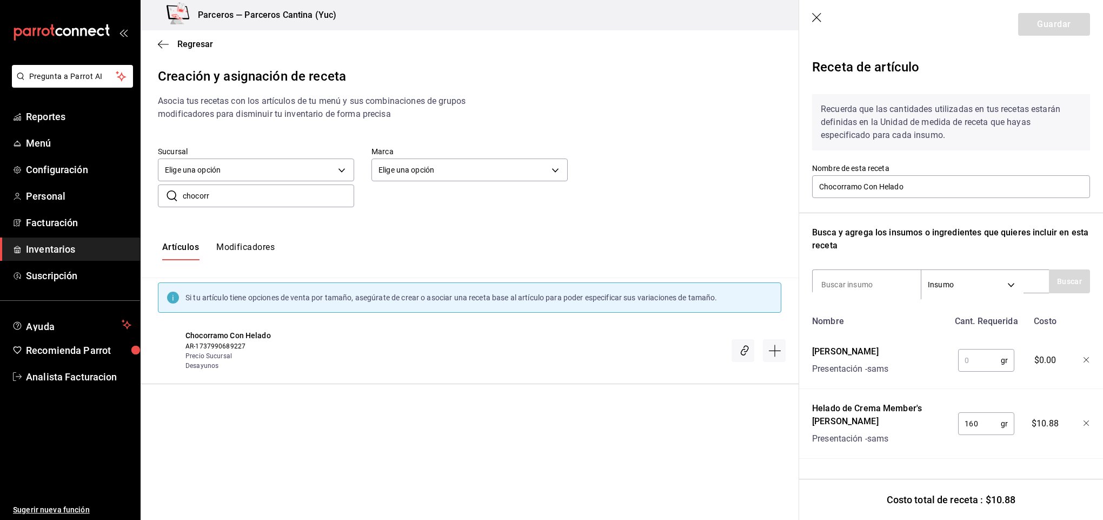
click at [973, 360] on input "text" at bounding box center [979, 360] width 43 height 22
type input "3"
click at [862, 287] on input at bounding box center [867, 284] width 108 height 23
type input "choco"
click at [1055, 279] on button "Buscar" at bounding box center [1069, 281] width 41 height 24
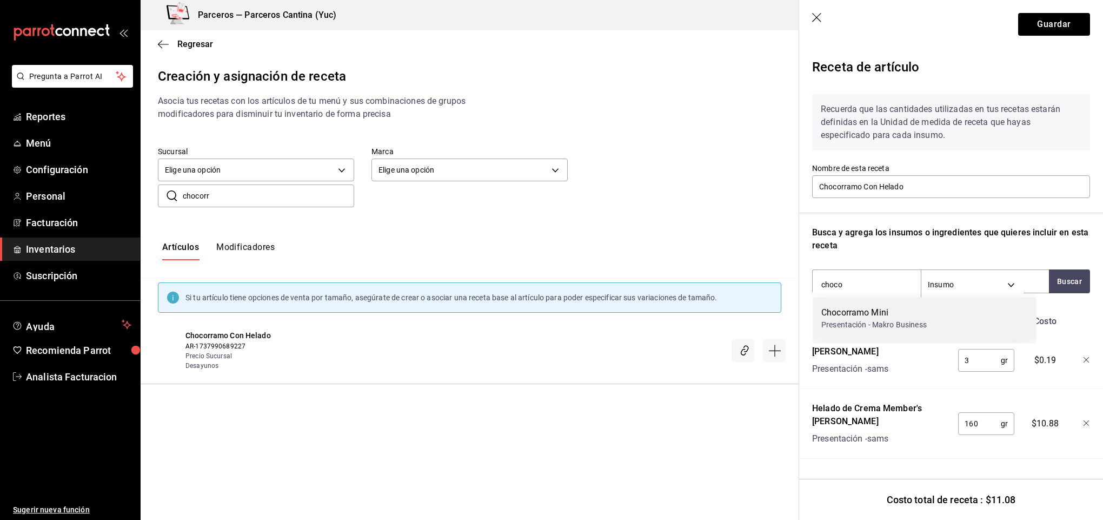
click at [922, 313] on div "Chocorramo Mini" at bounding box center [873, 312] width 105 height 13
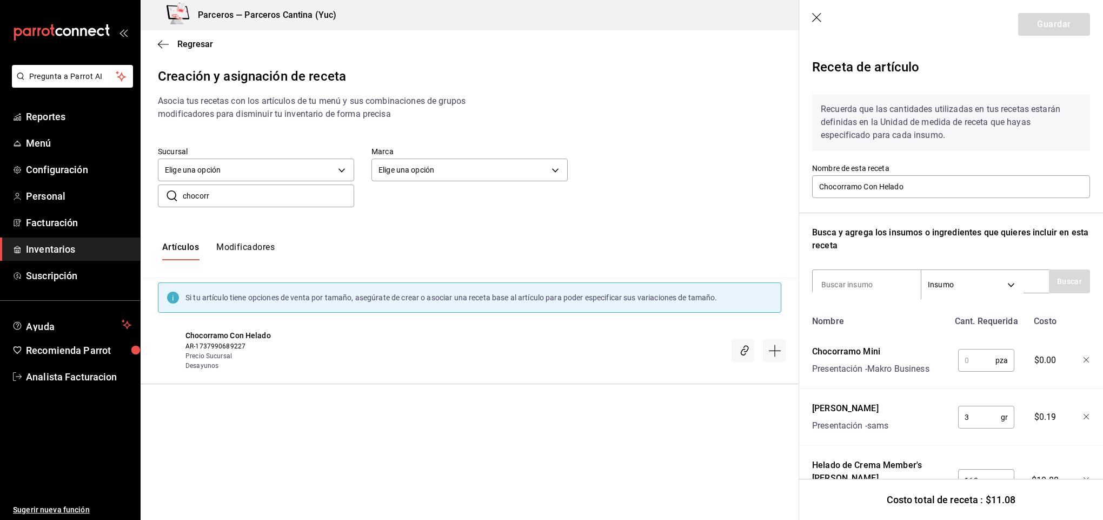
click at [980, 357] on input "text" at bounding box center [976, 360] width 37 height 22
type input "1"
click at [1031, 17] on button "Guardar" at bounding box center [1054, 24] width 72 height 23
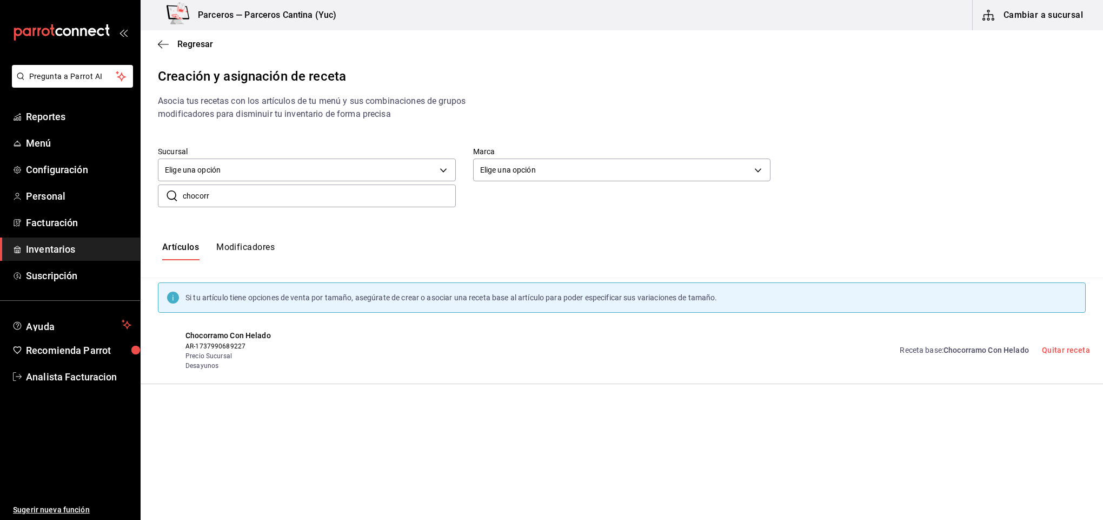
click at [247, 195] on input "chocorr" at bounding box center [319, 196] width 273 height 22
type input "c"
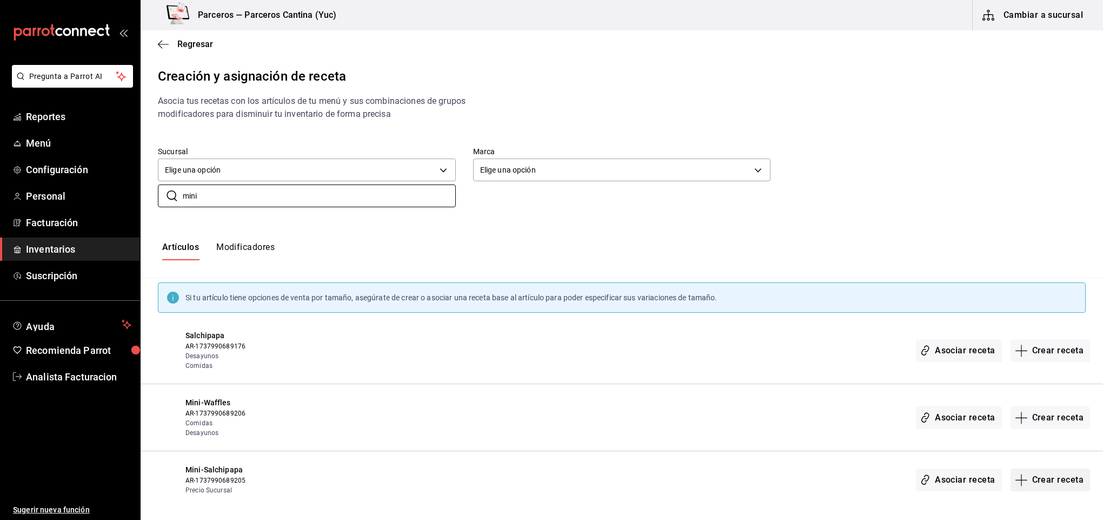
type input "mini"
click at [1049, 476] on button "Crear receta" at bounding box center [1051, 479] width 80 height 23
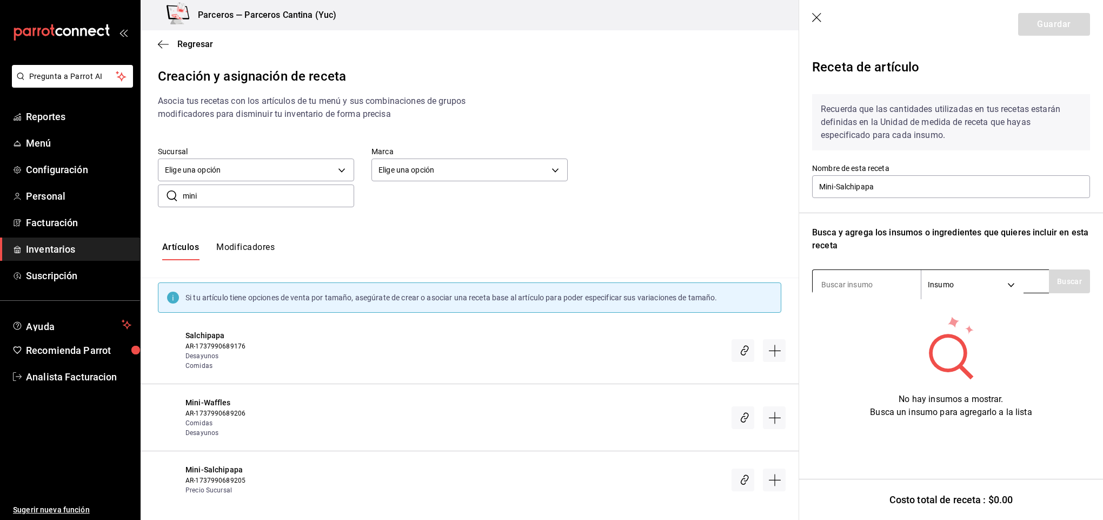
click at [851, 281] on input at bounding box center [867, 284] width 108 height 23
type input "salchi"
click at [1059, 286] on button "Buscar" at bounding box center [1069, 281] width 41 height 24
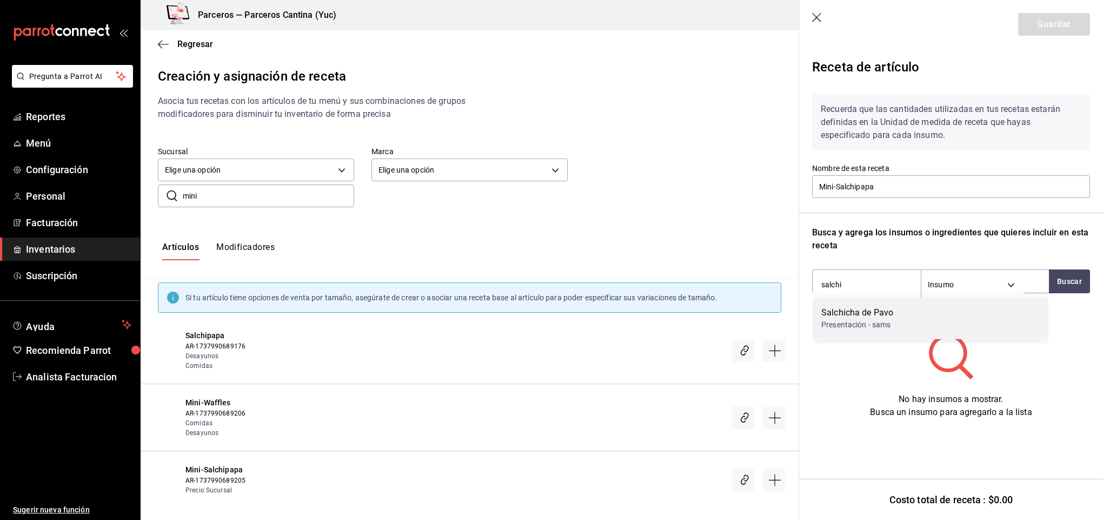
click at [878, 321] on div "Presentación - sams" at bounding box center [857, 324] width 72 height 11
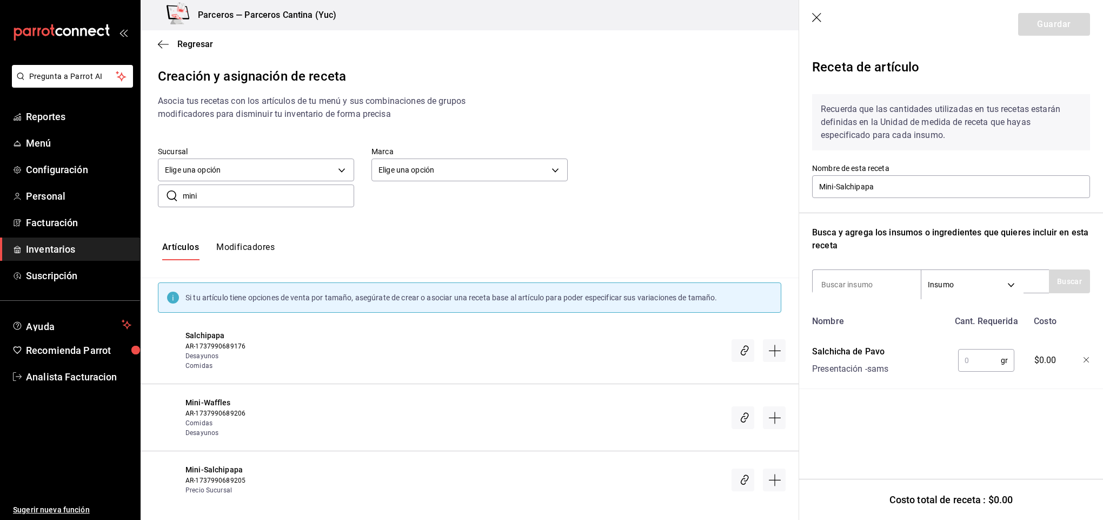
click at [972, 356] on input "text" at bounding box center [979, 360] width 43 height 22
type input "120"
click at [858, 284] on input at bounding box center [867, 284] width 108 height 23
click at [1082, 359] on div at bounding box center [1079, 358] width 24 height 35
click at [1085, 359] on icon "button" at bounding box center [1086, 359] width 5 height 5
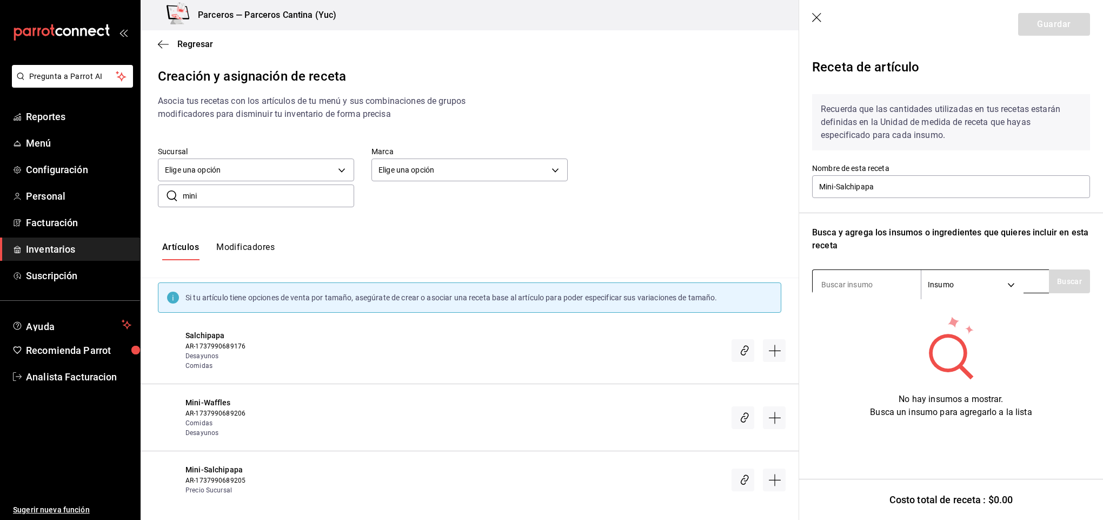
click at [855, 280] on input at bounding box center [867, 284] width 108 height 23
type input "salchic"
click at [1076, 283] on button "Buscar" at bounding box center [1069, 281] width 41 height 24
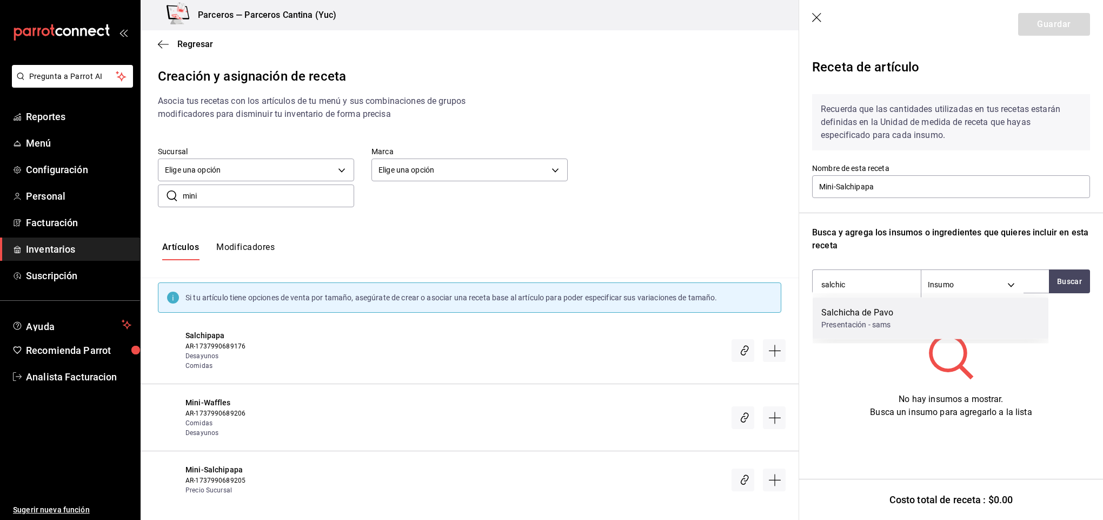
click at [879, 309] on div "Salchicha de Pavo" at bounding box center [857, 312] width 72 height 13
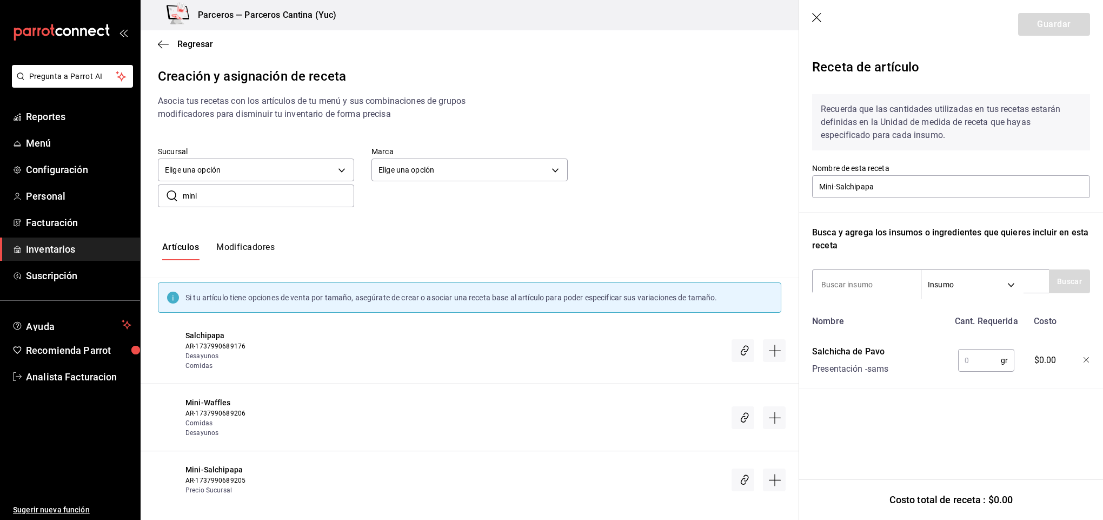
click at [990, 360] on input "text" at bounding box center [979, 360] width 43 height 22
type input "120"
click at [860, 288] on input at bounding box center [867, 284] width 108 height 23
type input "papa"
click at [1058, 280] on button "Buscar" at bounding box center [1069, 281] width 41 height 24
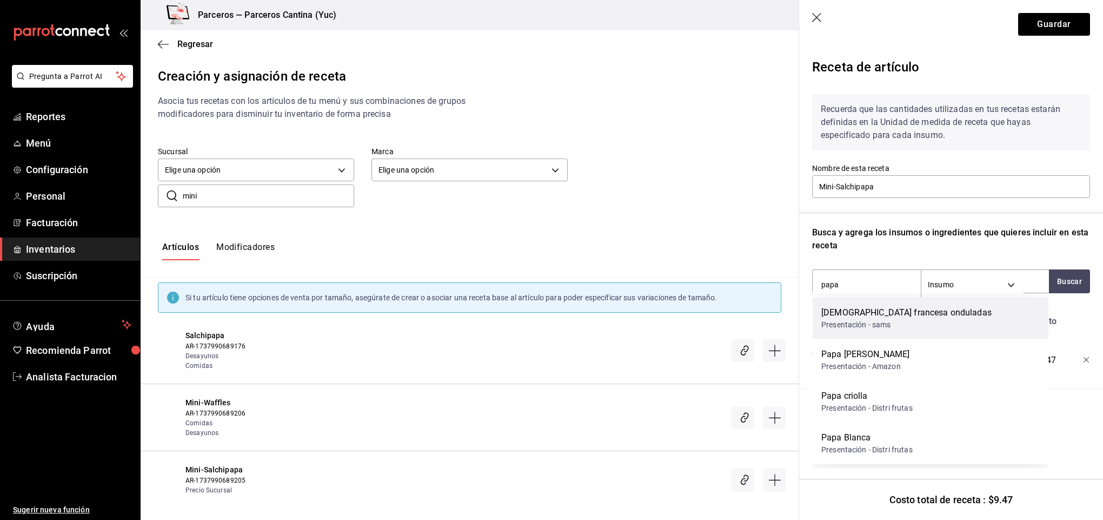
click at [896, 320] on div "Presentación - sams" at bounding box center [906, 324] width 170 height 11
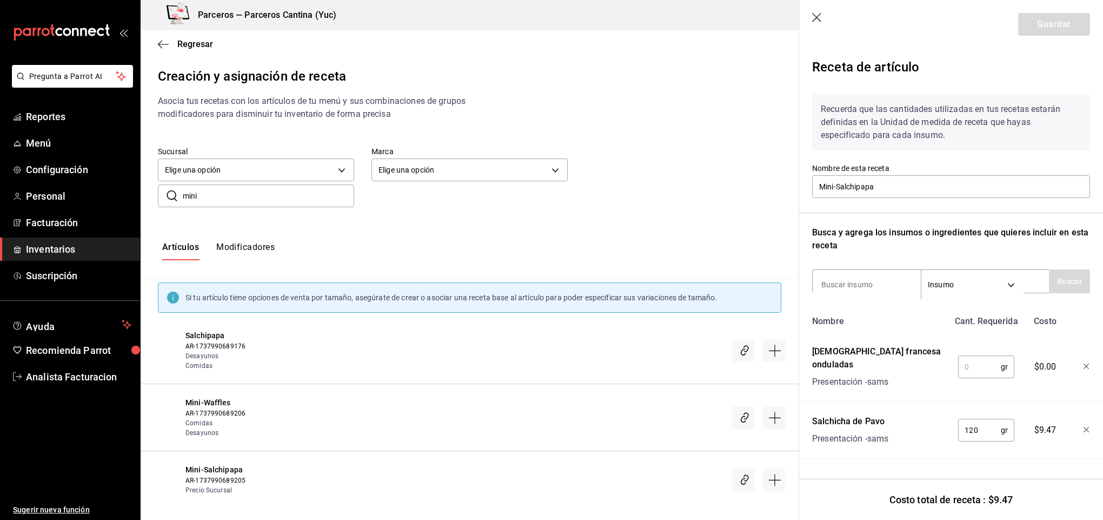
click at [970, 356] on input "text" at bounding box center [979, 367] width 43 height 22
type input "230"
click at [858, 277] on input at bounding box center [867, 284] width 108 height 23
type input "cat"
click at [1084, 276] on button "Buscar" at bounding box center [1069, 281] width 41 height 24
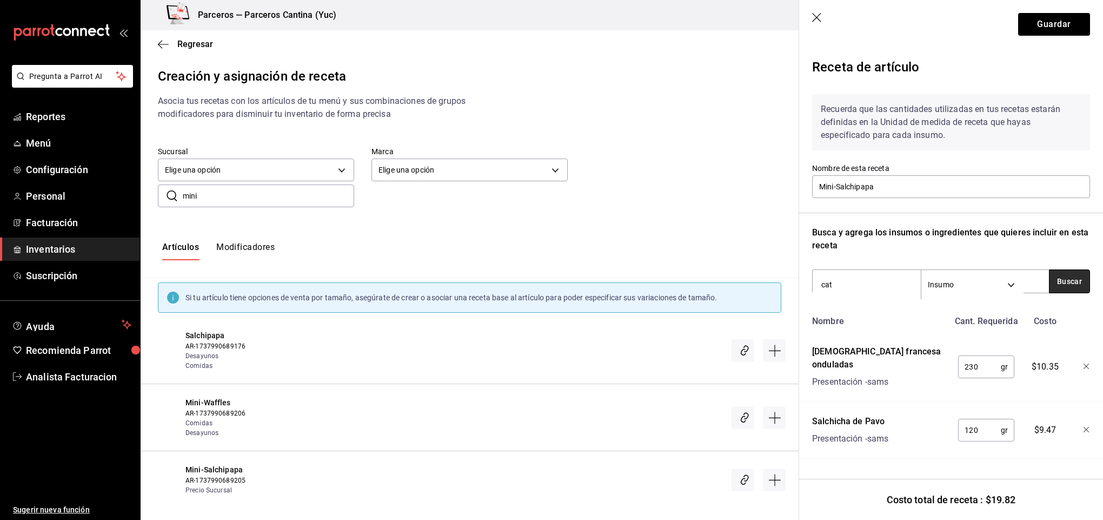
click at [1058, 277] on button "Buscar" at bounding box center [1069, 281] width 41 height 24
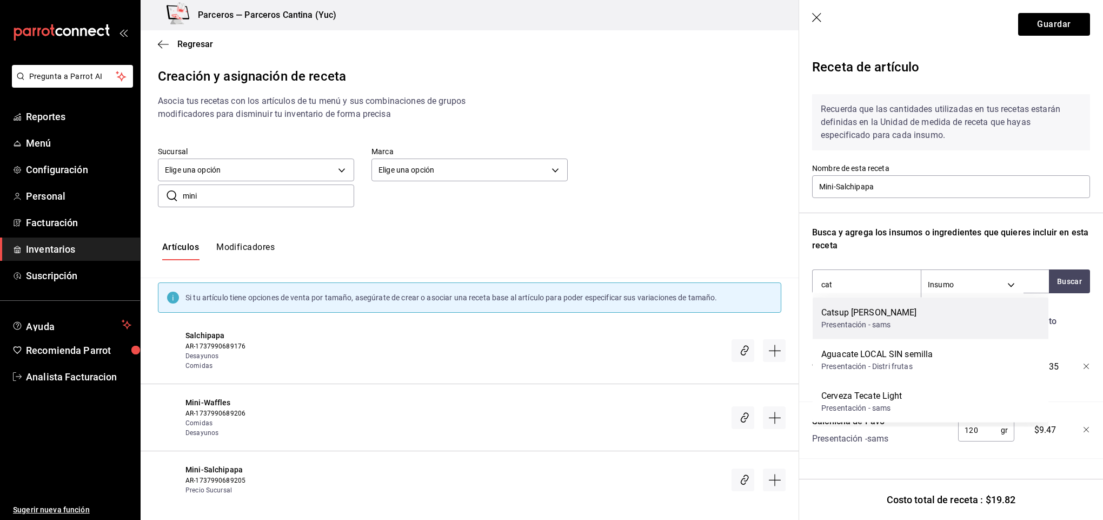
click at [898, 320] on div "Presentación - sams" at bounding box center [869, 324] width 96 height 11
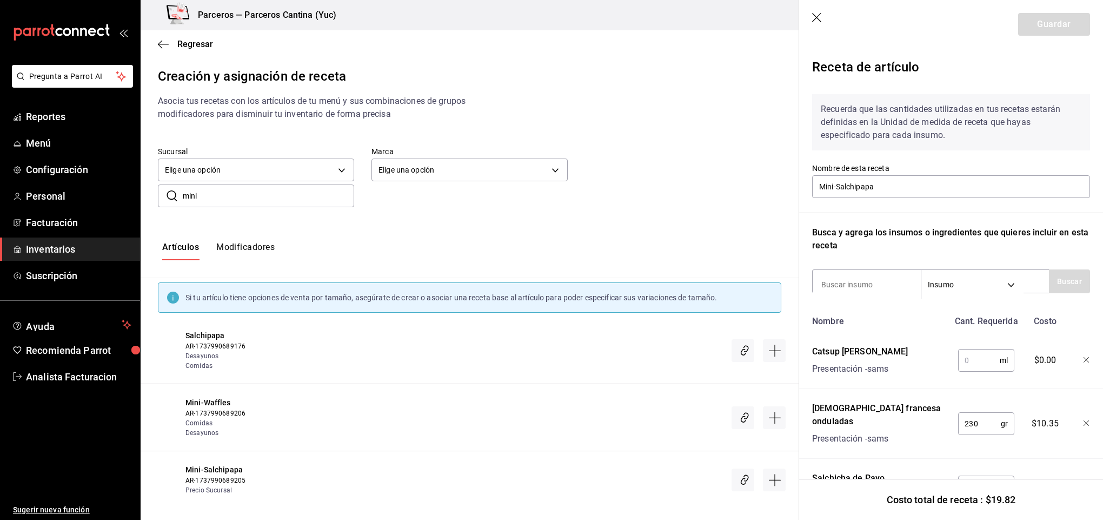
click at [958, 362] on input "text" at bounding box center [979, 360] width 42 height 22
type input "5"
click at [885, 283] on input at bounding box center [867, 284] width 108 height 23
click at [964, 356] on input "5" at bounding box center [979, 360] width 42 height 22
type input "7.5"
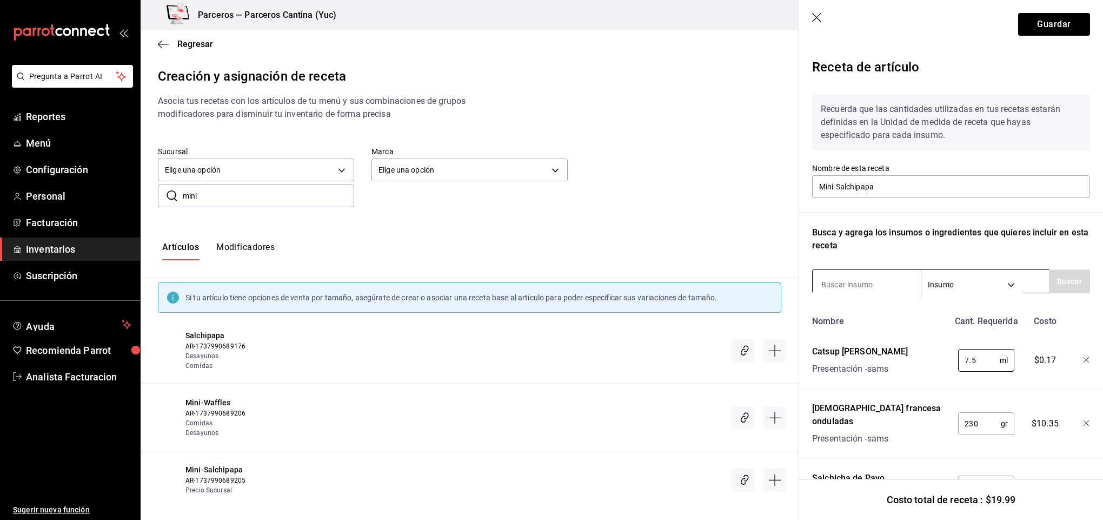
click at [834, 288] on input at bounding box center [867, 284] width 108 height 23
type input "mayo"
click at [1061, 277] on button "Buscar" at bounding box center [1069, 281] width 41 height 24
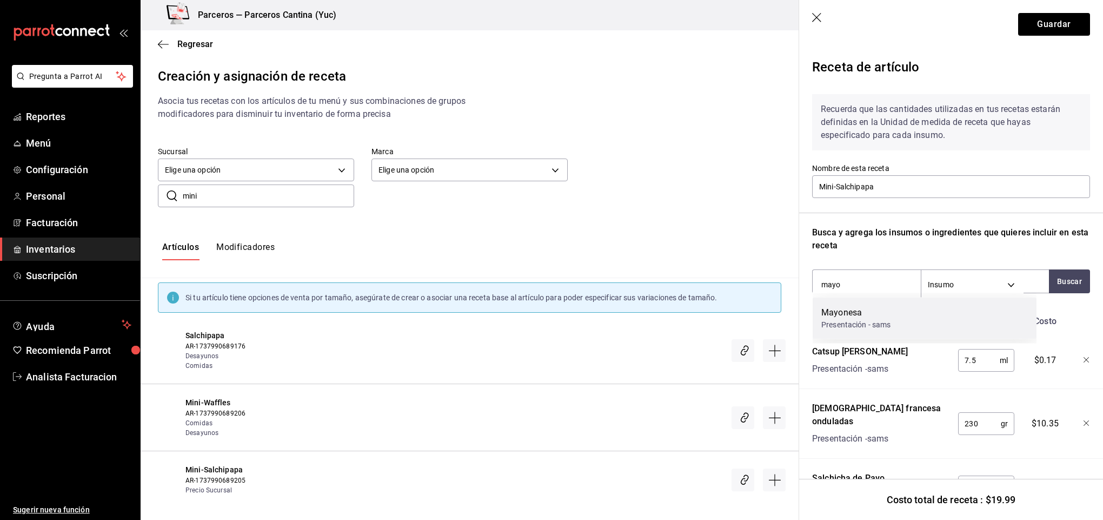
click at [844, 315] on div "Mayonesa" at bounding box center [856, 312] width 70 height 13
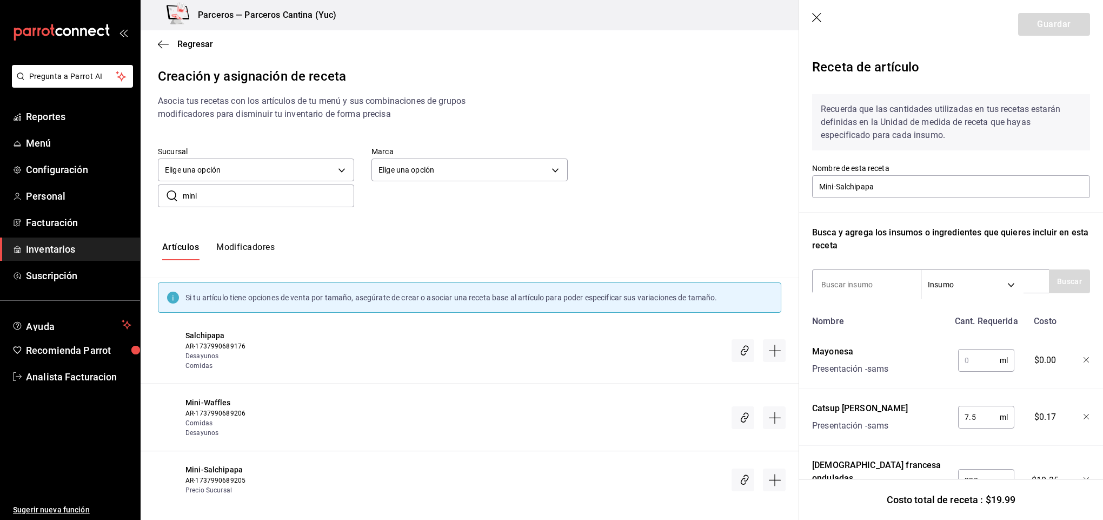
click at [971, 356] on input "text" at bounding box center [979, 360] width 42 height 22
type input "2.5"
click at [850, 284] on input at bounding box center [867, 284] width 108 height 23
type input "huevo"
click at [1049, 286] on button "Buscar" at bounding box center [1069, 281] width 41 height 24
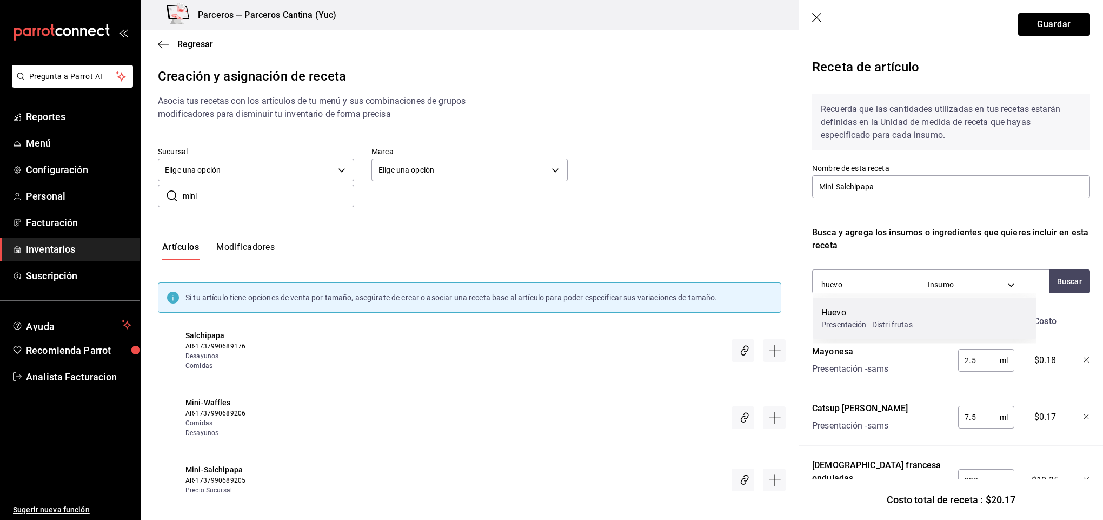
click at [903, 317] on div "Huevo" at bounding box center [866, 312] width 91 height 13
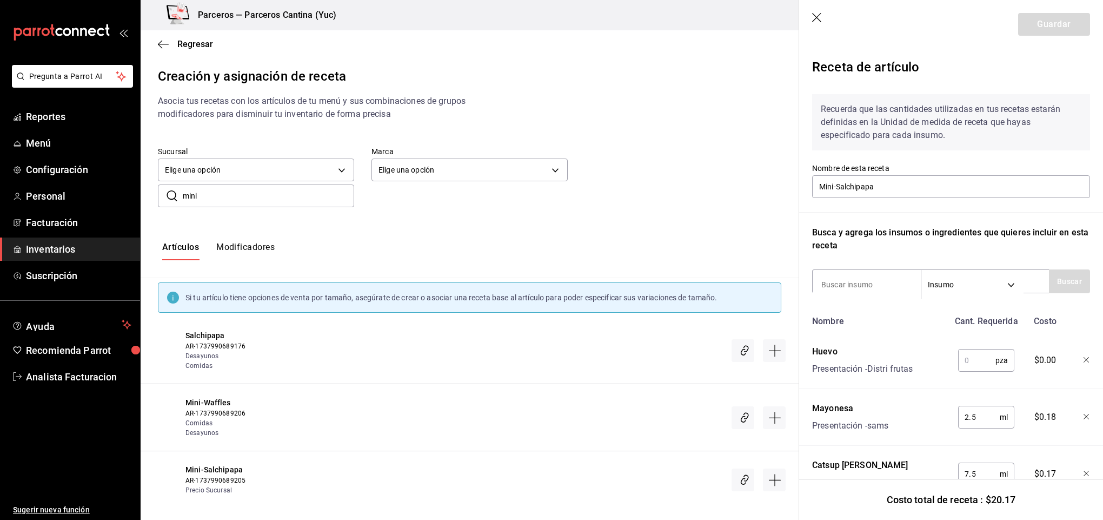
click at [966, 354] on input "text" at bounding box center [976, 360] width 37 height 22
type input "1"
click at [850, 279] on input at bounding box center [867, 284] width 108 height 23
type input "queso"
click at [1052, 283] on button "Buscar" at bounding box center [1069, 281] width 41 height 24
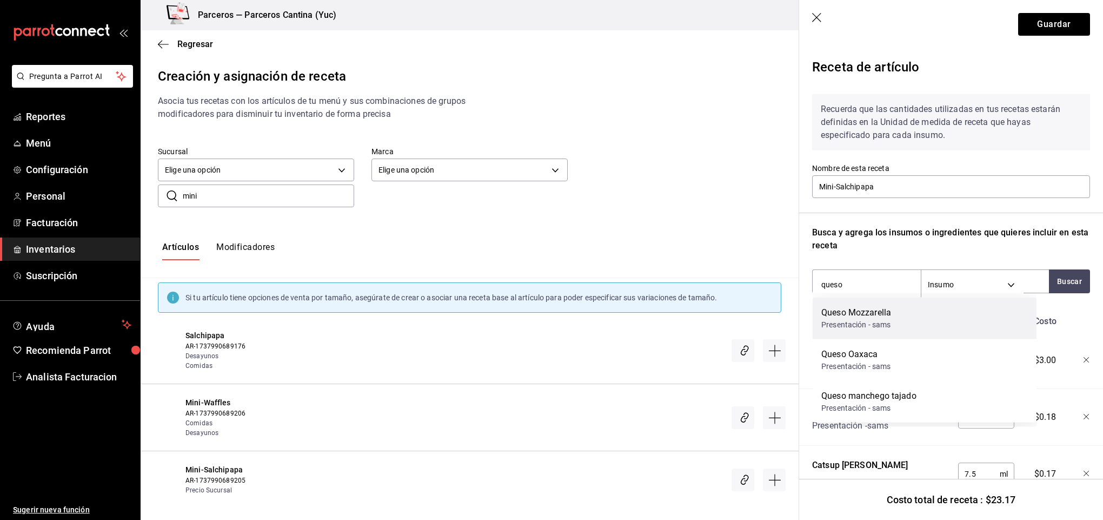
click at [936, 313] on div "Queso Mozzarella Presentación - sams" at bounding box center [925, 318] width 224 height 42
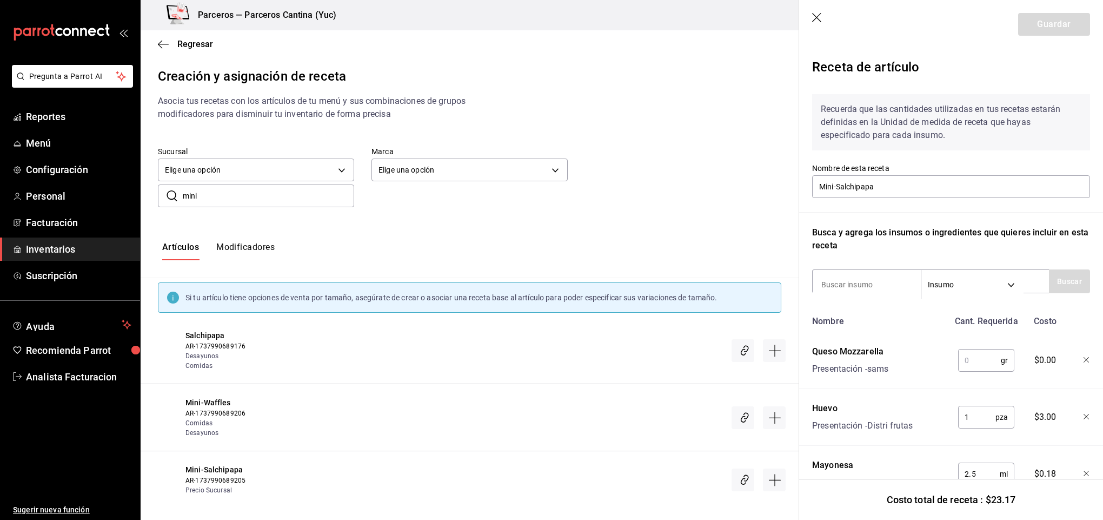
click at [977, 357] on input "text" at bounding box center [979, 360] width 43 height 22
type input "20"
click at [1043, 25] on button "Guardar" at bounding box center [1054, 24] width 72 height 23
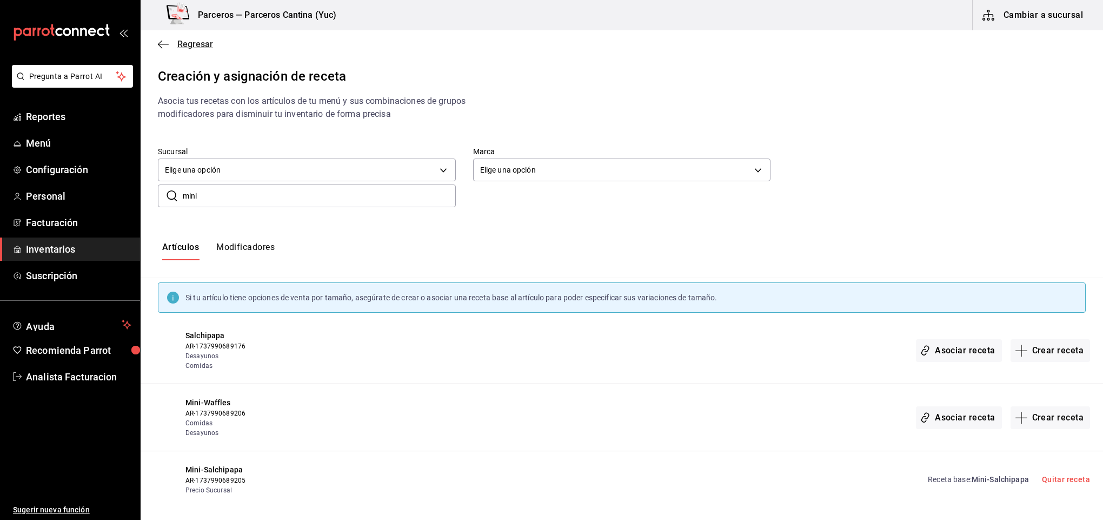
click at [179, 46] on span "Regresar" at bounding box center [195, 44] width 36 height 10
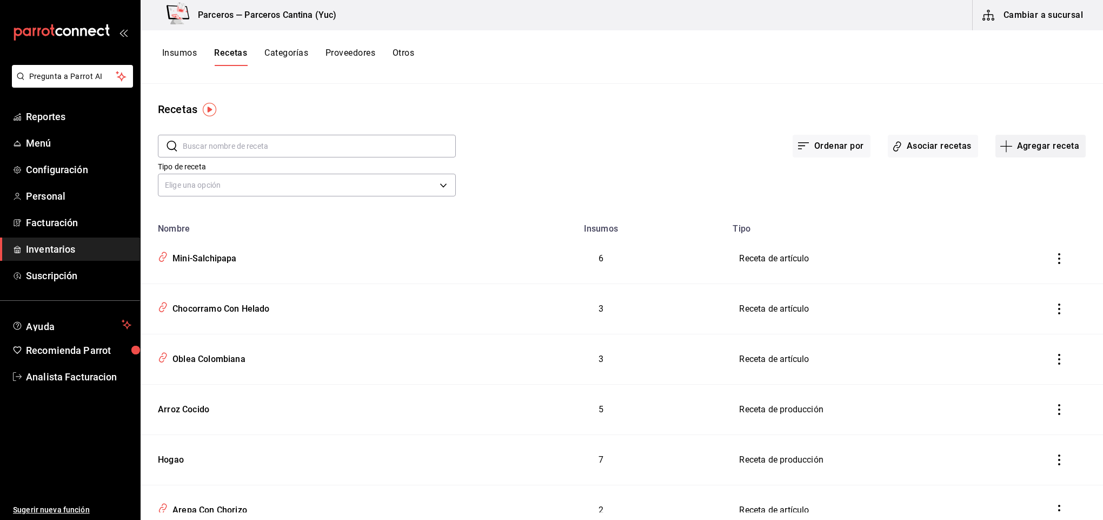
click at [1025, 149] on button "Agregar receta" at bounding box center [1041, 146] width 90 height 23
click at [182, 56] on div at bounding box center [551, 260] width 1103 height 520
click at [182, 52] on button "Insumos" at bounding box center [179, 57] width 35 height 18
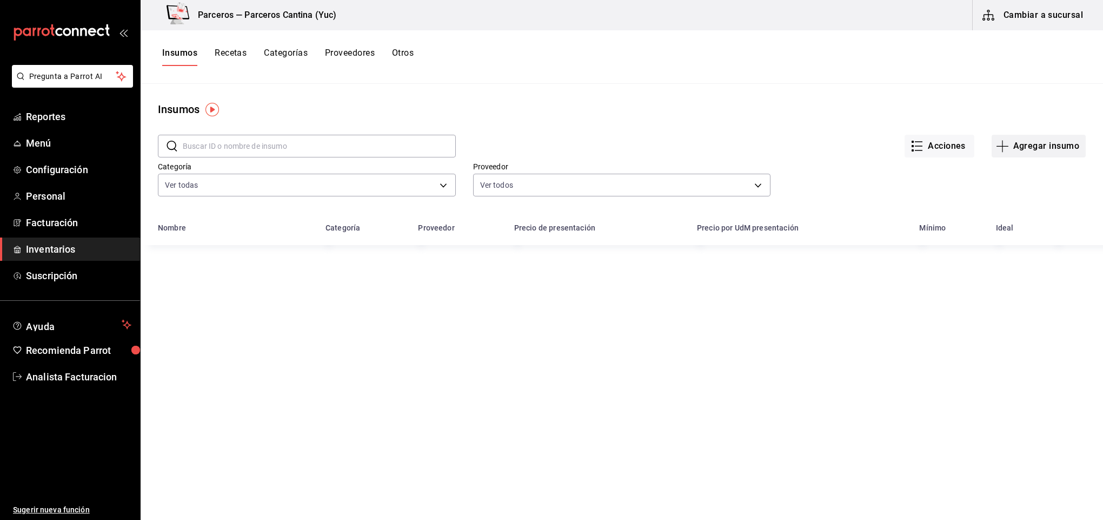
click at [1043, 146] on button "Agregar insumo" at bounding box center [1039, 146] width 94 height 23
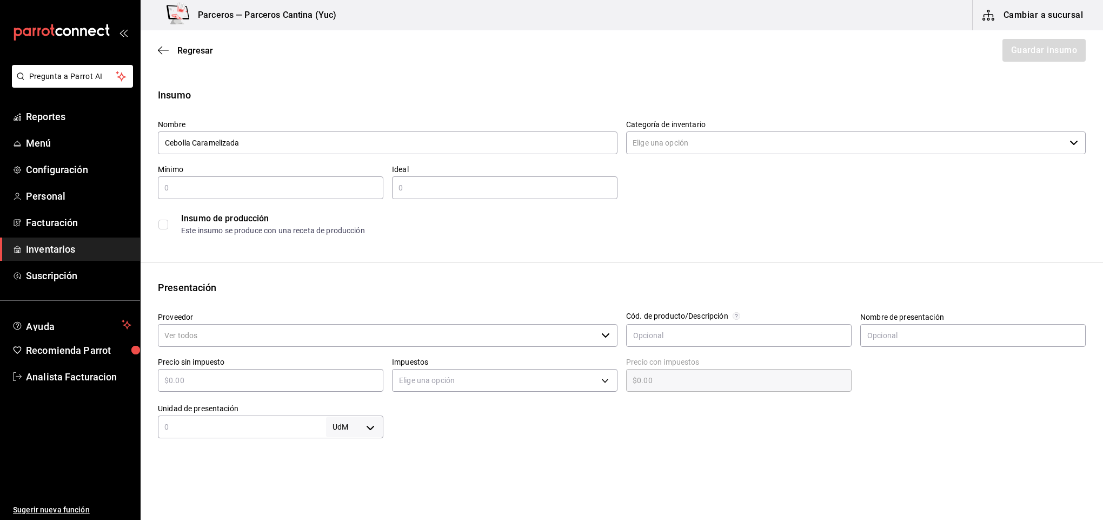
type input "Cebolla Caramelizada"
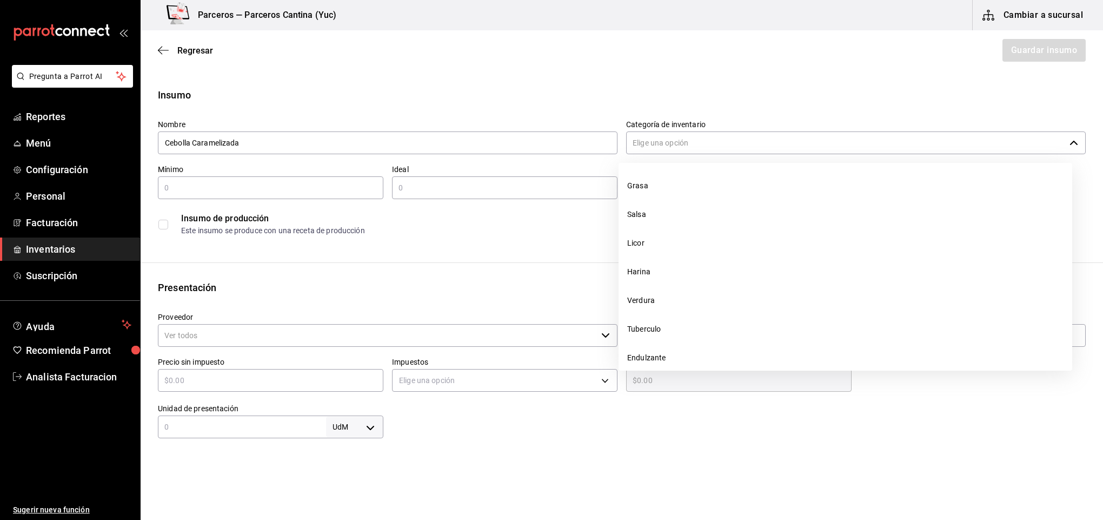
click at [650, 149] on input "Categoría de inventario" at bounding box center [845, 142] width 439 height 23
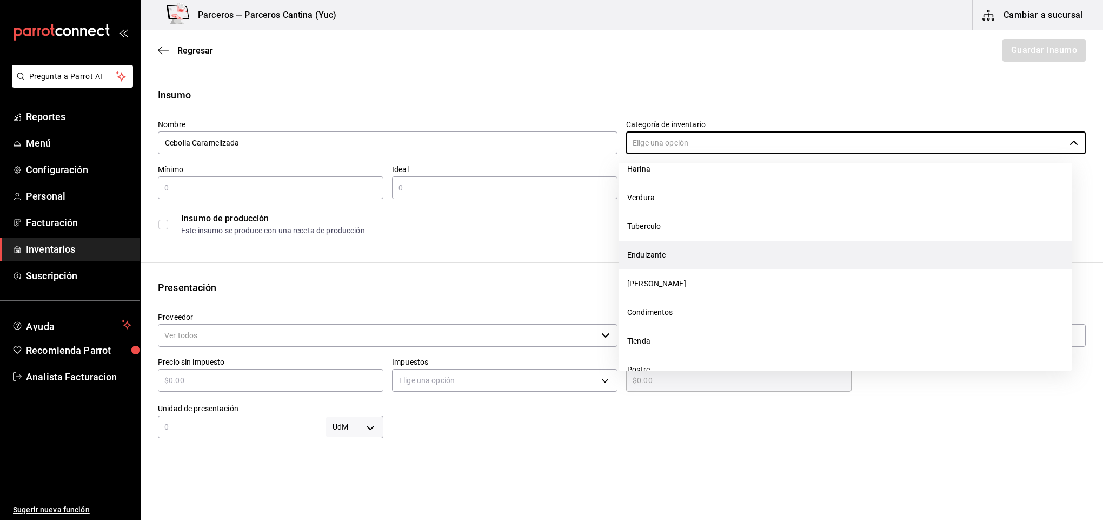
scroll to position [81, 0]
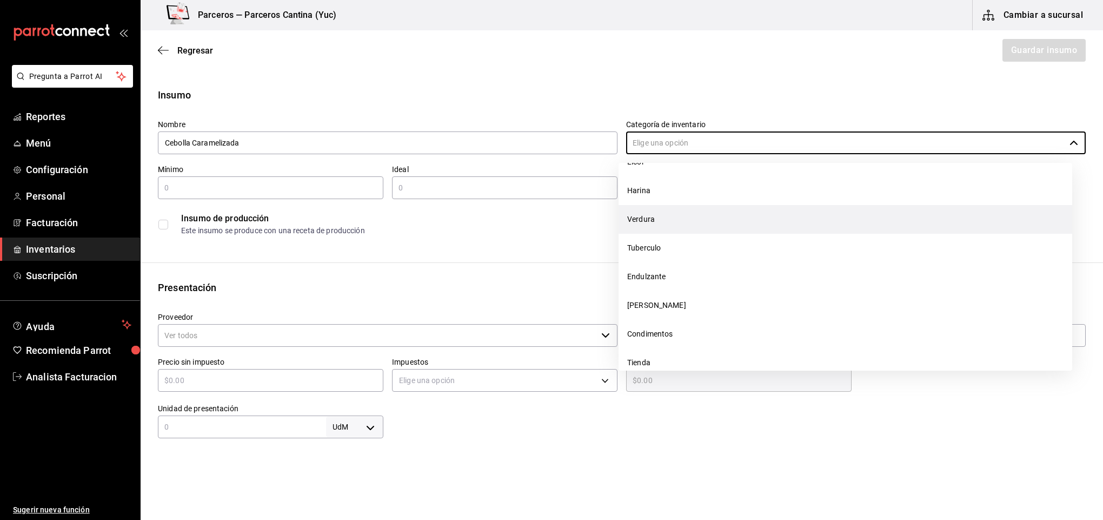
click at [743, 218] on li "Verdura" at bounding box center [846, 219] width 454 height 29
type input "Verdura"
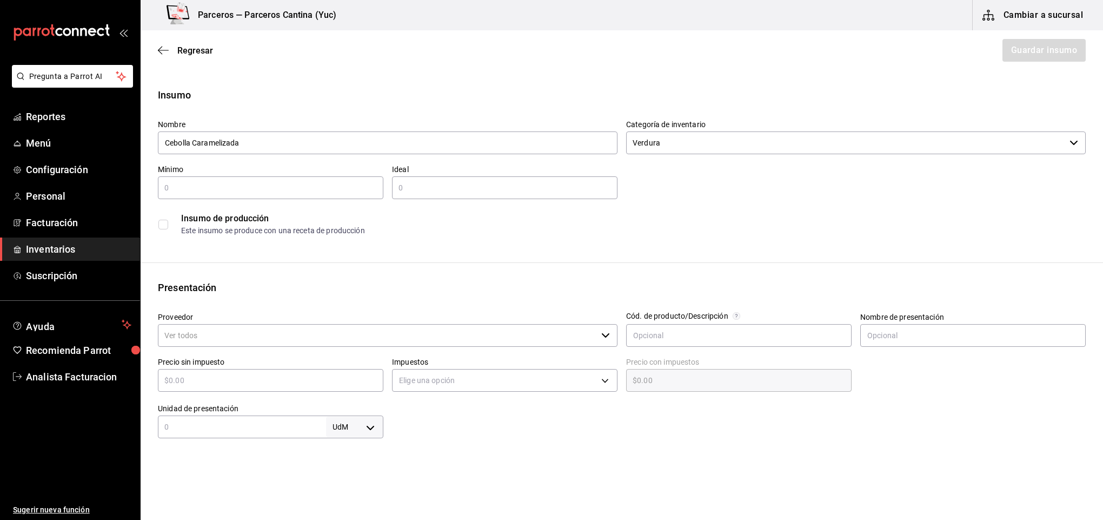
click at [185, 189] on input "text" at bounding box center [271, 187] width 226 height 13
type input "1"
type input "2"
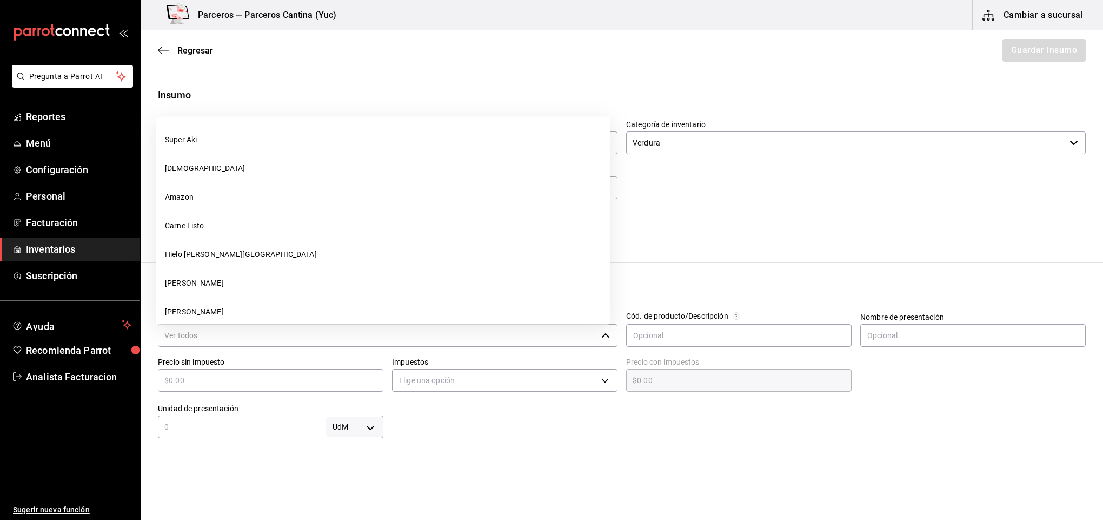
click at [279, 328] on input "Proveedor" at bounding box center [377, 335] width 439 height 23
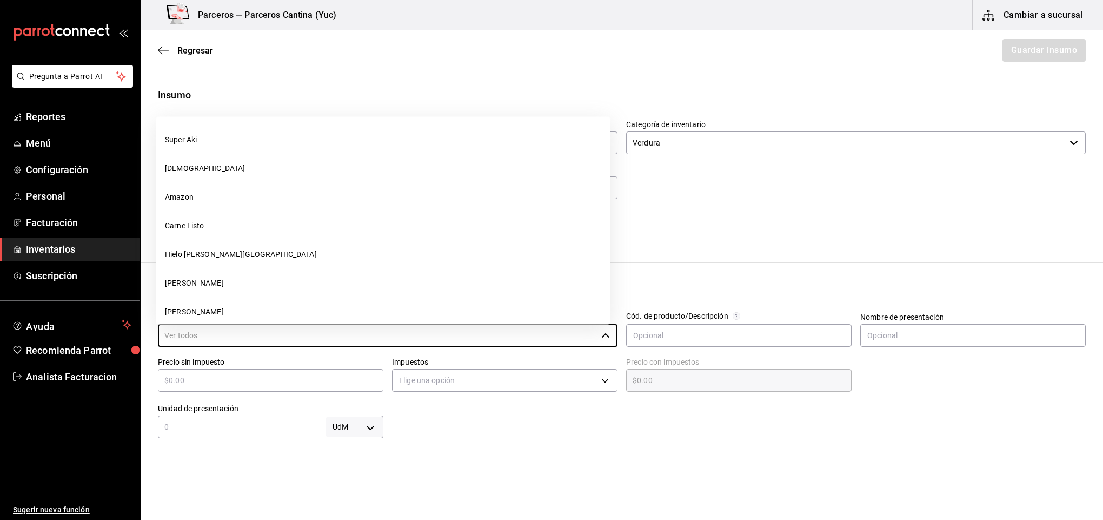
click at [849, 213] on div "Insumo de producción" at bounding box center [633, 218] width 904 height 13
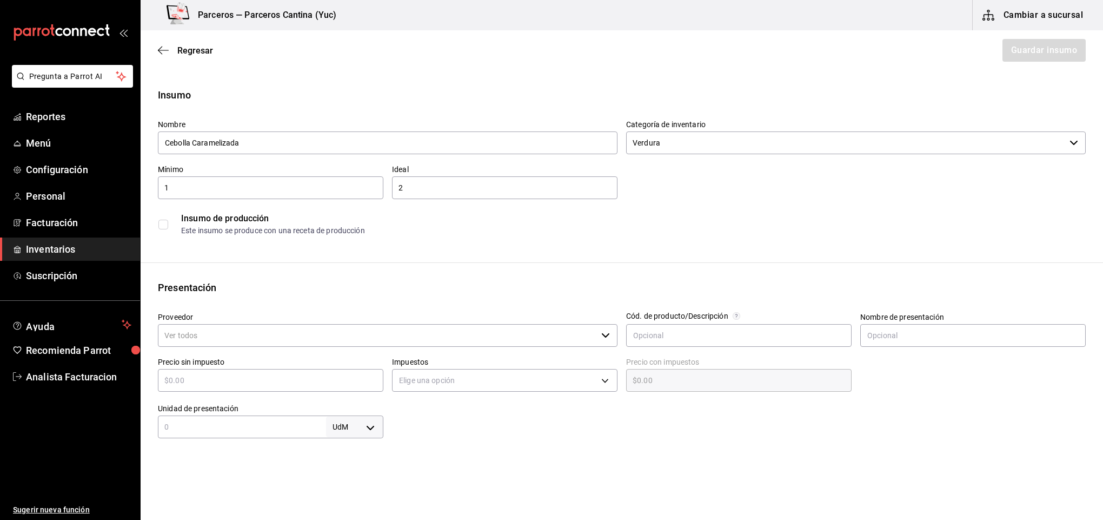
click at [160, 222] on input "checkbox" at bounding box center [163, 225] width 10 height 10
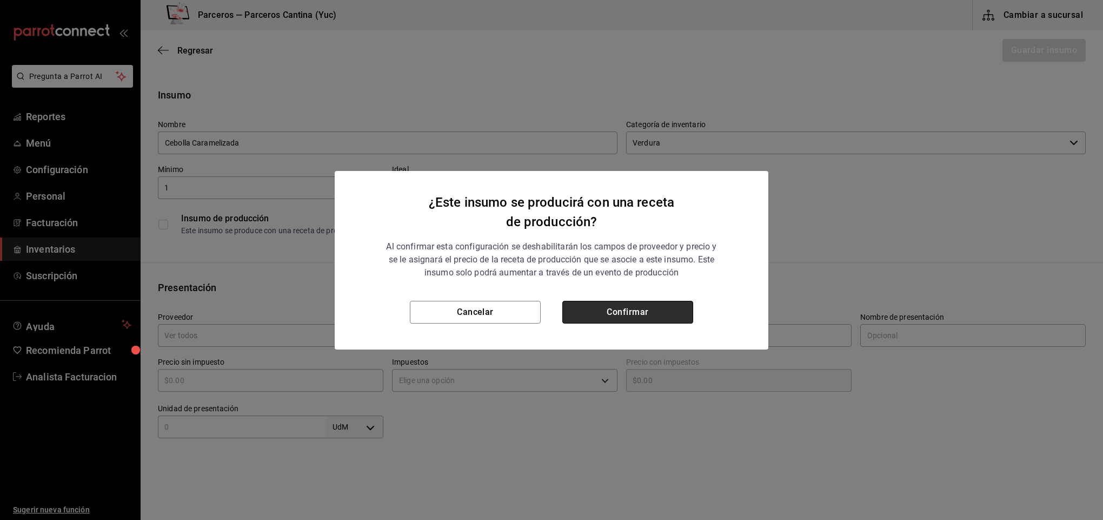
click at [628, 307] on button "Confirmar" at bounding box center [627, 312] width 131 height 23
checkbox input "true"
type input "$0.00"
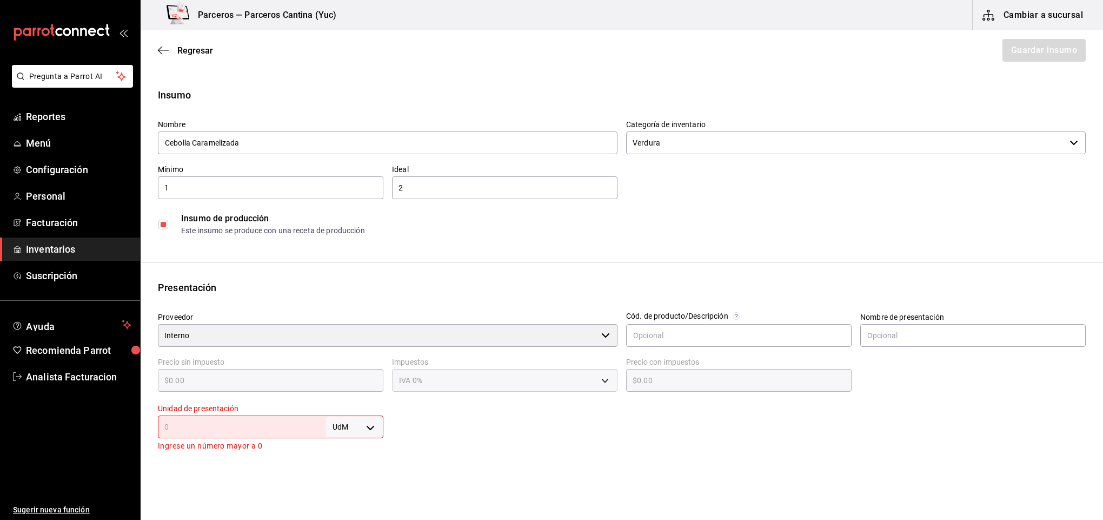
scroll to position [162, 0]
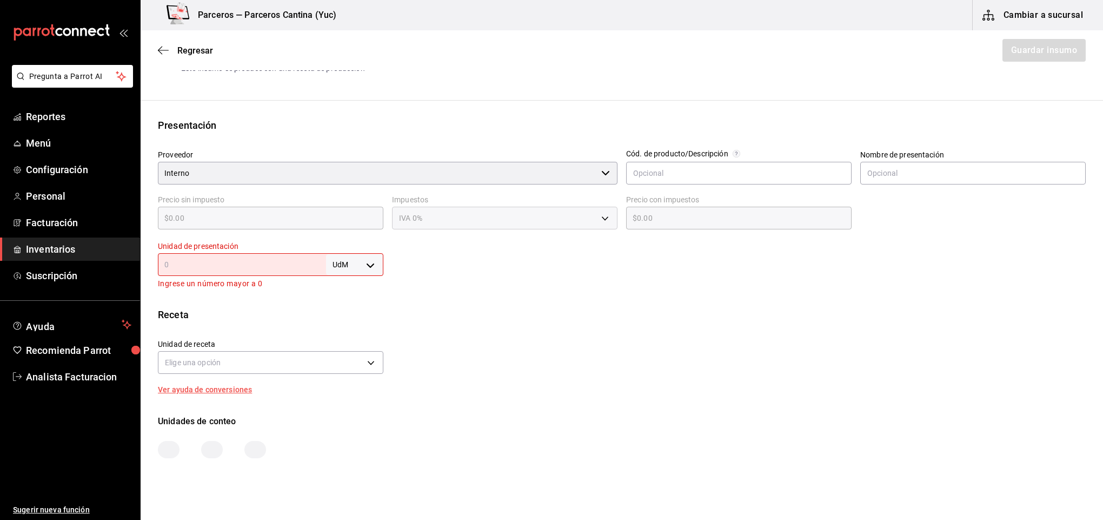
click at [372, 263] on body "Pregunta a Parrot AI Reportes Menú Configuración Personal Facturación Inventari…" at bounding box center [551, 229] width 1103 height 459
click at [349, 333] on li "gr" at bounding box center [351, 333] width 56 height 18
type input "GRAM"
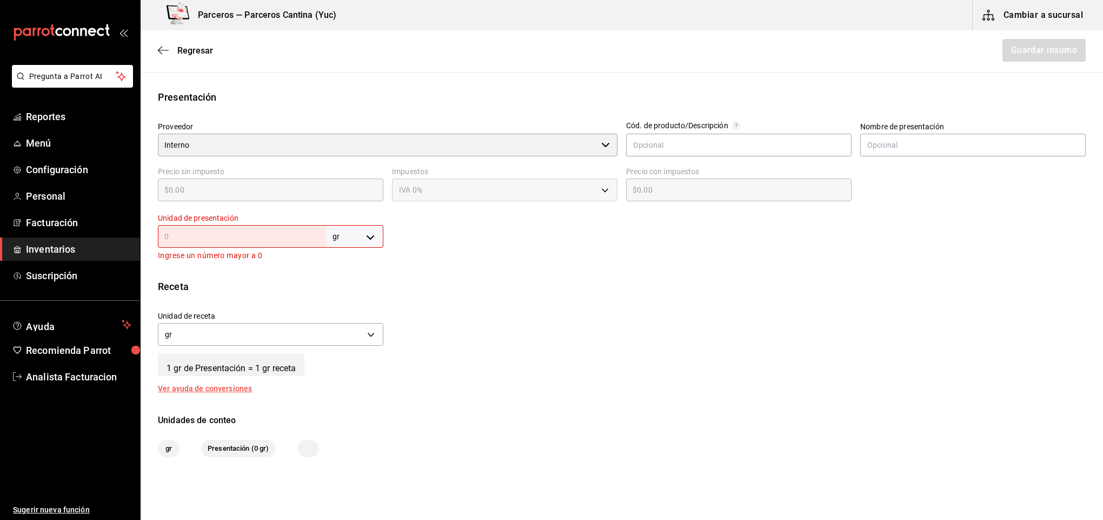
scroll to position [78, 0]
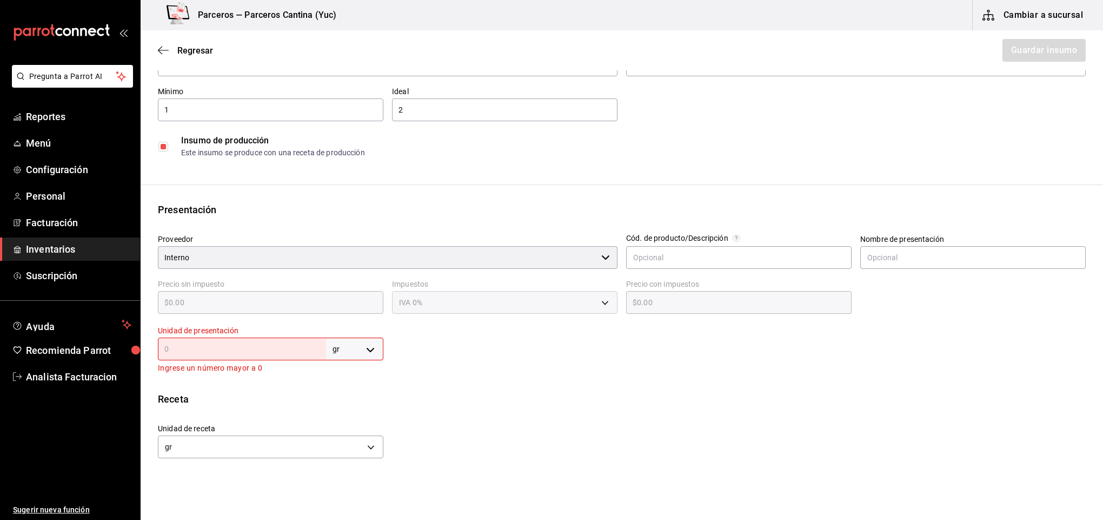
click at [367, 346] on body "Pregunta a Parrot AI Reportes Menú Configuración Personal Facturación Inventari…" at bounding box center [551, 229] width 1103 height 459
click at [354, 400] on li "kg" at bounding box center [351, 399] width 56 height 18
type input "KILOGRAM"
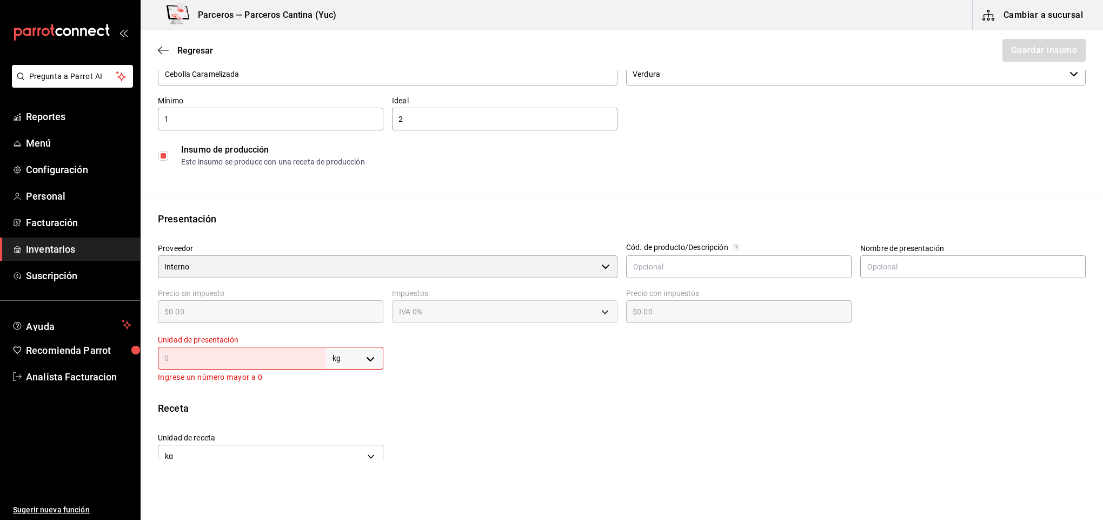
scroll to position [0, 0]
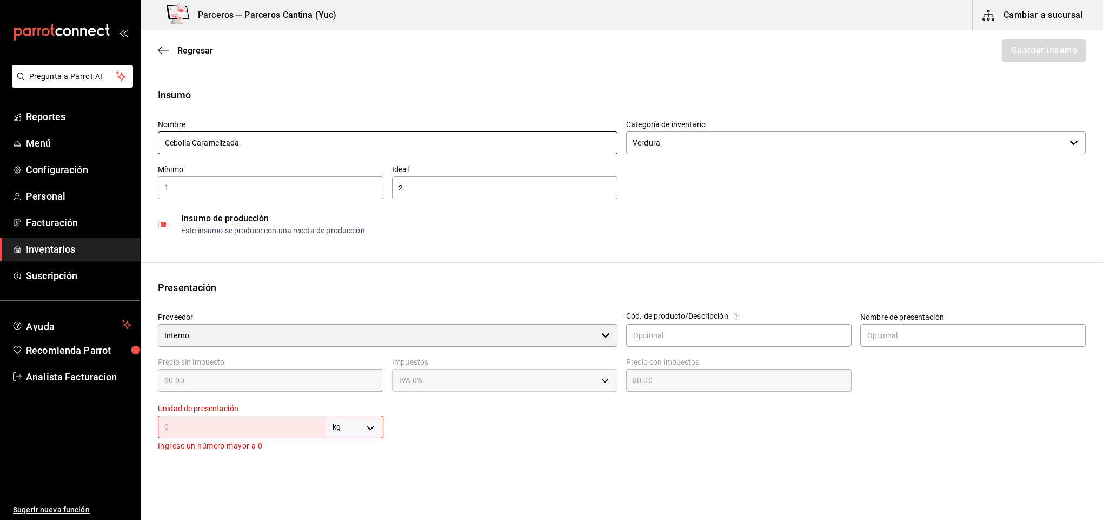
click at [302, 146] on input "Cebolla Caramelizada" at bounding box center [388, 142] width 460 height 23
click at [242, 427] on input "text" at bounding box center [242, 426] width 168 height 13
type input "1"
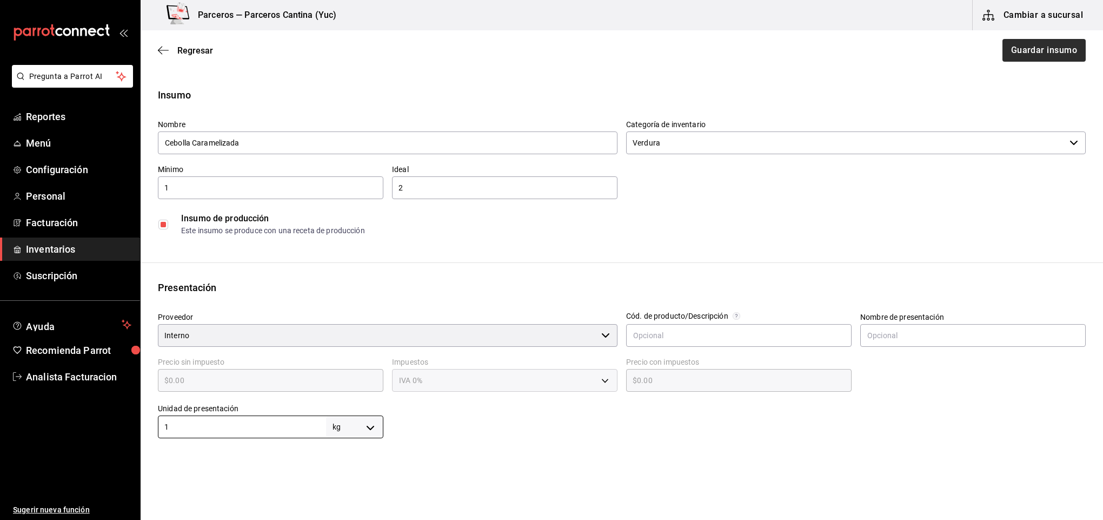
type input "1"
click at [1047, 39] on button "Guardar insumo" at bounding box center [1044, 50] width 84 height 23
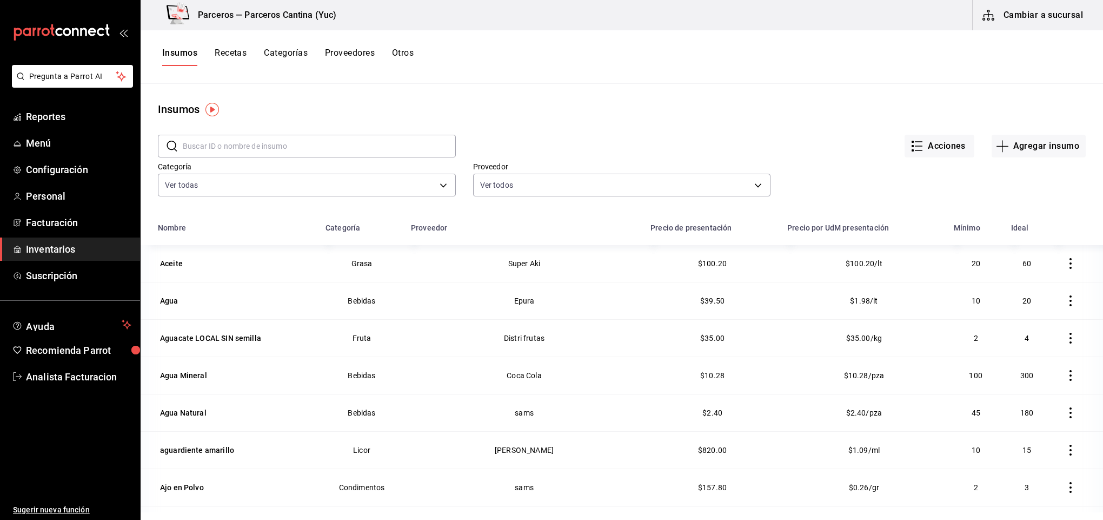
click at [200, 151] on input "text" at bounding box center [319, 146] width 273 height 22
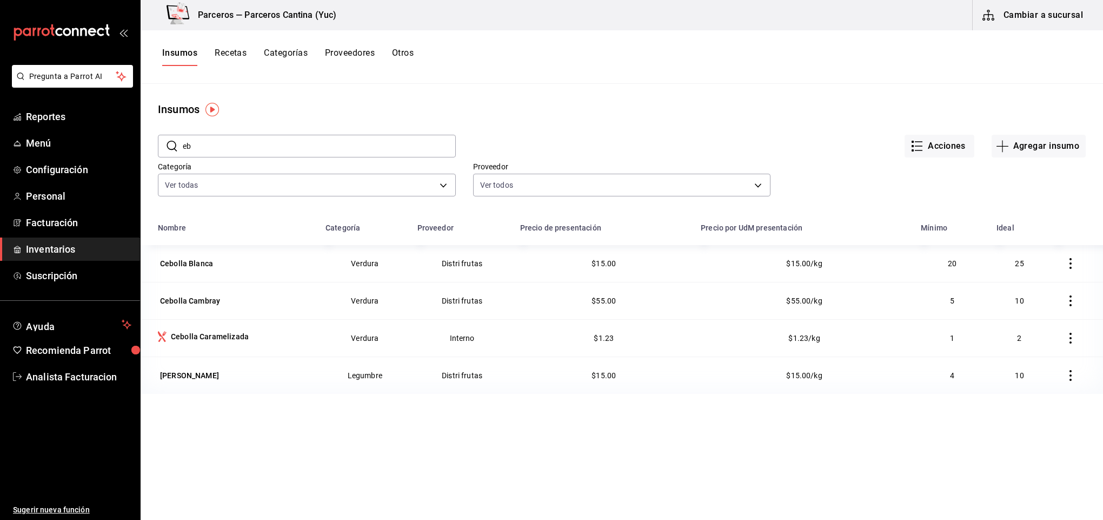
type input "e"
type input "cebolla"
click at [231, 338] on div "Cebolla Caramelizada" at bounding box center [210, 336] width 78 height 11
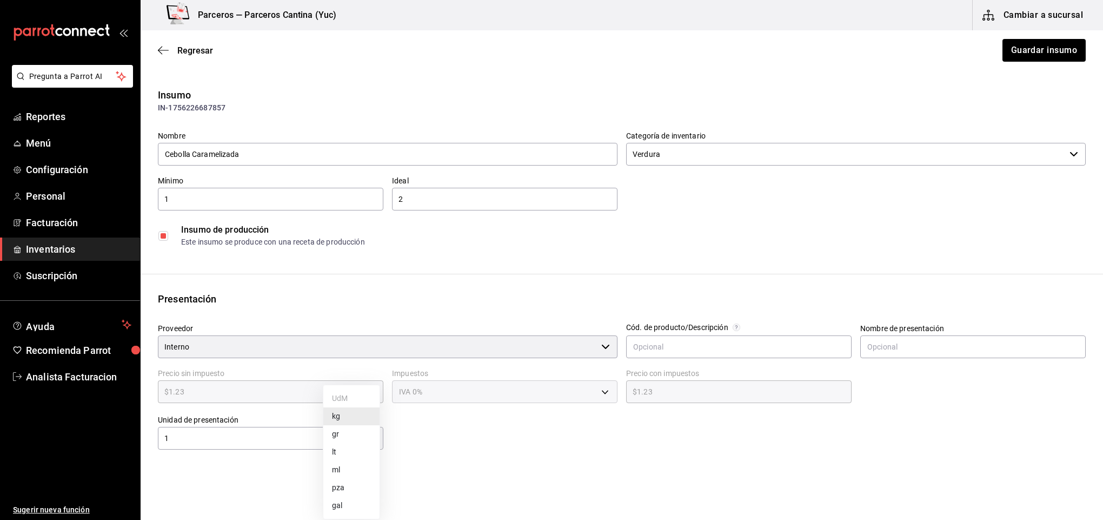
click at [362, 440] on body "Pregunta a Parrot AI Reportes Menú Configuración Personal Facturación Inventari…" at bounding box center [551, 229] width 1103 height 459
click at [346, 432] on li "gr" at bounding box center [351, 434] width 56 height 18
type input "GRAM"
type input "1"
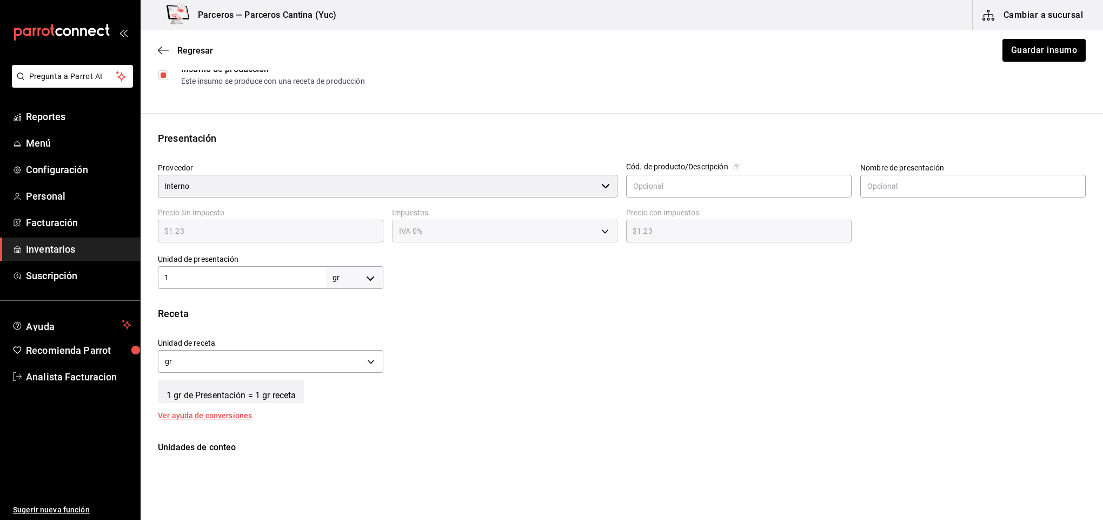
scroll to position [162, 0]
click at [1019, 49] on button "Guardar insumo" at bounding box center [1044, 50] width 84 height 23
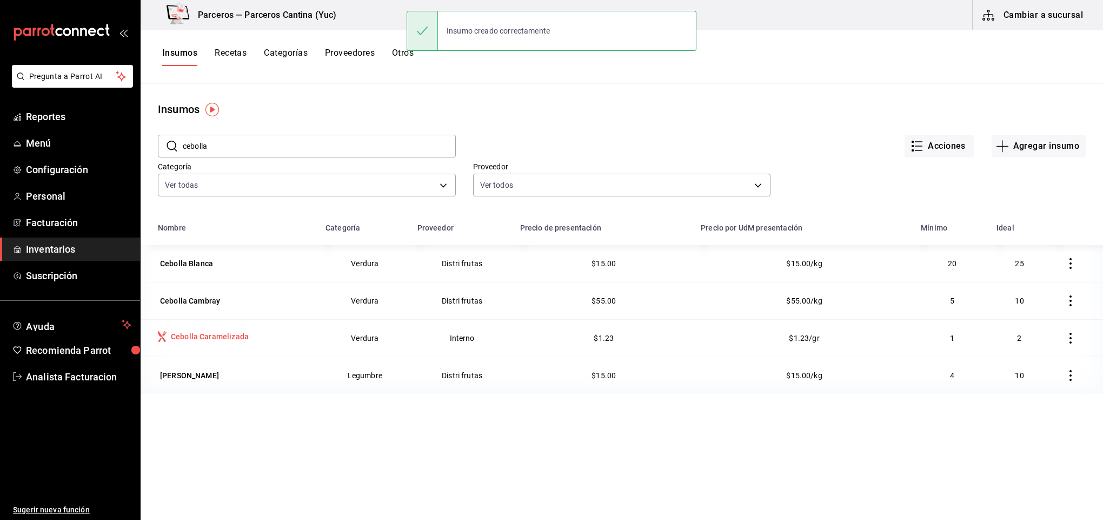
click at [237, 340] on div "Cebolla Caramelizada" at bounding box center [210, 336] width 78 height 11
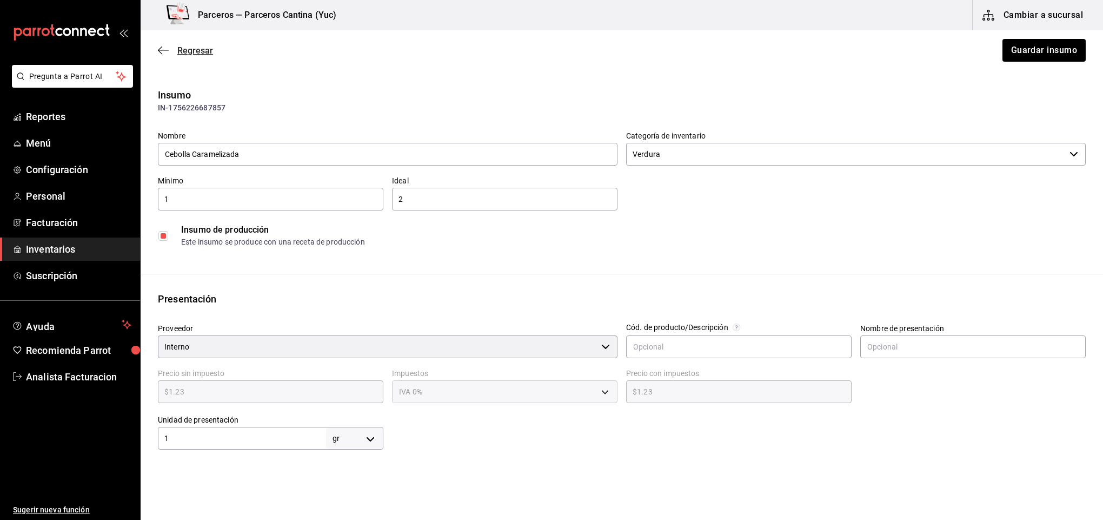
click at [180, 51] on span "Regresar" at bounding box center [195, 50] width 36 height 10
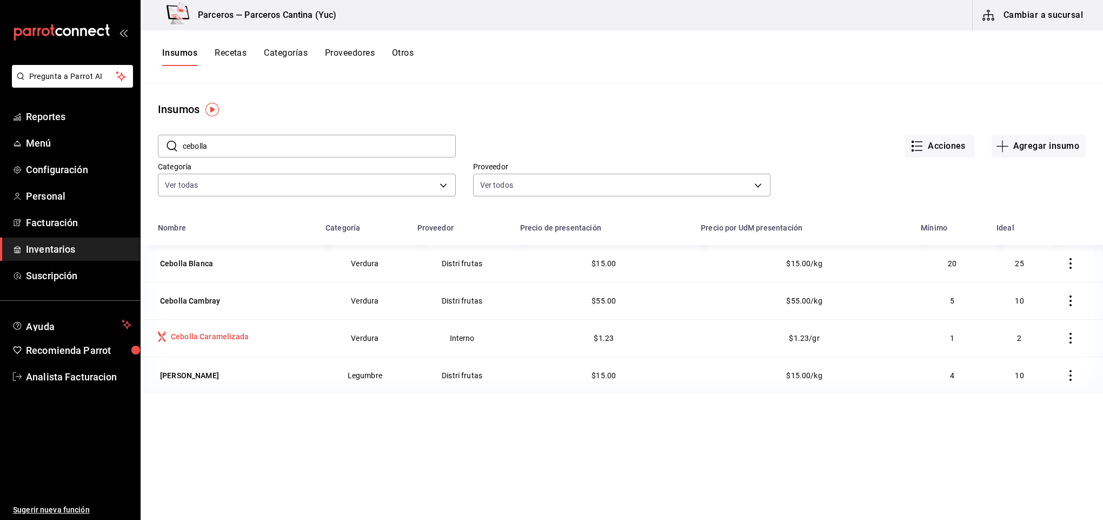
click at [227, 338] on div "Cebolla Caramelizada" at bounding box center [210, 336] width 78 height 11
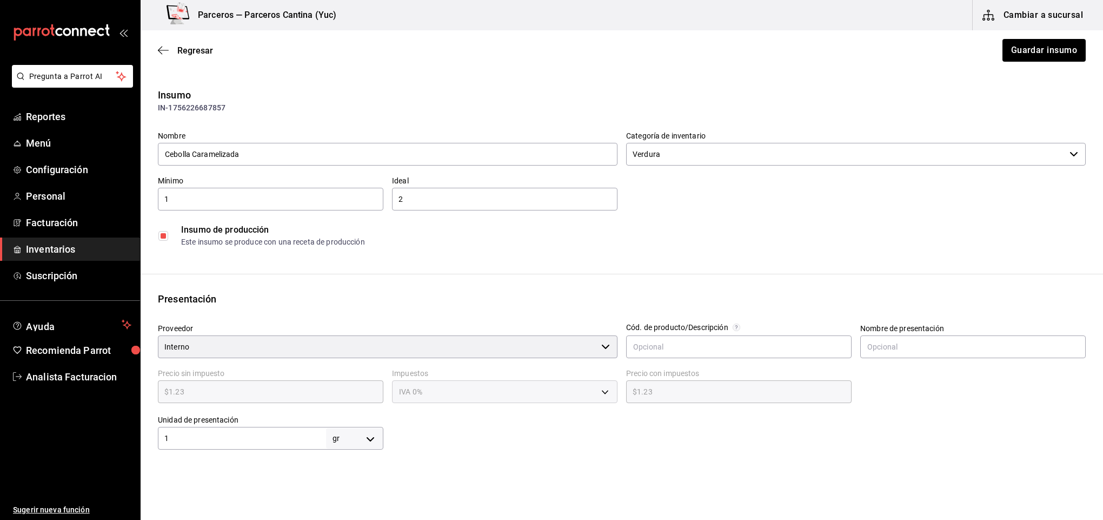
click at [177, 44] on div "Regresar Guardar insumo" at bounding box center [622, 50] width 963 height 40
click at [187, 50] on span "Regresar" at bounding box center [195, 50] width 36 height 10
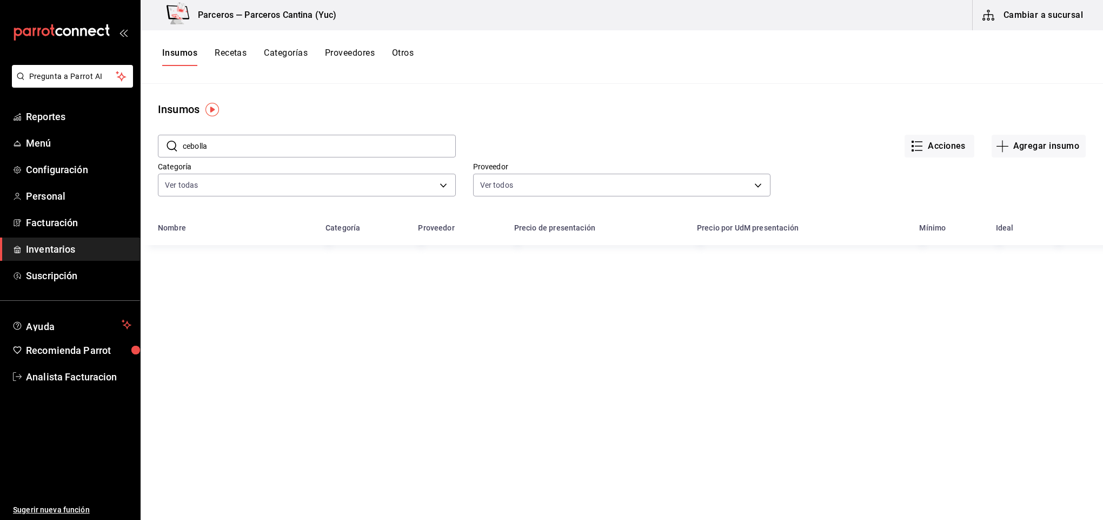
click at [230, 52] on button "Recetas" at bounding box center [231, 57] width 32 height 18
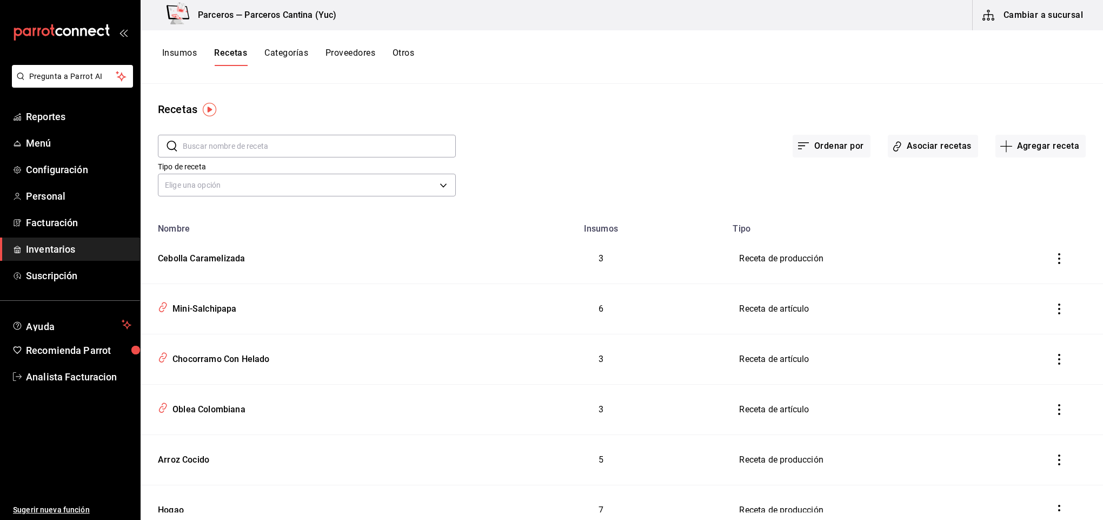
click at [200, 148] on input "text" at bounding box center [319, 146] width 273 height 22
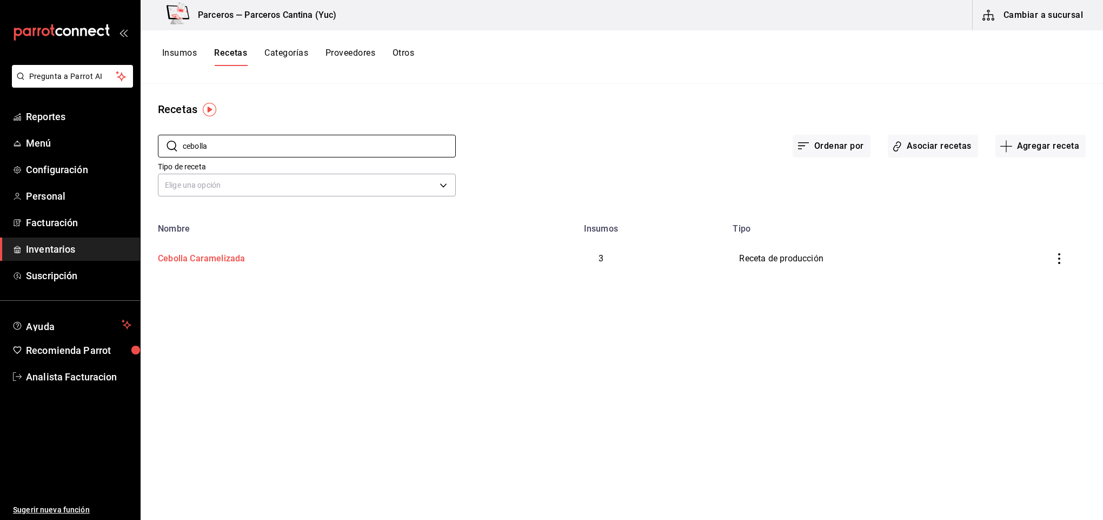
type input "cebolla"
click at [184, 258] on div "Cebolla Caramelizada" at bounding box center [199, 256] width 91 height 17
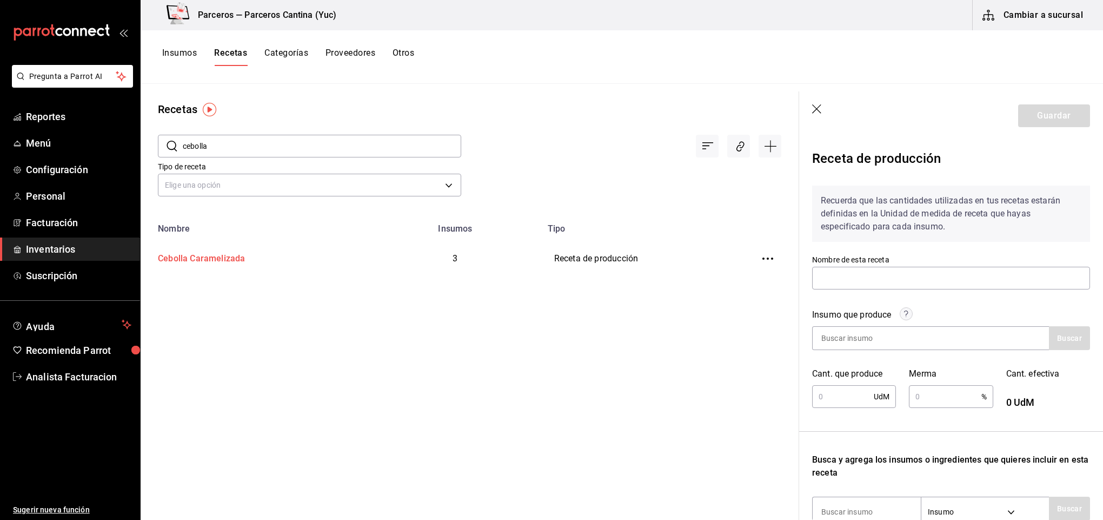
type input "Cebolla Caramelizada"
type input "1"
type input "10"
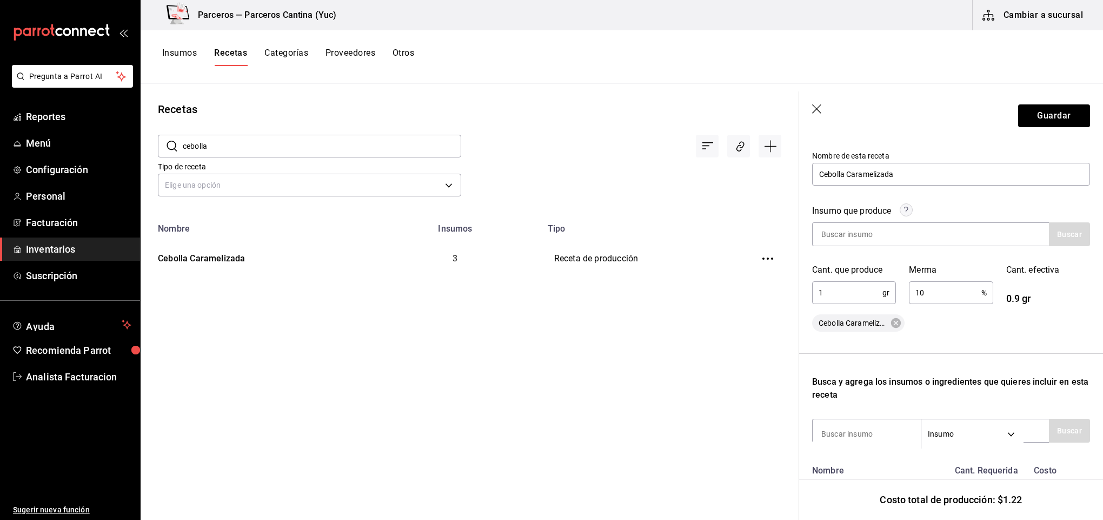
scroll to position [95, 0]
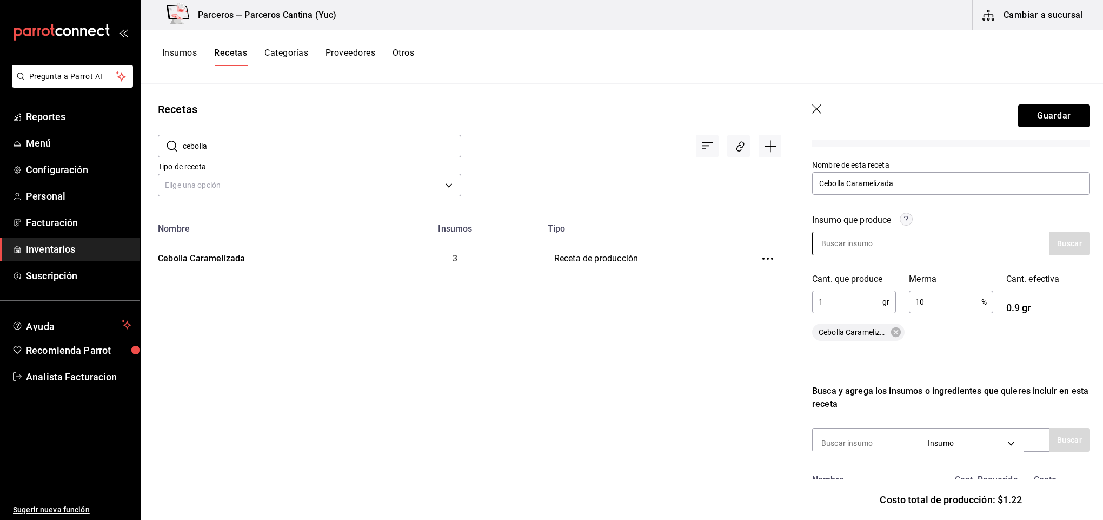
click at [860, 247] on input at bounding box center [867, 243] width 108 height 23
type input "cebo"
click at [859, 327] on span "Cebolla Caramelizada" at bounding box center [852, 332] width 81 height 11
click at [855, 329] on span "Cebolla Caramelizada" at bounding box center [852, 332] width 81 height 11
click at [1037, 119] on button "Guardar" at bounding box center [1054, 115] width 72 height 23
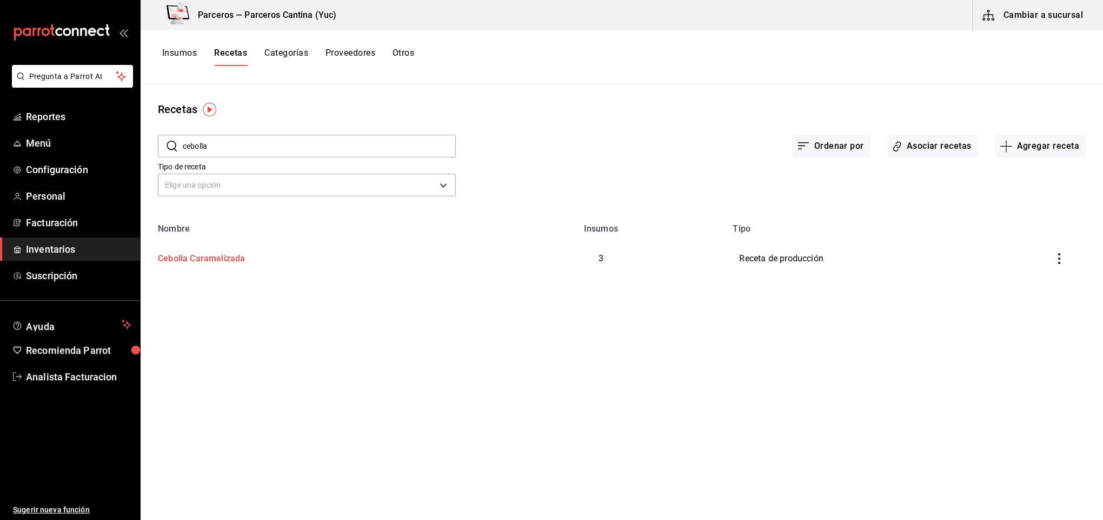
click at [221, 259] on div "Cebolla Caramelizada" at bounding box center [199, 256] width 91 height 17
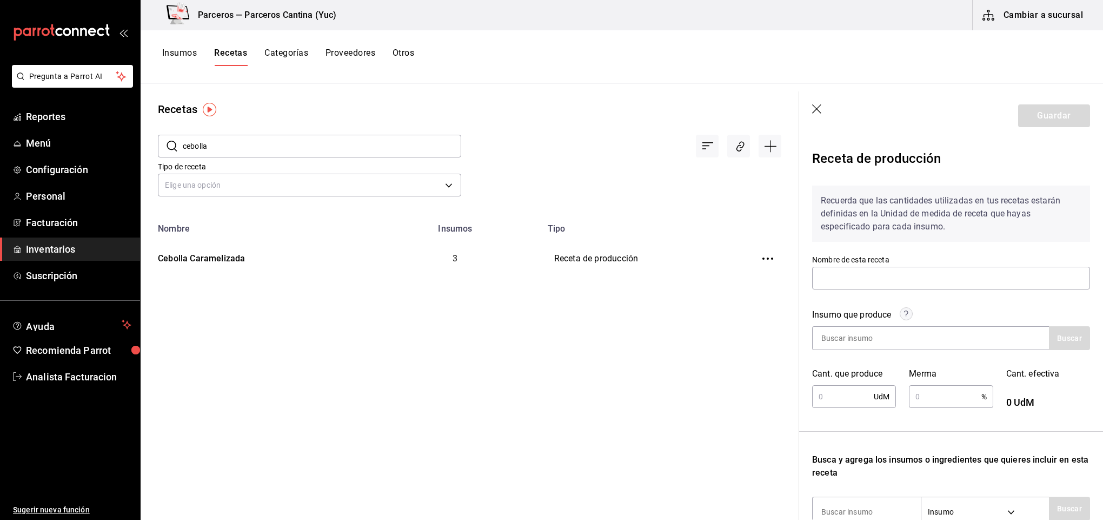
type input "Cebolla Caramelizada"
type input "1"
type input "10"
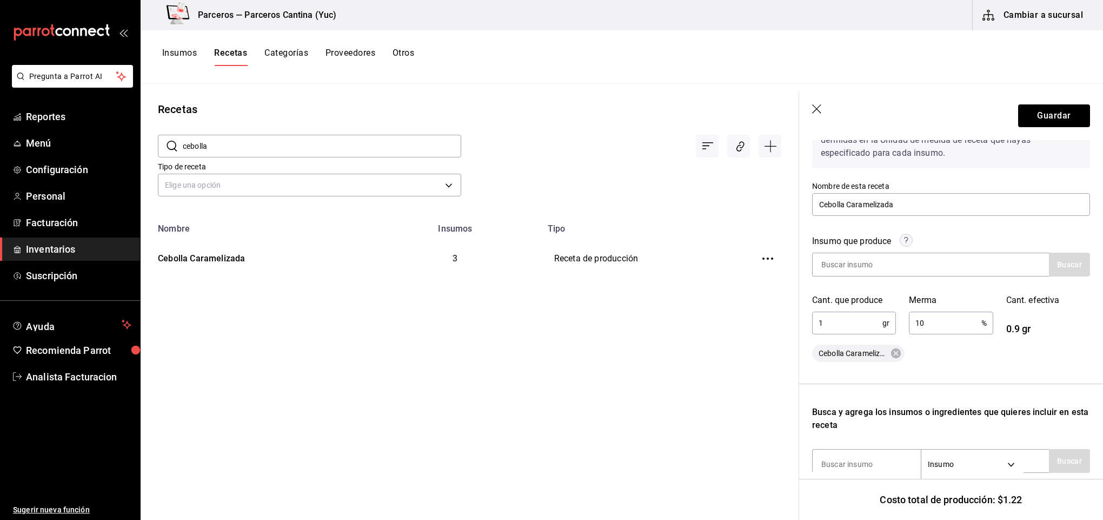
scroll to position [72, 0]
click at [844, 320] on input "1" at bounding box center [847, 325] width 70 height 22
type input "1,000"
click at [1039, 114] on button "Guardar" at bounding box center [1054, 115] width 72 height 23
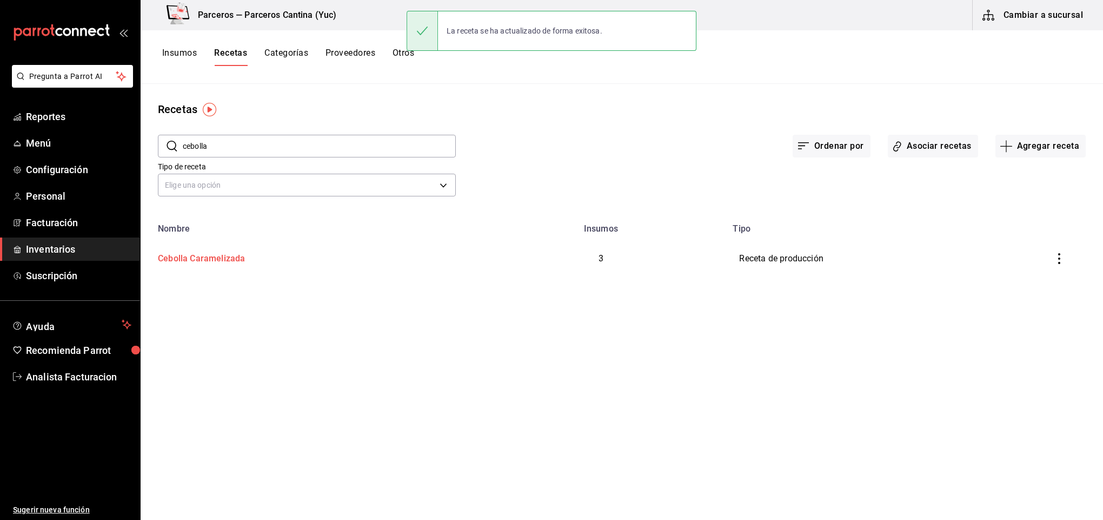
click at [210, 256] on div "Cebolla Caramelizada" at bounding box center [199, 256] width 91 height 17
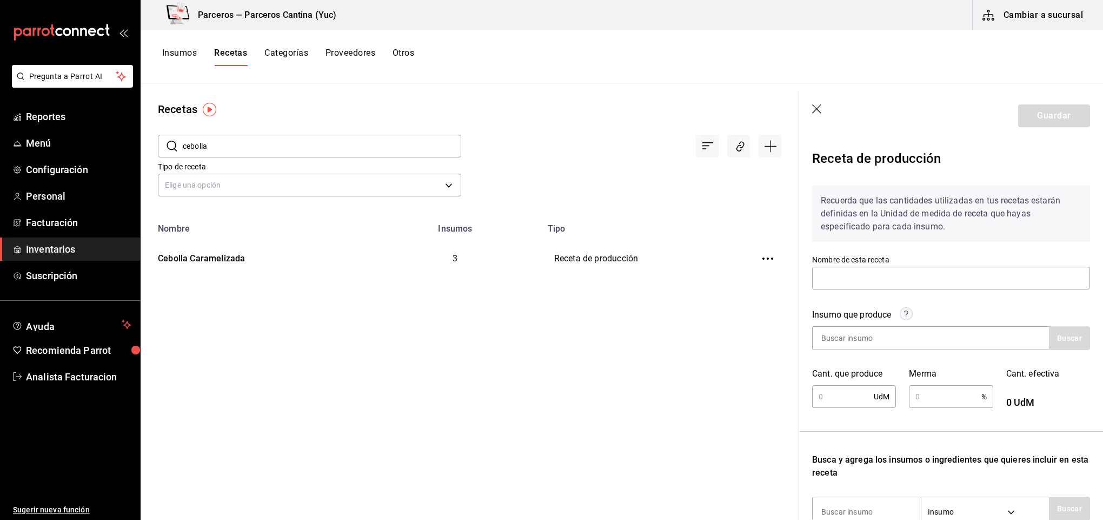
type input "Cebolla Caramelizada"
type input "1,000"
type input "10"
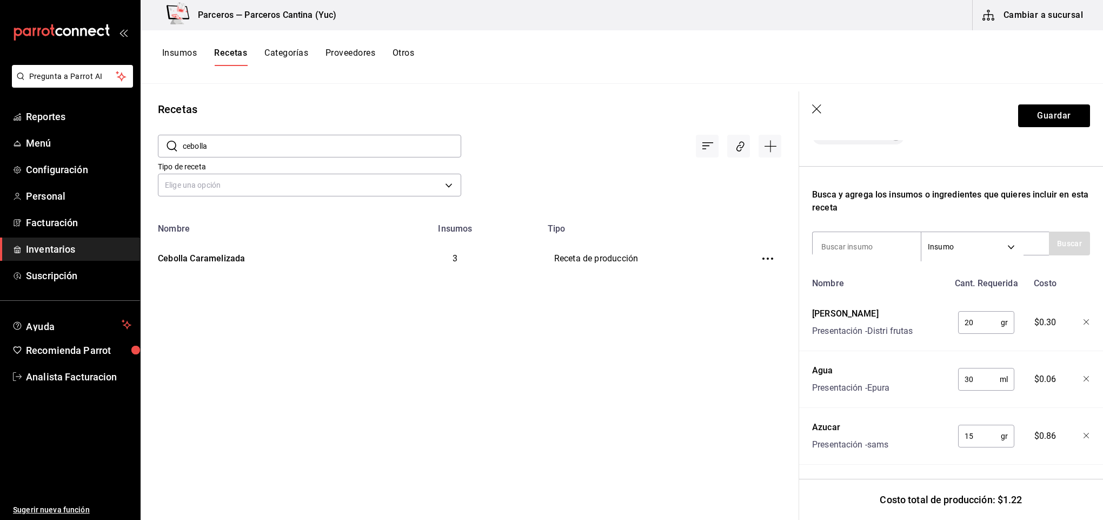
scroll to position [303, 0]
click at [1047, 109] on button "Guardar" at bounding box center [1054, 115] width 72 height 23
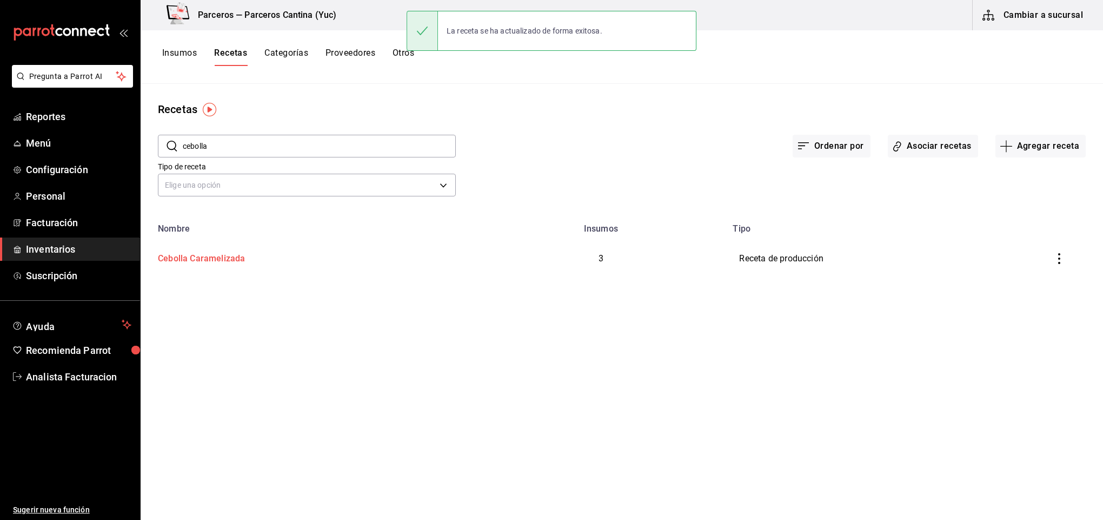
click at [175, 257] on div "Cebolla Caramelizada" at bounding box center [199, 256] width 91 height 17
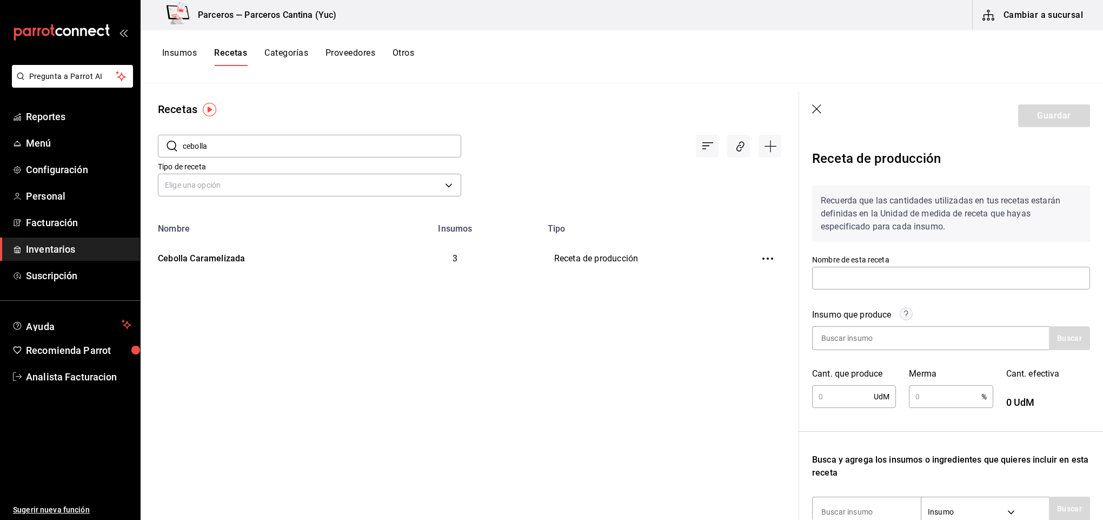
type input "Cebolla Caramelizada"
type input "1,000"
type input "10"
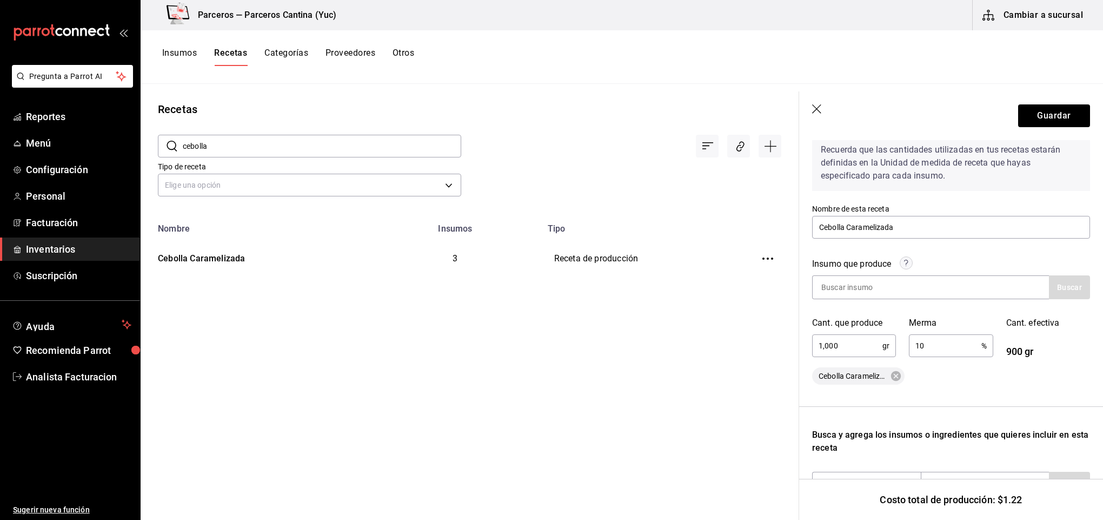
scroll to position [75, 0]
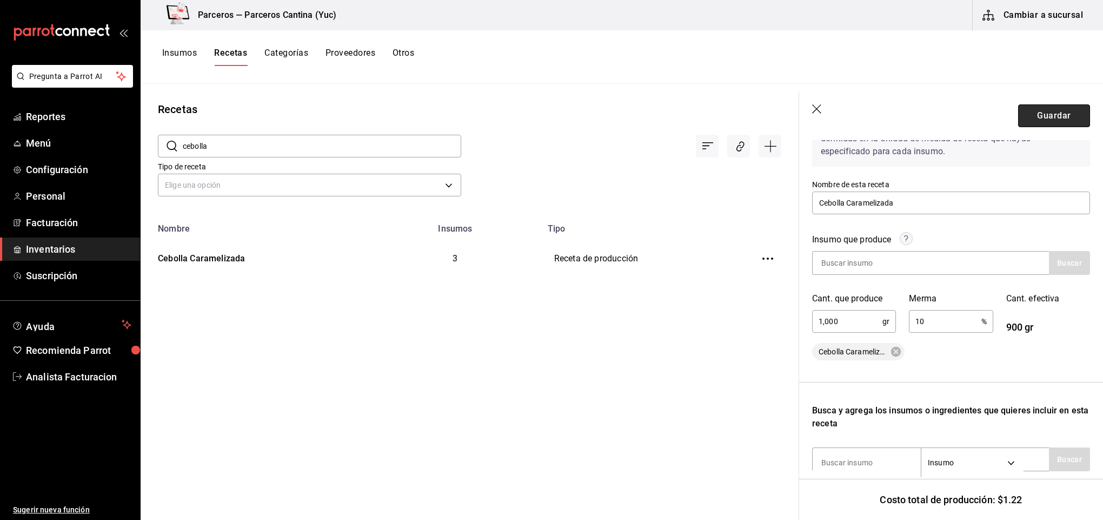
click at [1024, 118] on button "Guardar" at bounding box center [1054, 115] width 72 height 23
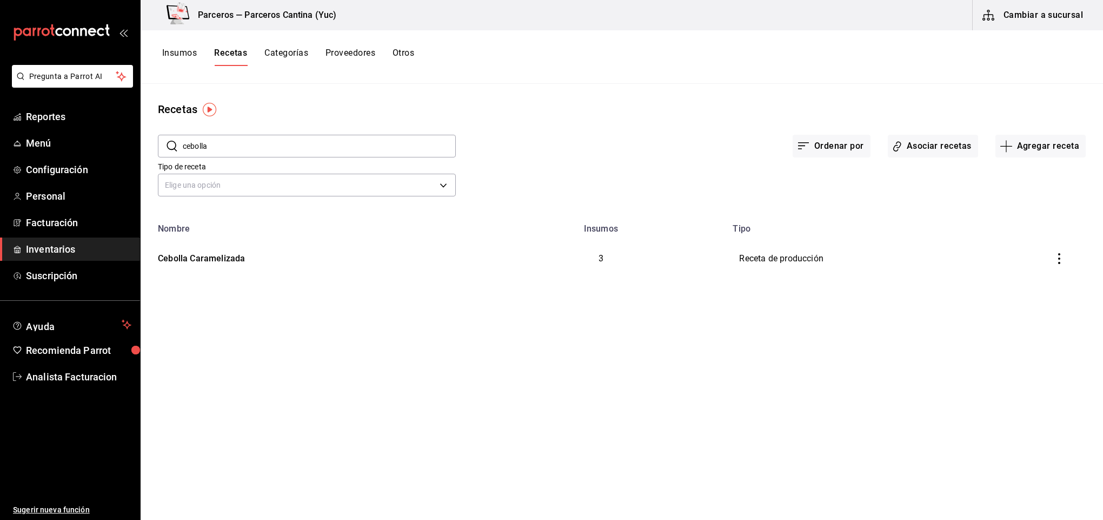
click at [173, 54] on button "Insumos" at bounding box center [179, 57] width 35 height 18
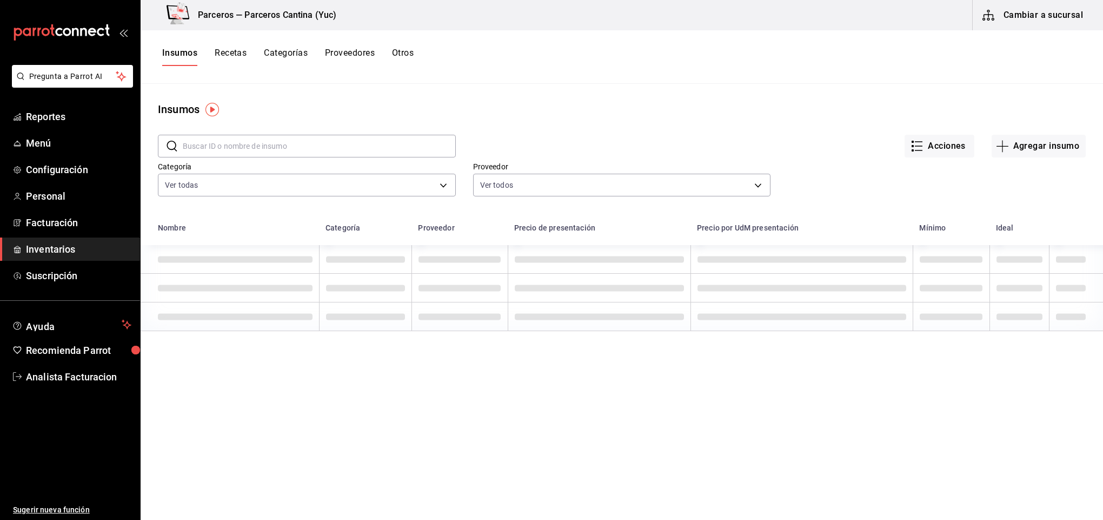
click at [201, 147] on input "text" at bounding box center [319, 146] width 273 height 22
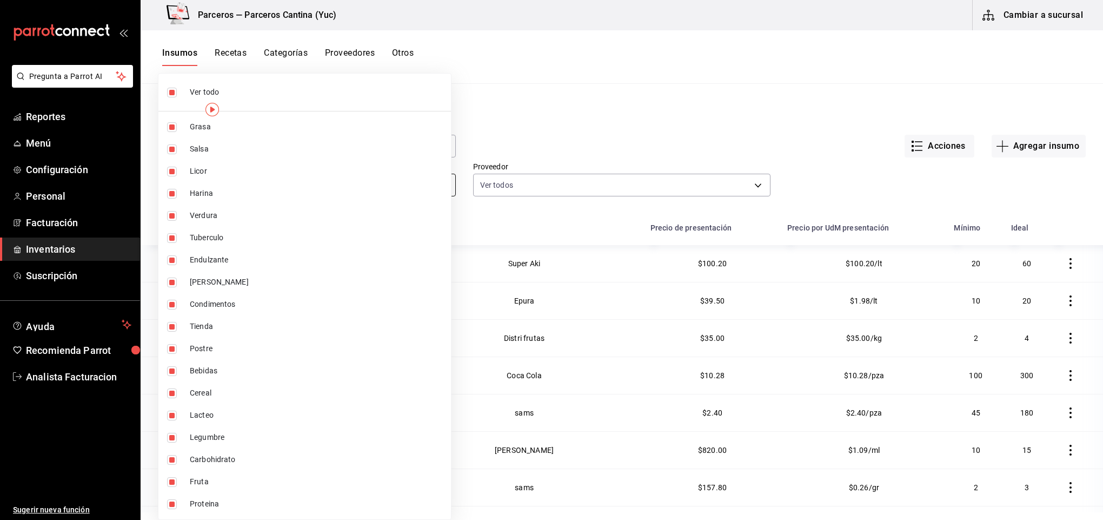
click at [202, 181] on body "Pregunta a Parrot AI Reportes Menú Configuración Personal Facturación Inventari…" at bounding box center [551, 256] width 1103 height 512
click at [636, 104] on div at bounding box center [551, 260] width 1103 height 520
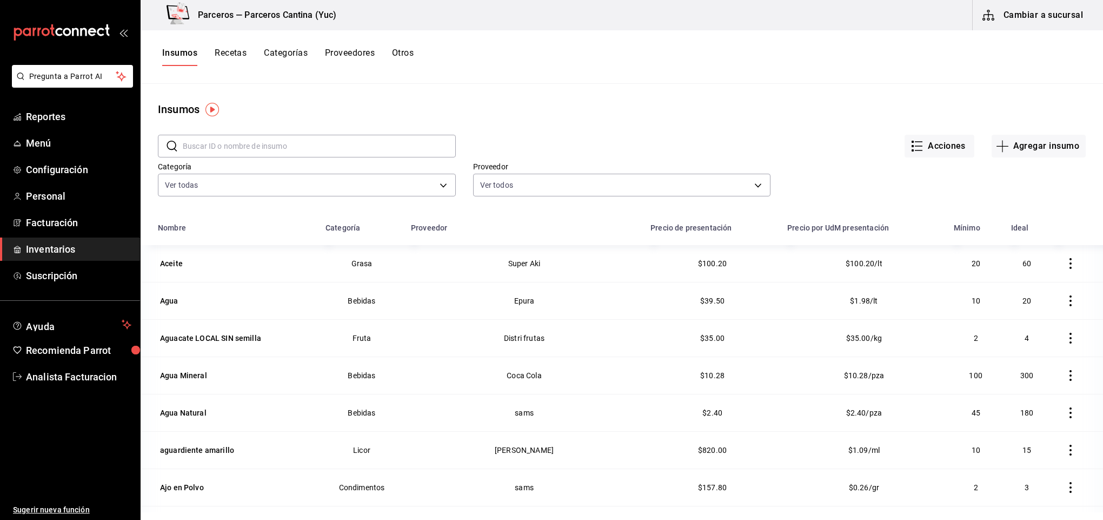
click at [215, 151] on input "text" at bounding box center [319, 146] width 273 height 22
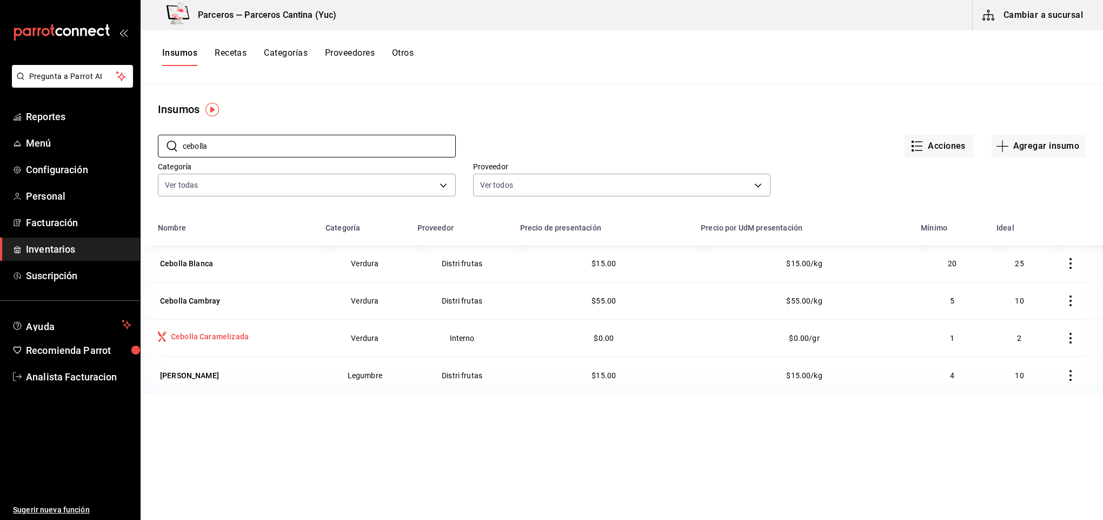
type input "cebolla"
click at [207, 336] on div "Cebolla Caramelizada" at bounding box center [210, 336] width 78 height 11
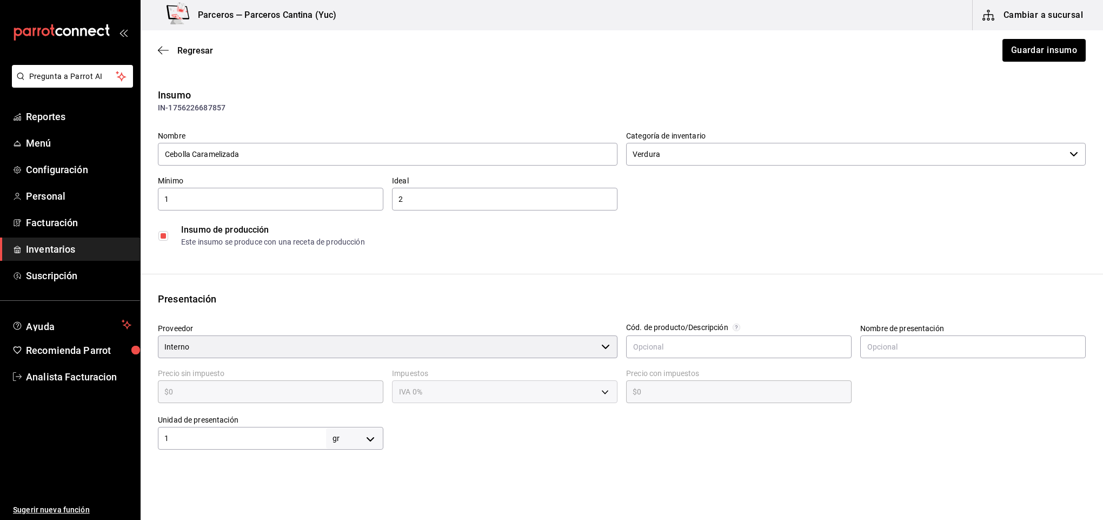
click at [372, 439] on body "Pregunta a Parrot AI Reportes Menú Configuración Personal Facturación Inventari…" at bounding box center [551, 229] width 1103 height 459
click at [348, 417] on li "kg" at bounding box center [351, 416] width 56 height 18
type input "KILOGRAM"
type input "1"
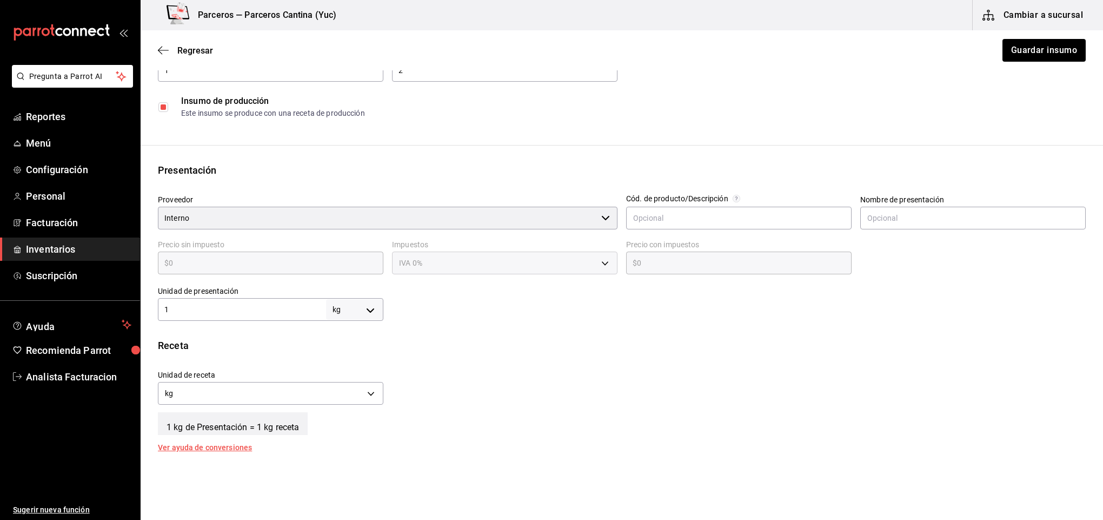
scroll to position [130, 0]
click at [370, 392] on body "Pregunta a Parrot AI Reportes Menú Configuración Personal Facturación Inventari…" at bounding box center [551, 229] width 1103 height 459
click at [348, 445] on li "gr" at bounding box center [268, 444] width 221 height 18
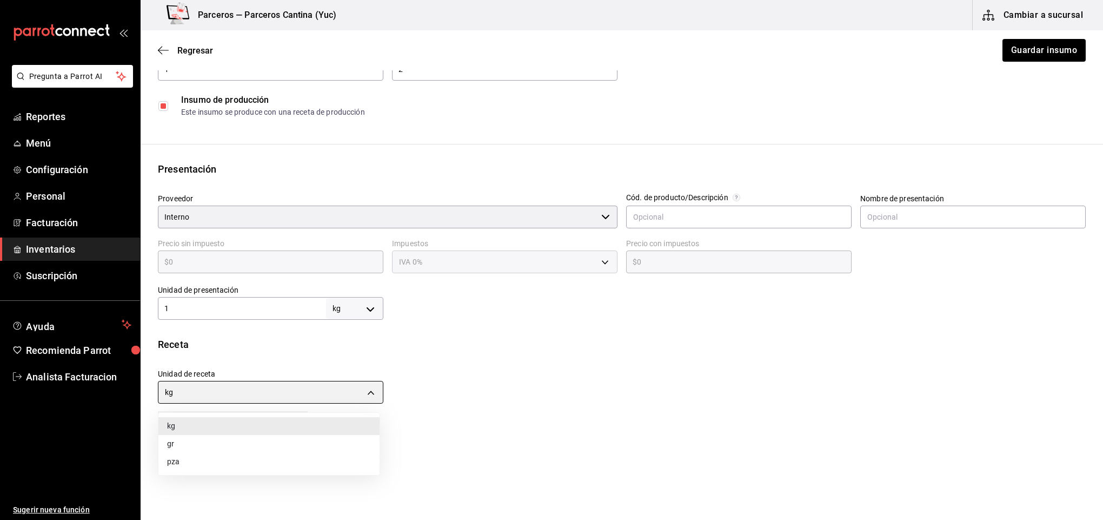
type input "GRAM"
type input "1,000"
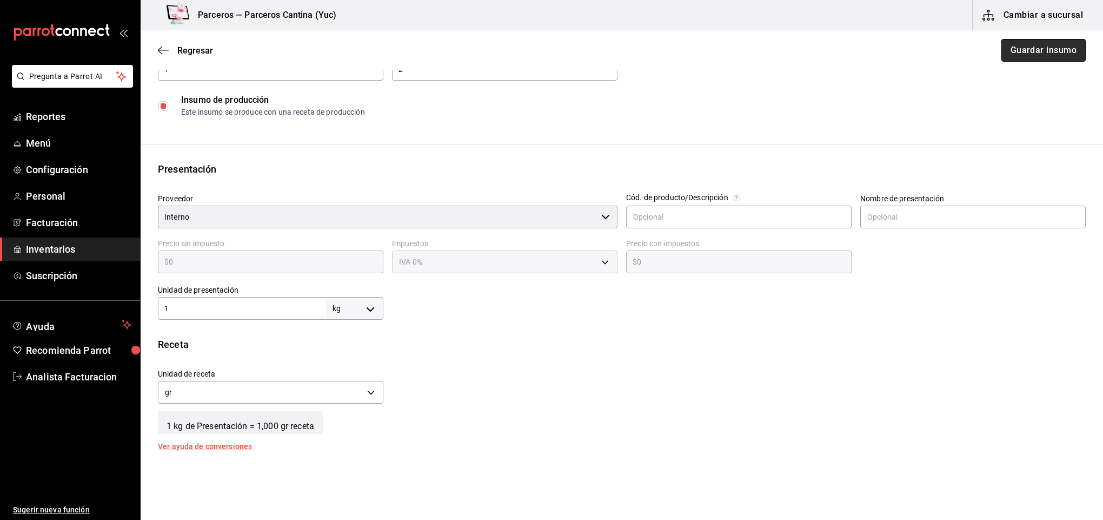
click at [1034, 49] on button "Guardar insumo" at bounding box center [1044, 50] width 84 height 23
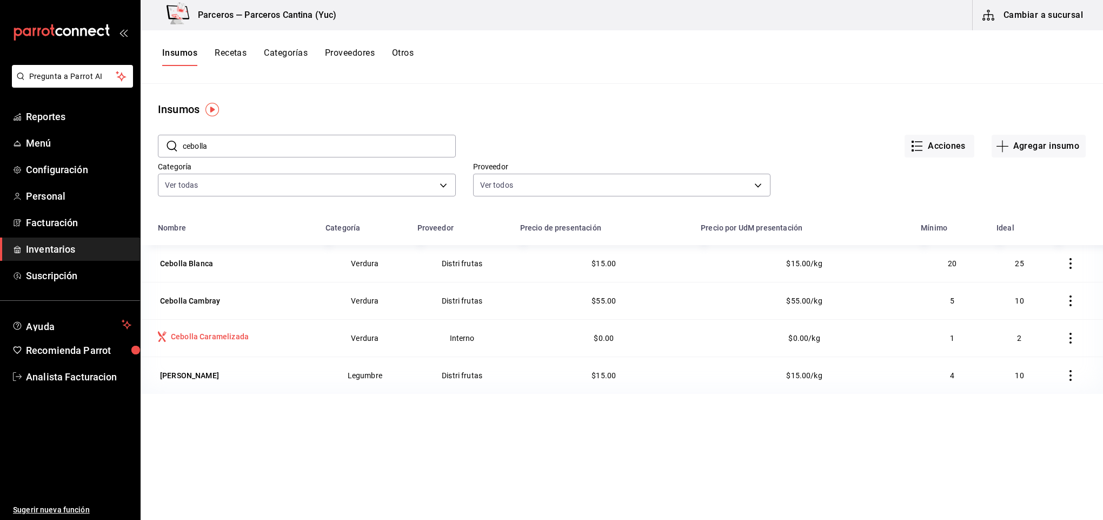
click at [216, 337] on div "Cebolla Caramelizada" at bounding box center [210, 336] width 78 height 11
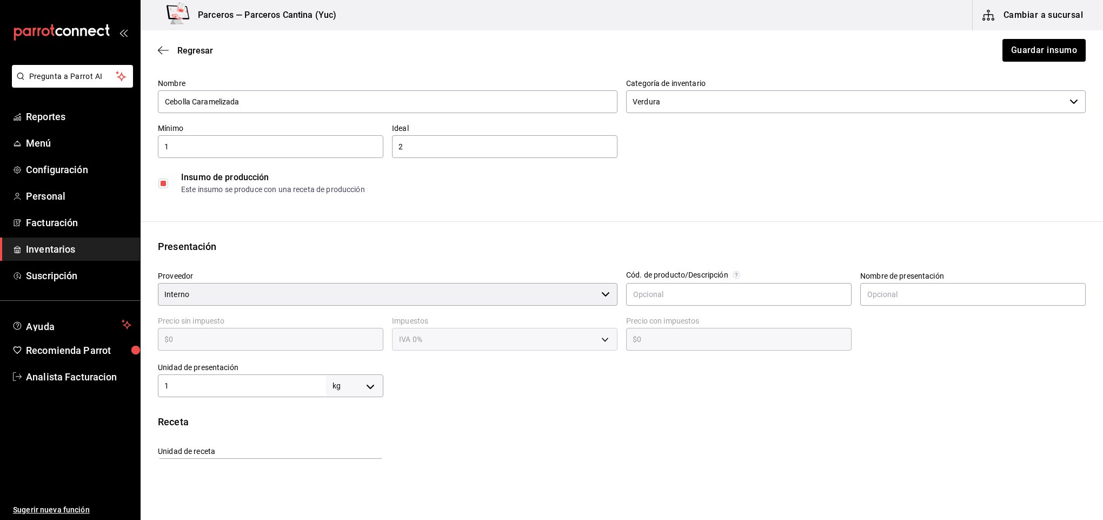
scroll to position [81, 0]
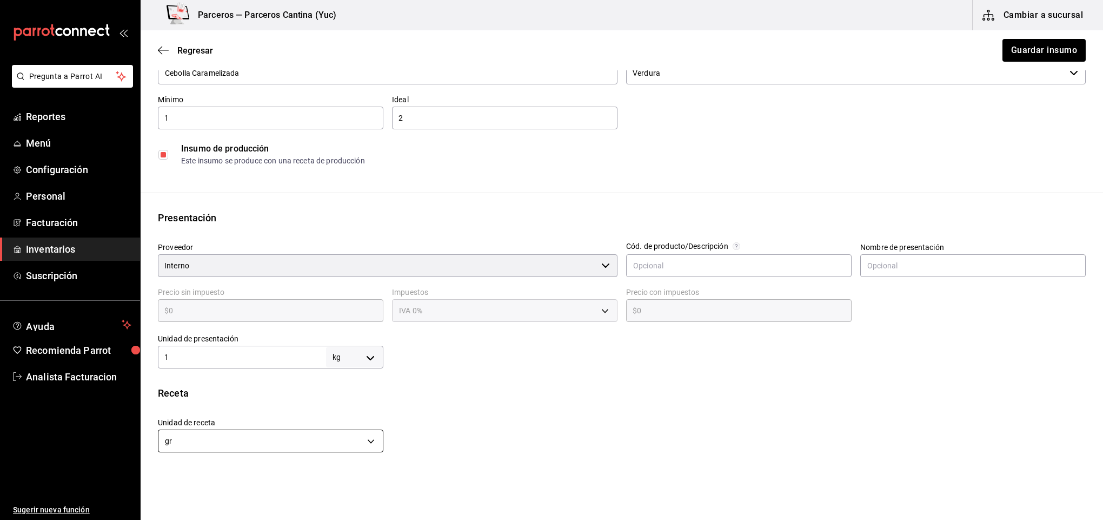
click at [369, 440] on body "Pregunta a Parrot AI Reportes Menú Configuración Personal Facturación Inventari…" at bounding box center [551, 229] width 1103 height 459
click at [335, 466] on li "kg" at bounding box center [268, 470] width 221 height 18
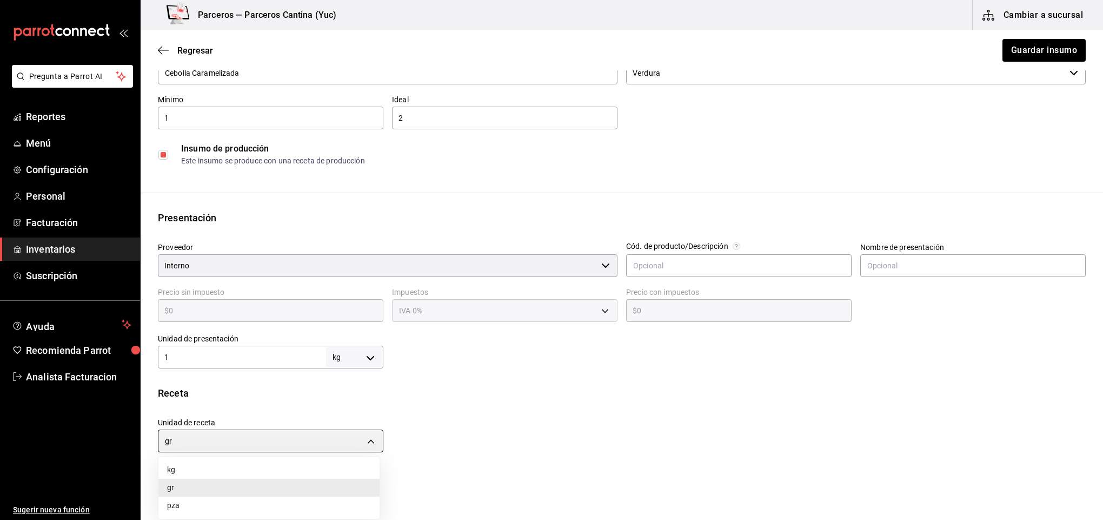
type input "KILOGRAM"
type input "1"
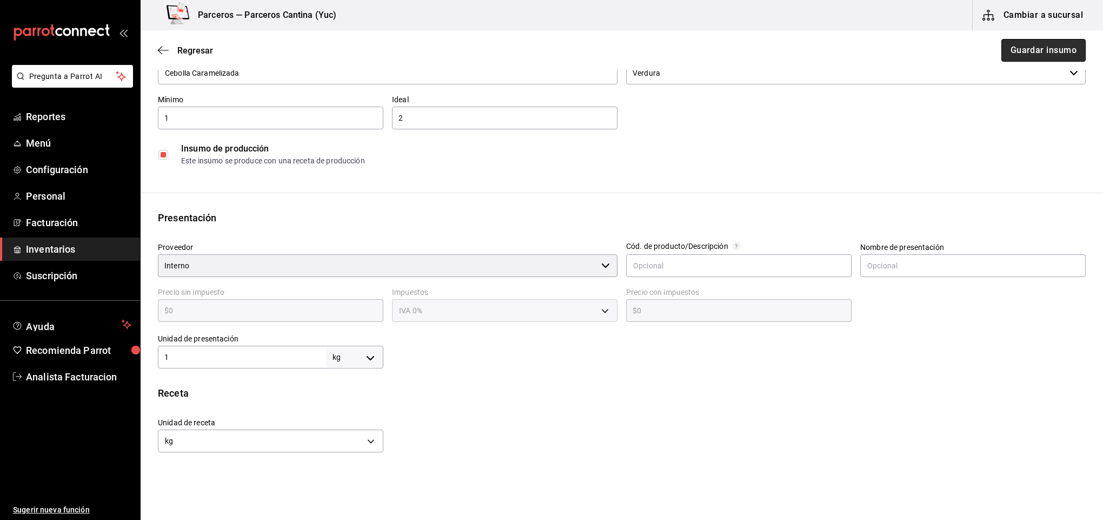
click at [1012, 55] on button "Guardar insumo" at bounding box center [1044, 50] width 84 height 23
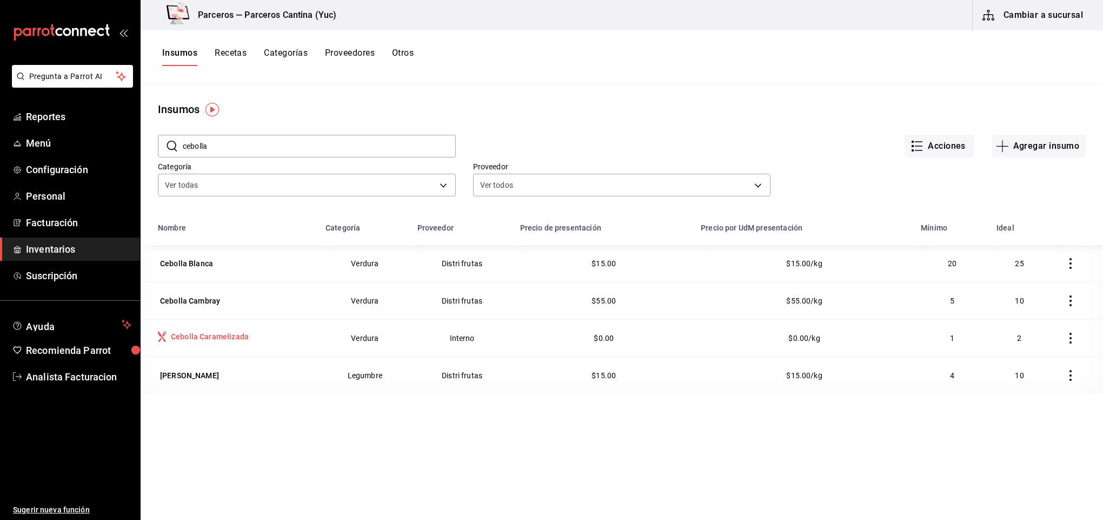
click at [226, 335] on div "Cebolla Caramelizada" at bounding box center [210, 336] width 78 height 11
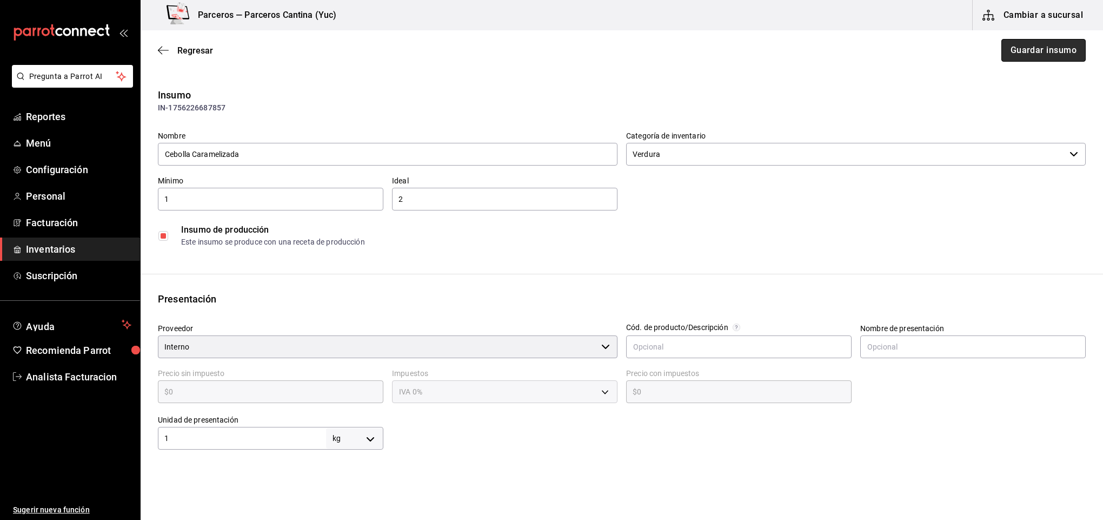
click at [1043, 44] on button "Guardar insumo" at bounding box center [1044, 50] width 84 height 23
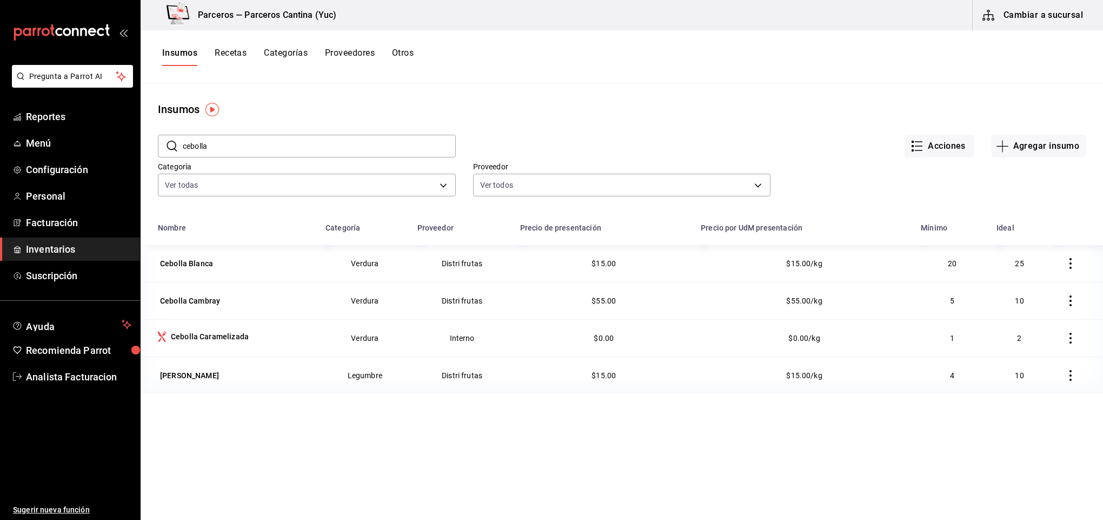
click at [173, 54] on button "Insumos" at bounding box center [179, 57] width 35 height 18
click at [209, 150] on input "cebolla" at bounding box center [319, 146] width 273 height 22
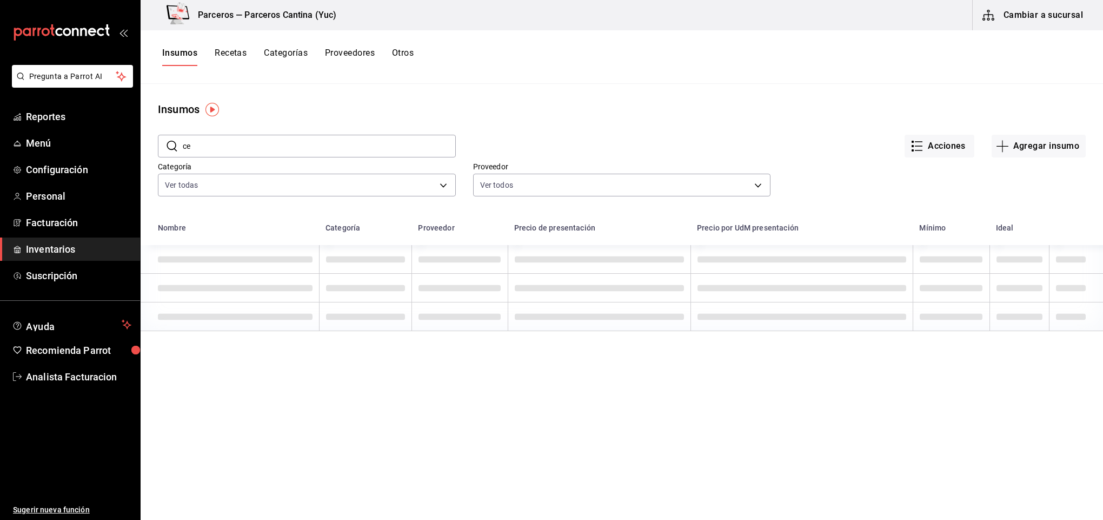
type input "c"
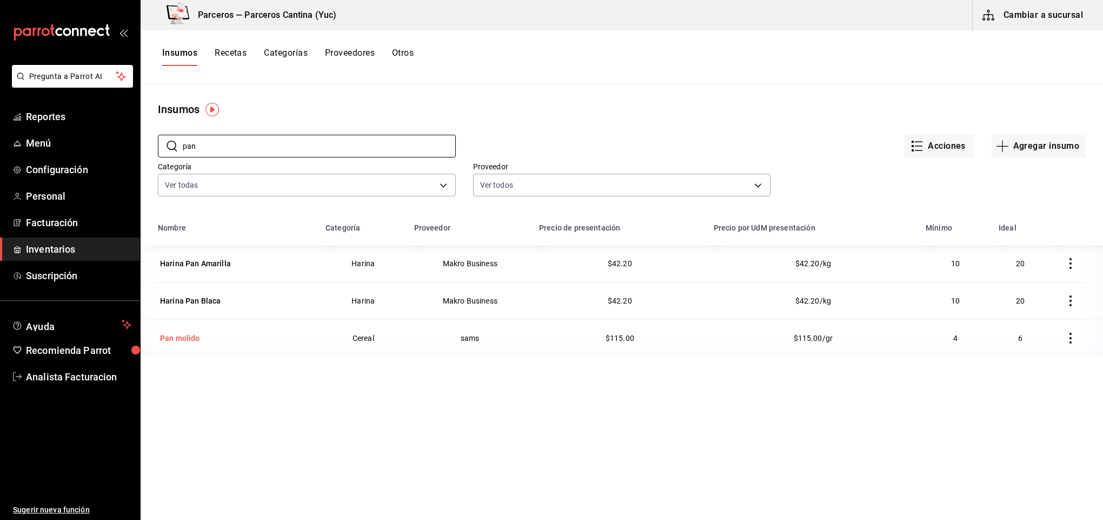
type input "pan"
click at [177, 338] on div "Pan molido" at bounding box center [180, 338] width 40 height 11
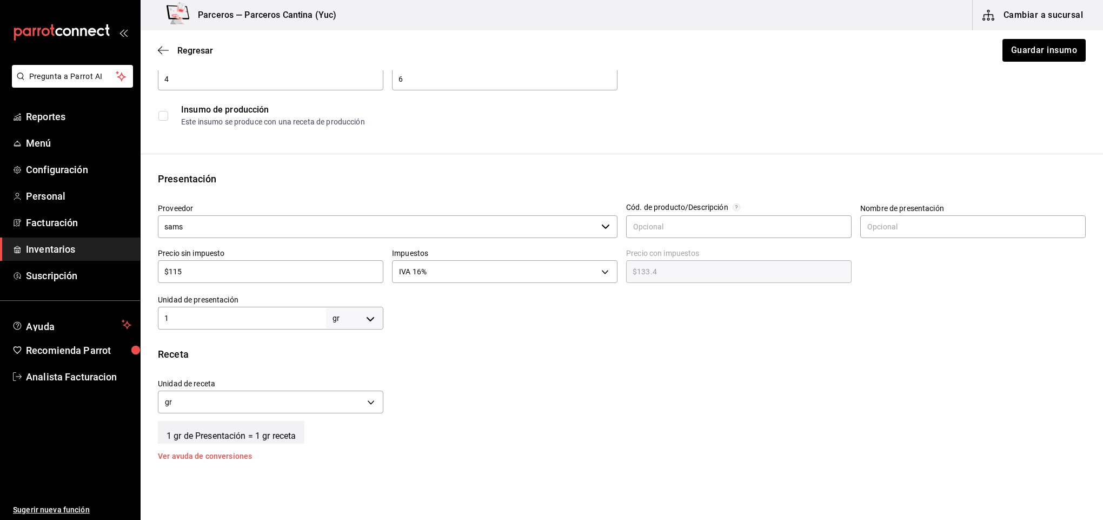
scroll to position [192, 0]
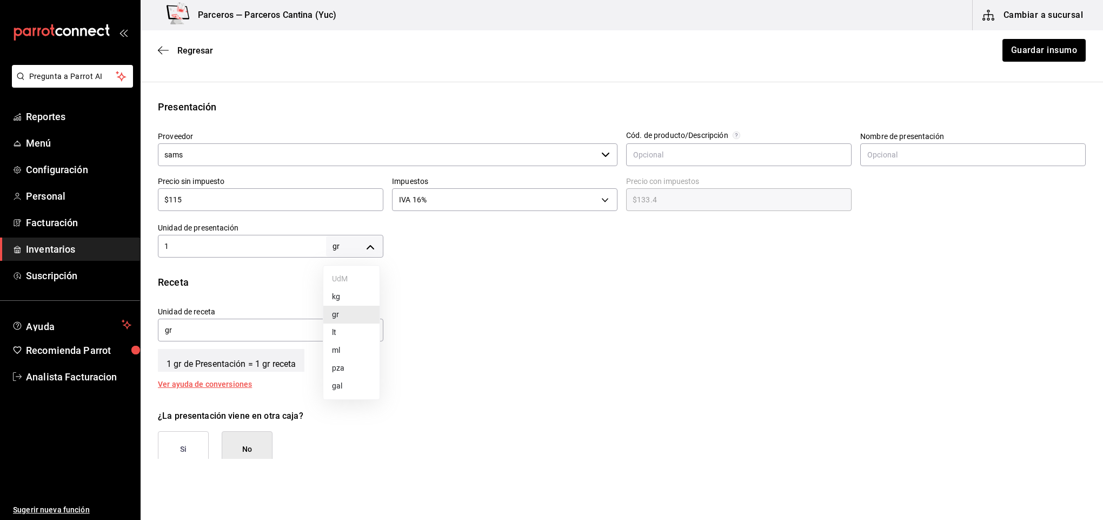
click at [372, 245] on body "Pregunta a Parrot AI Reportes Menú Configuración Personal Facturación Inventari…" at bounding box center [551, 229] width 1103 height 459
click at [354, 294] on li "kg" at bounding box center [351, 297] width 56 height 18
type input "KILOGRAM"
type input "1"
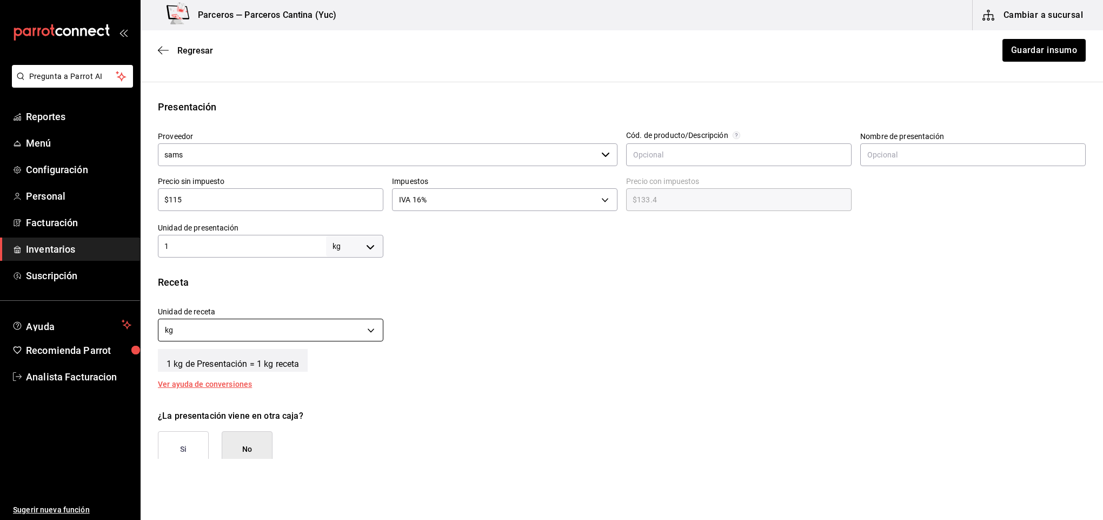
click at [362, 329] on body "Pregunta a Parrot AI Reportes Menú Configuración Personal Facturación Inventari…" at bounding box center [551, 229] width 1103 height 459
click at [350, 375] on li "gr" at bounding box center [268, 382] width 221 height 18
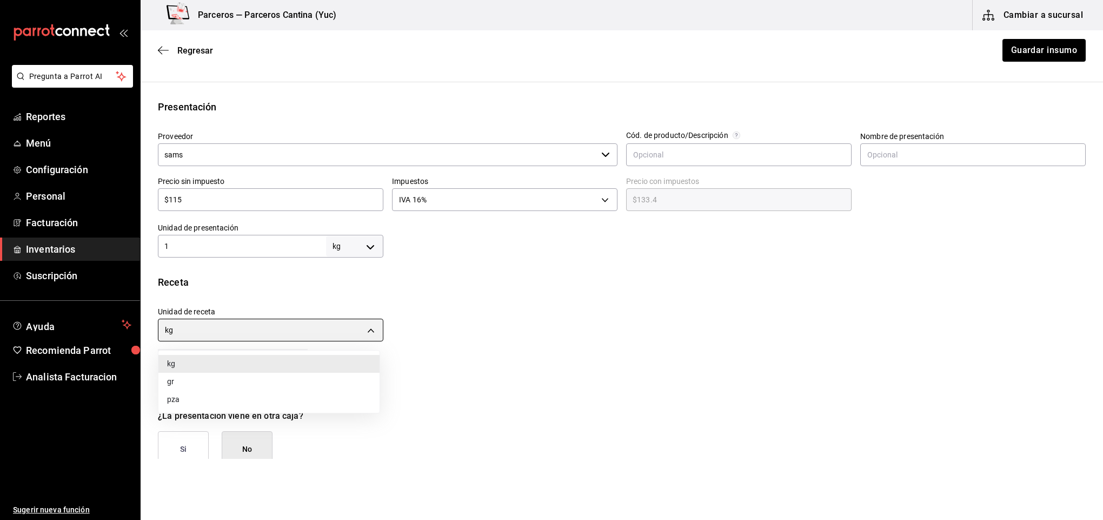
type input "GRAM"
type input "1,000"
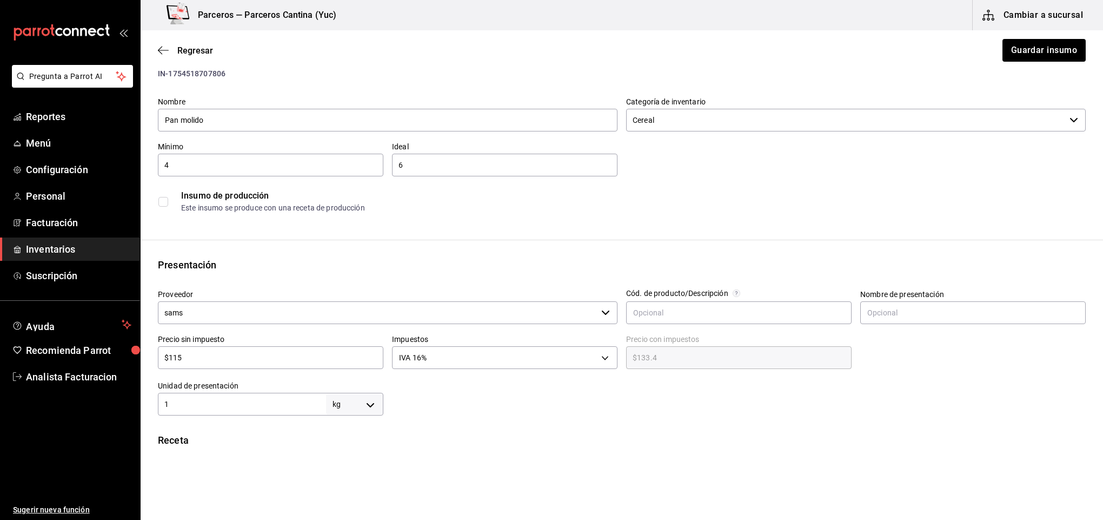
scroll to position [32, 0]
click at [201, 359] on input "$115" at bounding box center [271, 359] width 226 height 13
type input "$11"
type input "$12.76"
type input "$1"
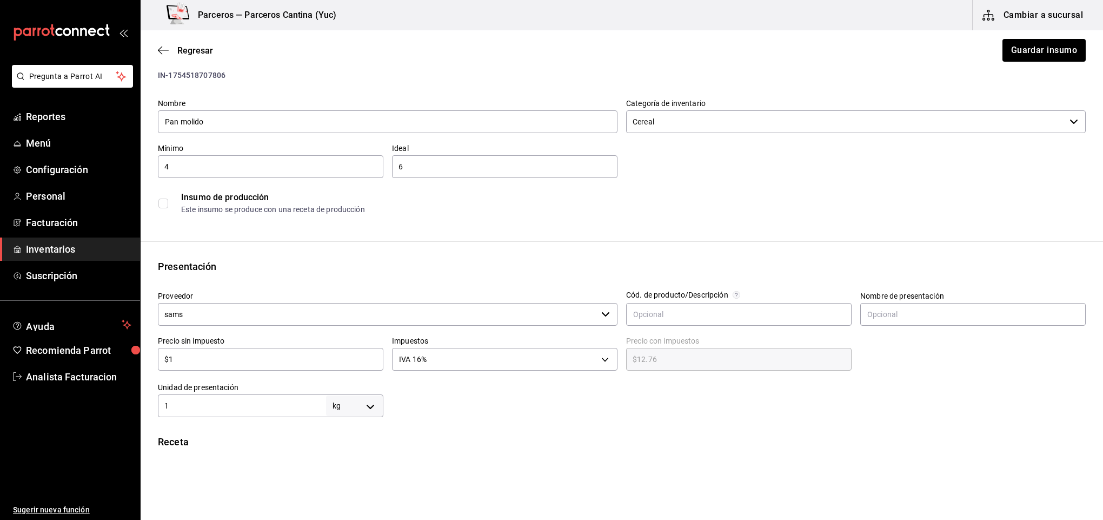
type input "$1.16"
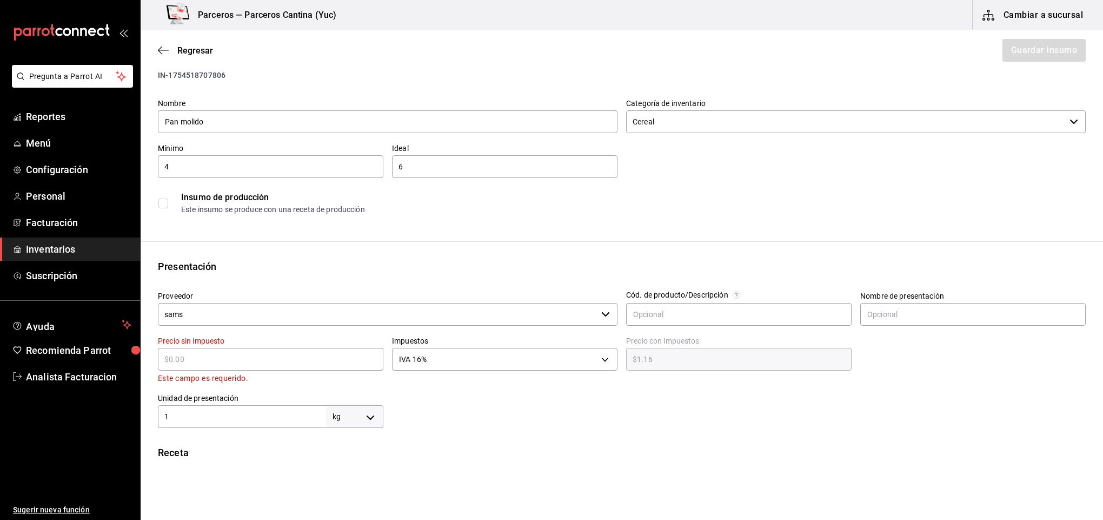
type input "$0.00"
type input "$1"
type input "$1.16"
type input "$10"
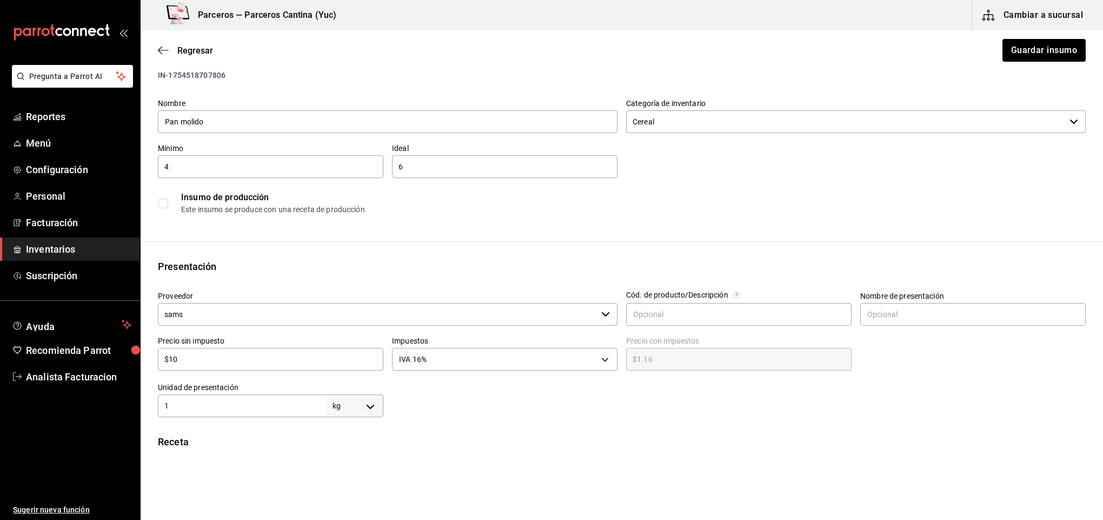
type input "$11.60"
type input "$104"
type input "$120.64"
type input "$104.9"
type input "$121.68"
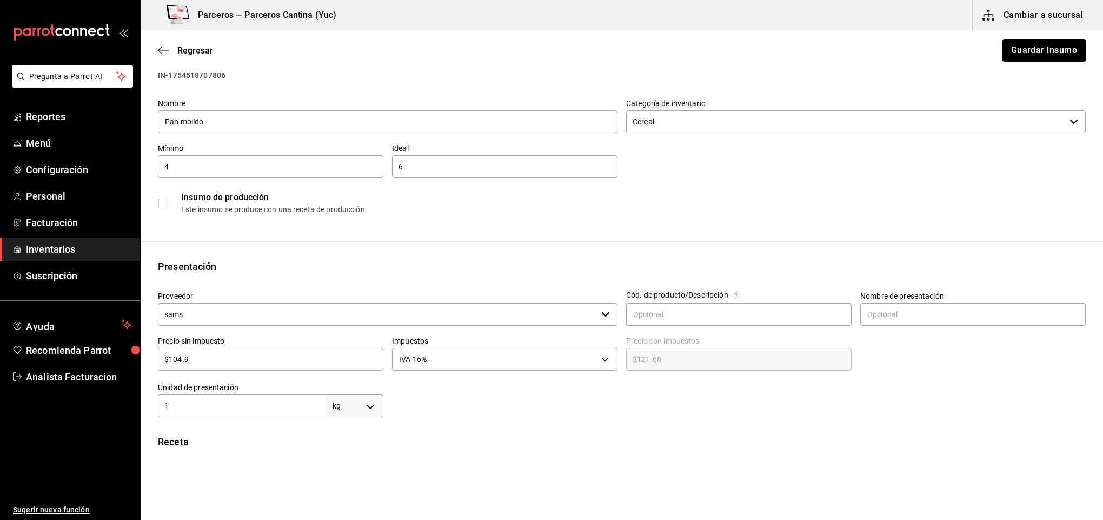
type input "$104.93"
type input "$121.72"
type input "$104.93"
click at [208, 405] on input "1" at bounding box center [242, 405] width 168 height 13
click at [1002, 52] on button "Guardar insumo" at bounding box center [1044, 50] width 84 height 23
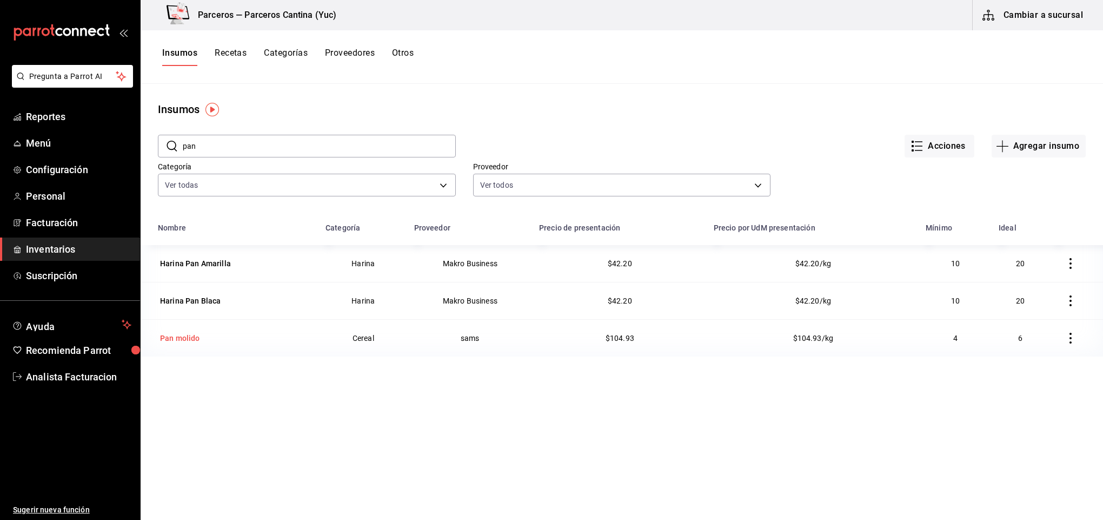
click at [190, 336] on div "Pan molido" at bounding box center [180, 338] width 40 height 11
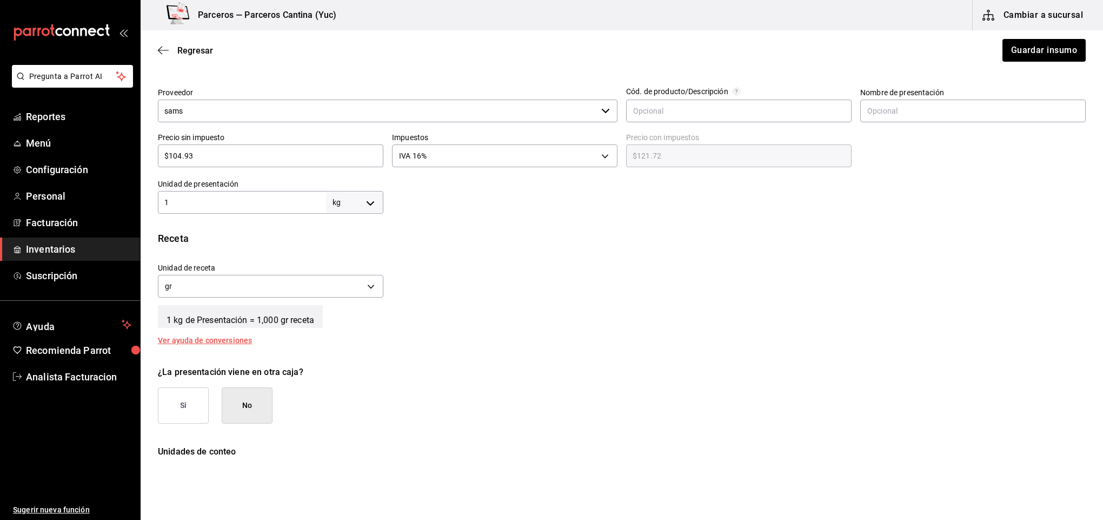
scroll to position [241, 0]
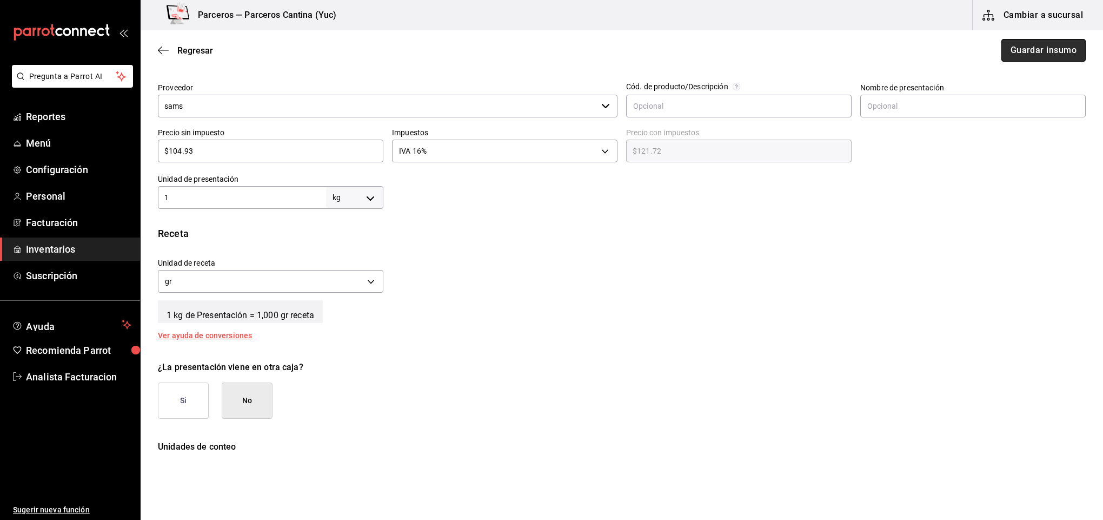
click at [1016, 56] on button "Guardar insumo" at bounding box center [1044, 50] width 84 height 23
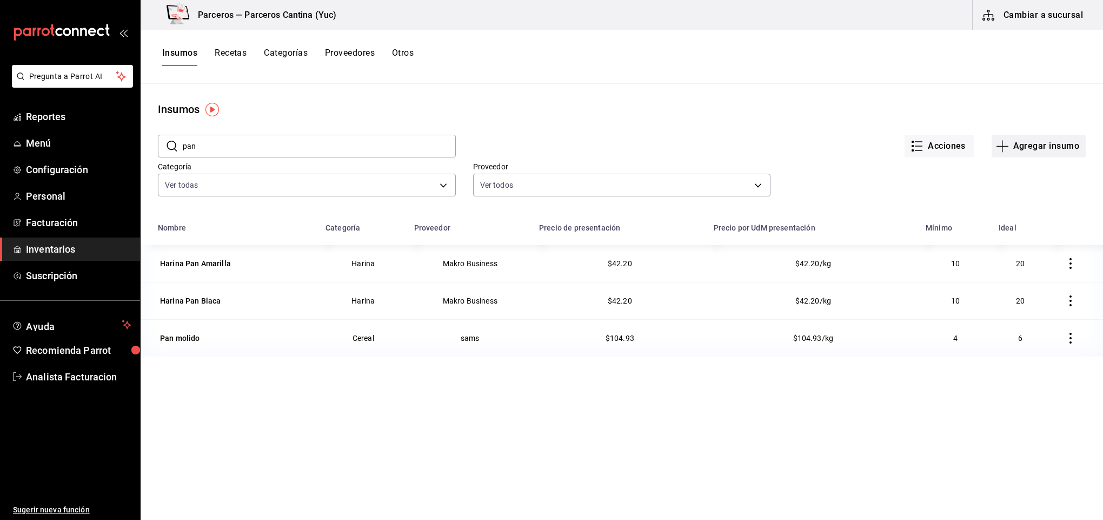
click at [1034, 138] on button "Agregar insumo" at bounding box center [1039, 146] width 94 height 23
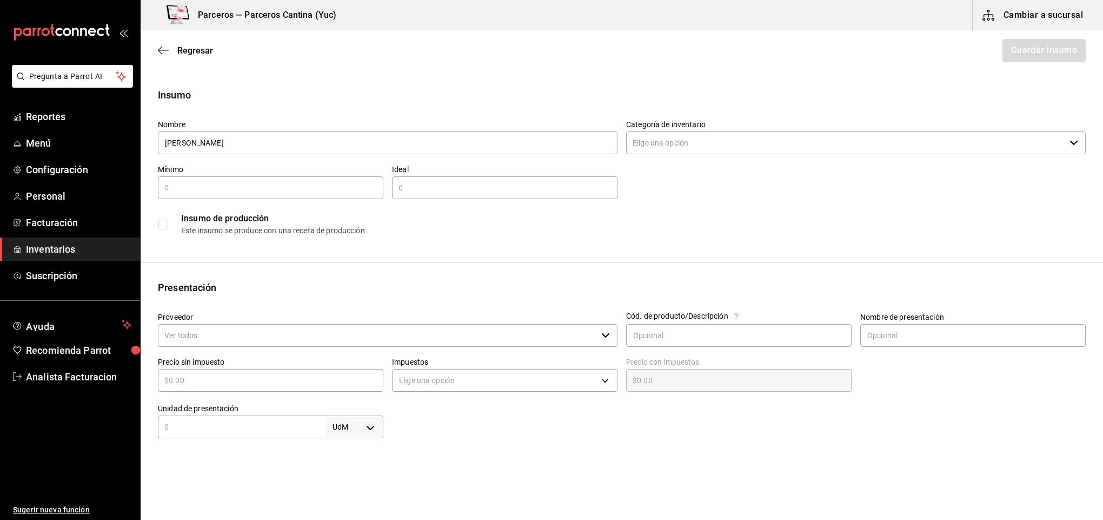
type input "Natilla Maizena"
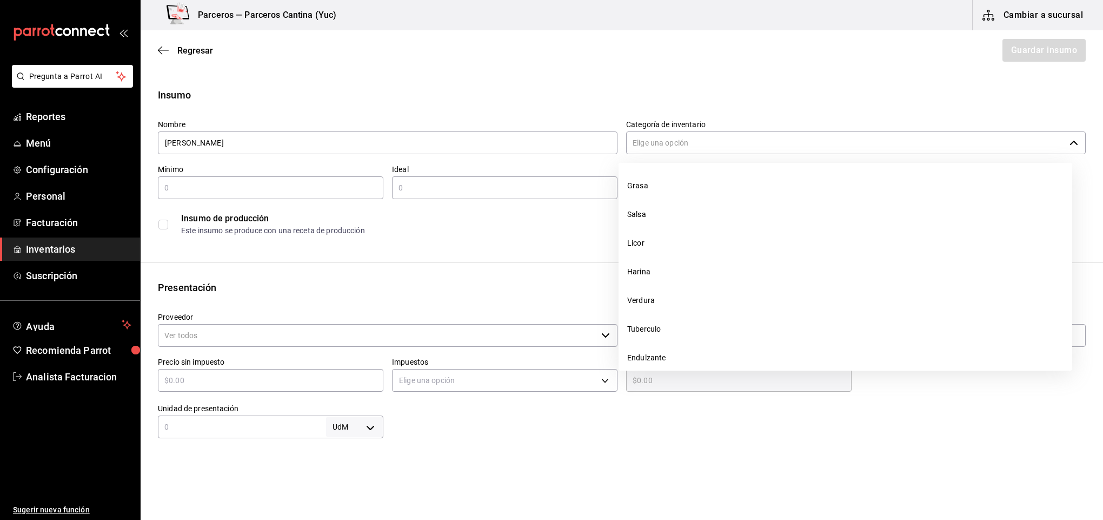
click at [635, 140] on input "Categoría de inventario" at bounding box center [845, 142] width 439 height 23
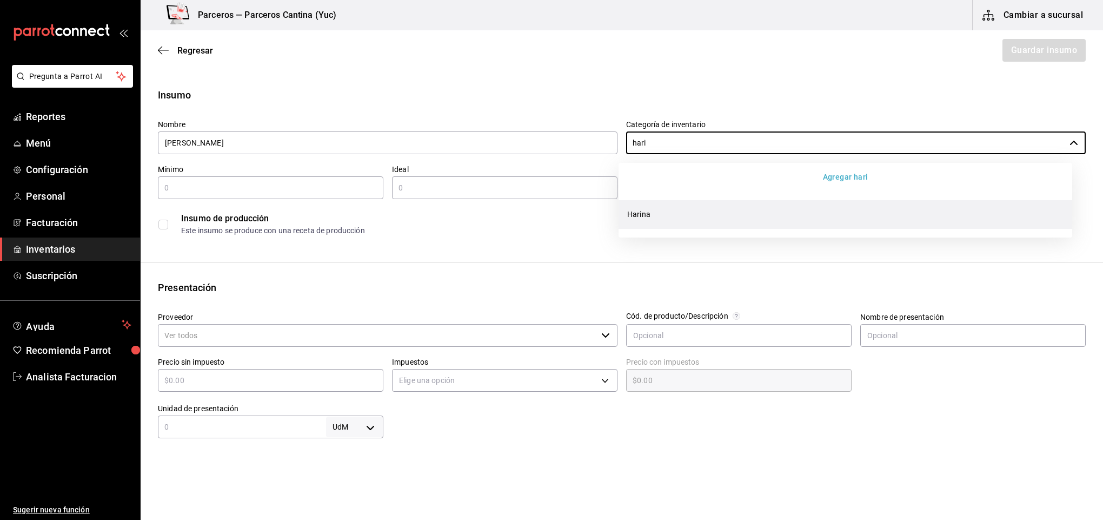
click at [653, 216] on li "Harina" at bounding box center [846, 214] width 454 height 29
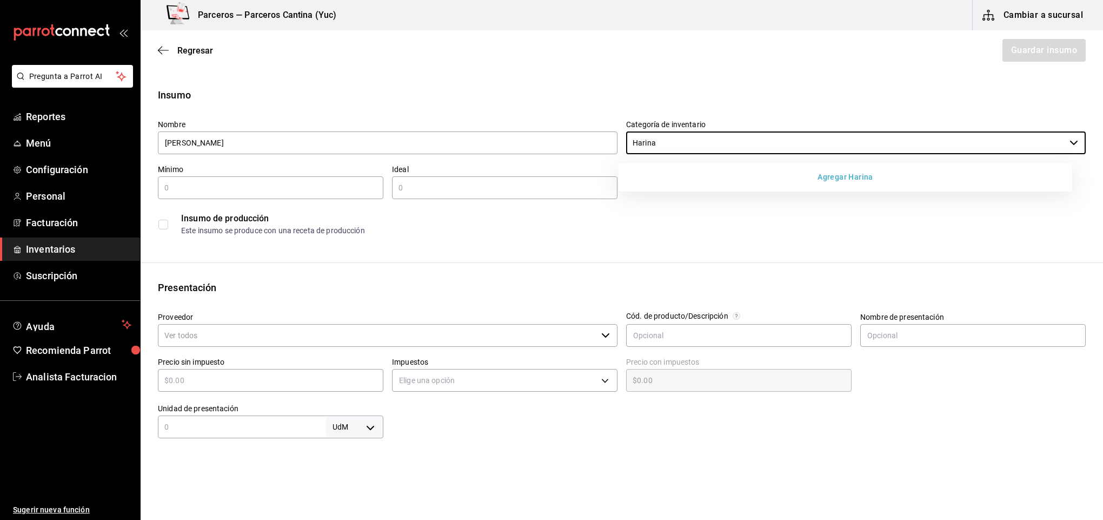
type input "Harina"
click at [255, 183] on input "text" at bounding box center [271, 187] width 226 height 13
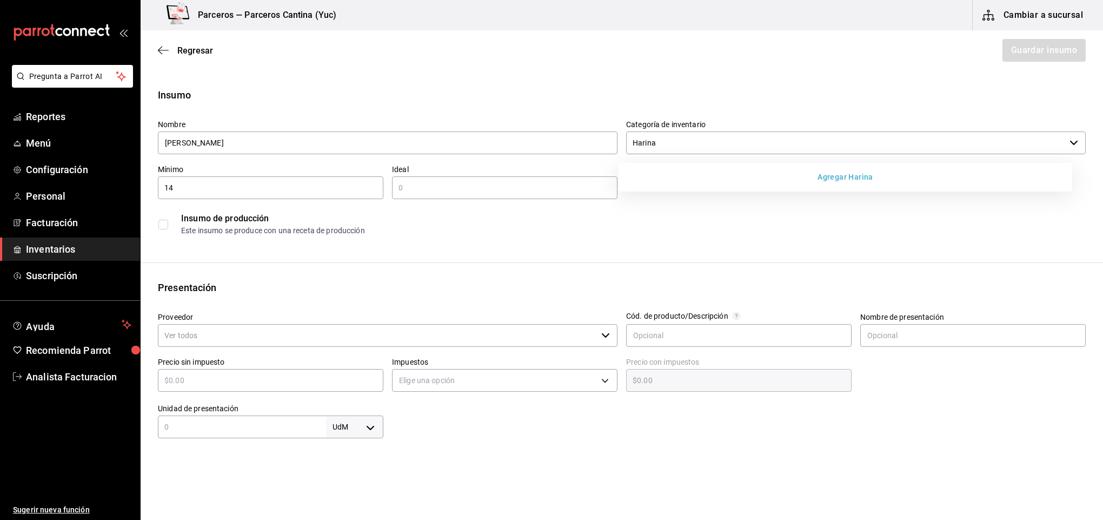
type input "14"
type input "25"
click at [207, 339] on input "Proveedor" at bounding box center [377, 335] width 439 height 23
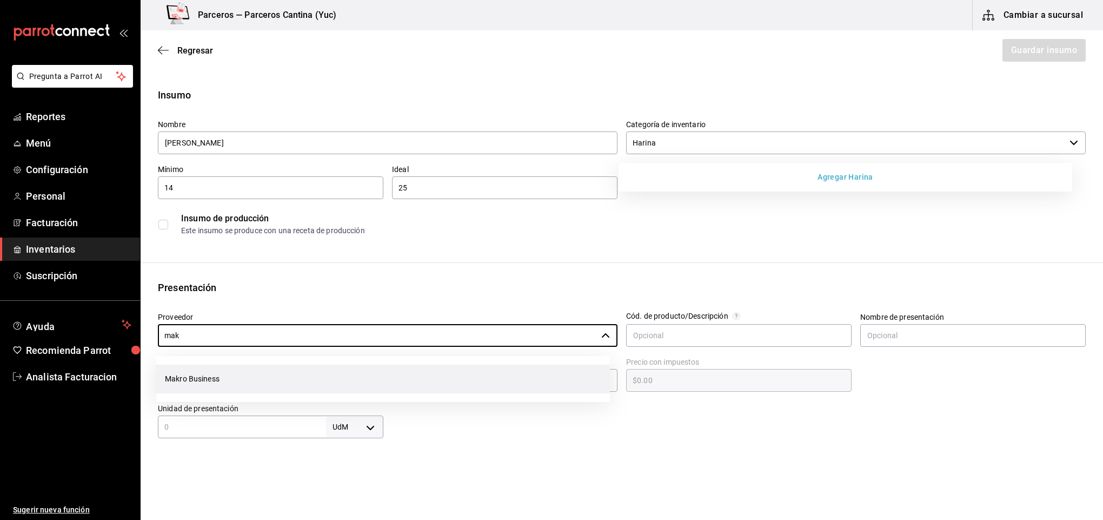
click at [196, 382] on li "Makro Business" at bounding box center [383, 379] width 454 height 29
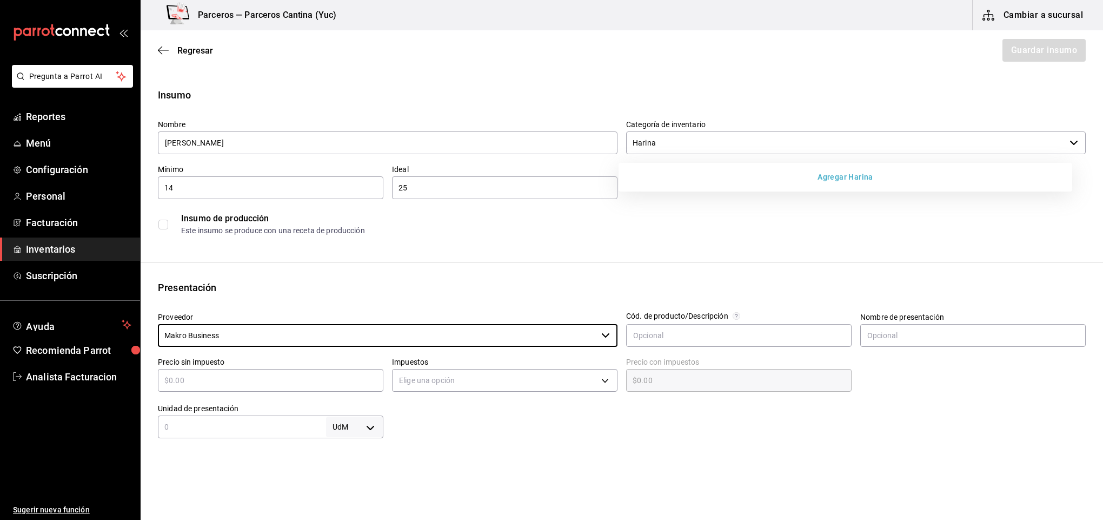
type input "Makro Business"
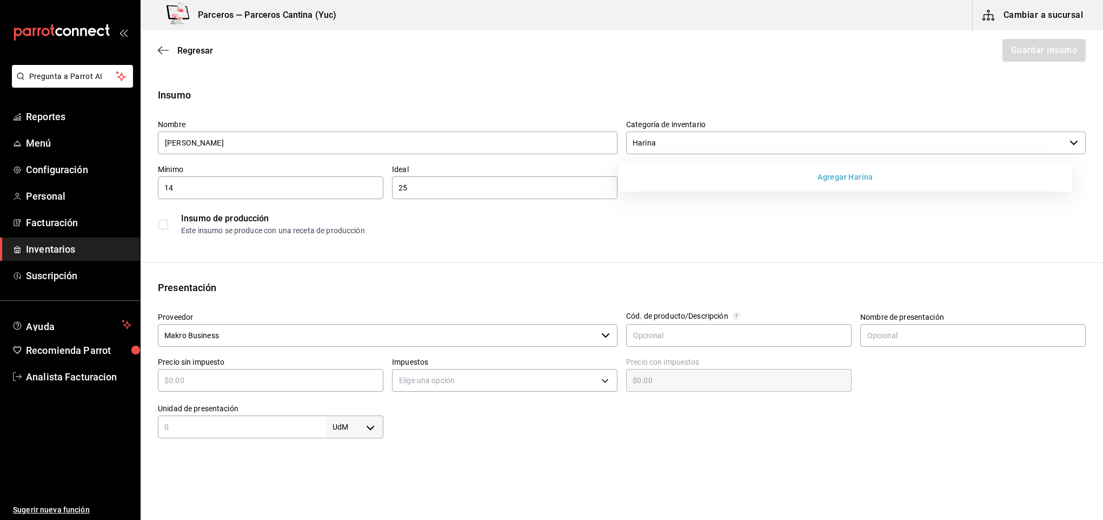
click at [208, 375] on input "text" at bounding box center [271, 380] width 226 height 13
type input "$1"
type input "$1.00"
type input "$10"
type input "$10.00"
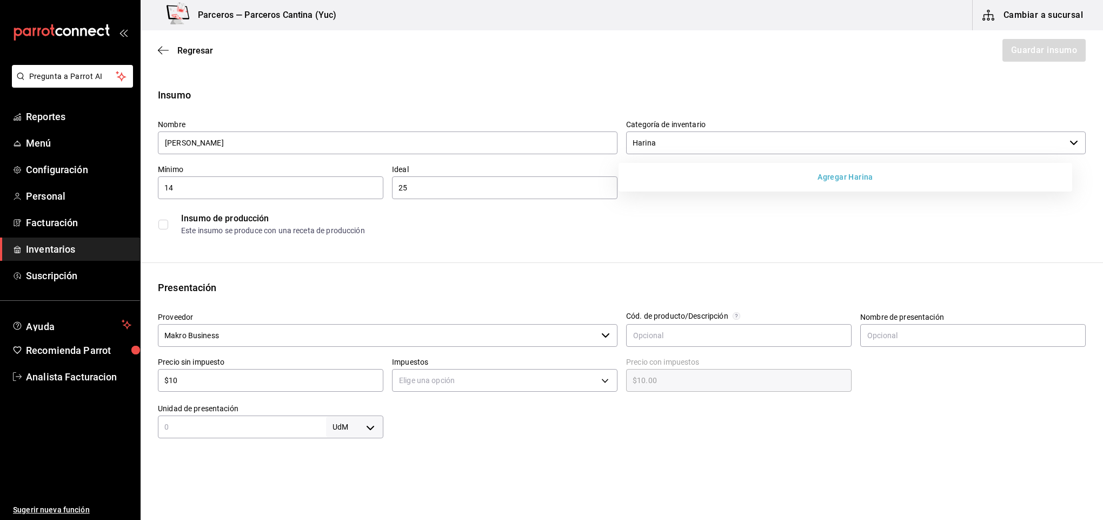
type input "$107"
type input "$107.00"
type input "$107.7"
type input "$107.70"
type input "$107.7"
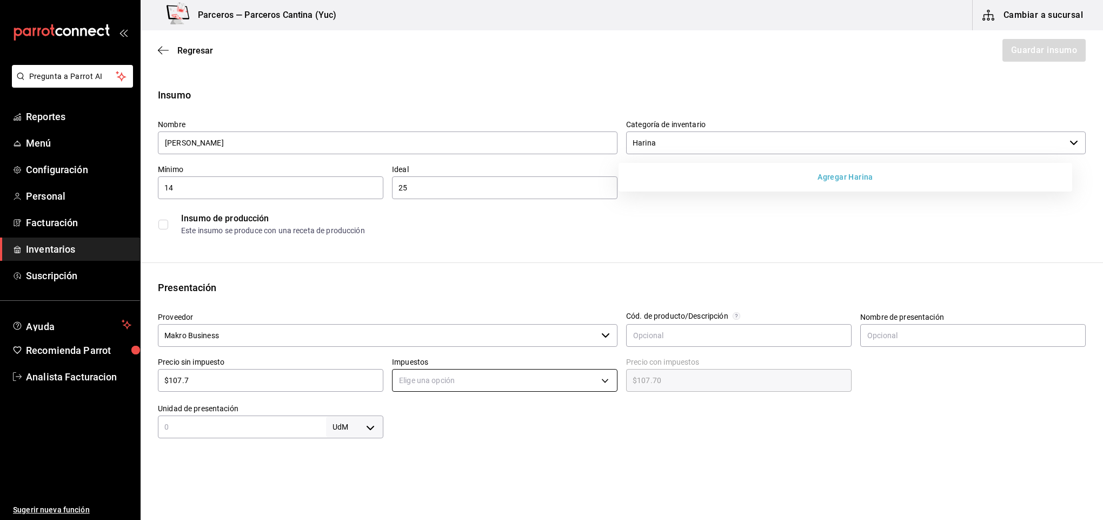
click at [443, 383] on body "Pregunta a Parrot AI Reportes Menú Configuración Personal Facturación Inventari…" at bounding box center [551, 229] width 1103 height 459
click at [435, 449] on li "IVA 16%" at bounding box center [499, 450] width 221 height 18
type input "IVA_16"
type input "$124.93"
click at [248, 425] on input "text" at bounding box center [242, 426] width 168 height 13
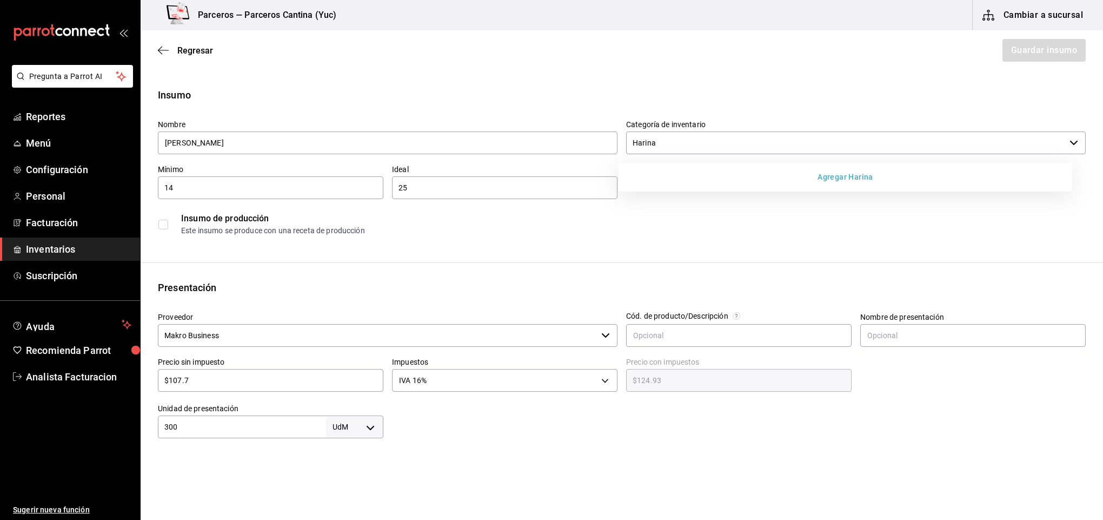
type input "300"
click at [374, 425] on body "Pregunta a Parrot AI Reportes Menú Configuración Personal Facturación Inventari…" at bounding box center [551, 229] width 1103 height 459
click at [341, 430] on li "gr" at bounding box center [351, 434] width 56 height 18
type input "GRAM"
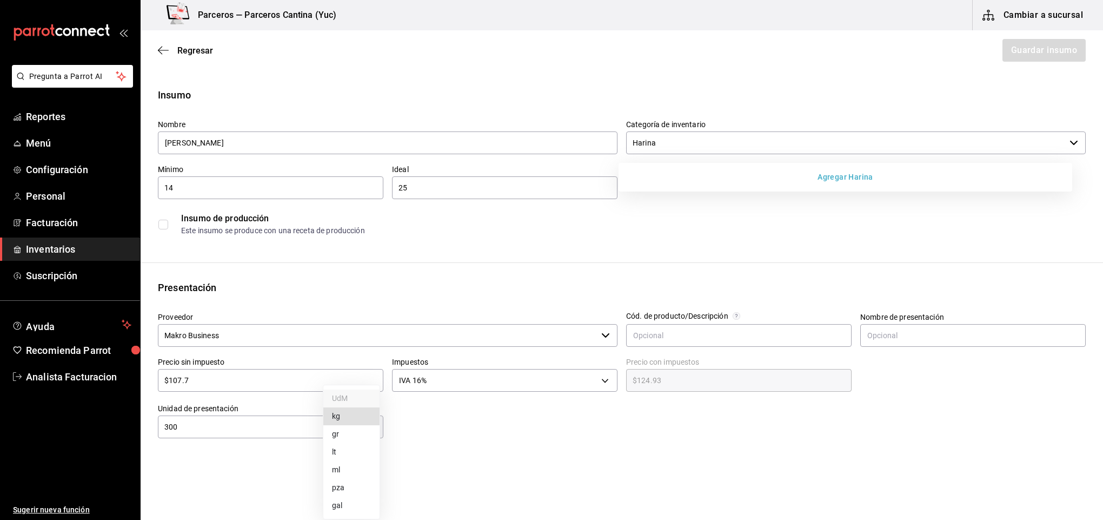
type input "300"
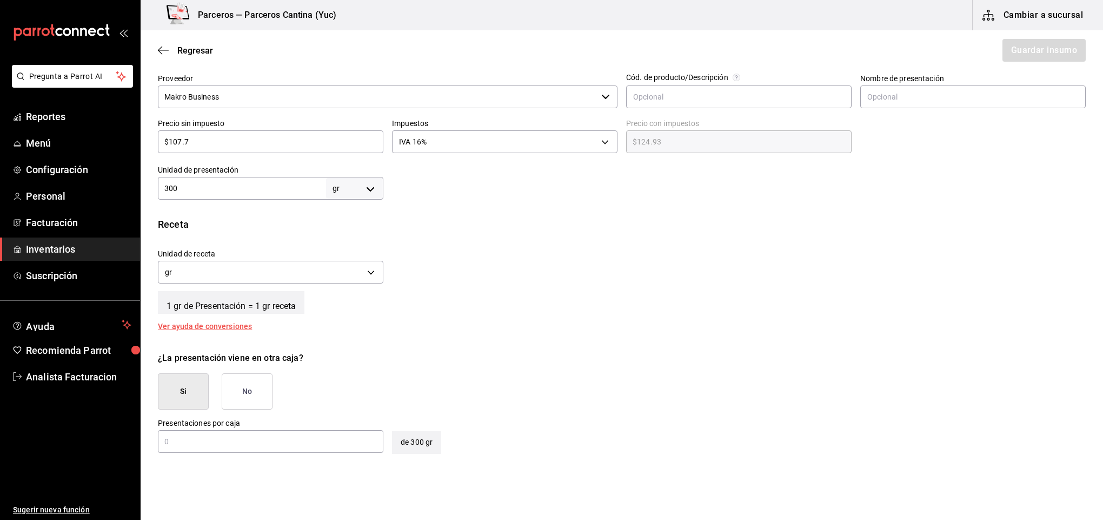
scroll to position [247, 0]
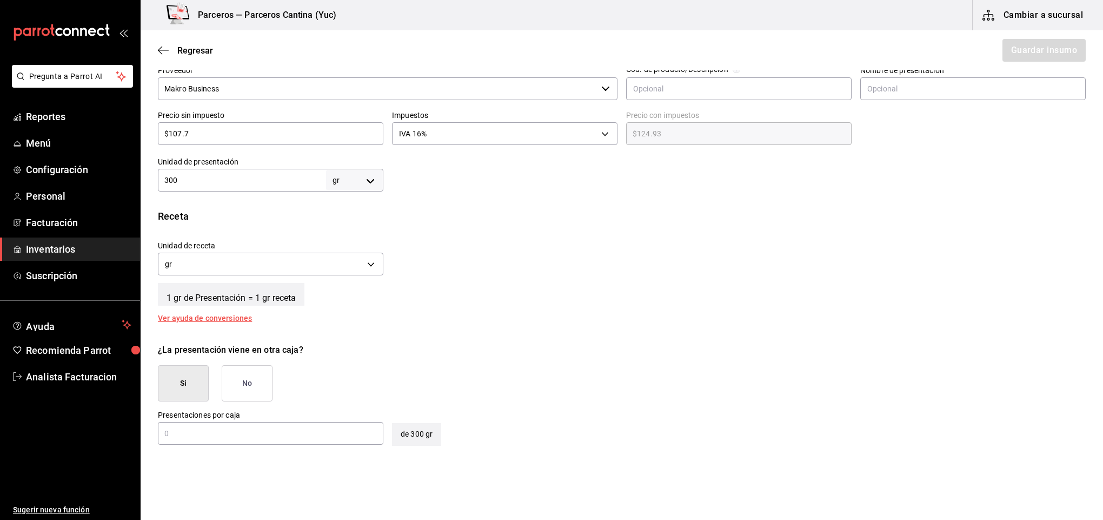
click at [260, 385] on button "No" at bounding box center [247, 383] width 51 height 36
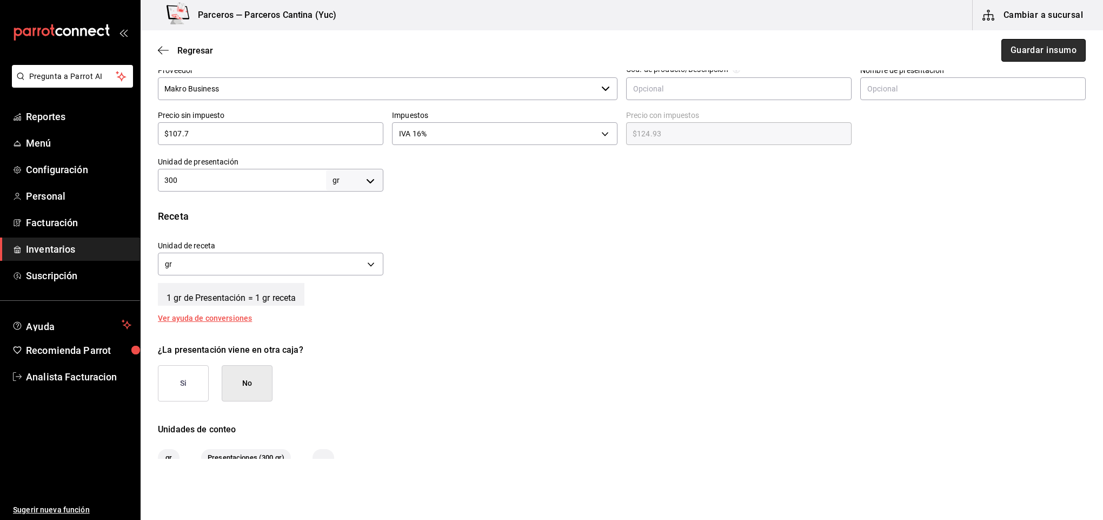
click at [1047, 56] on button "Guardar insumo" at bounding box center [1044, 50] width 84 height 23
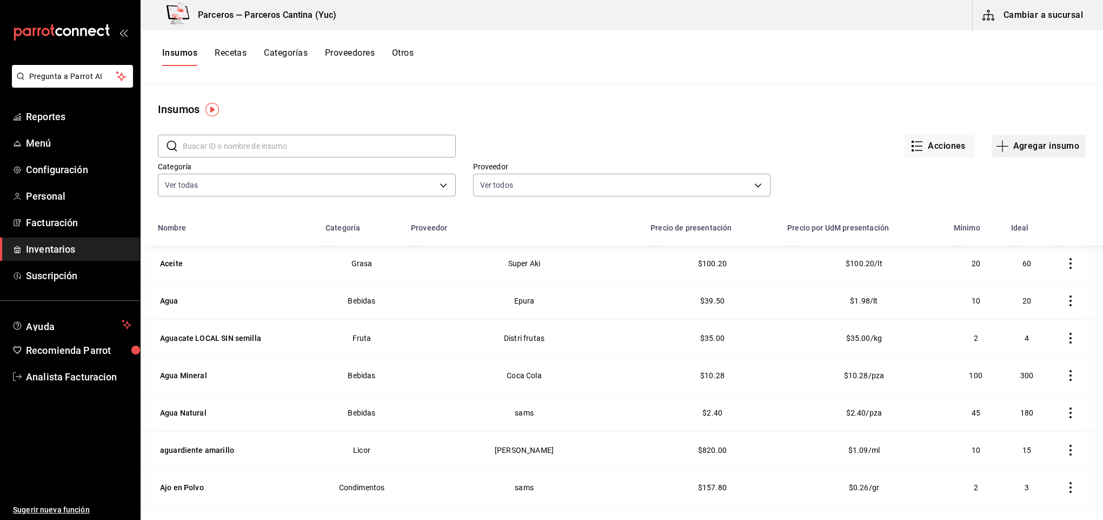
click at [1035, 147] on button "Agregar insumo" at bounding box center [1039, 146] width 94 height 23
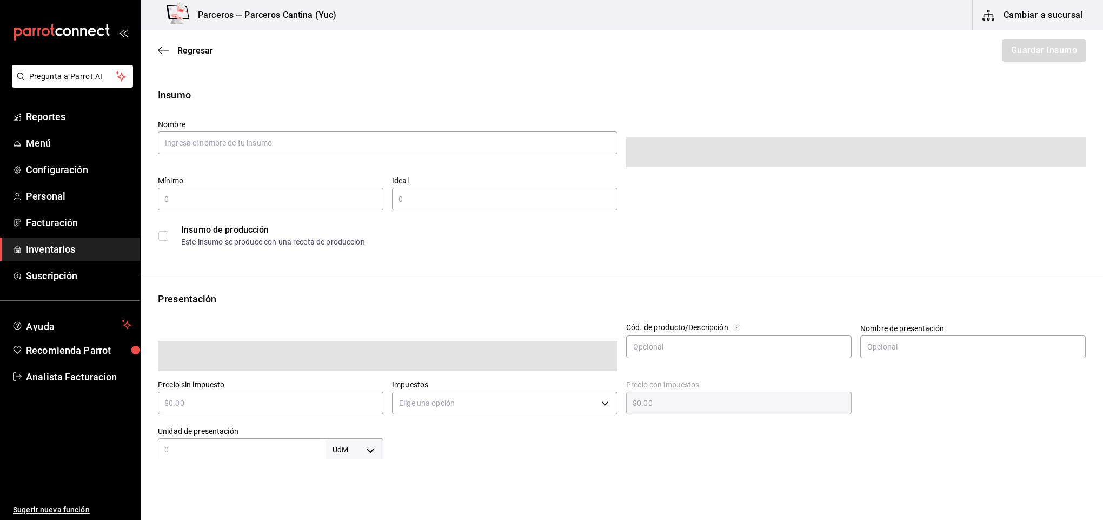
type input "$0.00"
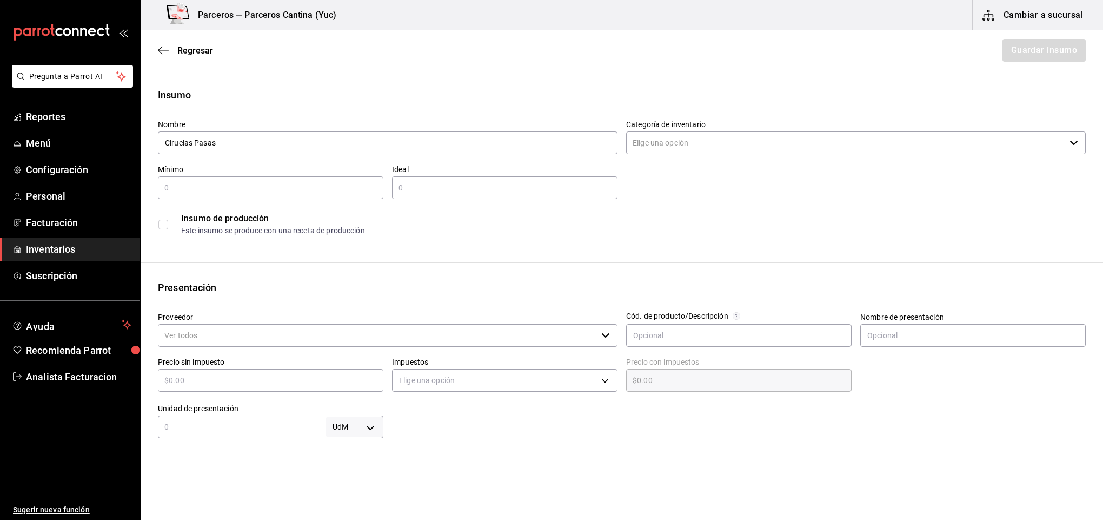
type input "Ciruelas Pasas"
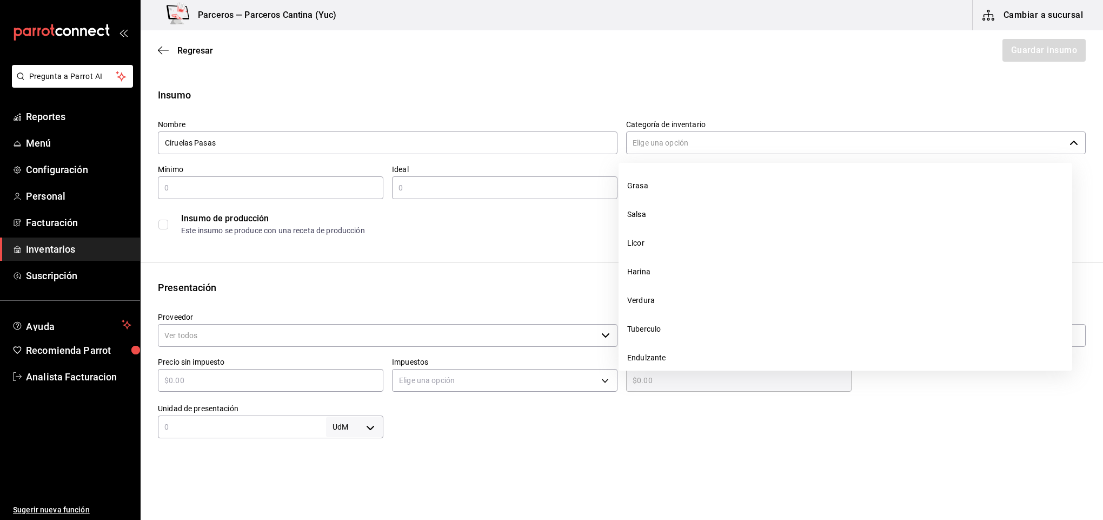
click at [662, 140] on input "Categoría de inventario" at bounding box center [845, 142] width 439 height 23
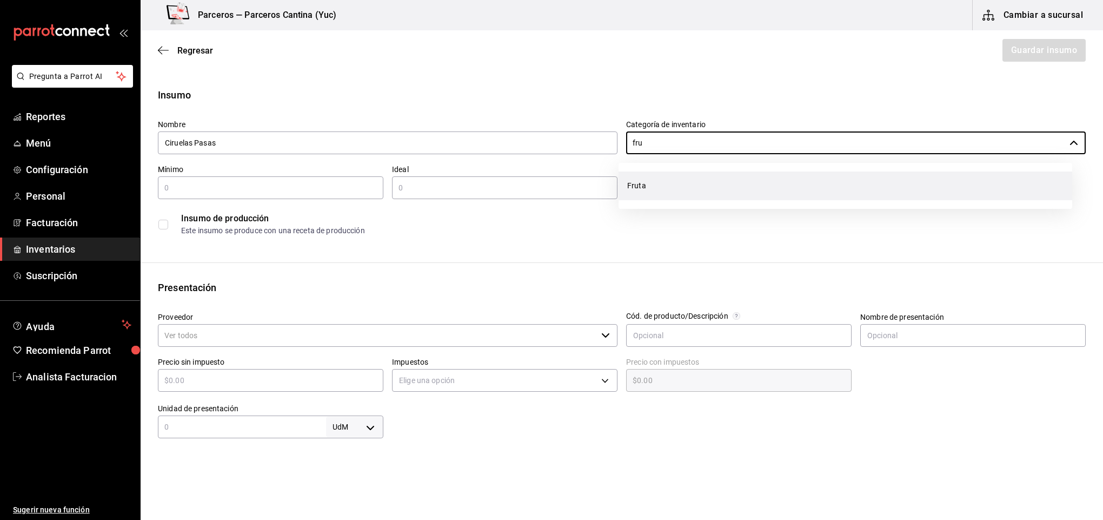
click at [664, 182] on li "Fruta" at bounding box center [846, 185] width 454 height 29
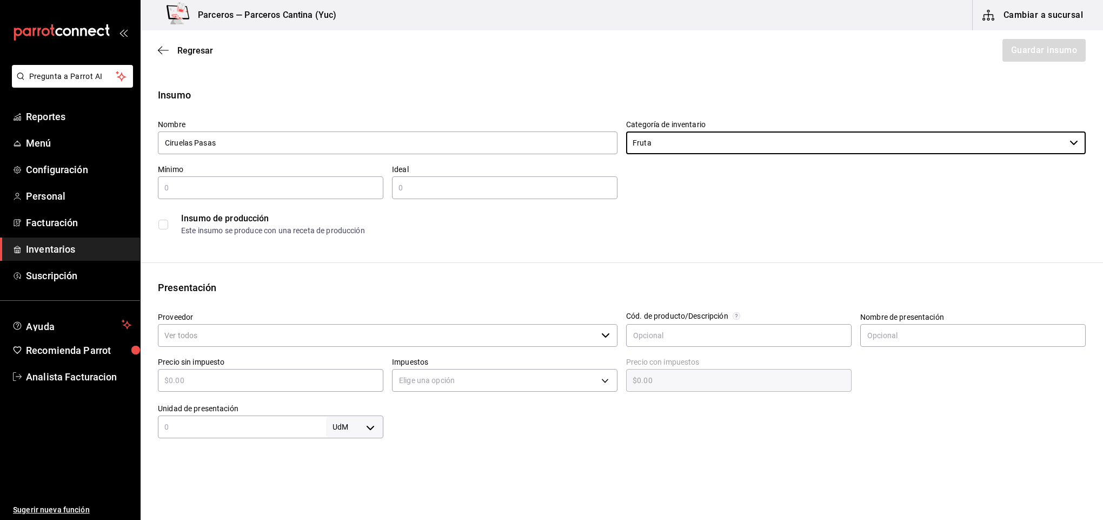
type input "Fruta"
click at [188, 190] on input "text" at bounding box center [271, 187] width 226 height 13
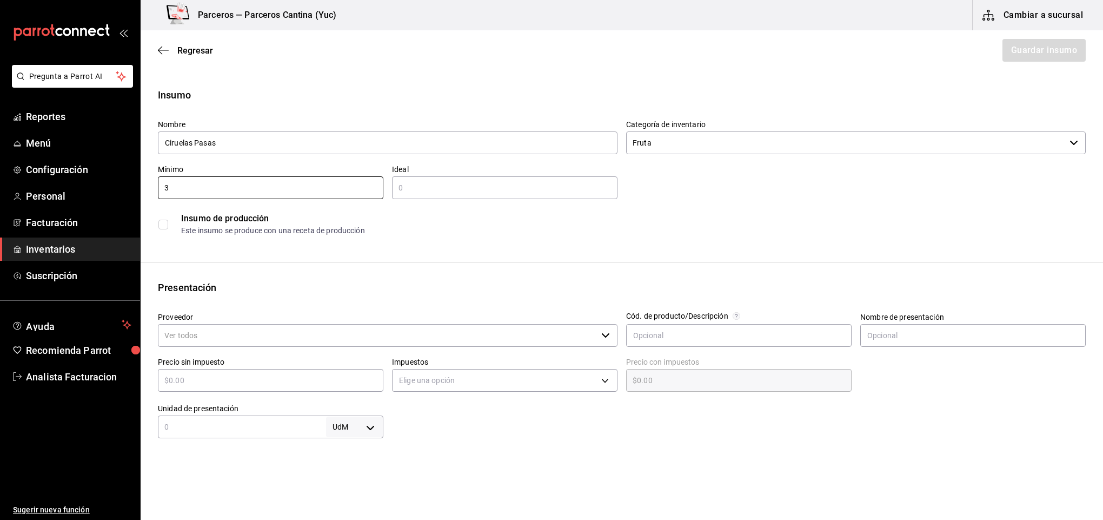
type input "3"
type input "5"
click at [226, 336] on input "Proveedor" at bounding box center [377, 335] width 439 height 23
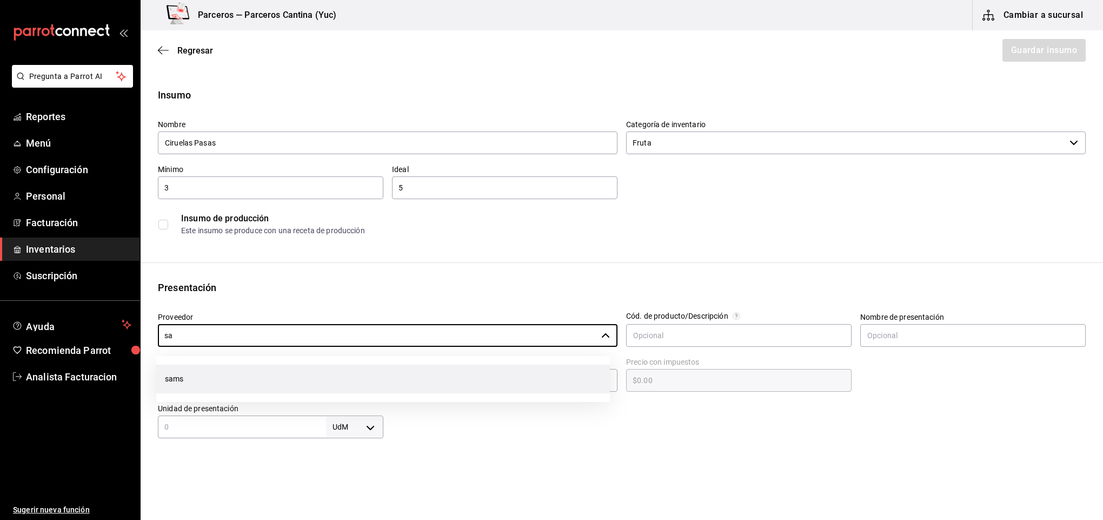
click at [211, 370] on li "sams" at bounding box center [383, 379] width 454 height 29
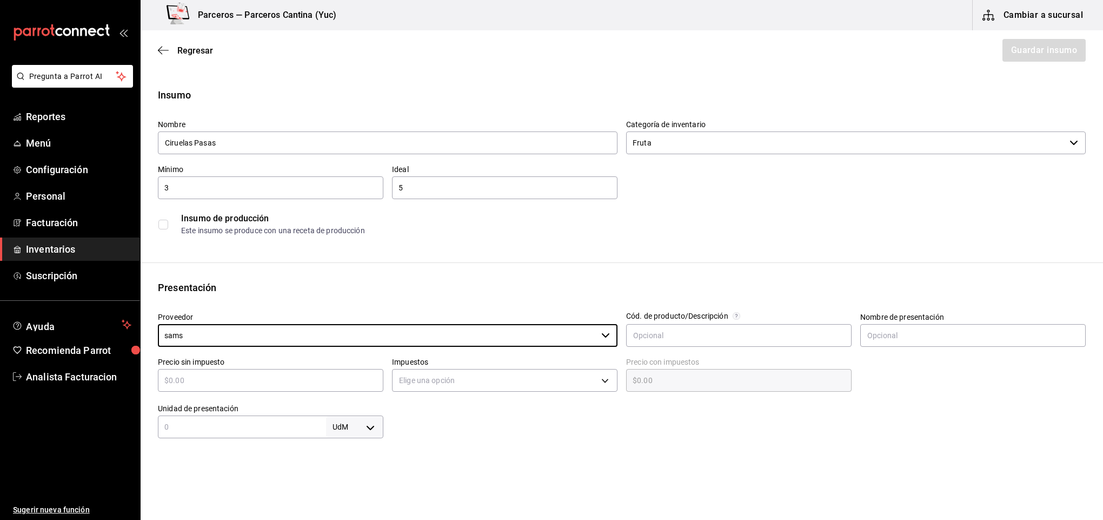
type input "sams"
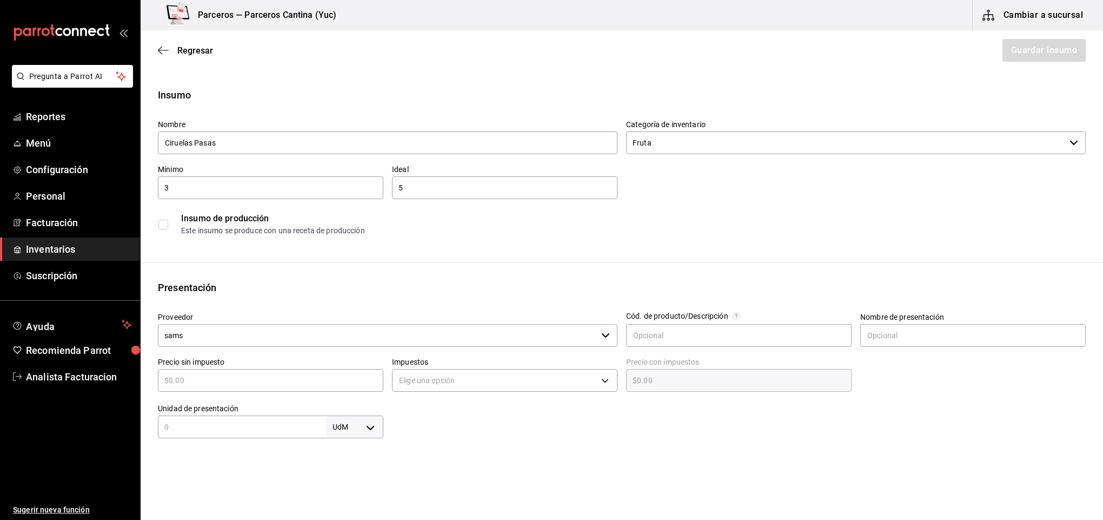
type input "$1"
type input "$1.00"
type input "$11"
type input "$11.00"
type input "$116"
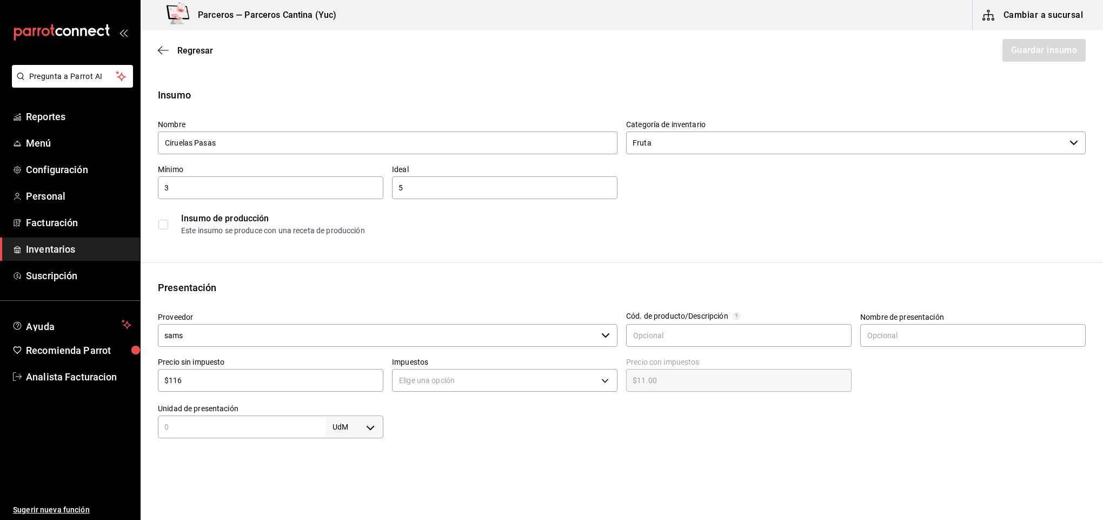
type input "$116.00"
type input "$116"
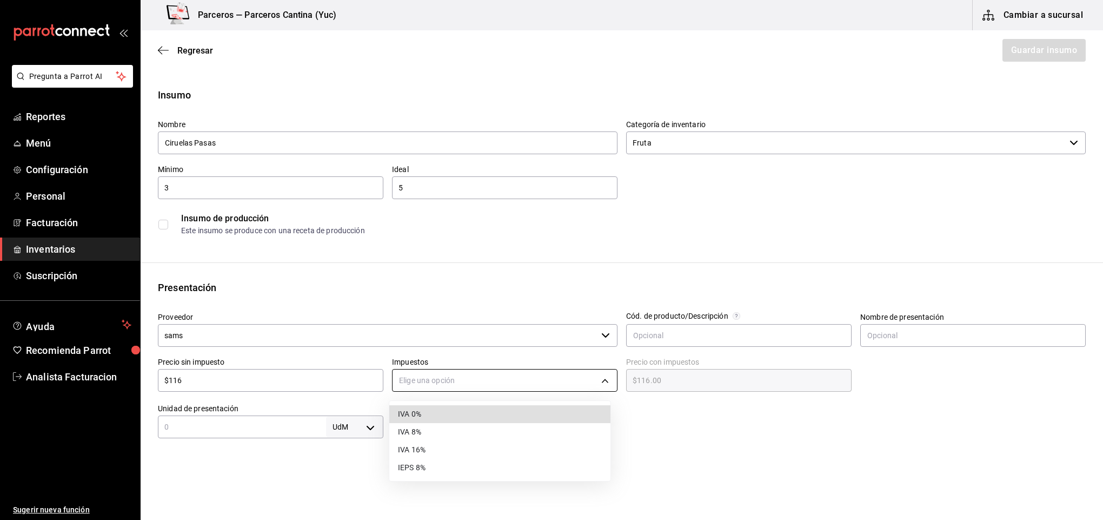
click at [433, 387] on body "Pregunta a Parrot AI Reportes Menú Configuración Personal Facturación Inventari…" at bounding box center [551, 229] width 1103 height 459
click at [430, 447] on li "IVA 16%" at bounding box center [499, 450] width 221 height 18
type input "IVA_16"
type input "$134.56"
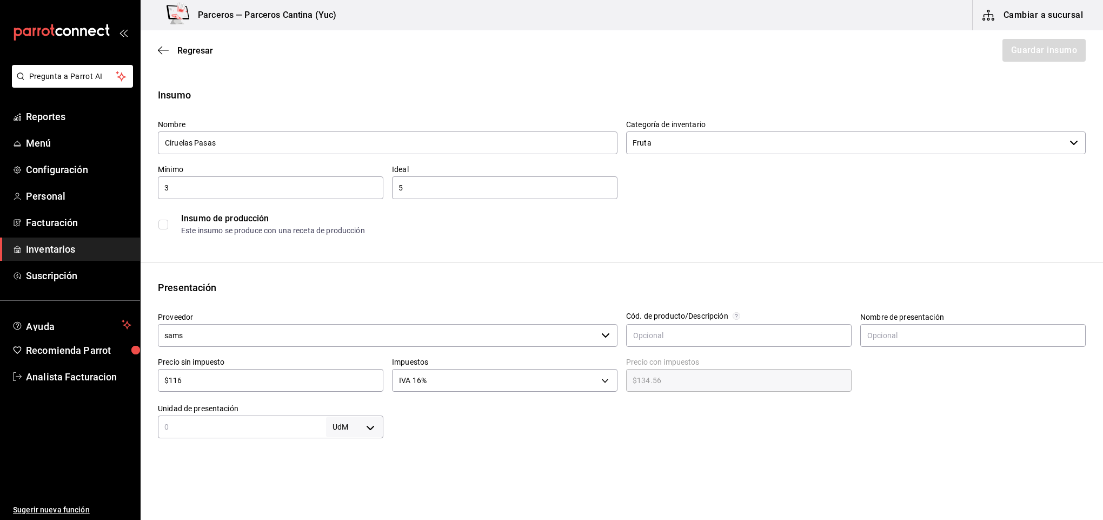
click at [237, 424] on input "text" at bounding box center [242, 426] width 168 height 13
type input "1.13"
click at [370, 426] on body "Pregunta a Parrot AI Reportes Menú Configuración Personal Facturación Inventari…" at bounding box center [551, 229] width 1103 height 459
click at [348, 414] on li "kg" at bounding box center [351, 416] width 56 height 18
type input "KILOGRAM"
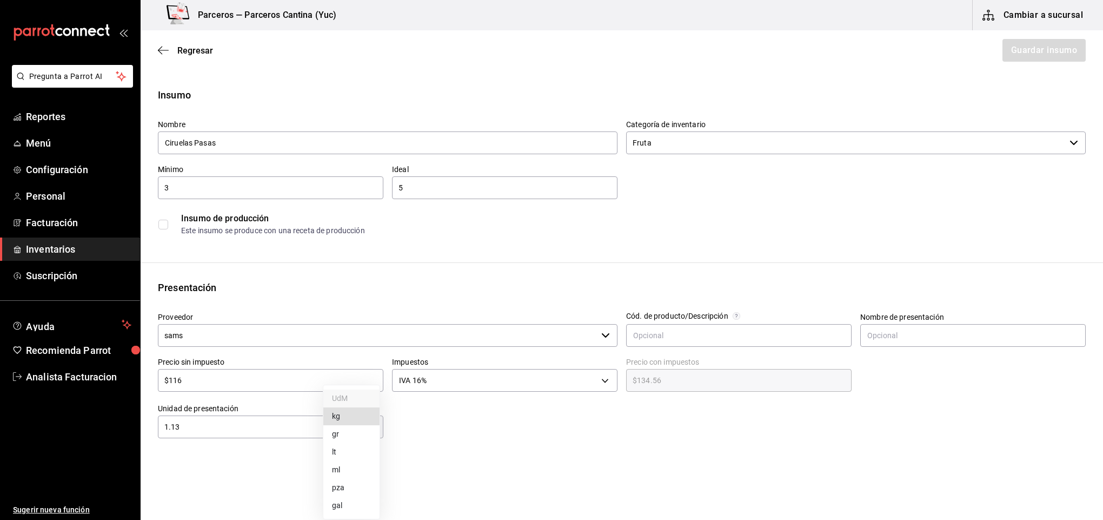
type input "KILOGRAM"
type input "1.13"
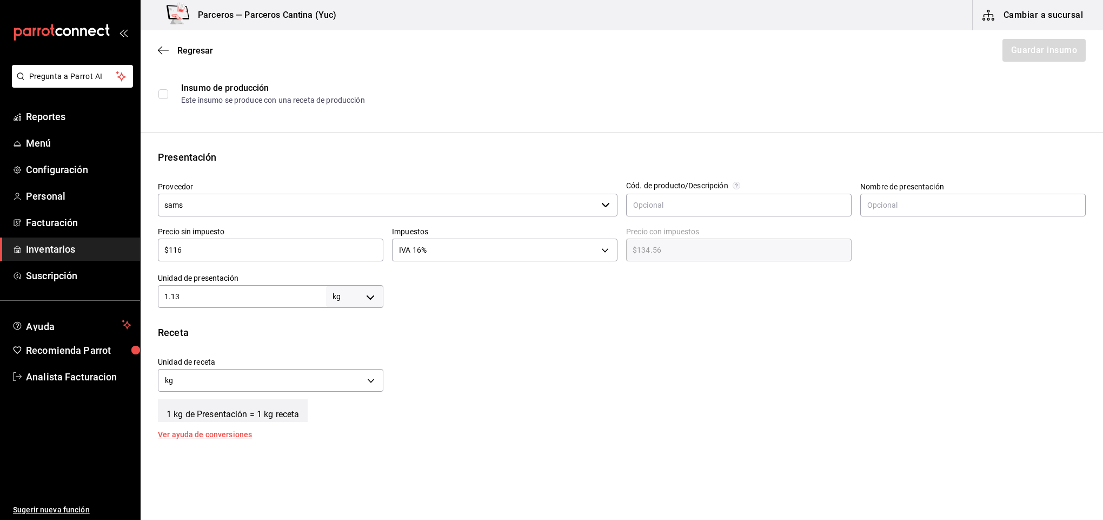
scroll to position [162, 0]
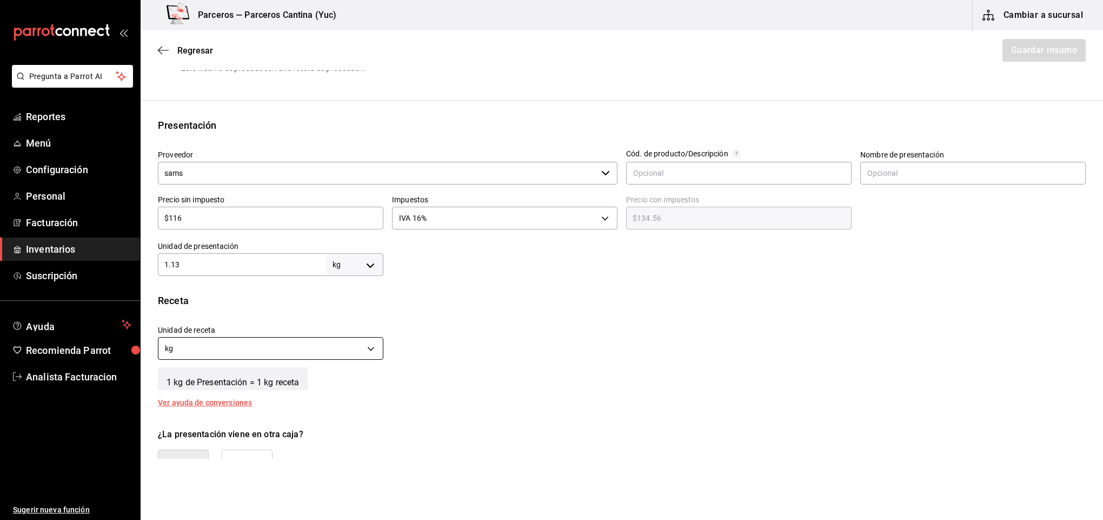
click at [367, 344] on body "Pregunta a Parrot AI Reportes Menú Configuración Personal Facturación Inventari…" at bounding box center [551, 229] width 1103 height 459
click at [340, 395] on li "gr" at bounding box center [268, 400] width 221 height 18
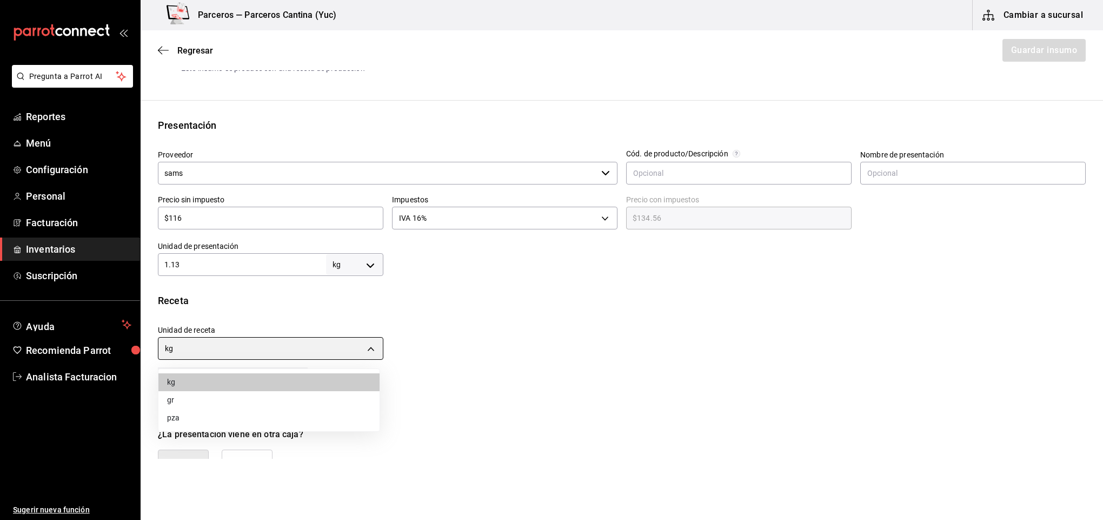
type input "GRAM"
type input "1,130"
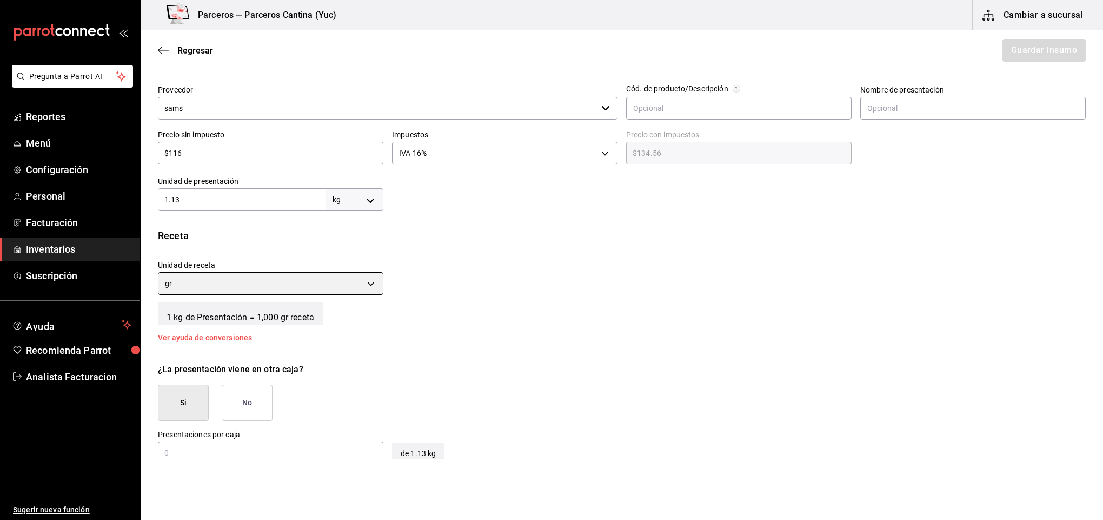
scroll to position [260, 0]
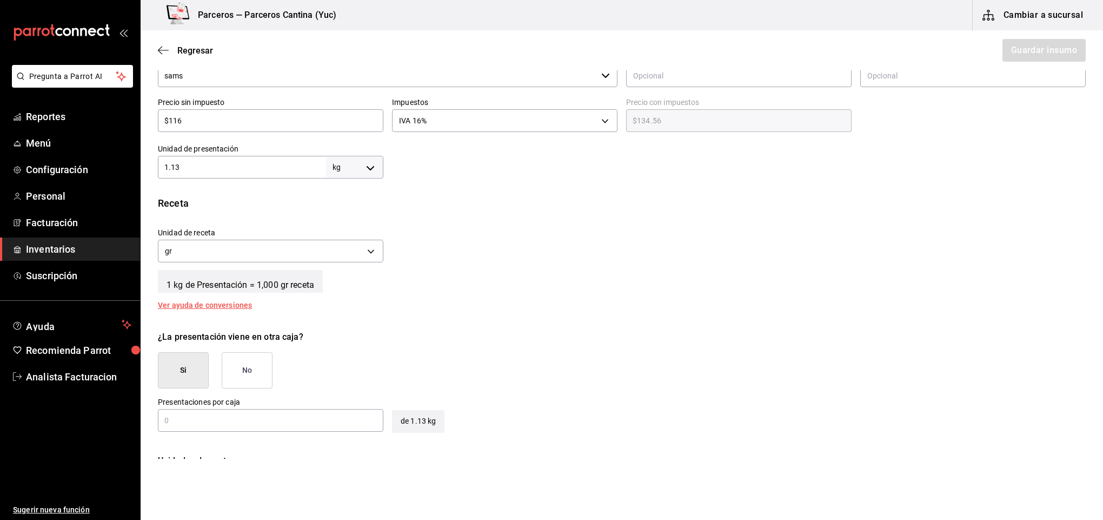
click at [241, 377] on button "No" at bounding box center [247, 370] width 51 height 36
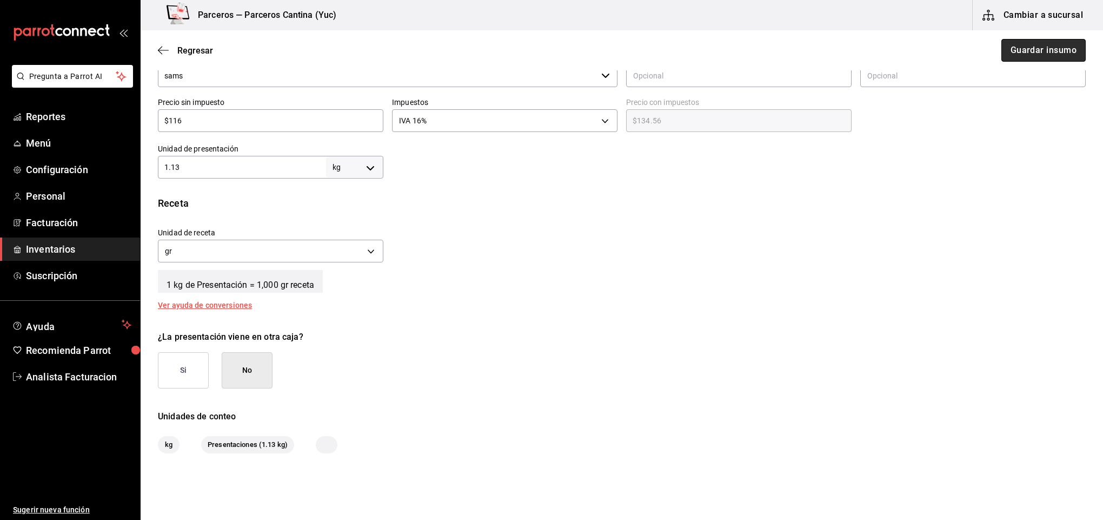
click at [1016, 51] on button "Guardar insumo" at bounding box center [1044, 50] width 84 height 23
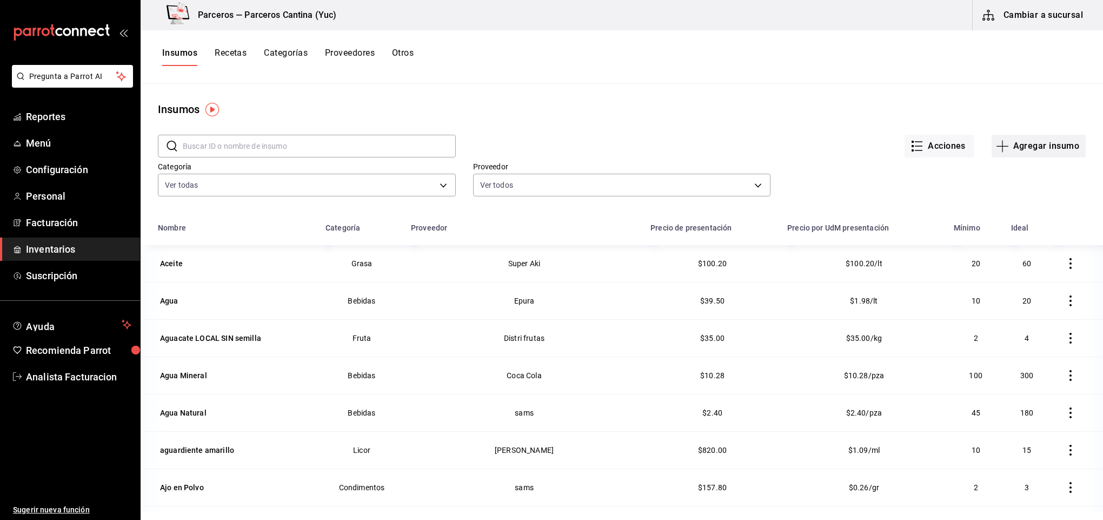
click at [1029, 143] on button "Agregar insumo" at bounding box center [1039, 146] width 94 height 23
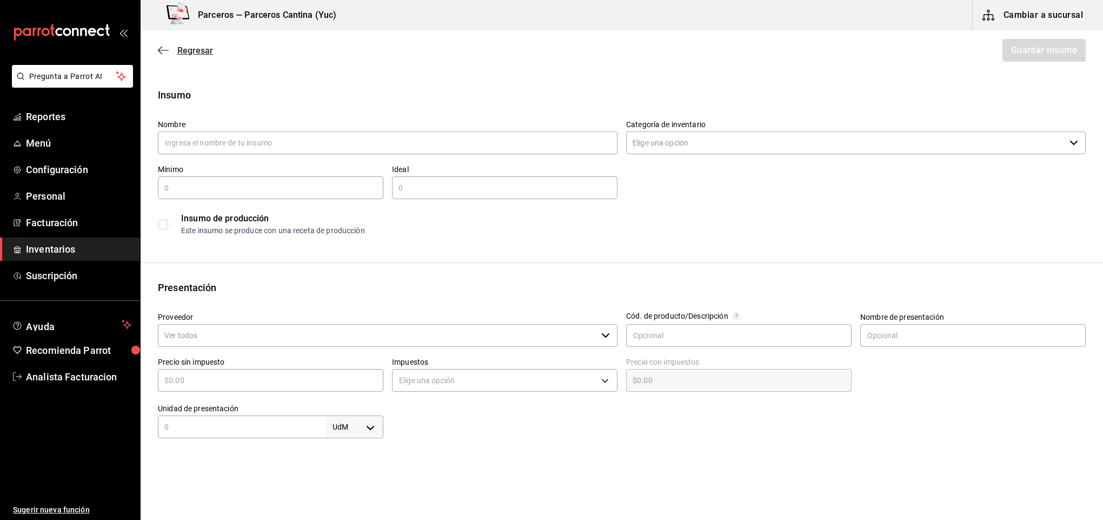
click at [195, 46] on span "Regresar" at bounding box center [195, 50] width 36 height 10
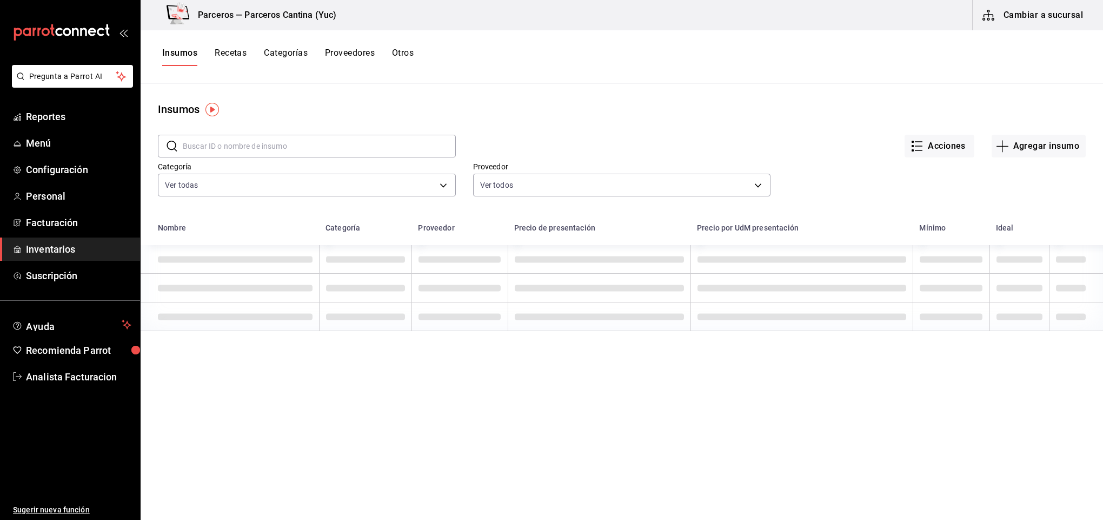
click at [207, 147] on input "text" at bounding box center [319, 146] width 273 height 22
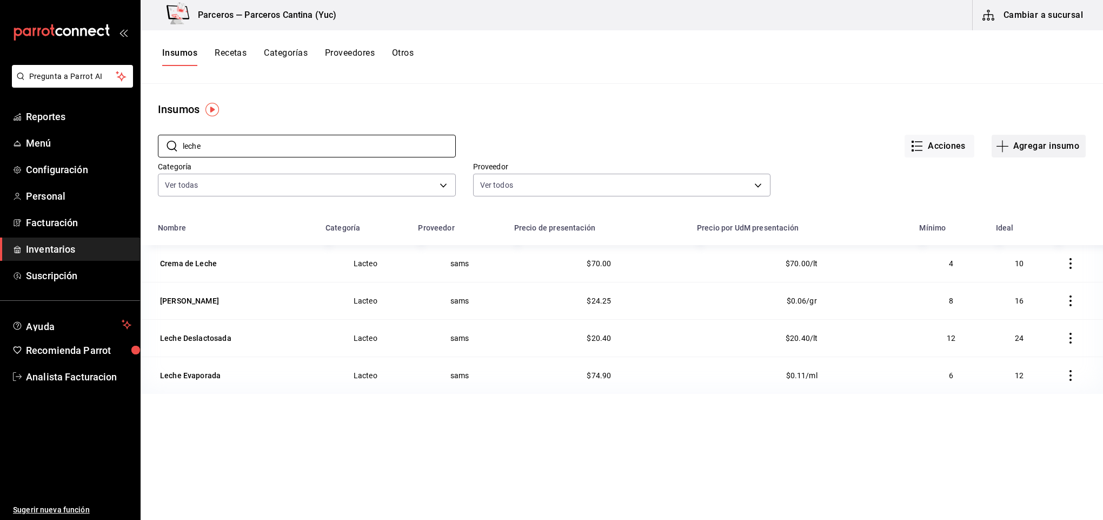
type input "leche"
click at [1059, 148] on button "Agregar insumo" at bounding box center [1039, 146] width 94 height 23
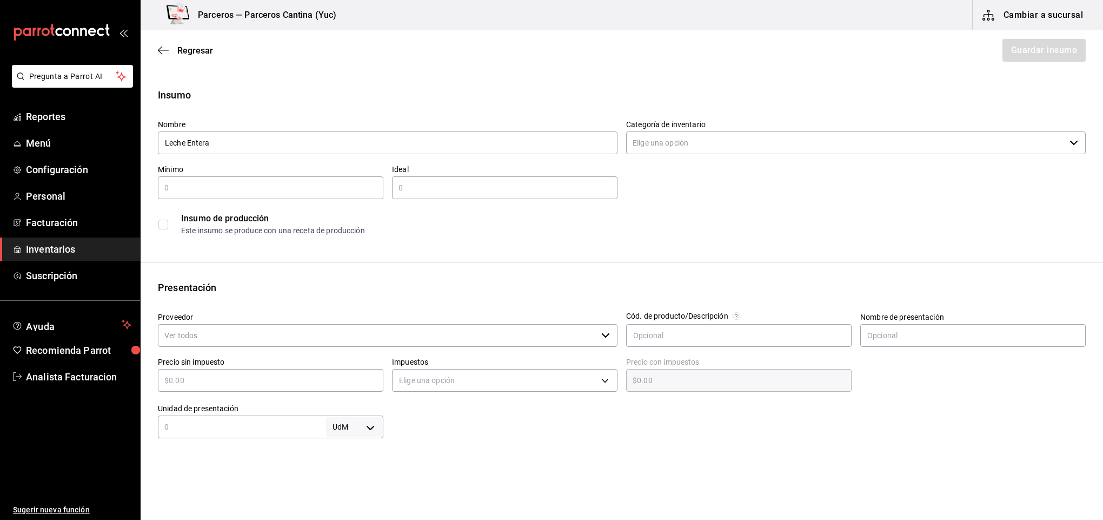
type input "Leche Entera"
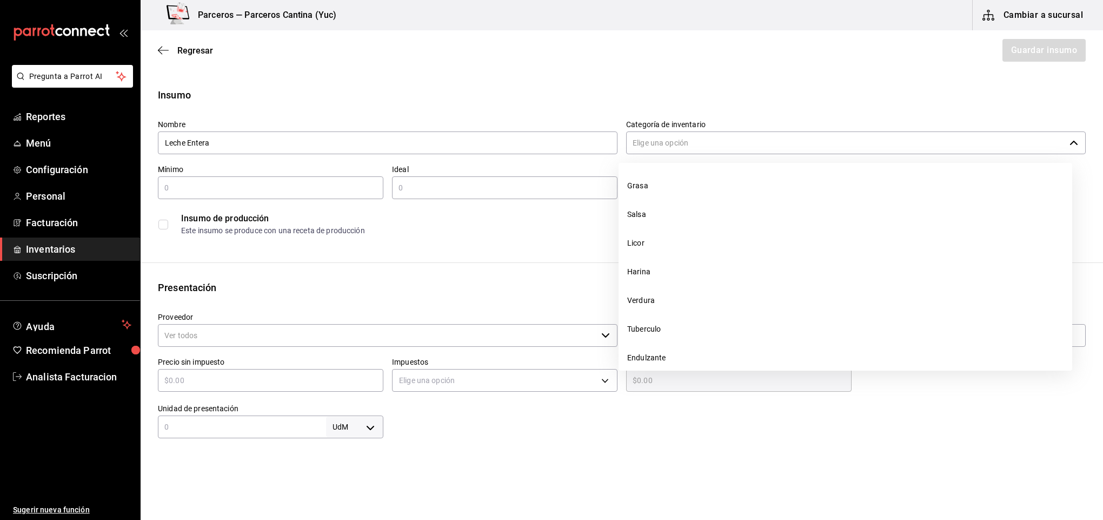
click at [647, 143] on input "Categoría de inventario" at bounding box center [845, 142] width 439 height 23
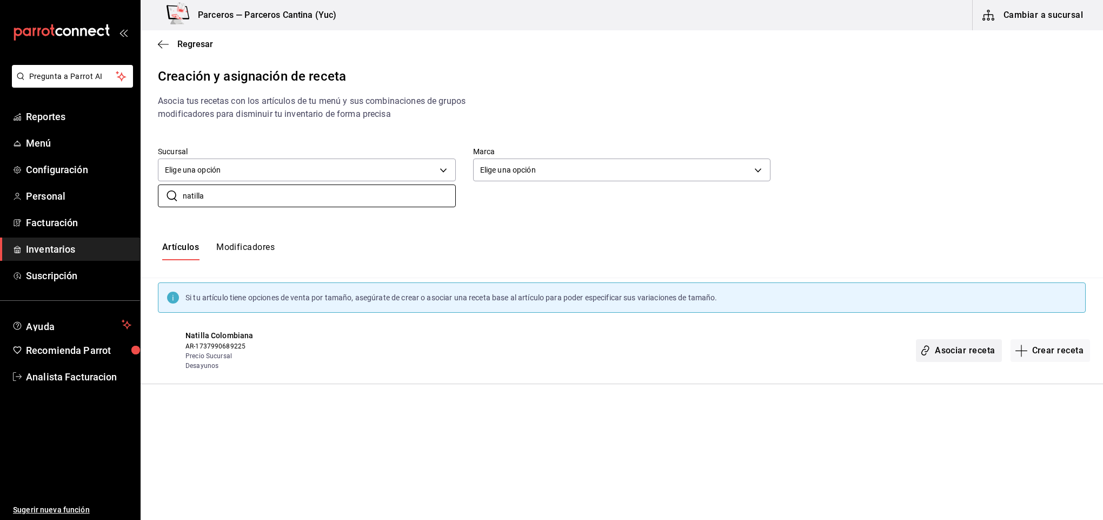
type input "natilla"
click at [946, 352] on button "Asociar receta" at bounding box center [958, 350] width 85 height 23
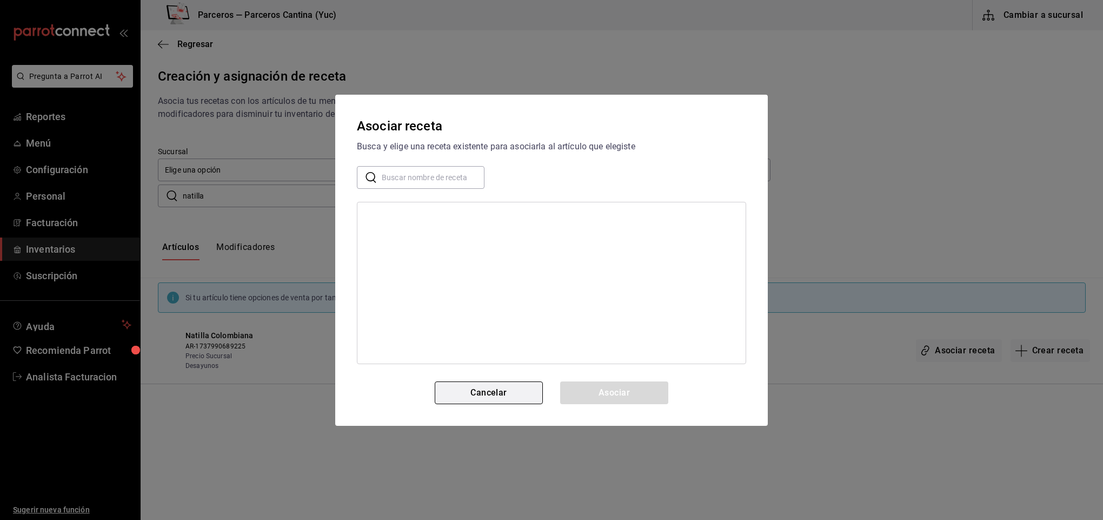
click at [490, 396] on button "Cancelar" at bounding box center [489, 392] width 108 height 23
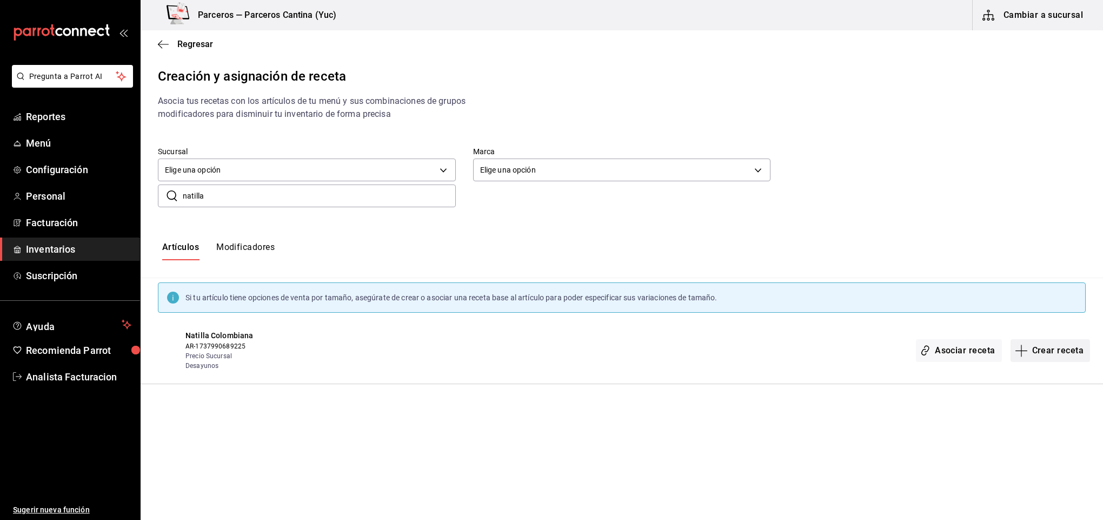
click at [1053, 354] on button "Crear receta" at bounding box center [1051, 350] width 80 height 23
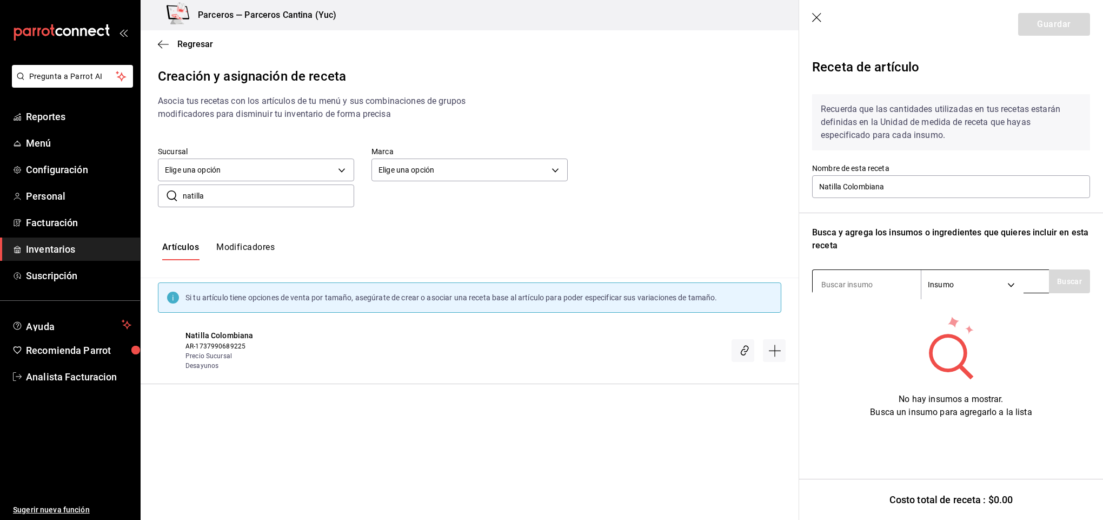
click at [841, 283] on input at bounding box center [867, 284] width 108 height 23
type input "natilla"
click at [1088, 279] on button "Buscar" at bounding box center [1069, 281] width 41 height 24
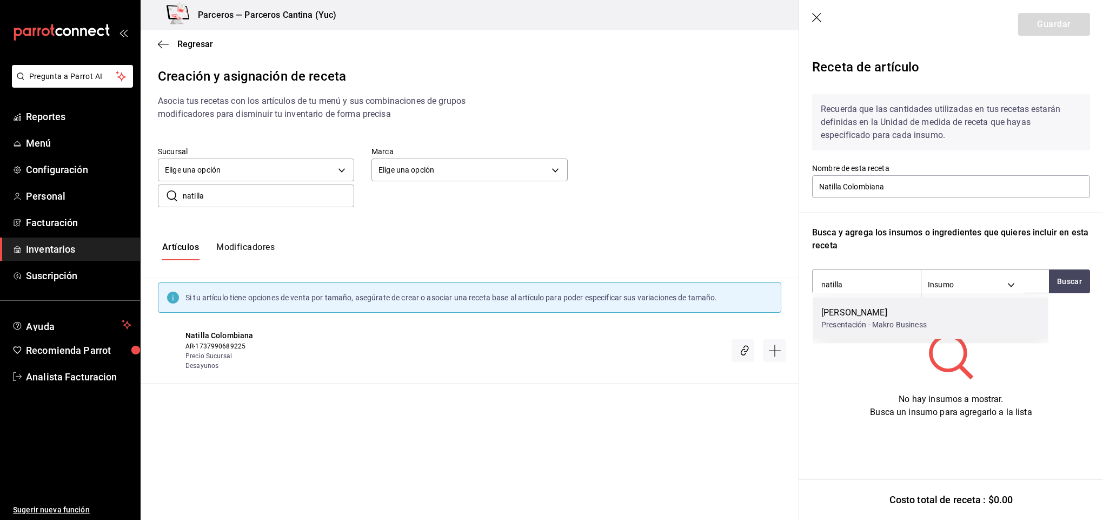
click at [882, 321] on div "Presentación - Makro Business" at bounding box center [873, 324] width 105 height 11
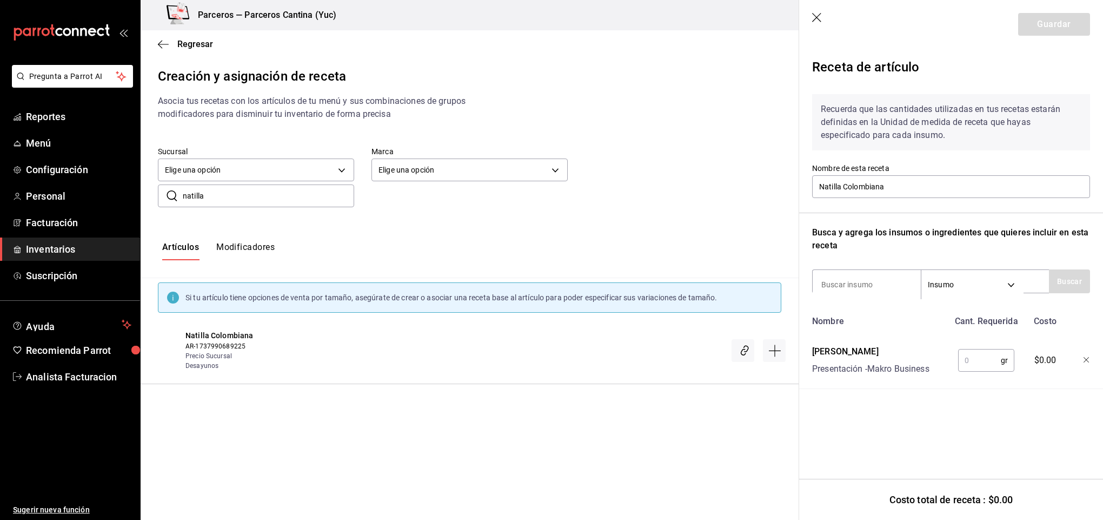
click at [962, 360] on input "text" at bounding box center [979, 360] width 43 height 22
type input "300"
click at [857, 281] on input at bounding box center [867, 284] width 108 height 23
type input "leche"
click at [1079, 281] on button "Buscar" at bounding box center [1069, 281] width 41 height 24
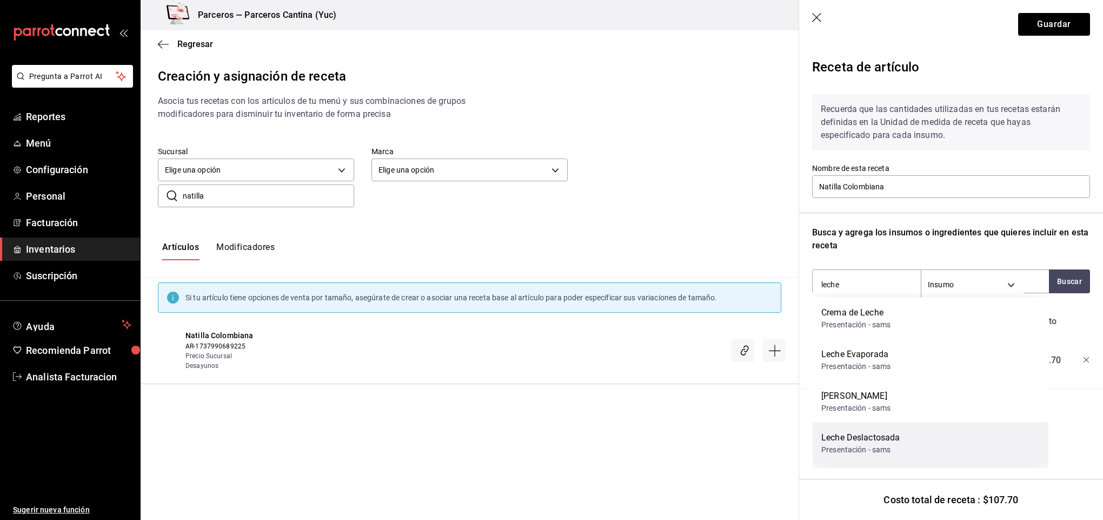
click at [916, 445] on div "Leche Deslactosada Presentación - sams" at bounding box center [931, 443] width 236 height 42
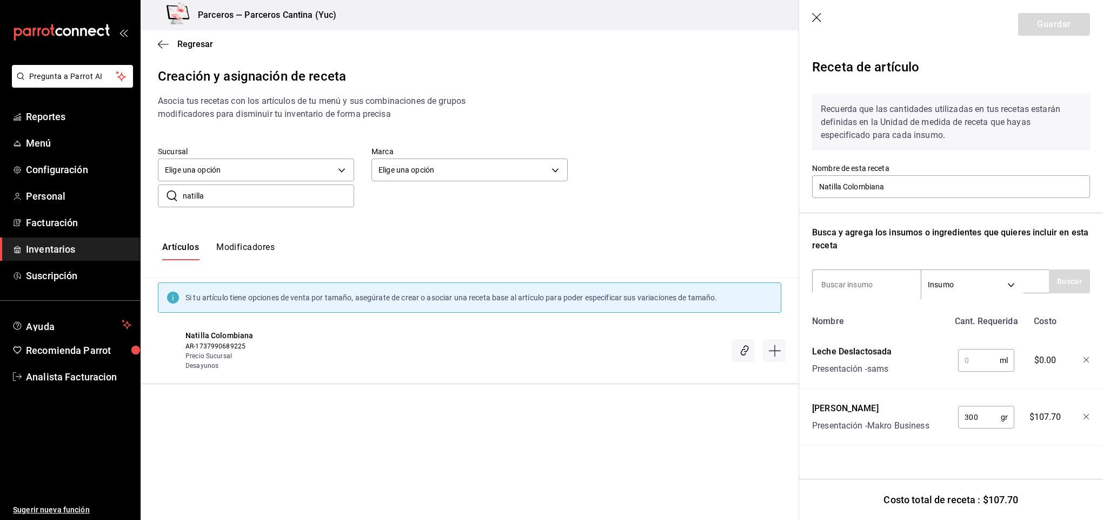
click at [970, 361] on input "text" at bounding box center [979, 360] width 42 height 22
type input "1,250"
click at [872, 287] on input at bounding box center [867, 284] width 108 height 23
type input "ciruel"
click at [1075, 289] on button "Buscar" at bounding box center [1069, 281] width 41 height 24
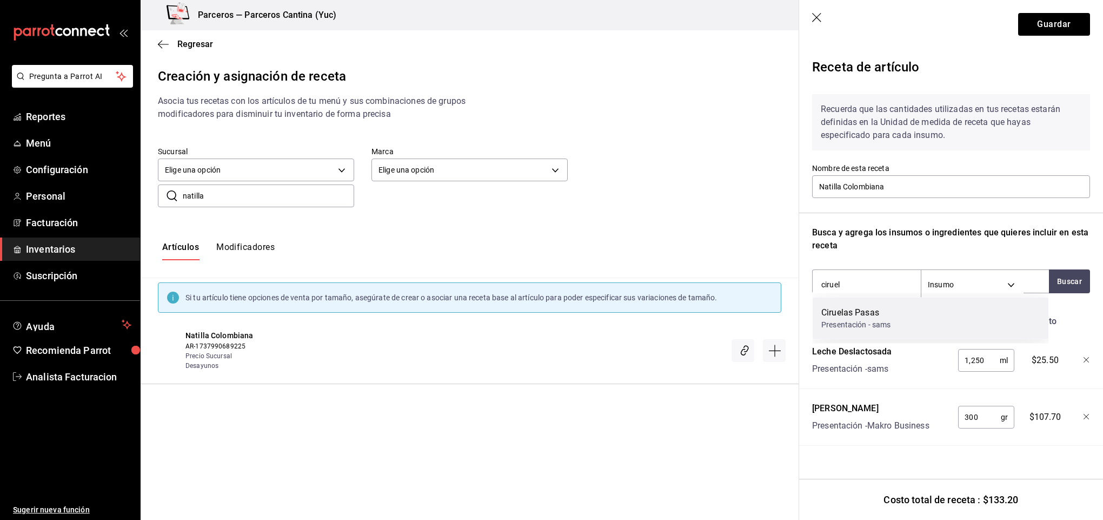
click at [870, 314] on div "Ciruelas Pasas" at bounding box center [856, 312] width 70 height 13
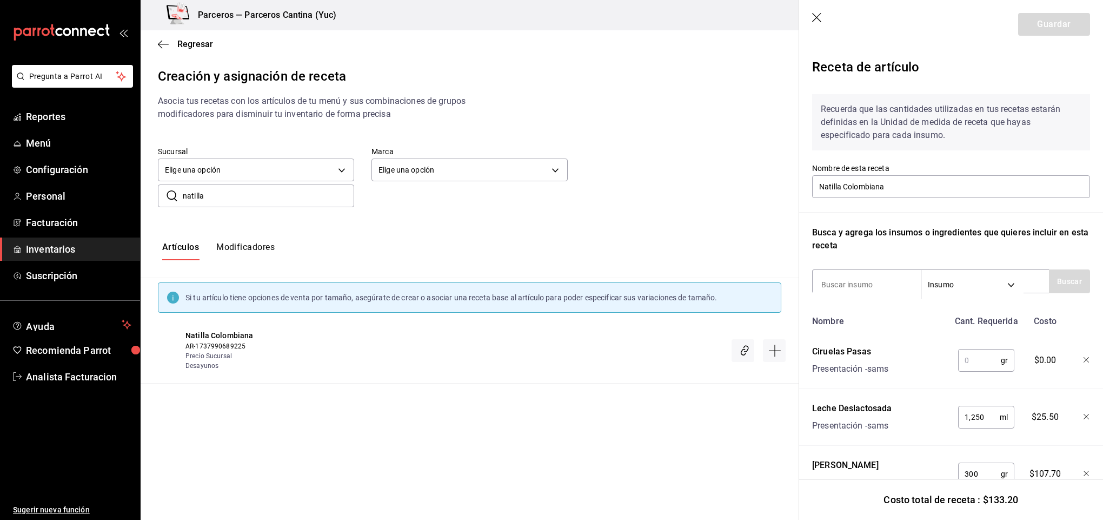
click at [973, 362] on input "text" at bounding box center [979, 360] width 43 height 22
type input "5"
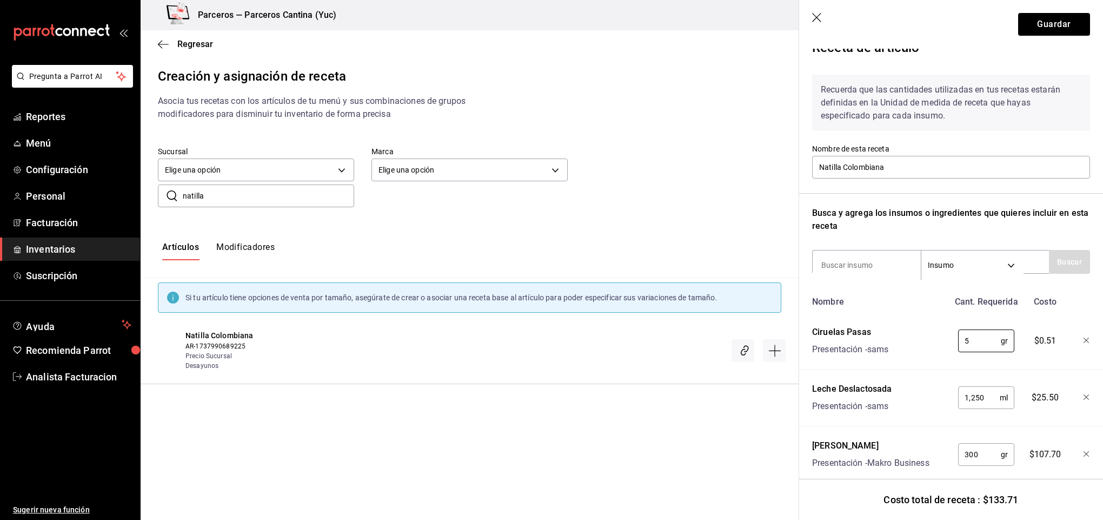
scroll to position [26, 0]
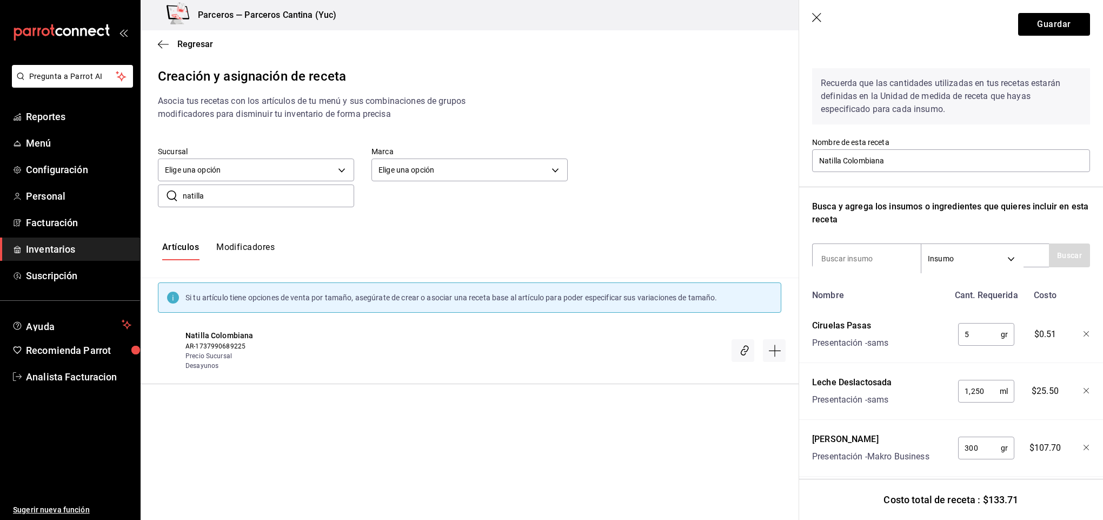
click at [1084, 391] on icon "button" at bounding box center [1087, 391] width 6 height 6
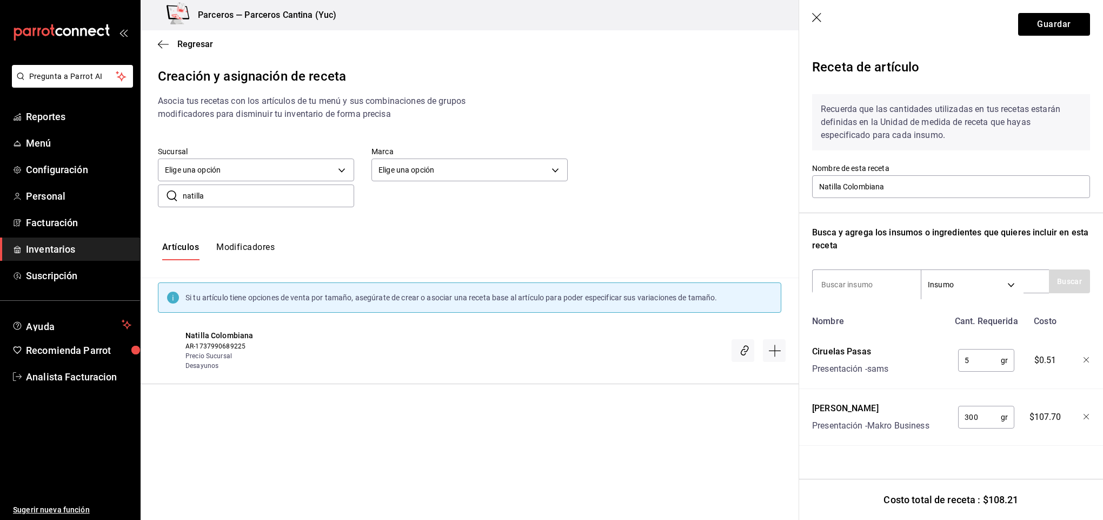
scroll to position [0, 0]
click at [845, 281] on input at bounding box center [867, 284] width 108 height 23
type input "e"
type input "l"
type input "enter"
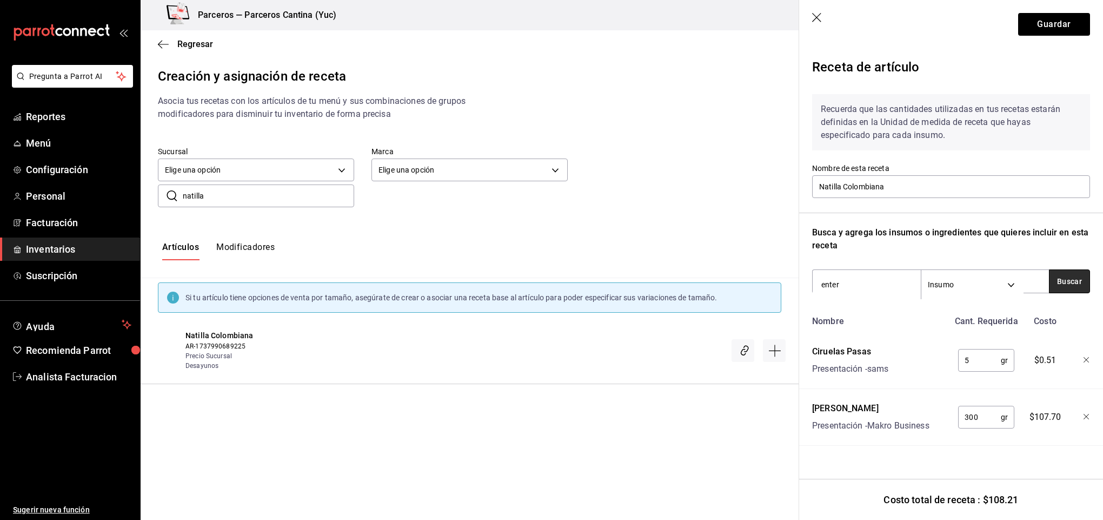
click at [1063, 281] on button "Buscar" at bounding box center [1069, 281] width 41 height 24
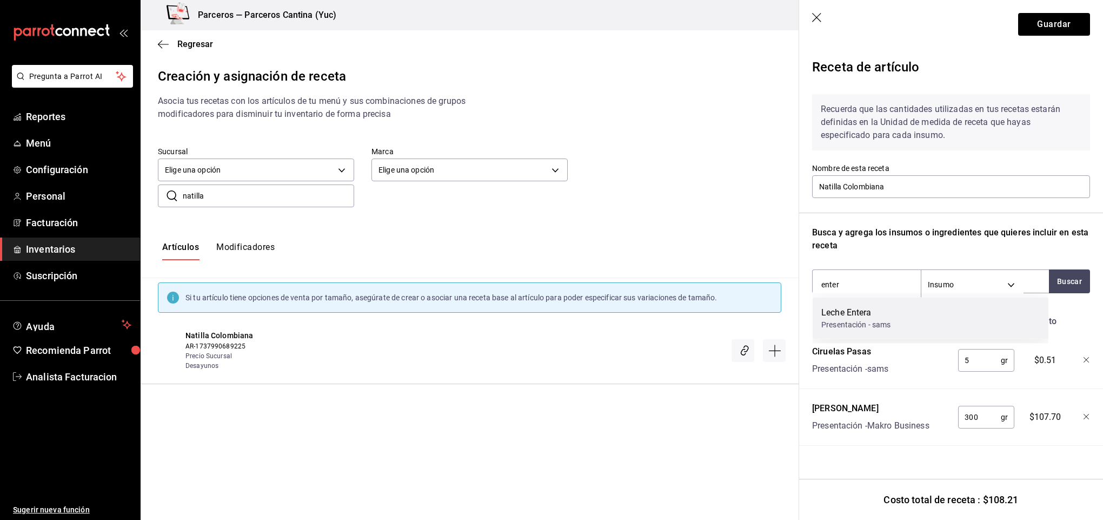
click at [899, 324] on div "Leche Entera Presentación - sams" at bounding box center [931, 318] width 236 height 42
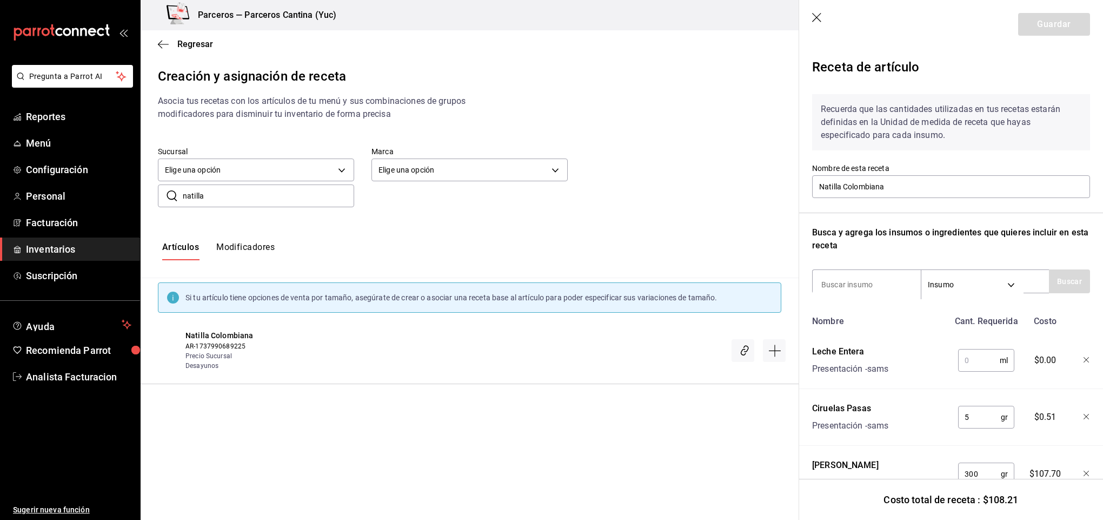
click at [978, 361] on input "text" at bounding box center [979, 360] width 42 height 22
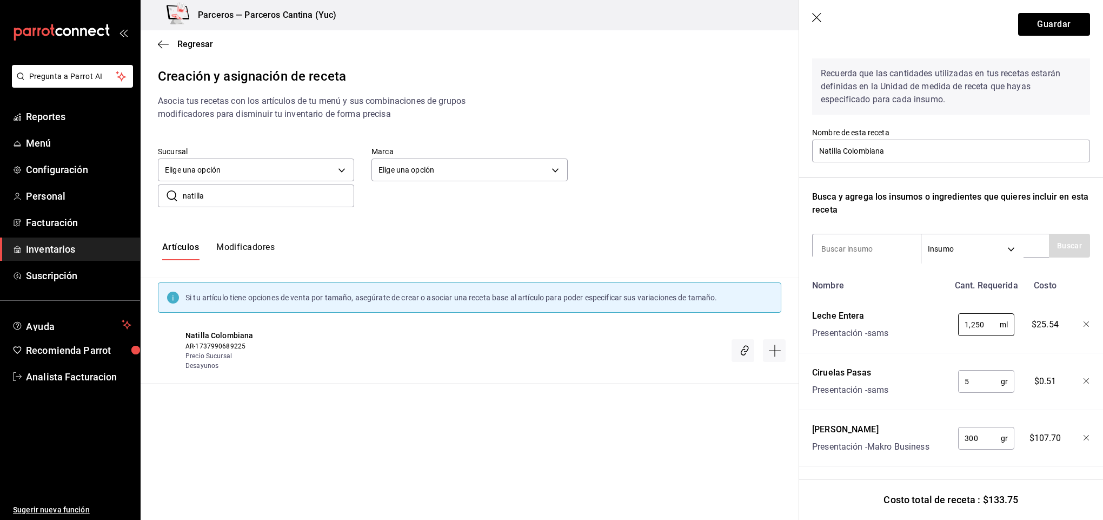
scroll to position [51, 0]
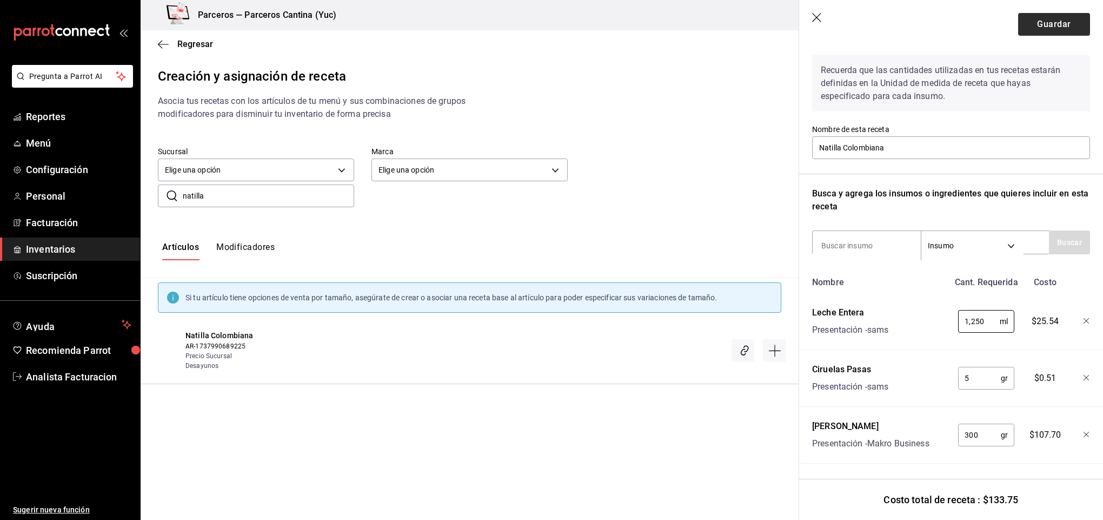
type input "1,250"
click at [1038, 23] on button "Guardar" at bounding box center [1054, 24] width 72 height 23
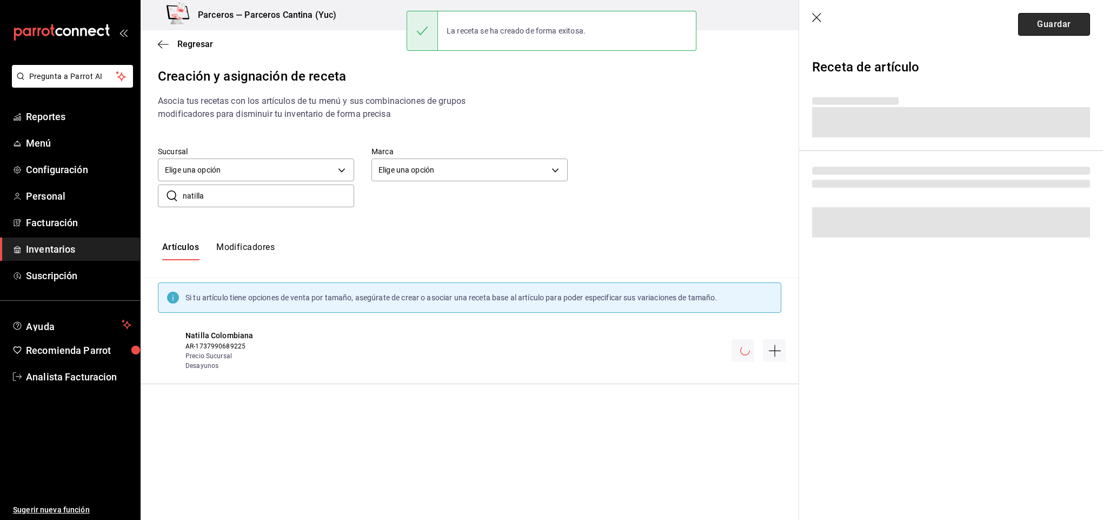
scroll to position [0, 0]
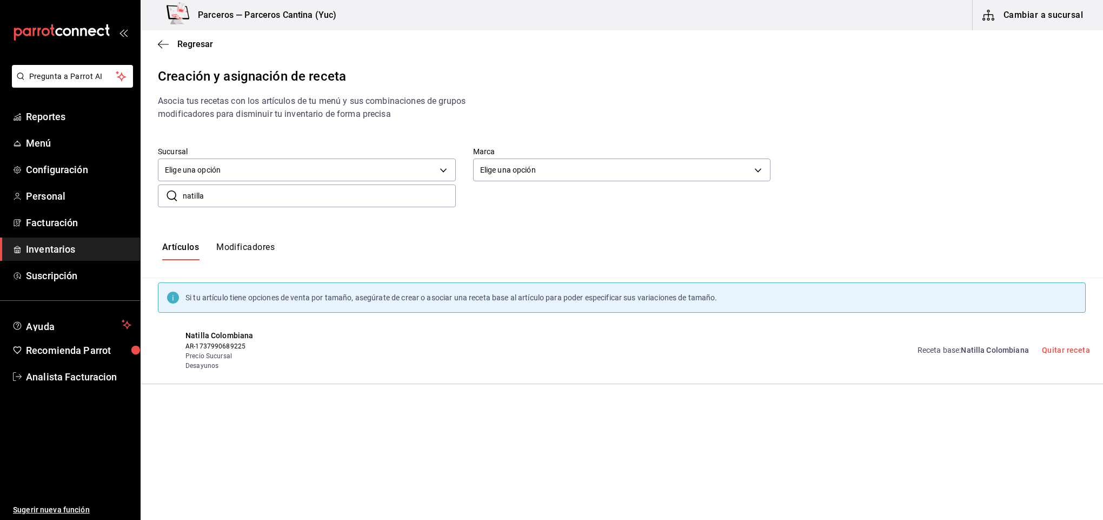
click at [1006, 347] on span "Natilla Colombiana" at bounding box center [995, 350] width 68 height 9
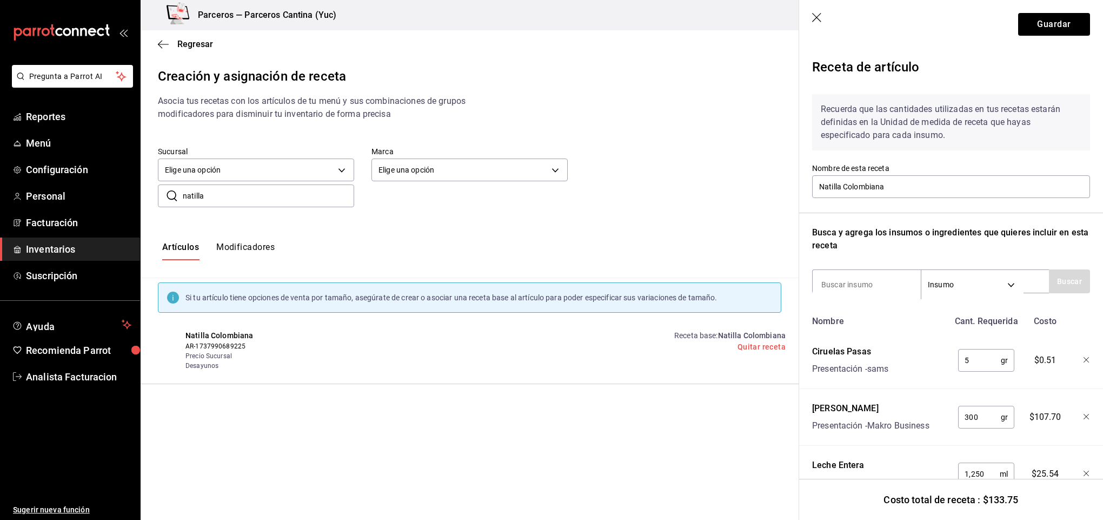
scroll to position [51, 0]
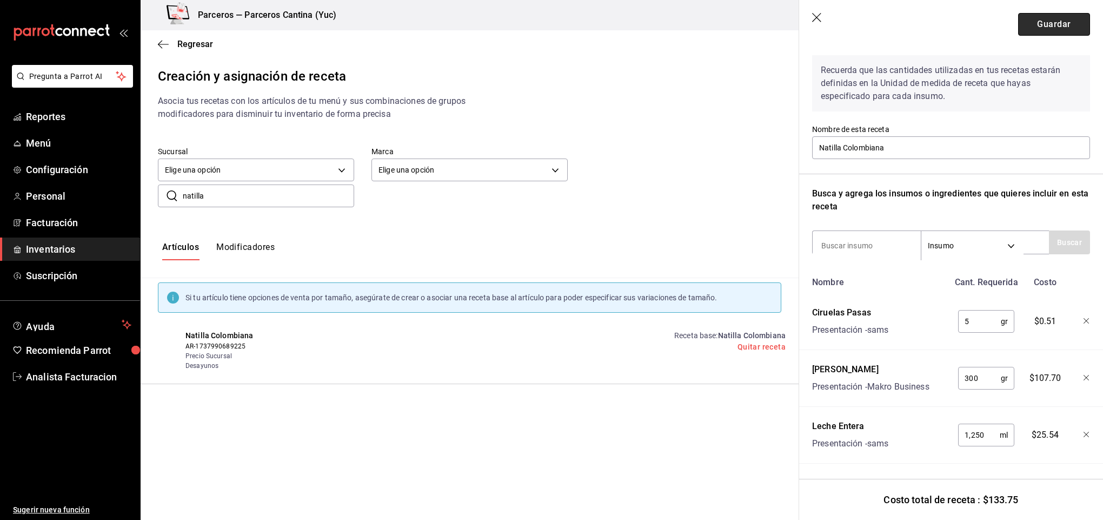
click at [1039, 35] on button "Guardar" at bounding box center [1054, 24] width 72 height 23
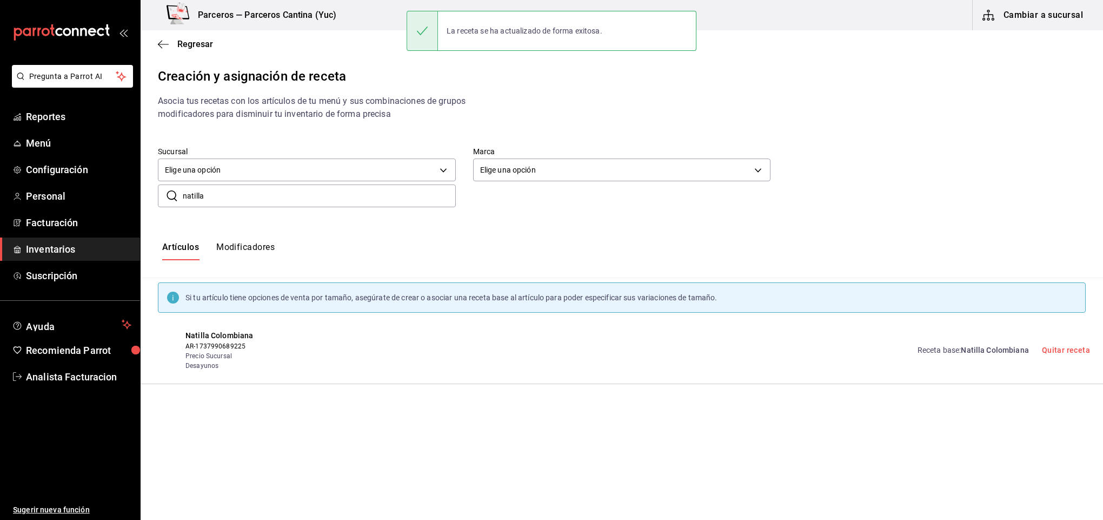
scroll to position [0, 0]
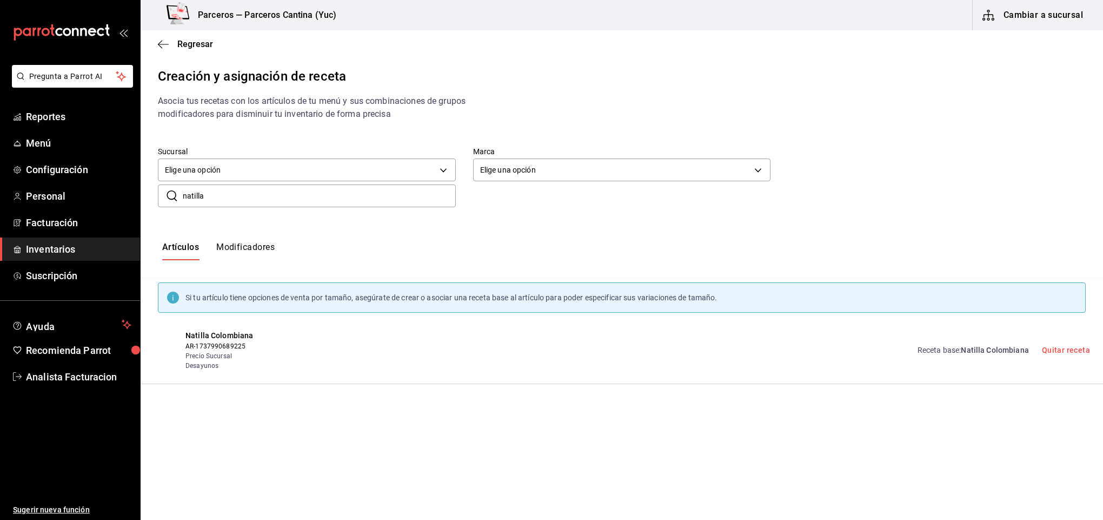
click at [245, 200] on input "natilla" at bounding box center [319, 196] width 273 height 22
type input "n"
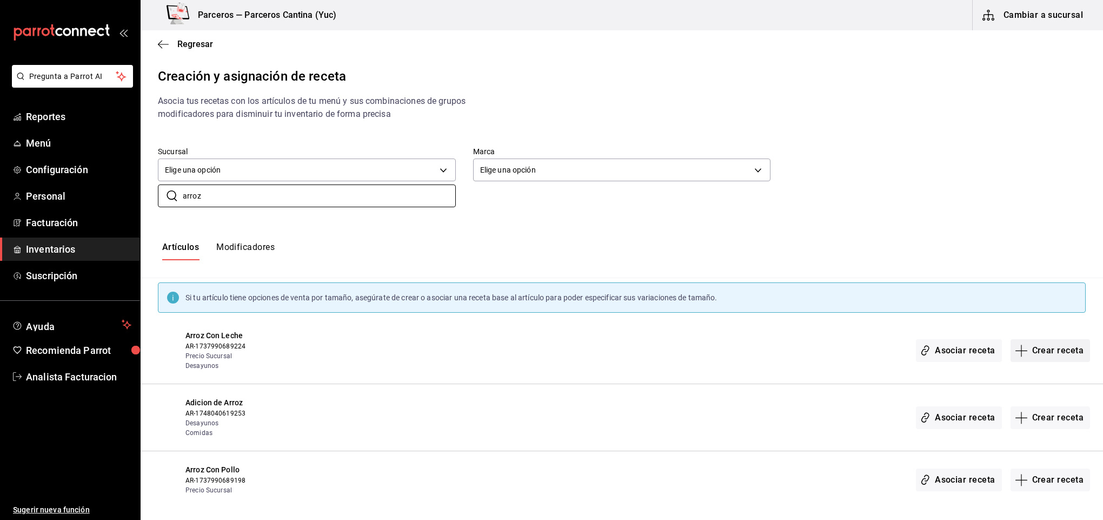
type input "arroz"
click at [1056, 351] on button "Crear receta" at bounding box center [1051, 350] width 80 height 23
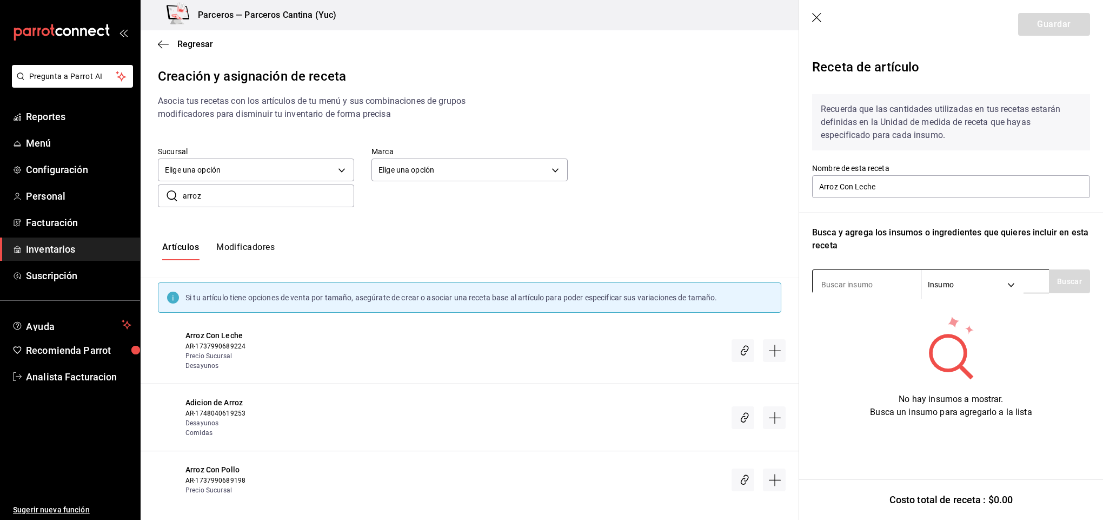
click at [846, 288] on input at bounding box center [867, 284] width 108 height 23
type input "arroz"
click at [1065, 283] on button "Buscar" at bounding box center [1069, 281] width 41 height 24
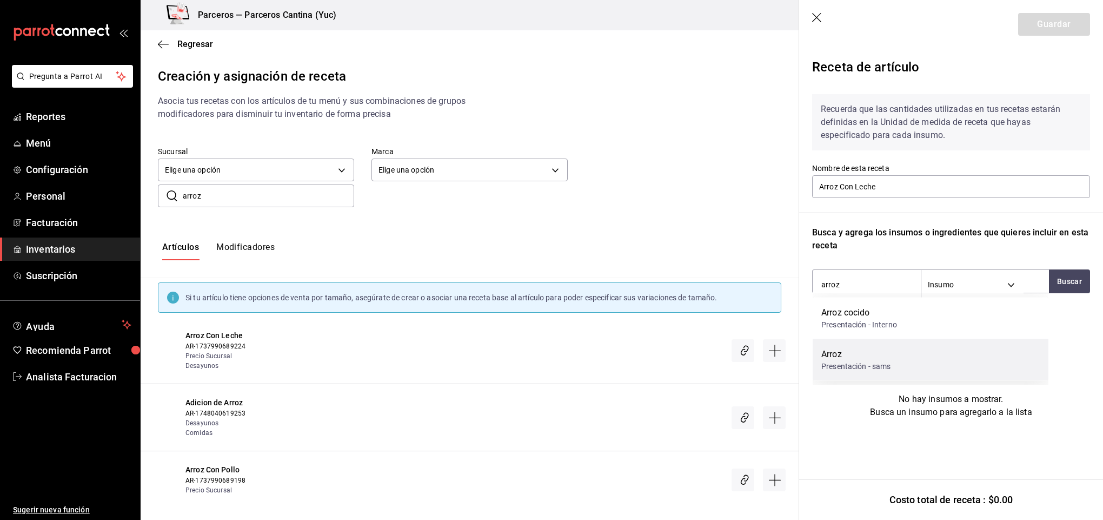
click at [894, 366] on div "Arroz Presentación - sams" at bounding box center [931, 360] width 236 height 42
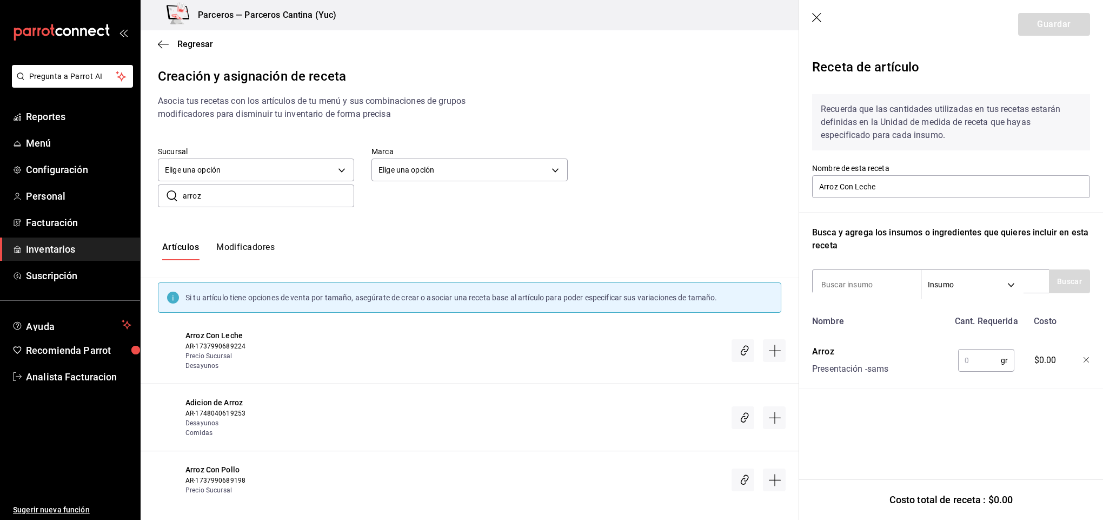
click at [982, 366] on input "text" at bounding box center [979, 360] width 43 height 22
type input "500"
click at [834, 290] on input at bounding box center [867, 284] width 108 height 23
click at [845, 284] on input at bounding box center [867, 284] width 108 height 23
type input "canela"
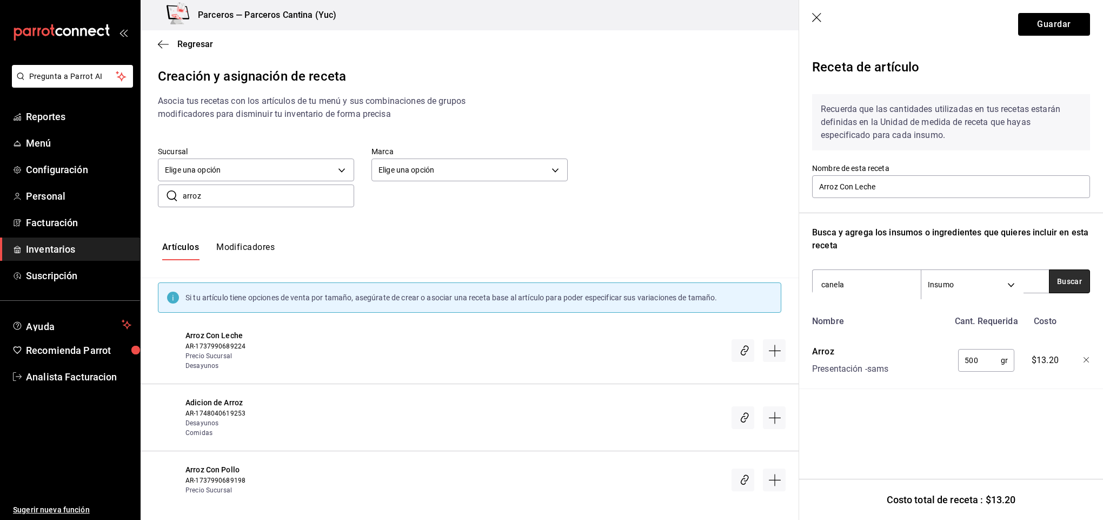
click at [1063, 283] on button "Buscar" at bounding box center [1069, 281] width 41 height 24
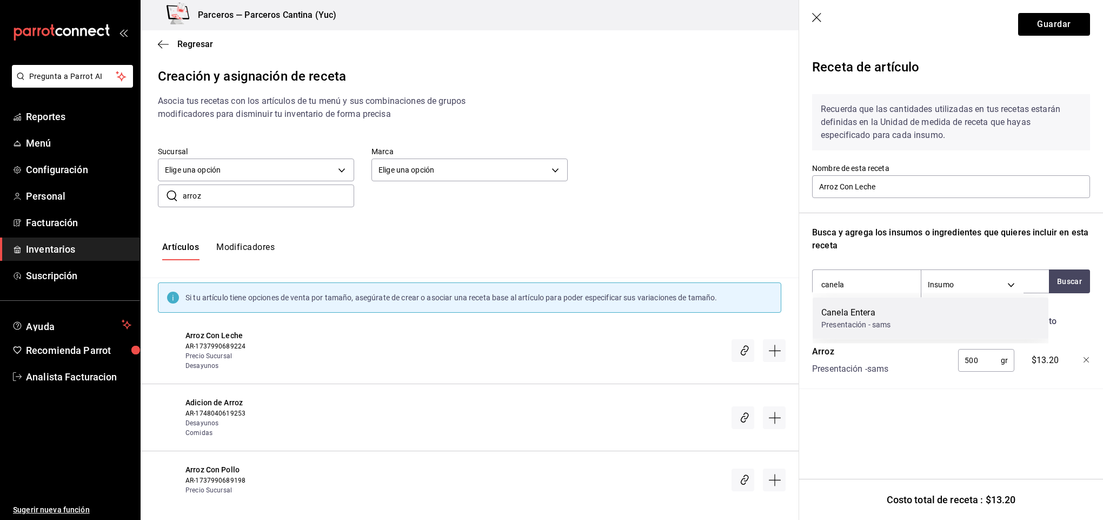
click at [878, 320] on div "Presentación - sams" at bounding box center [856, 324] width 70 height 11
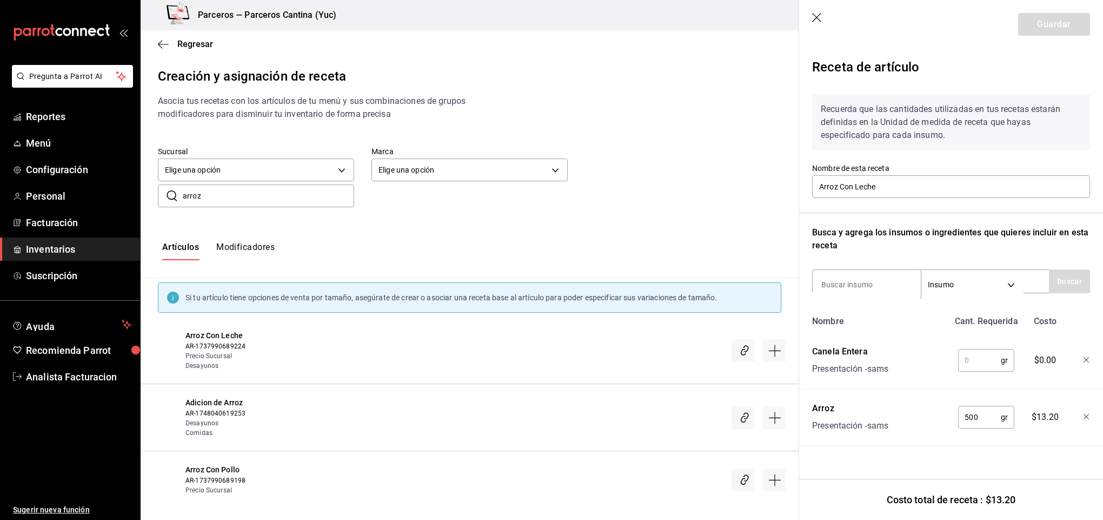
click at [980, 359] on input "text" at bounding box center [979, 360] width 43 height 22
type input "10"
click at [857, 276] on input at bounding box center [867, 284] width 108 height 23
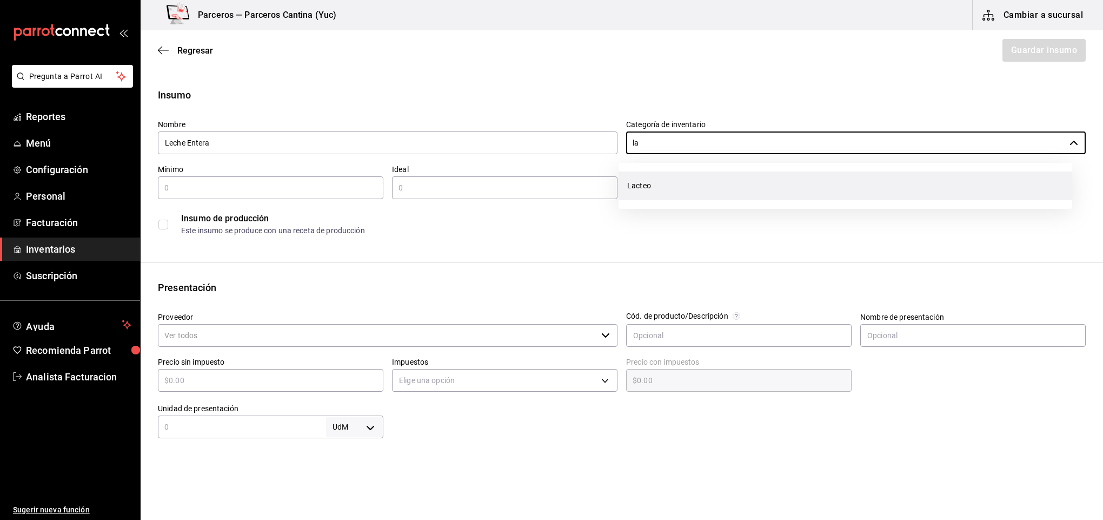
click at [662, 190] on li "Lacteo" at bounding box center [846, 185] width 454 height 29
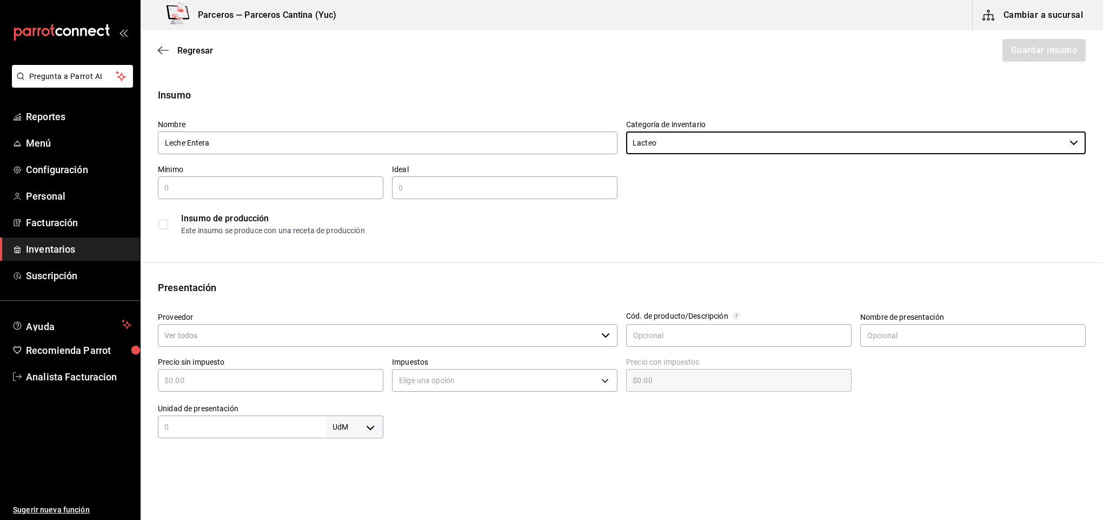
type input "Lacteo"
click at [284, 187] on input "text" at bounding box center [271, 187] width 226 height 13
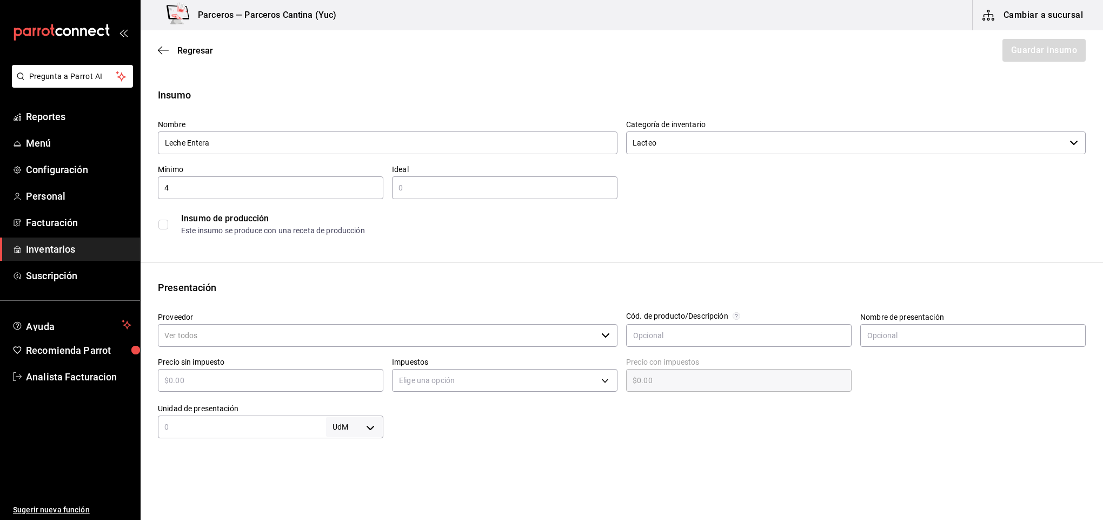
type input "4"
type input "6"
click at [209, 330] on input "Proveedor" at bounding box center [377, 335] width 439 height 23
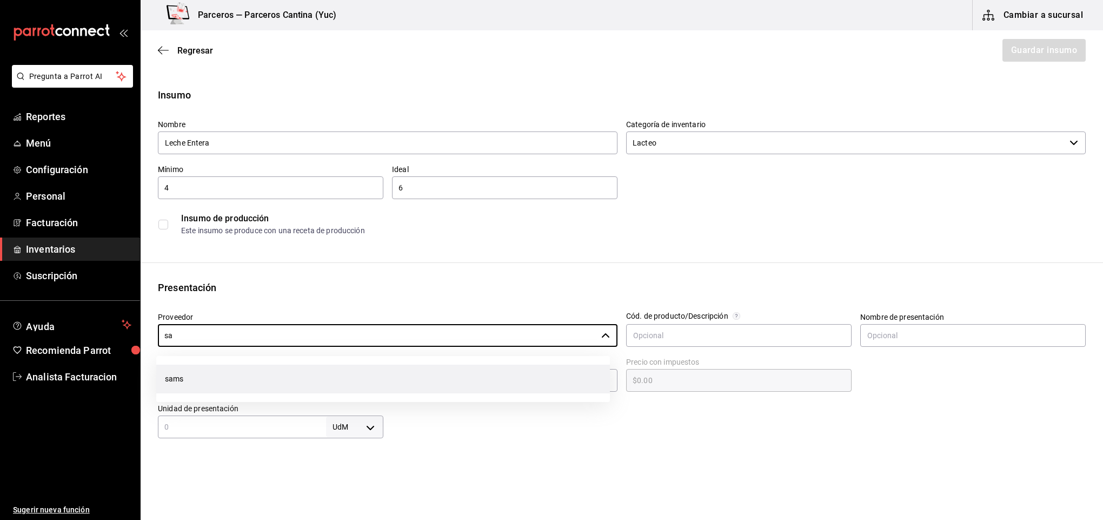
click at [196, 379] on li "sams" at bounding box center [383, 379] width 454 height 29
type input "sams"
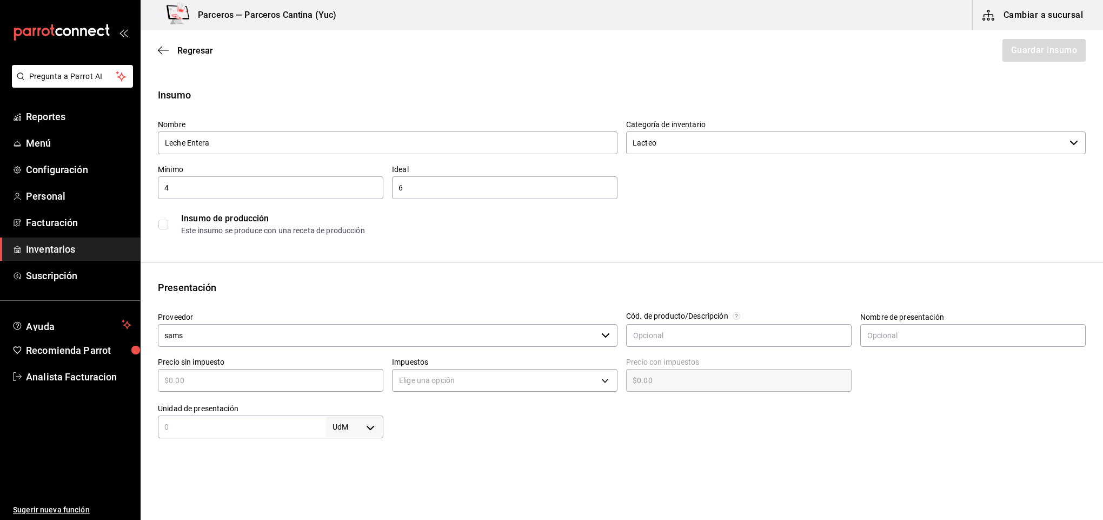
type input "$2"
type input "$2.00"
type input "$20"
type input "$20.00"
type input "$20.4"
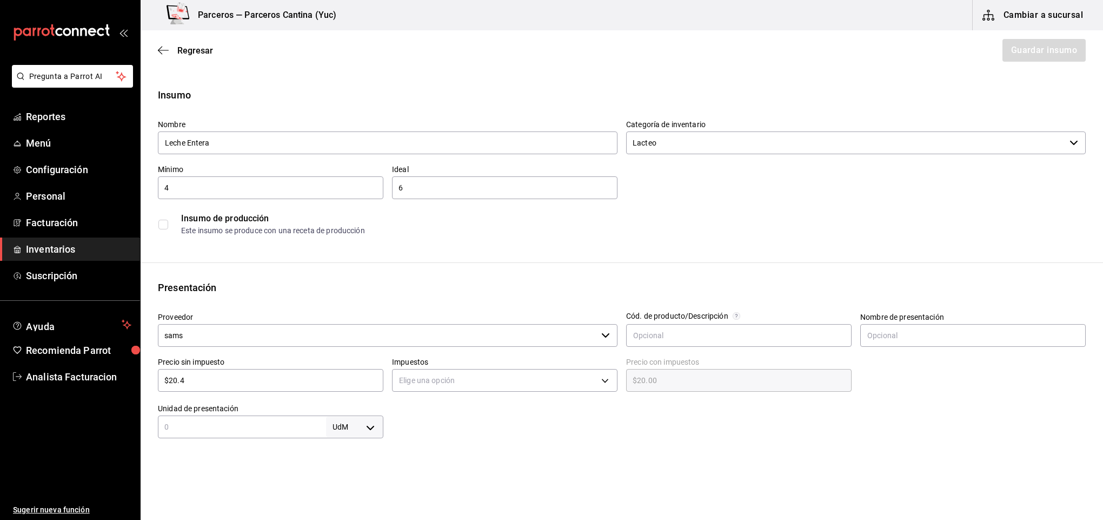
type input "$20.40"
type input "$20.43"
click at [213, 423] on input "text" at bounding box center [242, 426] width 168 height 13
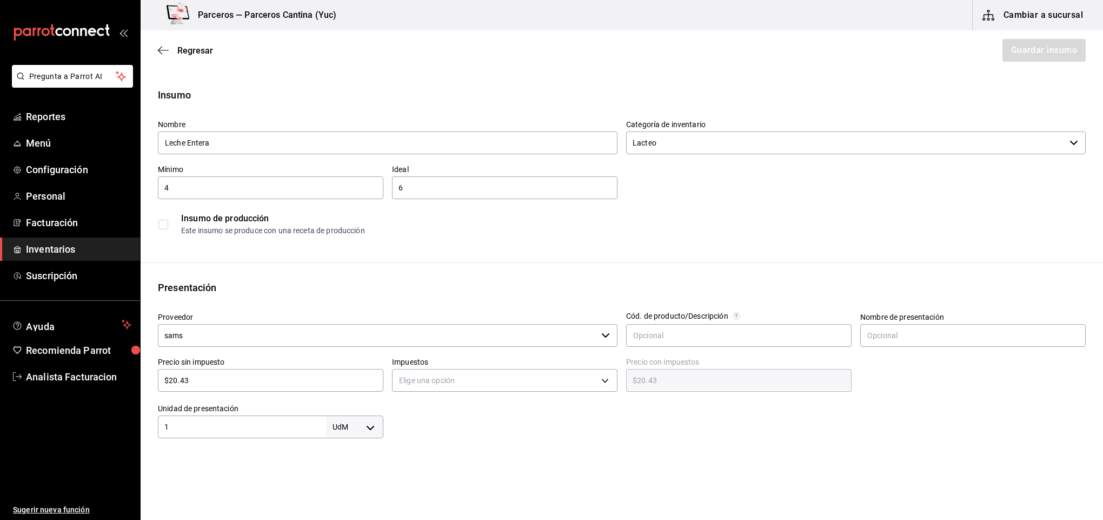
type input "1"
click at [362, 425] on body "Pregunta a Parrot AI Reportes Menú Configuración Personal Facturación Inventari…" at bounding box center [551, 229] width 1103 height 459
click at [349, 449] on li "lt" at bounding box center [351, 452] width 56 height 18
type input "LITER"
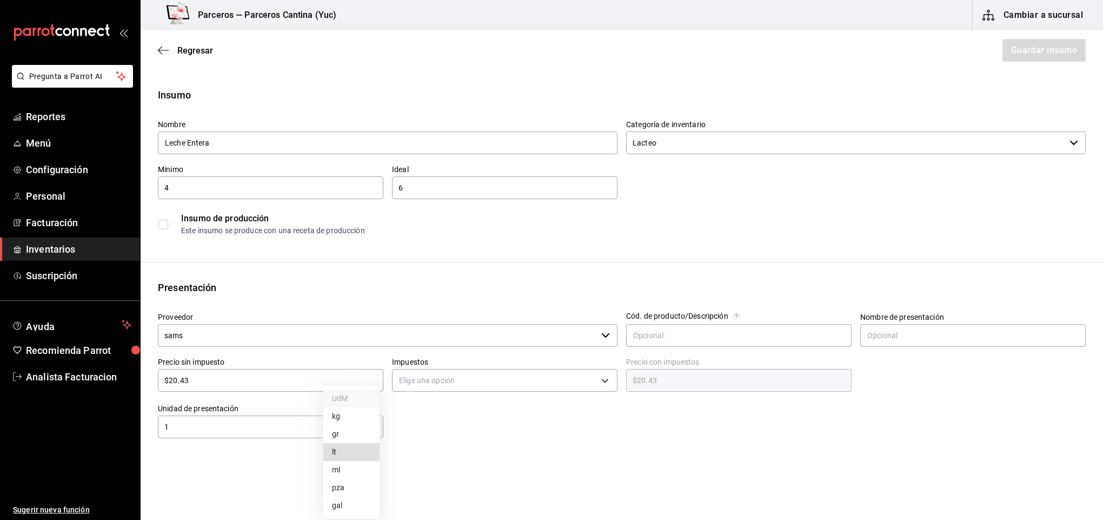
type input "1"
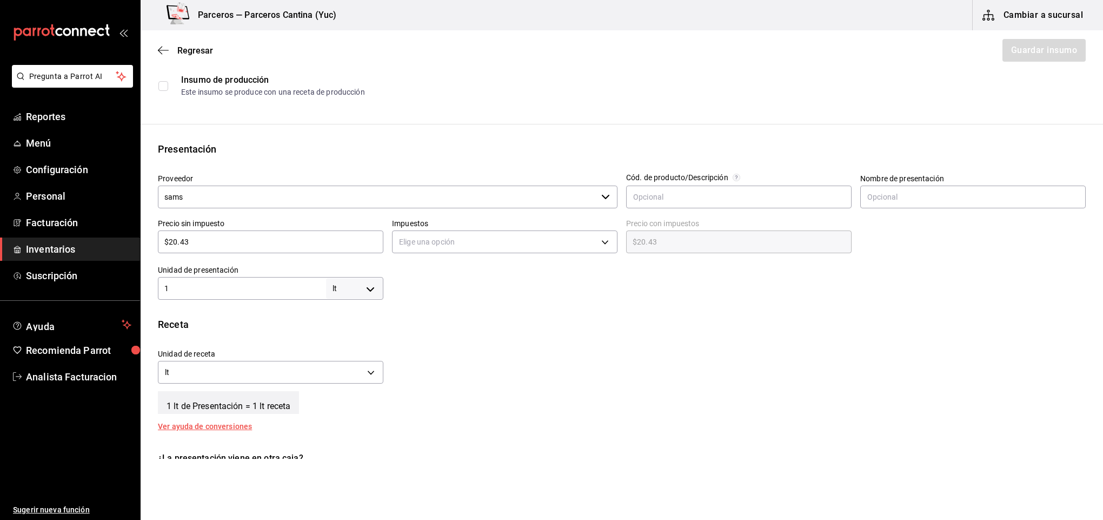
scroll to position [162, 0]
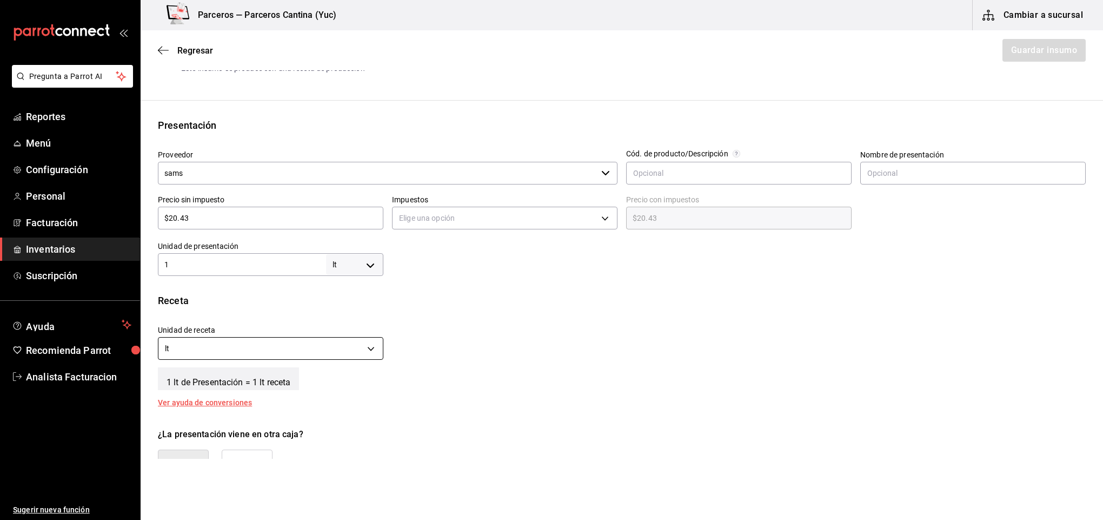
click at [367, 349] on body "Pregunta a Parrot AI Reportes Menú Configuración Personal Facturación Inventari…" at bounding box center [551, 229] width 1103 height 459
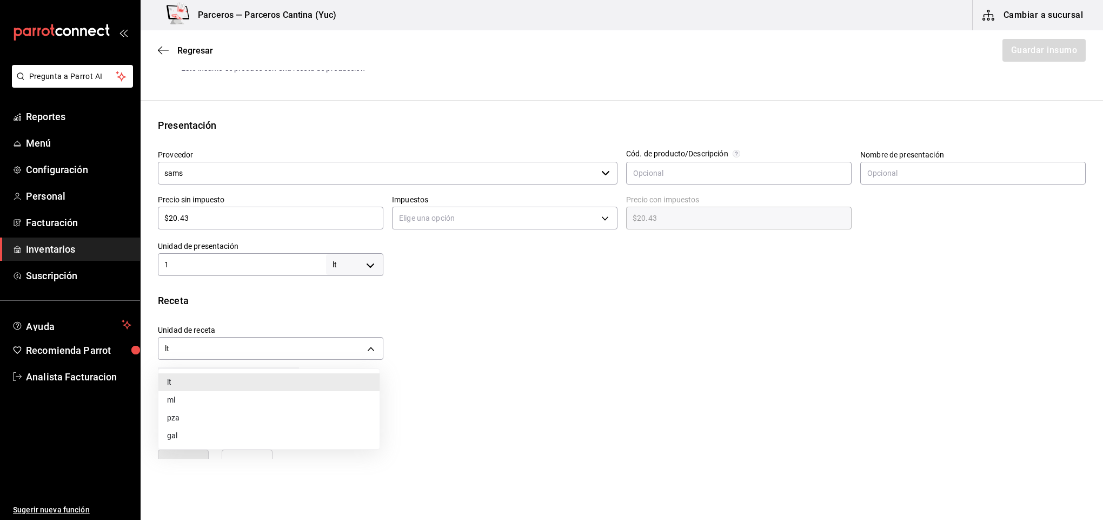
click at [346, 396] on li "ml" at bounding box center [268, 400] width 221 height 18
type input "MILLILITER"
type input "1,000"
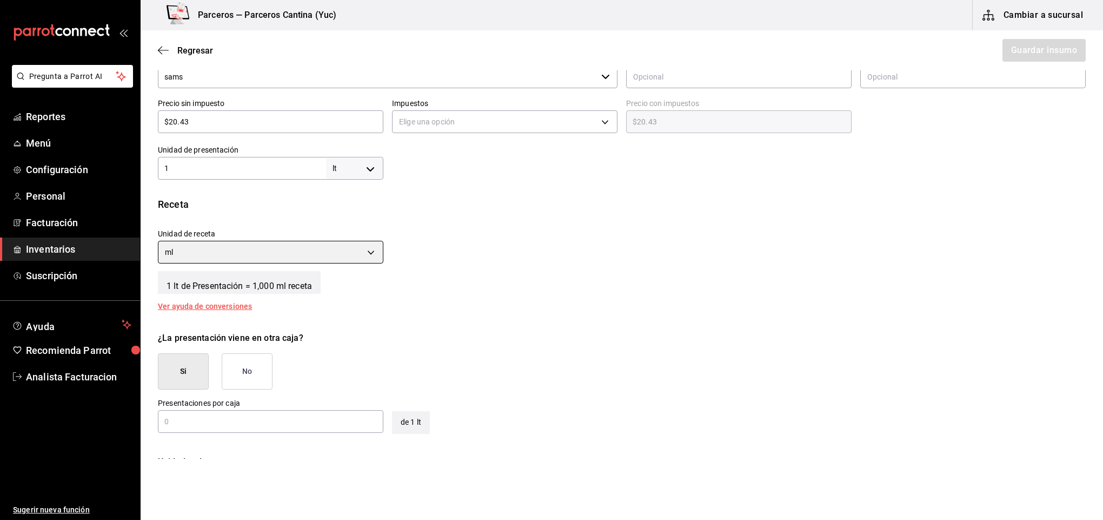
scroll to position [287, 0]
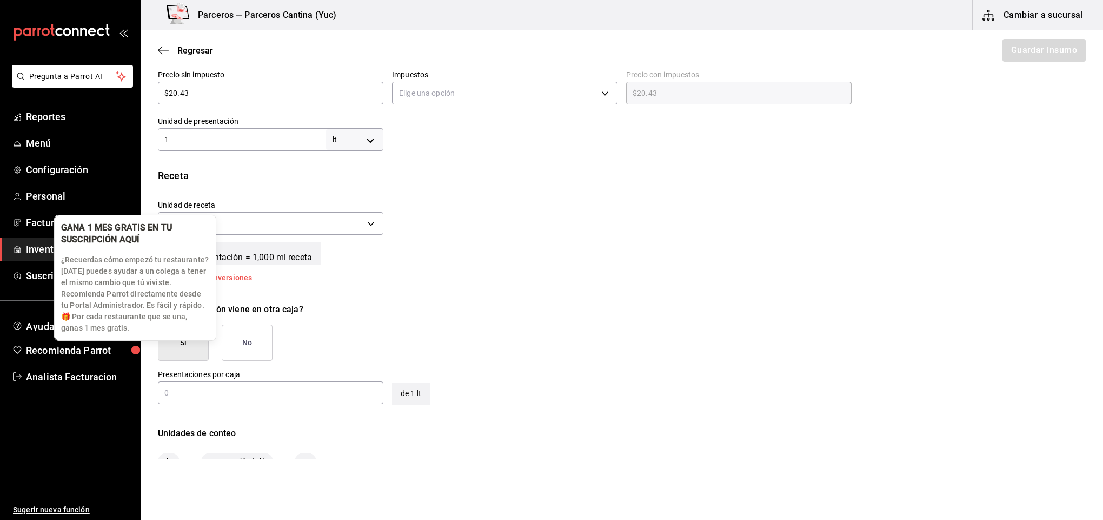
click at [185, 338] on div "GANA 1 MES GRATIS EN TU SUSCRIPCIÓN AQUÍ ¿Recuerdas cómo empezó tu restaurante?…" at bounding box center [135, 277] width 161 height 125
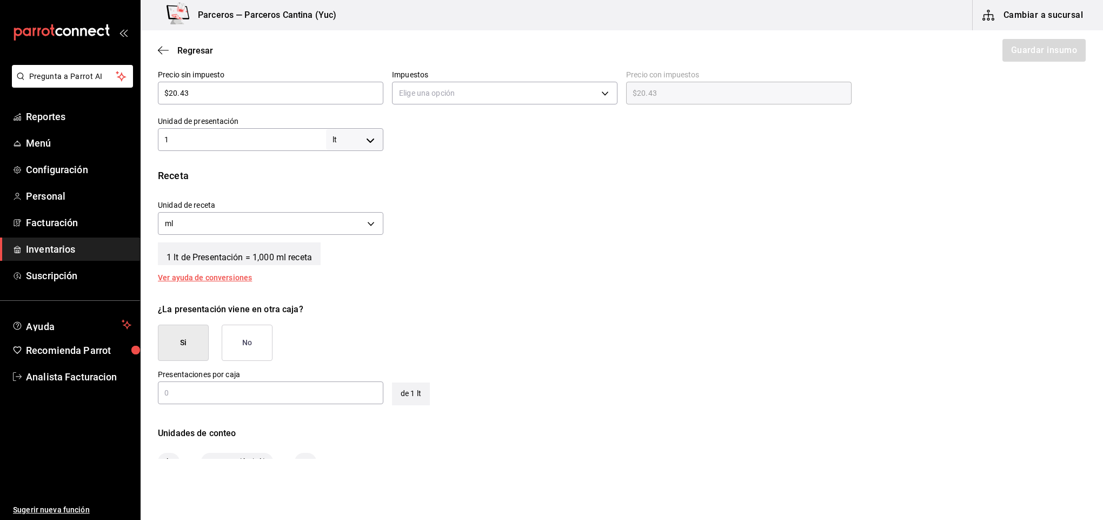
click at [187, 354] on button "Si" at bounding box center [183, 342] width 51 height 36
click at [187, 341] on button "Si" at bounding box center [183, 342] width 51 height 36
click at [189, 390] on input "text" at bounding box center [271, 392] width 226 height 13
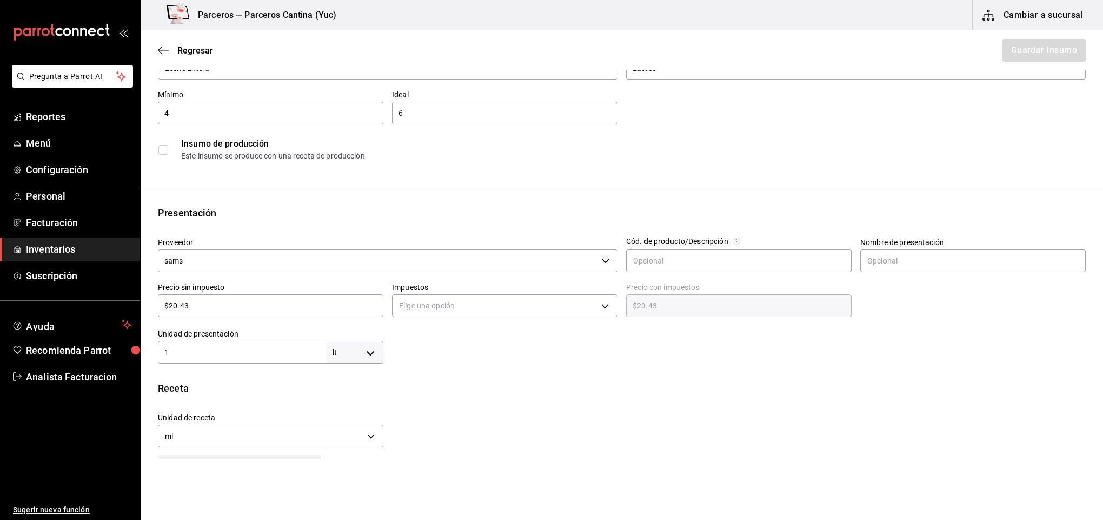
scroll to position [0, 0]
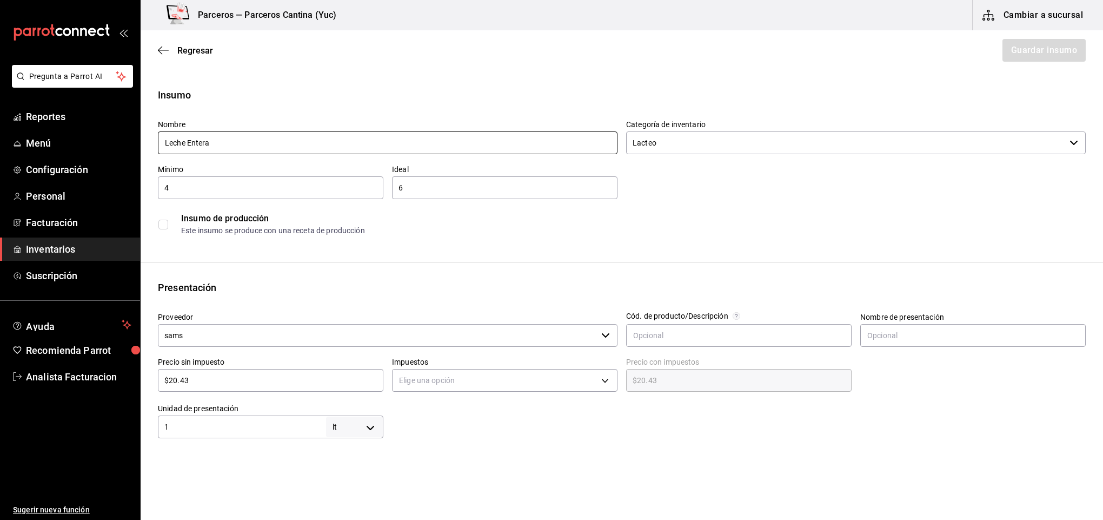
type input "12"
click at [224, 146] on input "Leche Entera" at bounding box center [388, 142] width 460 height 23
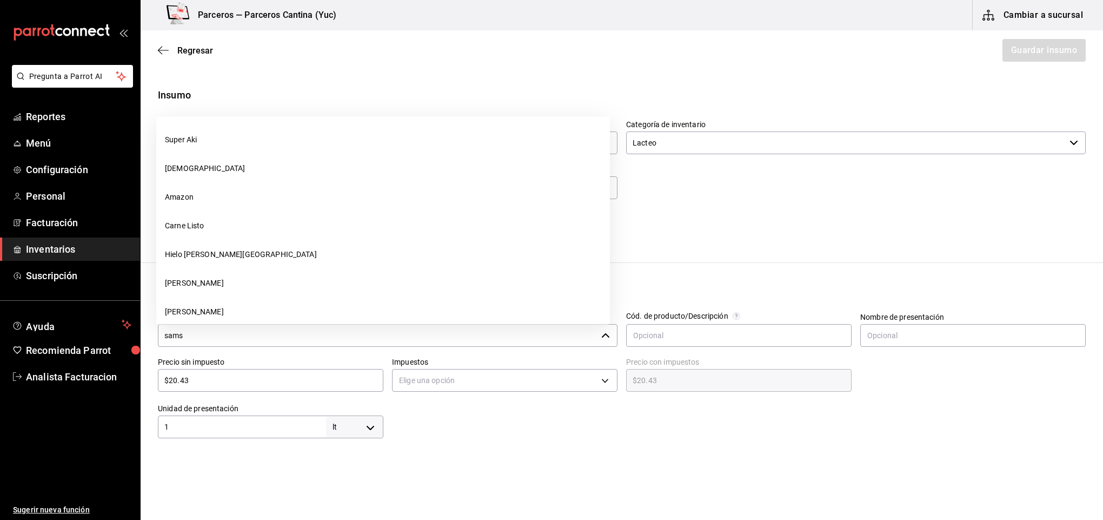
click at [221, 326] on input "sams" at bounding box center [377, 335] width 439 height 23
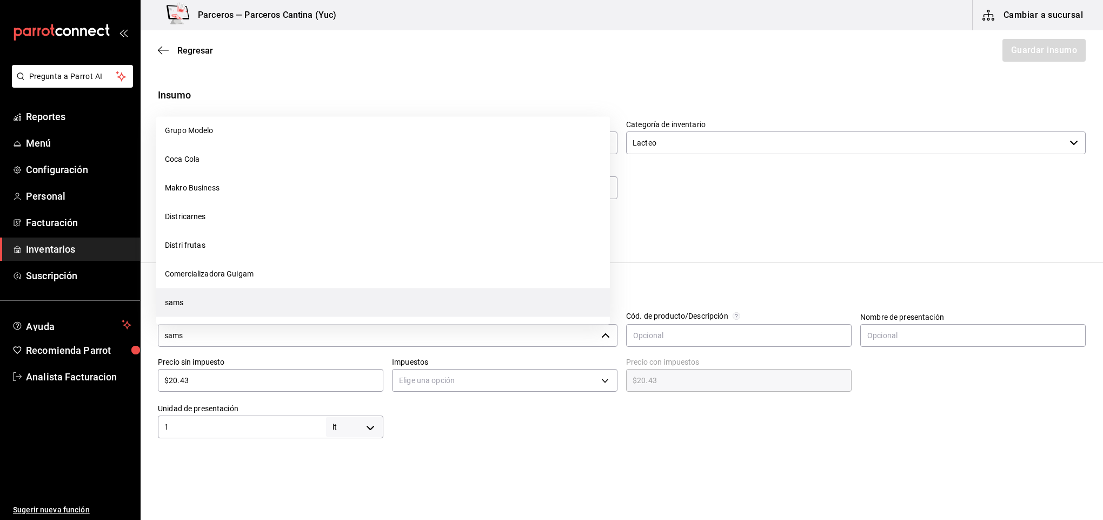
click at [221, 341] on input "sams" at bounding box center [377, 335] width 439 height 23
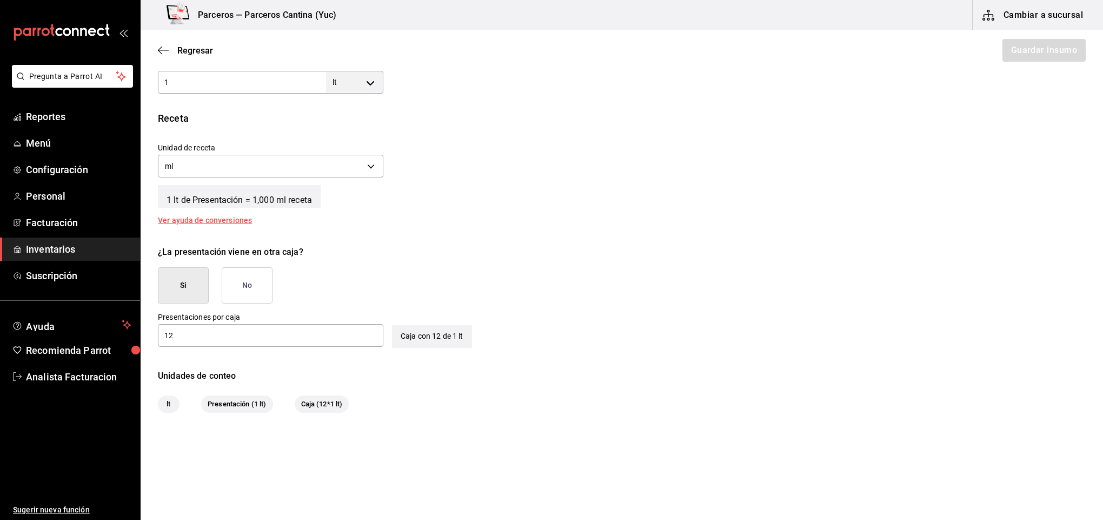
scroll to position [350, 0]
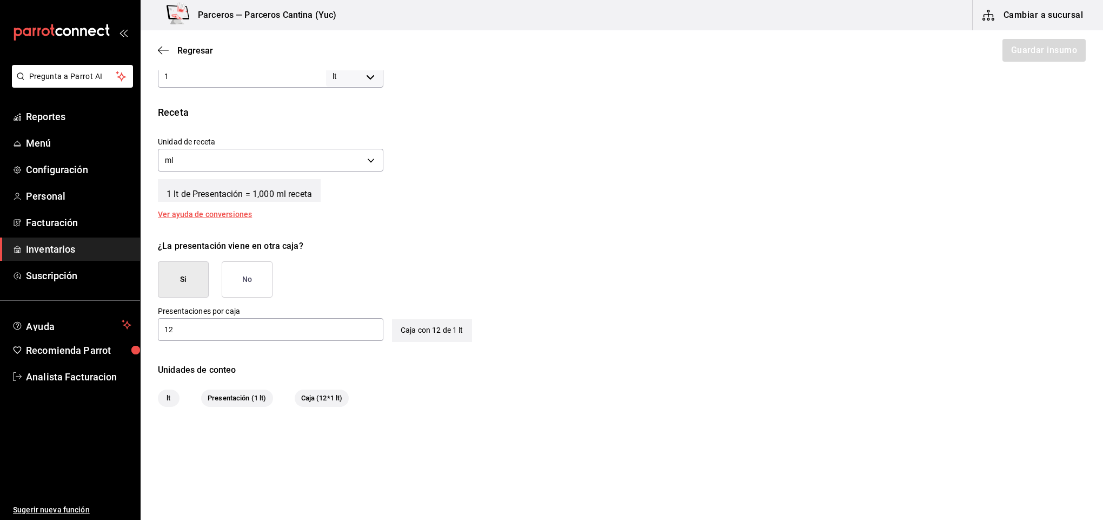
click at [180, 291] on button "Si" at bounding box center [183, 279] width 51 height 36
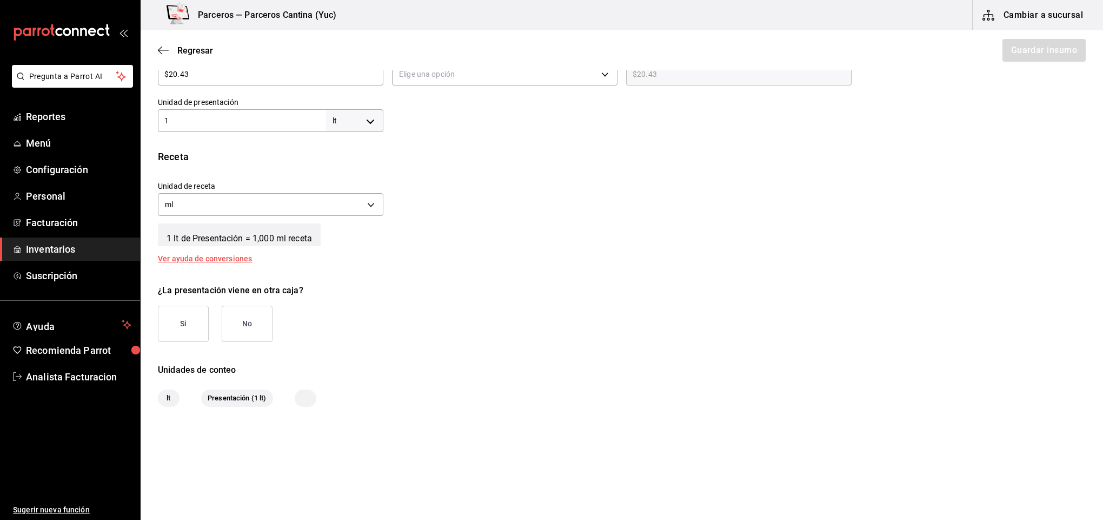
click at [180, 329] on button "Si" at bounding box center [183, 324] width 51 height 36
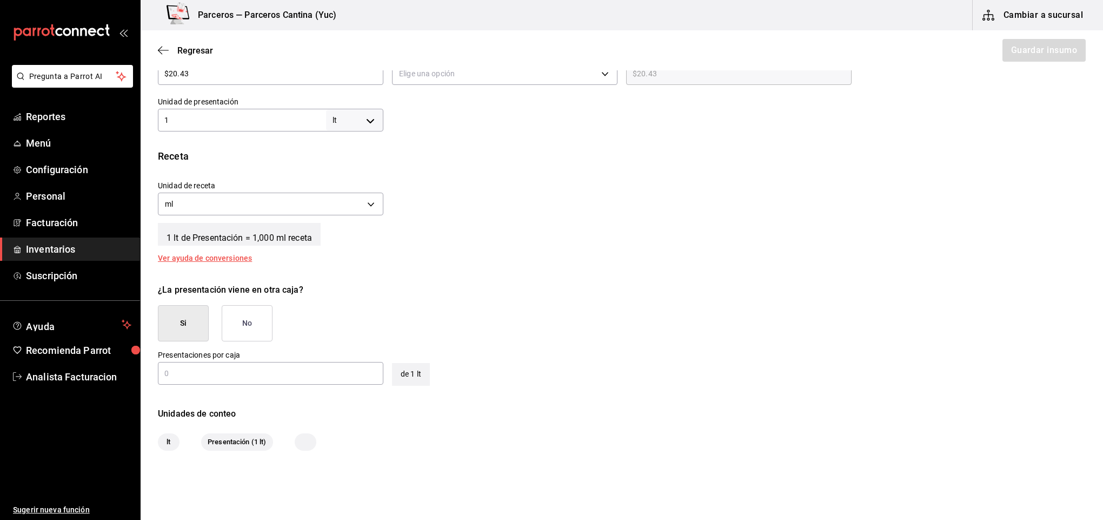
scroll to position [350, 0]
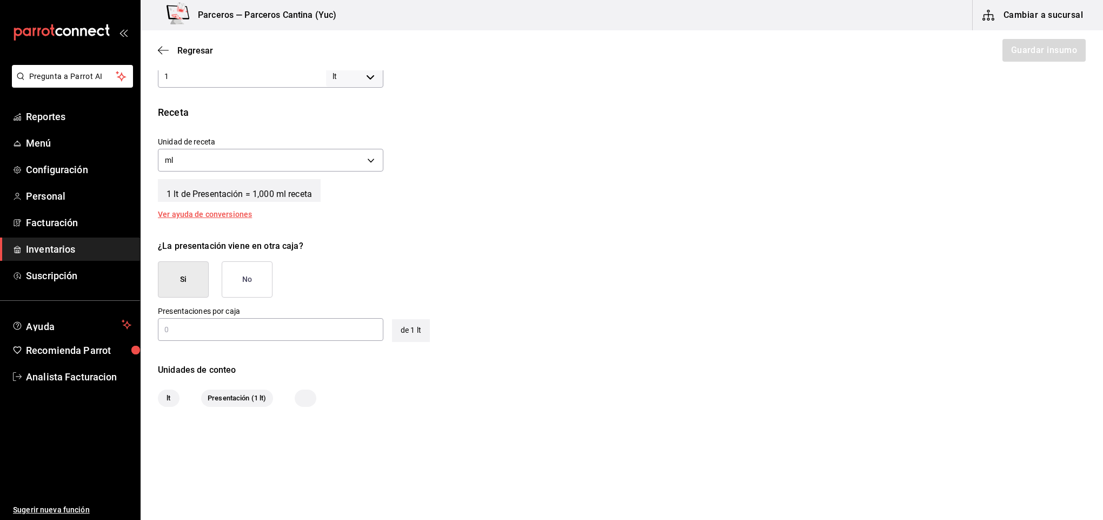
click at [180, 329] on input "text" at bounding box center [271, 329] width 226 height 13
type input "12"
click at [464, 435] on main "Regresar Guardar insumo Insumo Nombre Leche Entera Categoría de inventario Lact…" at bounding box center [622, 69] width 963 height 779
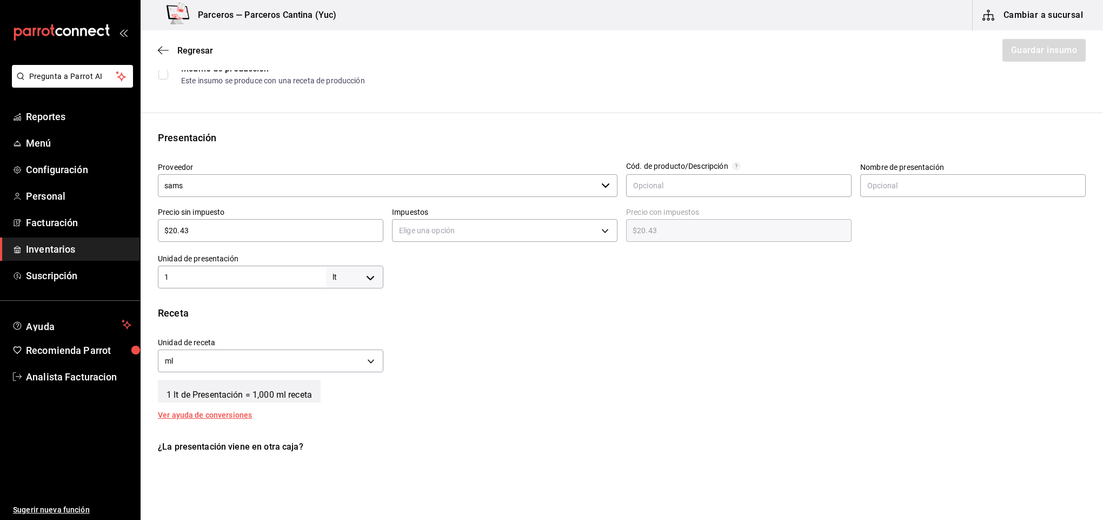
scroll to position [143, 0]
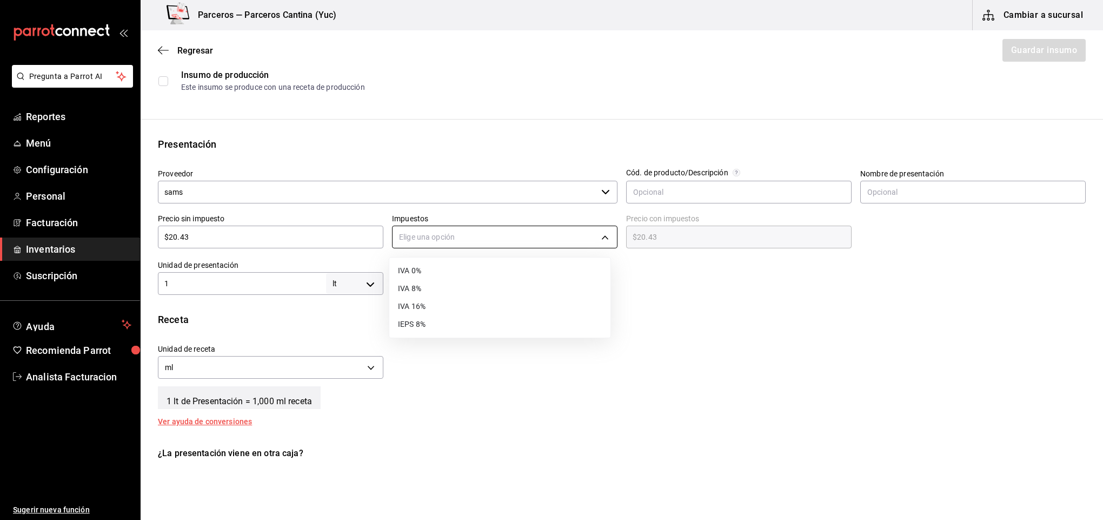
click at [514, 242] on body "Pregunta a Parrot AI Reportes Menú Configuración Personal Facturación Inventari…" at bounding box center [551, 229] width 1103 height 459
click at [467, 307] on li "IVA 16%" at bounding box center [499, 306] width 221 height 18
type input "IVA_16"
type input "$23.70"
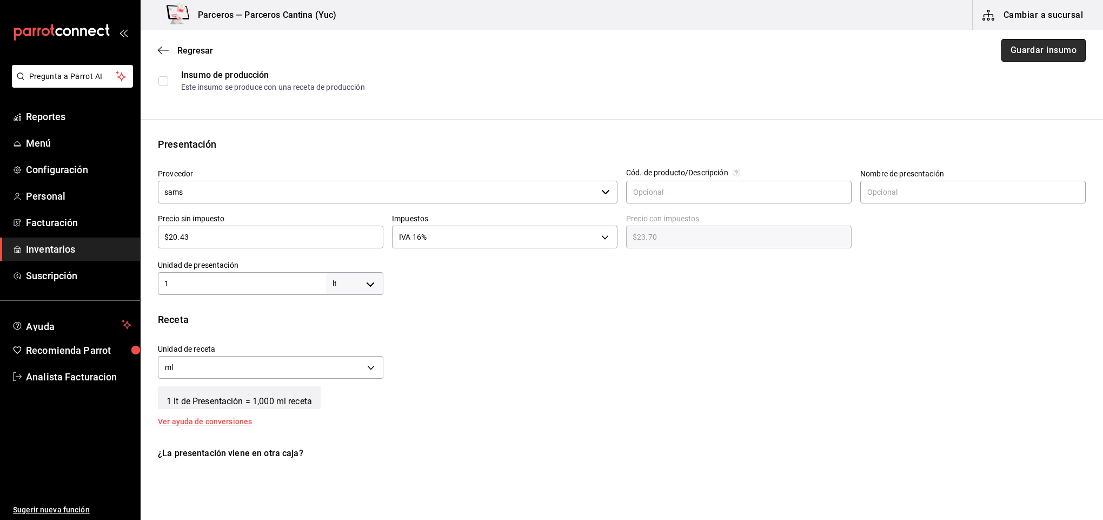
click at [1043, 57] on button "Guardar insumo" at bounding box center [1044, 50] width 84 height 23
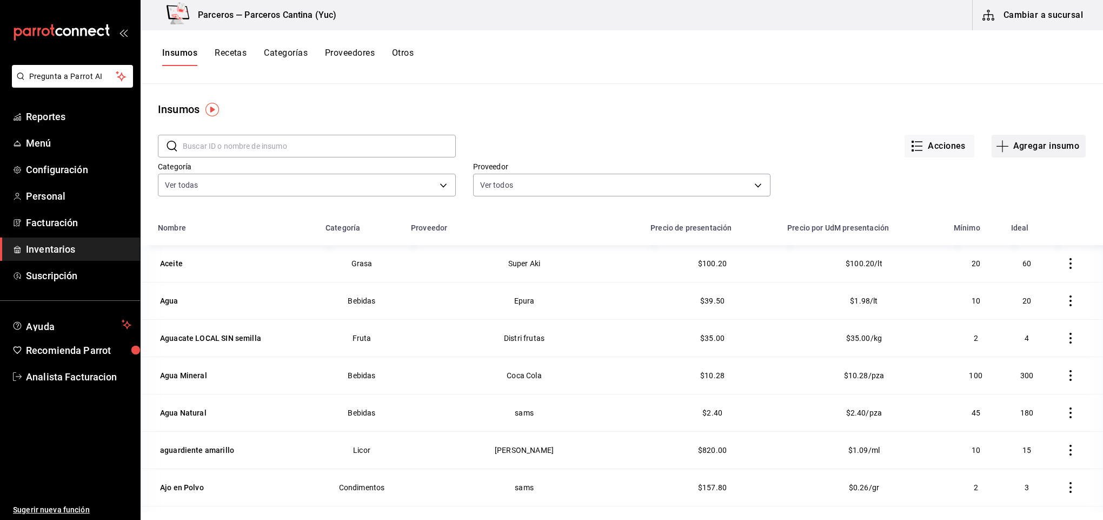
click at [1035, 144] on button "Agregar insumo" at bounding box center [1039, 146] width 94 height 23
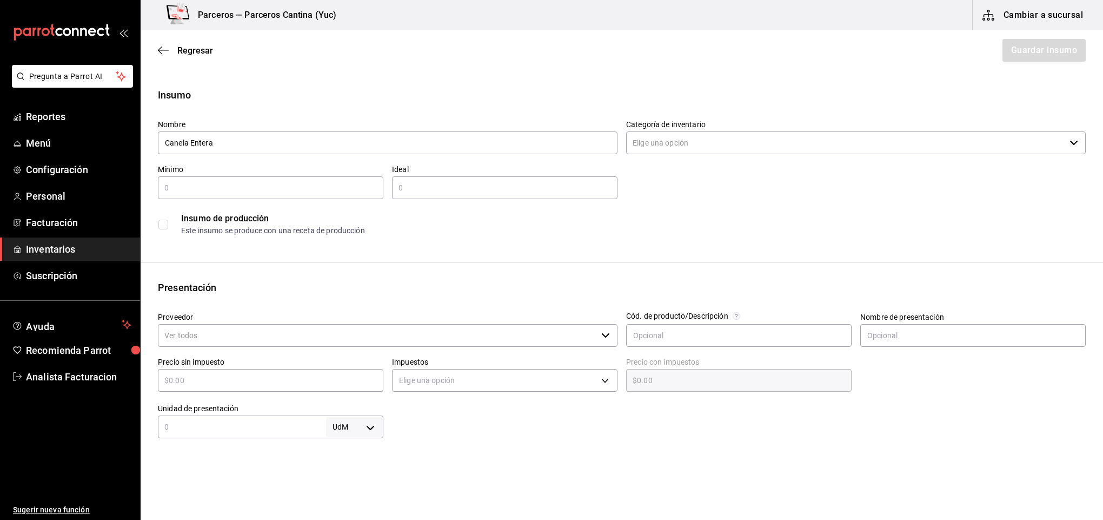
type input "Canela Entera"
click at [685, 142] on input "Categoría de inventario" at bounding box center [845, 142] width 439 height 23
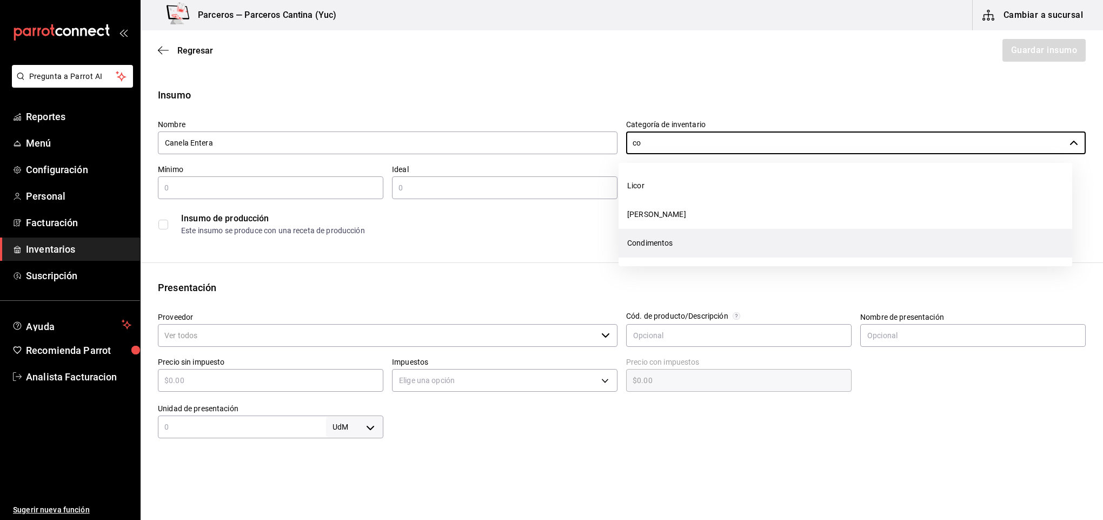
click at [646, 238] on li "Condimentos" at bounding box center [846, 243] width 454 height 29
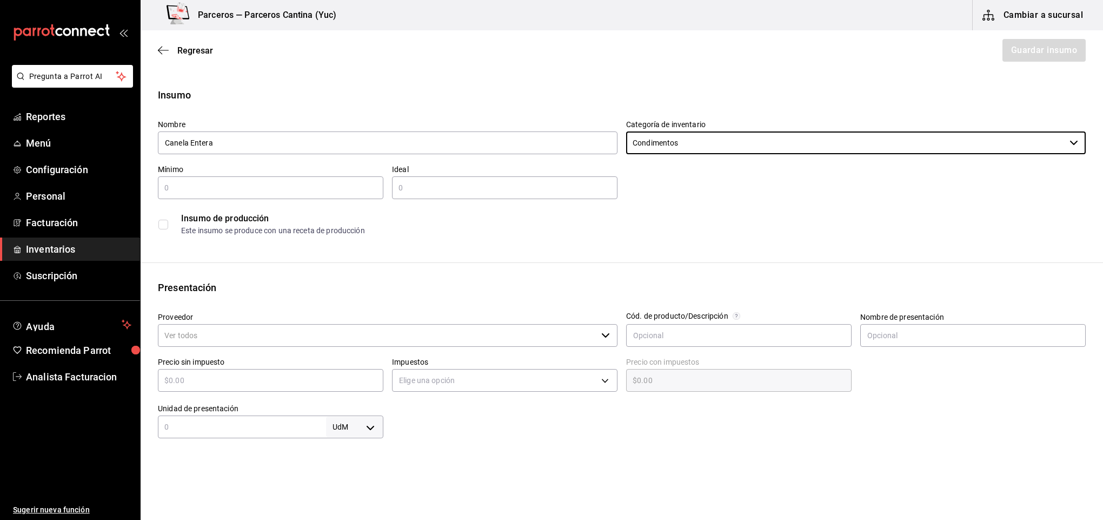
type input "Condimentos"
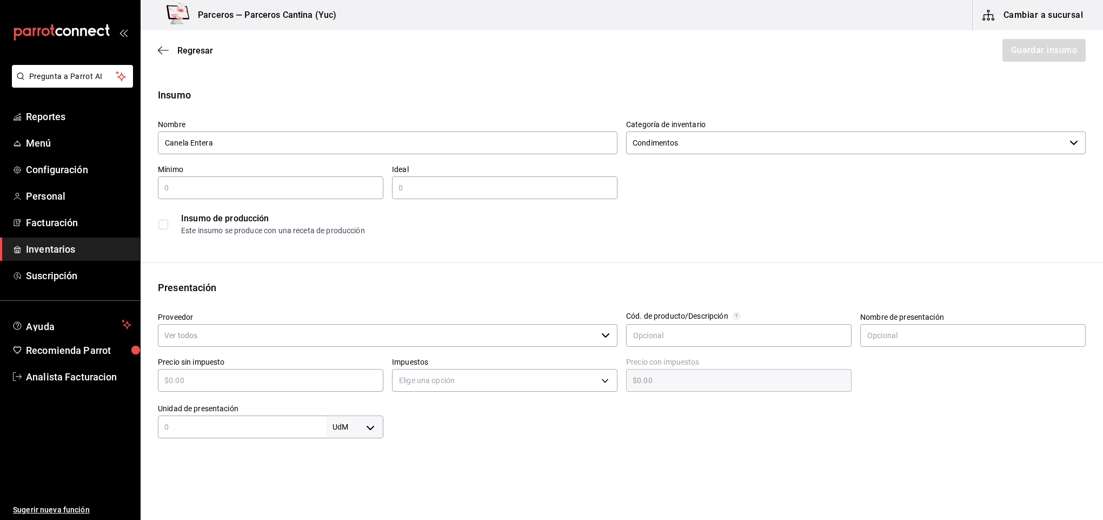
click at [220, 183] on input "text" at bounding box center [271, 187] width 226 height 13
type input "1"
type input "2"
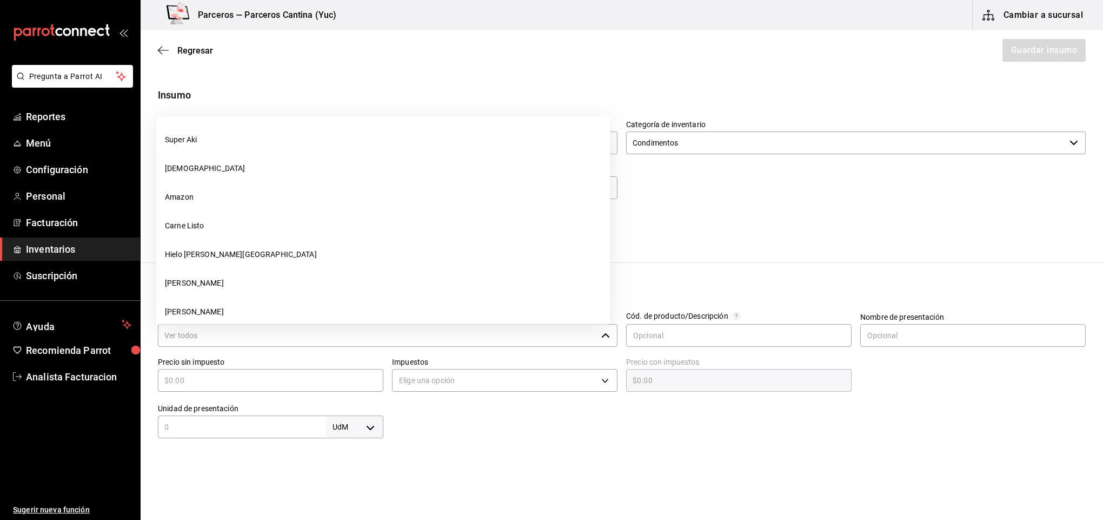
click at [251, 327] on input "Proveedor" at bounding box center [377, 335] width 439 height 23
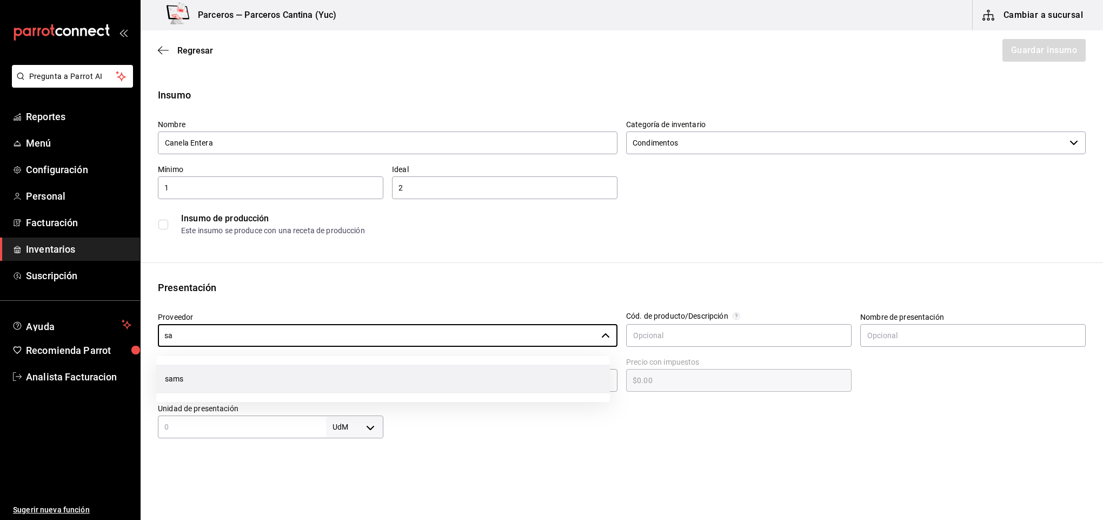
click at [219, 378] on li "sams" at bounding box center [383, 379] width 454 height 29
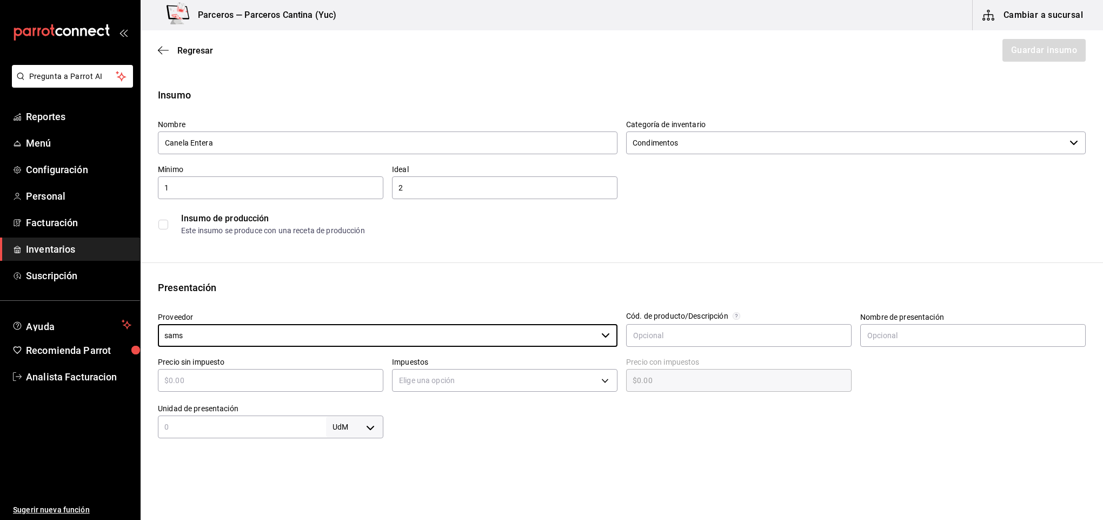
type input "sams"
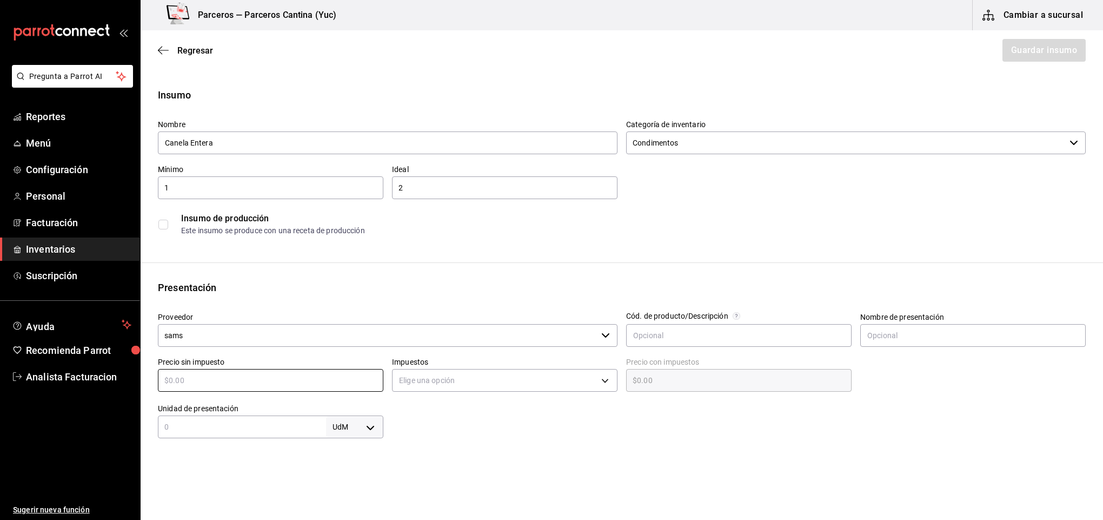
type input "$2"
type input "$2.00"
type input "$21"
type input "$21.00"
type input "$216"
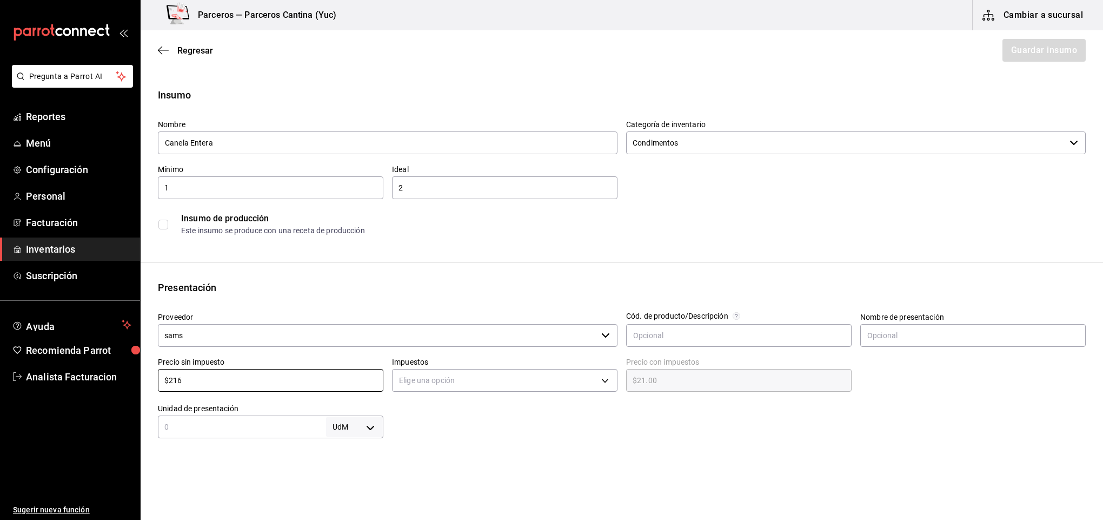
type input "$216.00"
type input "$216.06"
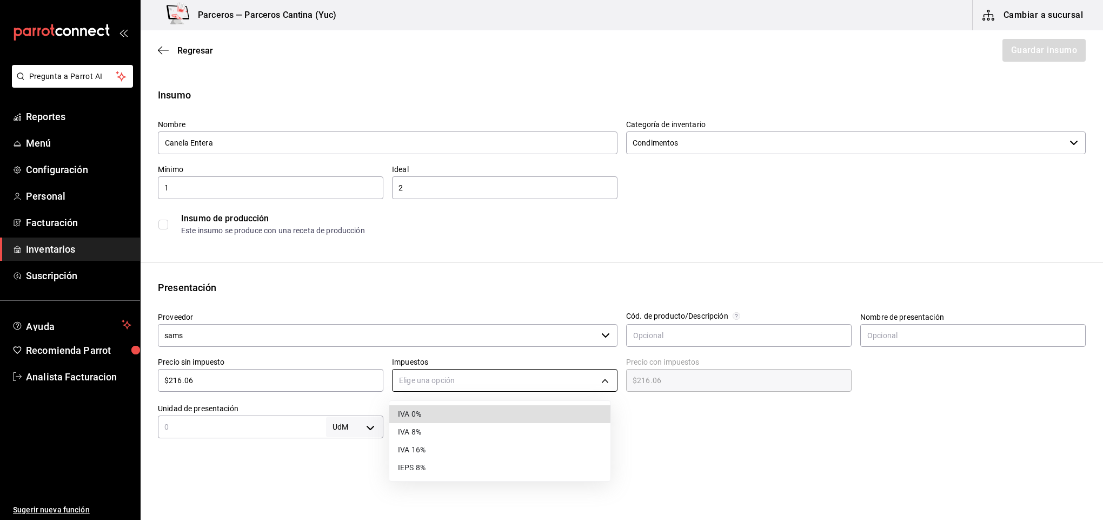
click at [487, 380] on body "Pregunta a Parrot AI Reportes Menú Configuración Personal Facturación Inventari…" at bounding box center [551, 229] width 1103 height 459
click at [461, 449] on li "IVA 16%" at bounding box center [499, 450] width 221 height 18
type input "IVA_16"
type input "$250.63"
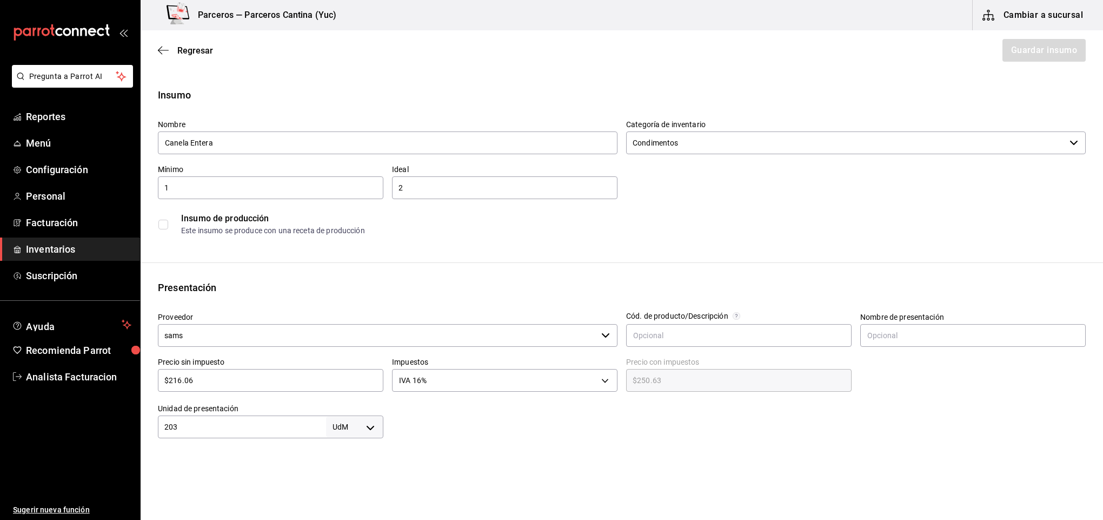
type input "203"
click at [367, 424] on body "Pregunta a Parrot AI Reportes Menú Configuración Personal Facturación Inventari…" at bounding box center [551, 229] width 1103 height 459
click at [336, 437] on li "gr" at bounding box center [351, 434] width 56 height 18
type input "GRAM"
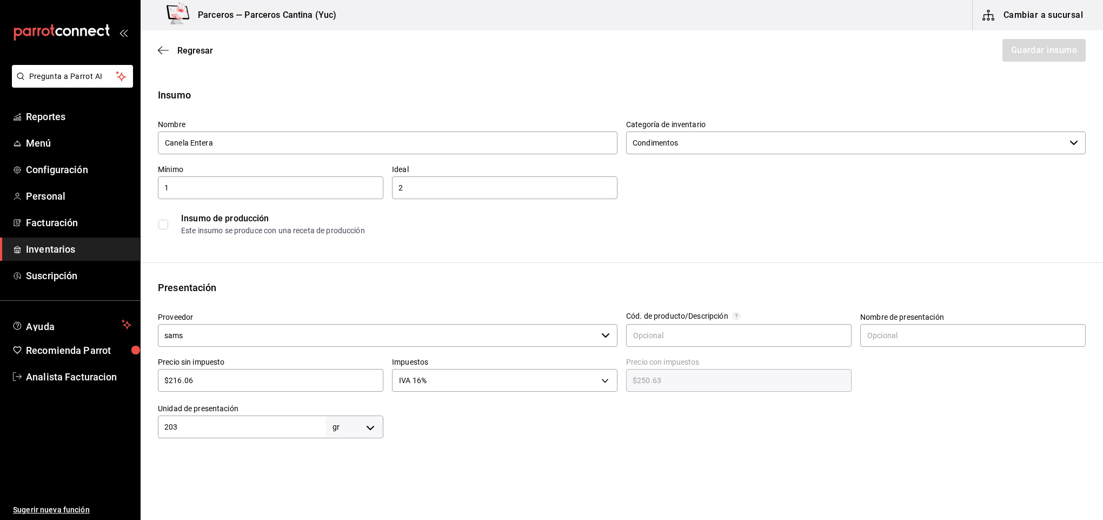
type input "203"
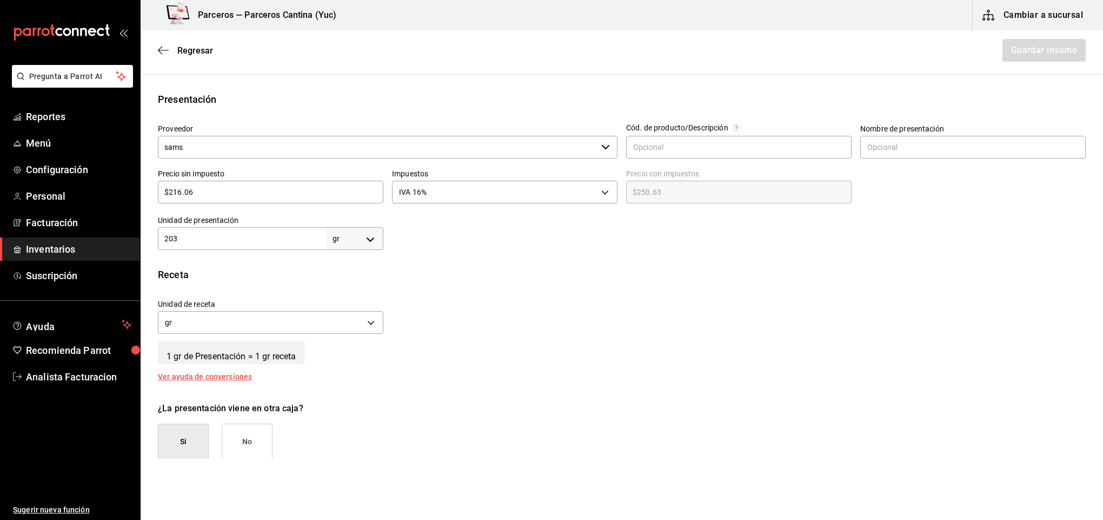
scroll to position [248, 0]
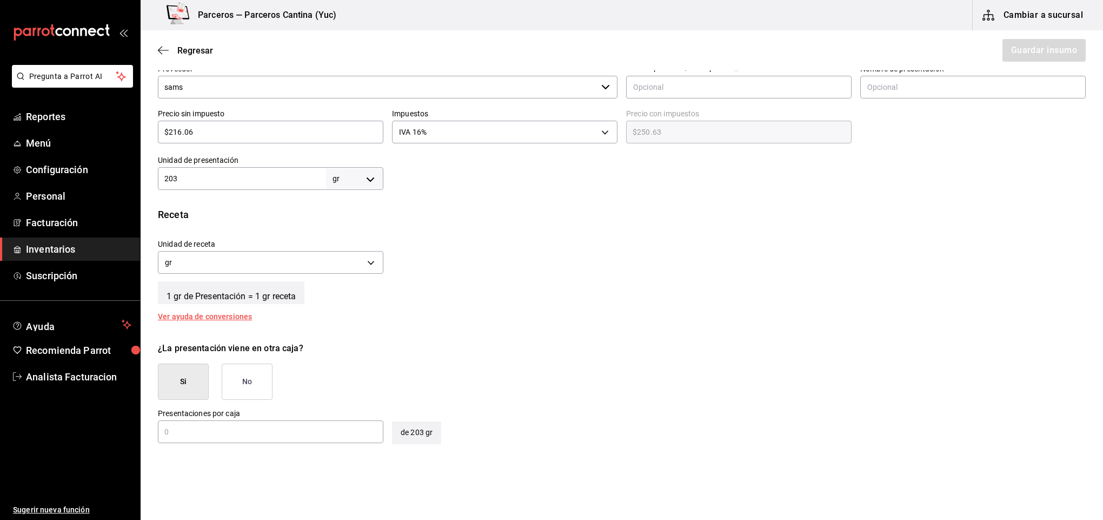
drag, startPoint x: 291, startPoint y: 366, endPoint x: 247, endPoint y: 386, distance: 48.9
click at [273, 382] on div "¿La presentación viene en otra caja? Si No" at bounding box center [617, 366] width 937 height 67
click at [247, 386] on button "No" at bounding box center [247, 381] width 51 height 36
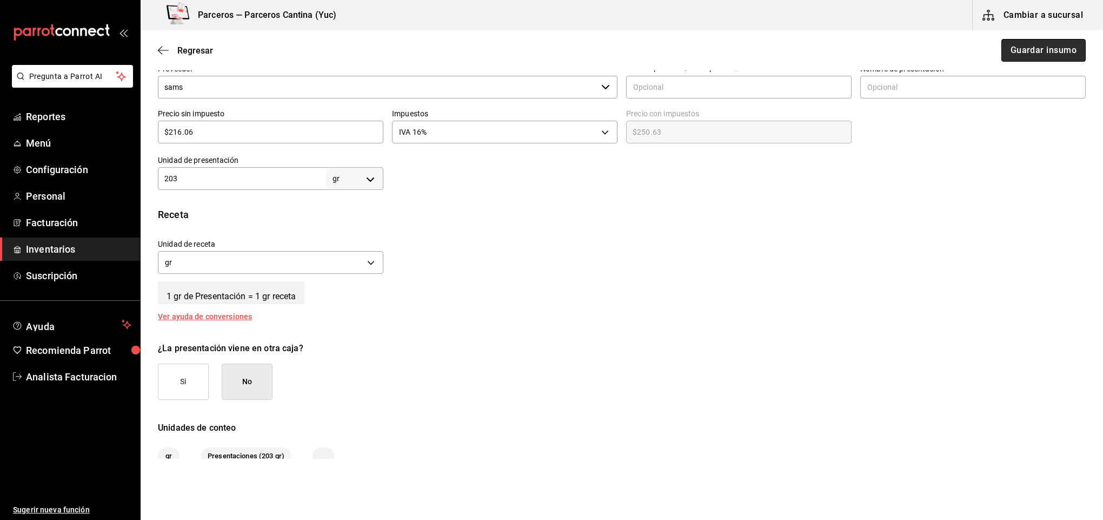
click at [1014, 57] on button "Guardar insumo" at bounding box center [1044, 50] width 84 height 23
